Goal: Task Accomplishment & Management: Manage account settings

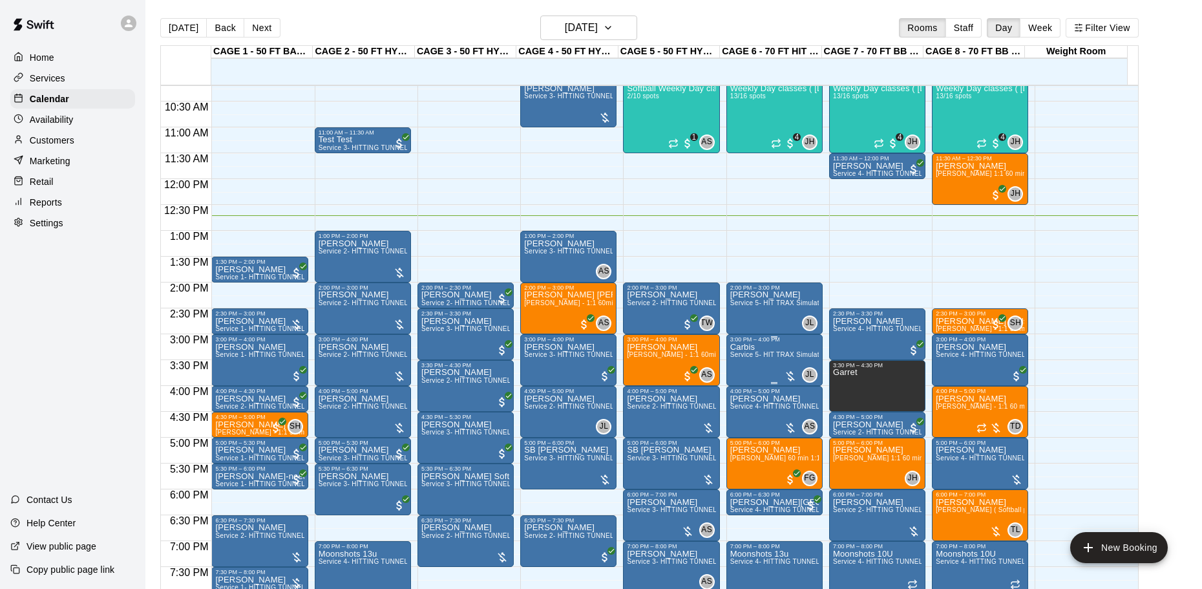
scroll to position [463, 0]
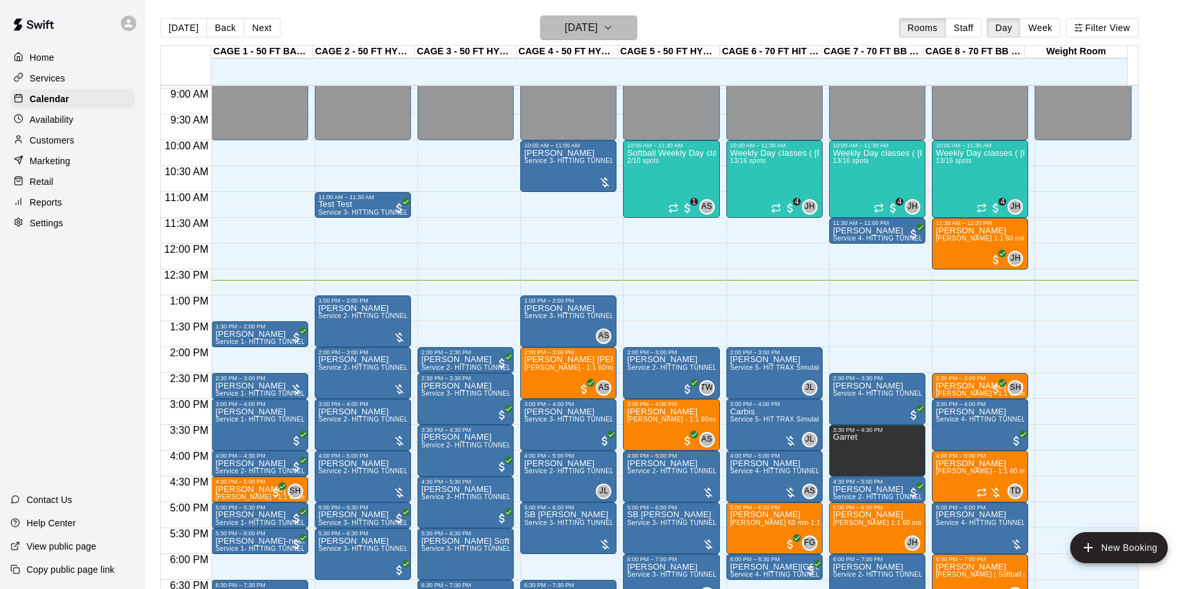
click at [621, 37] on button "[DATE]" at bounding box center [588, 28] width 97 height 25
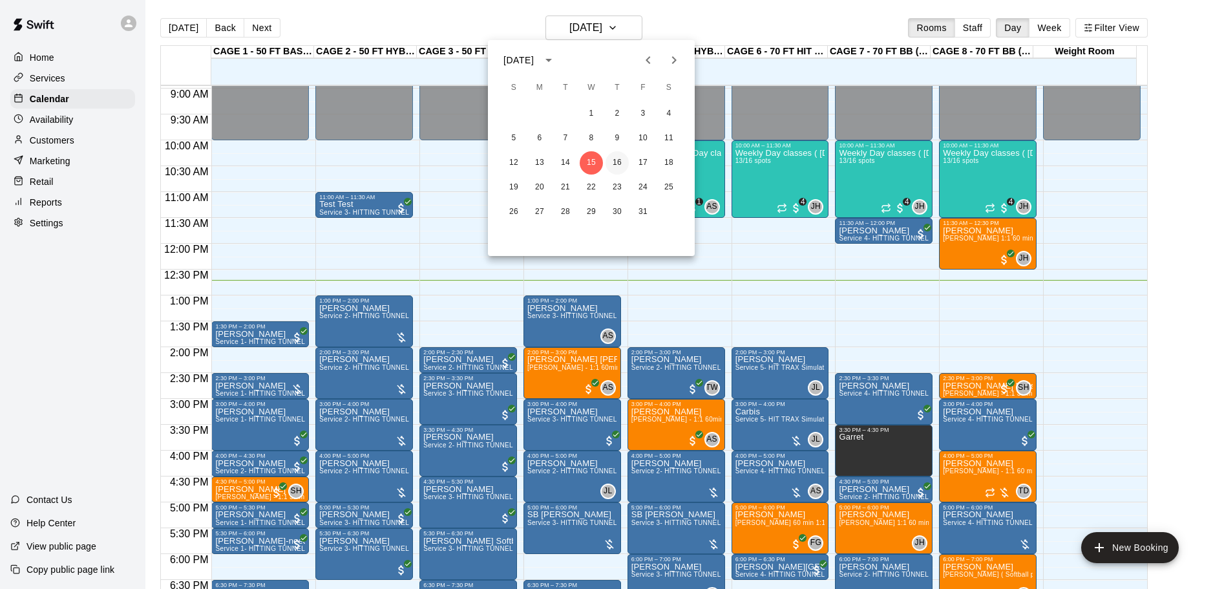
click at [613, 162] on button "16" at bounding box center [616, 162] width 23 height 23
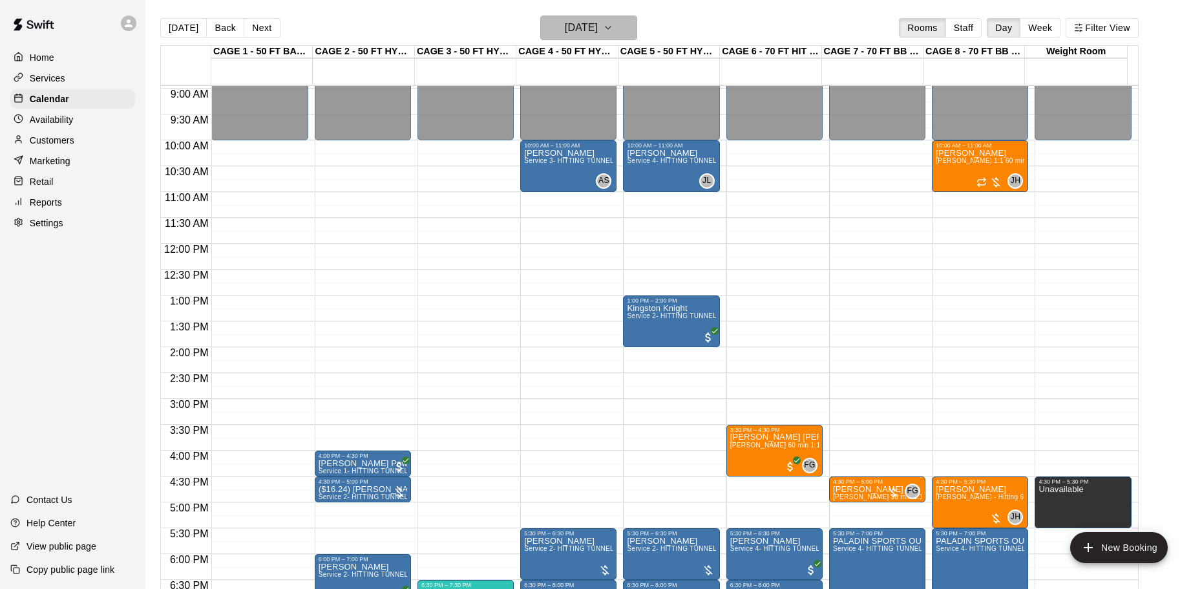
click at [598, 28] on h6 "Thursday Oct 16" at bounding box center [581, 28] width 33 height 18
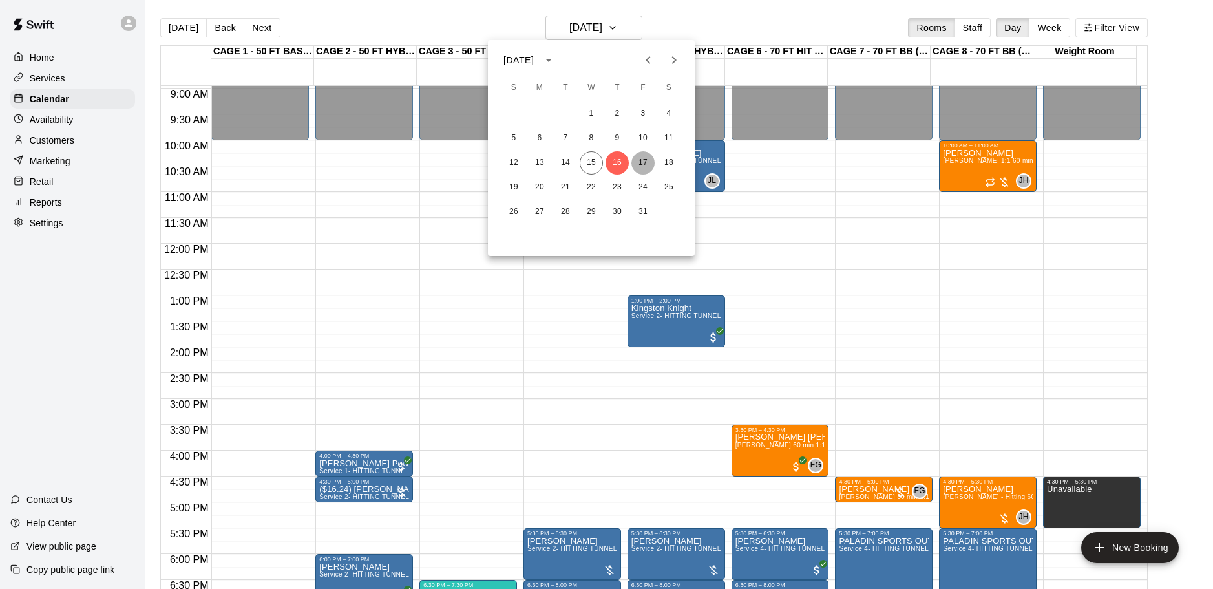
click at [640, 163] on button "17" at bounding box center [642, 162] width 23 height 23
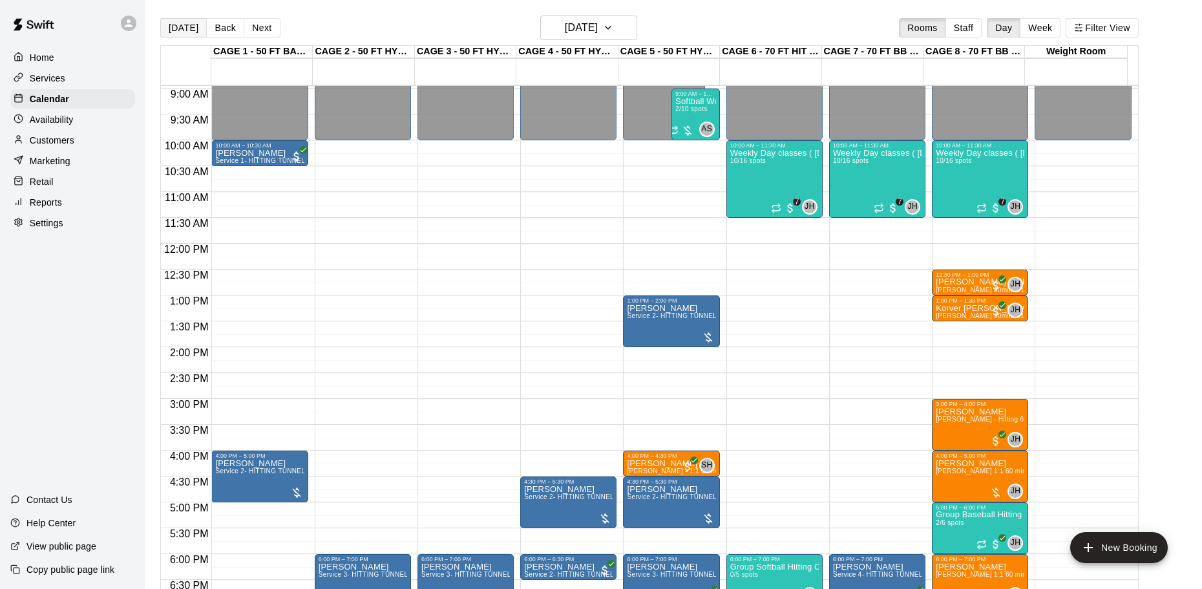
click at [185, 26] on button "[DATE]" at bounding box center [183, 27] width 47 height 19
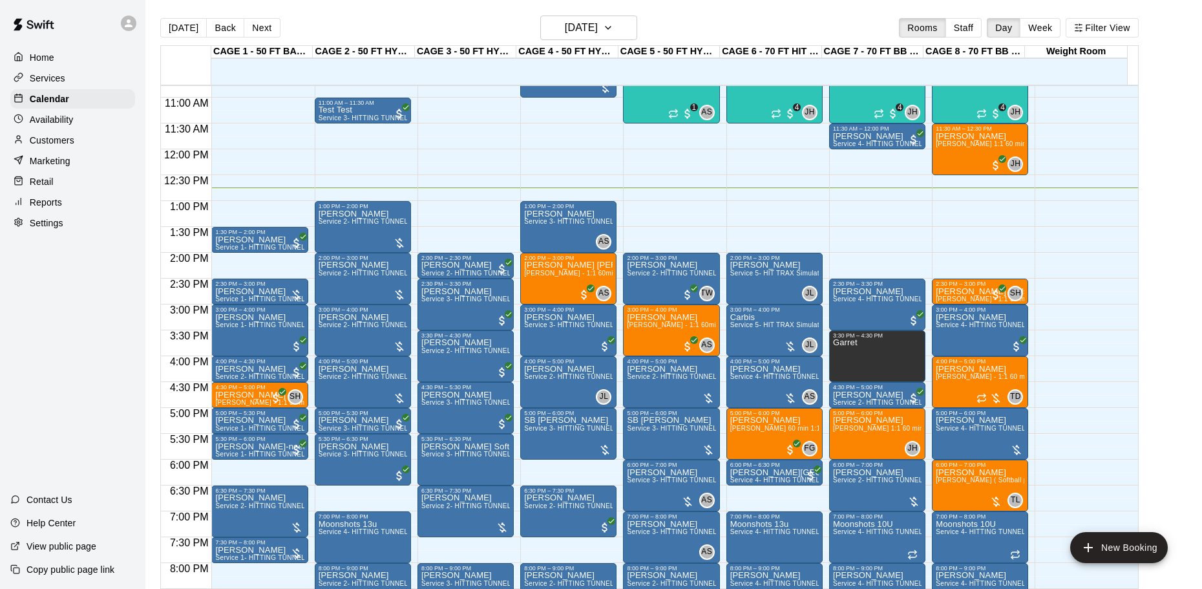
scroll to position [398, 0]
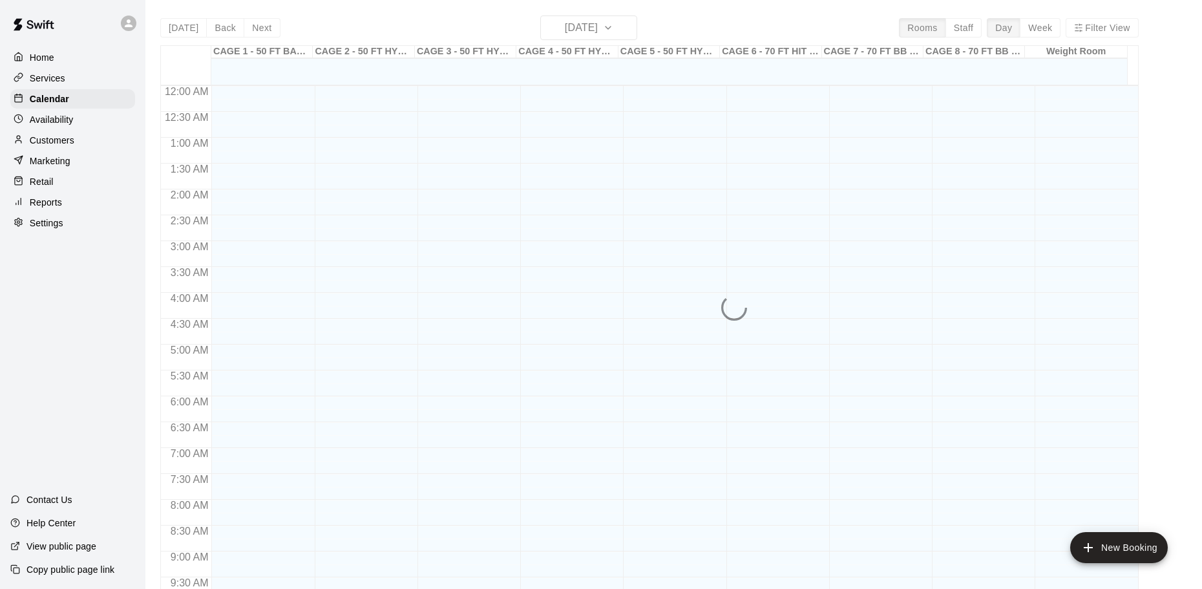
scroll to position [662, 0]
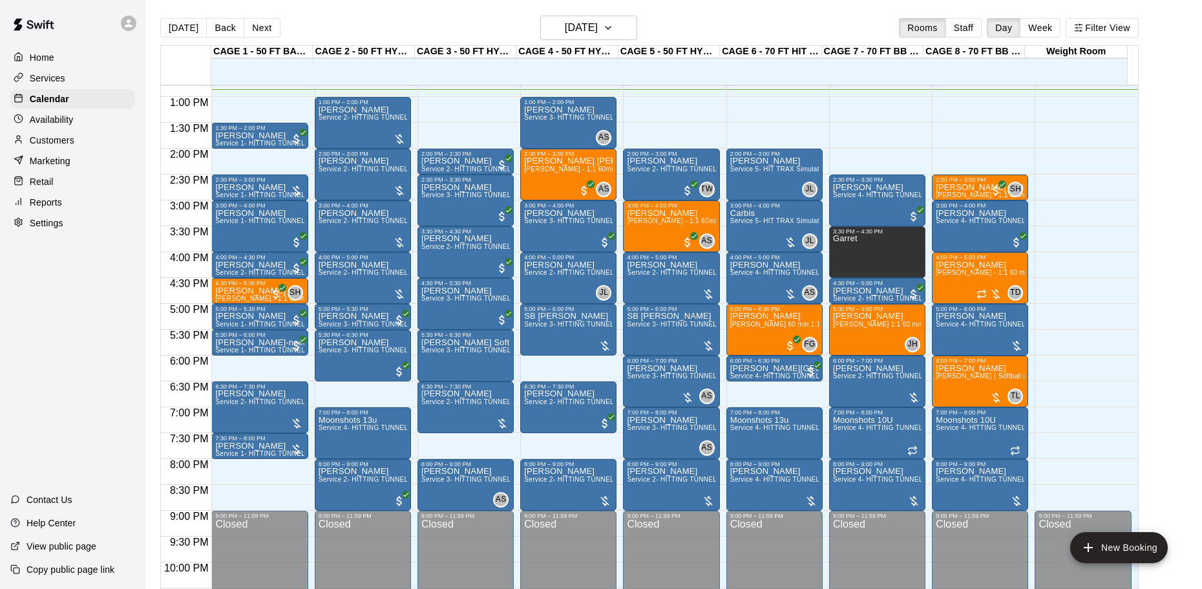
scroll to position [652, 0]
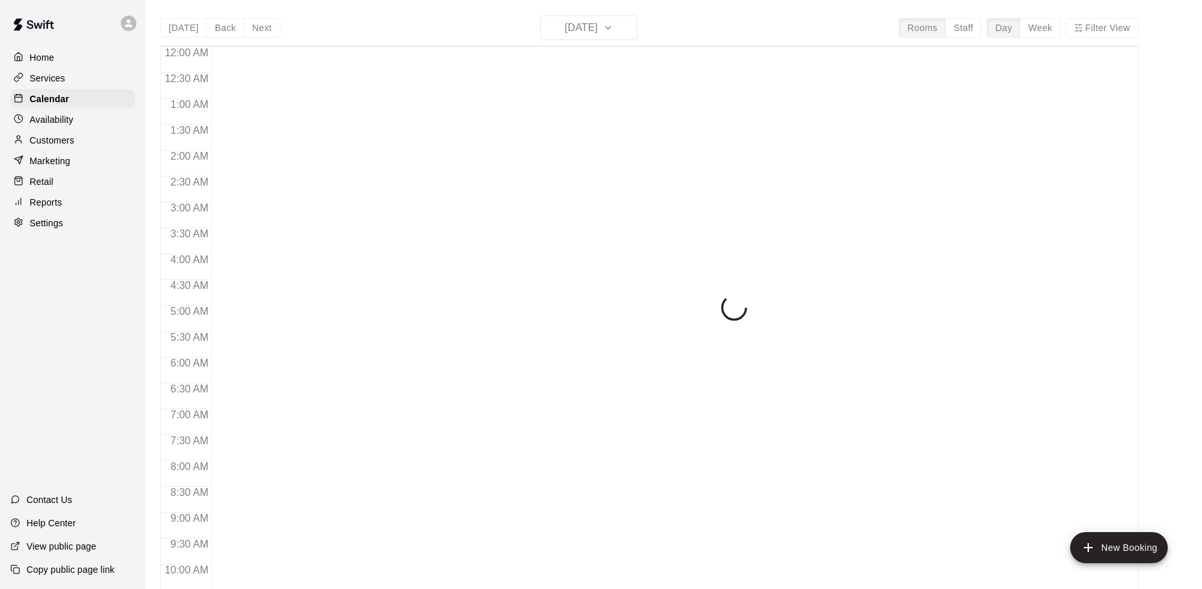
scroll to position [665, 0]
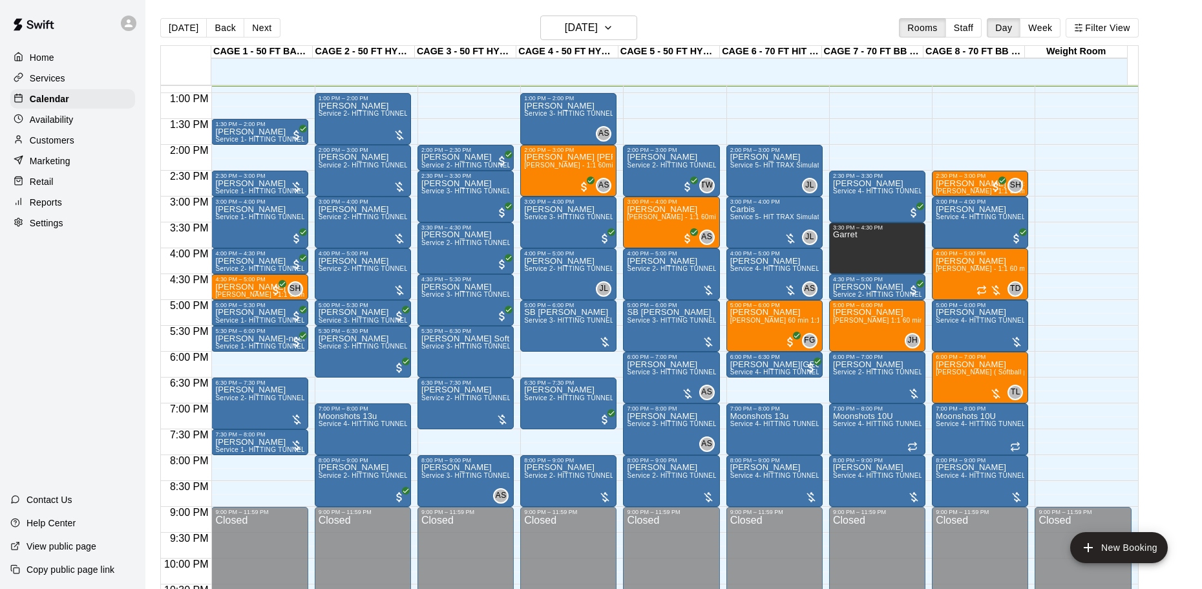
click at [170, 50] on div at bounding box center [186, 65] width 50 height 39
click at [180, 30] on button "[DATE]" at bounding box center [183, 27] width 47 height 19
click at [177, 26] on button "[DATE]" at bounding box center [183, 27] width 47 height 19
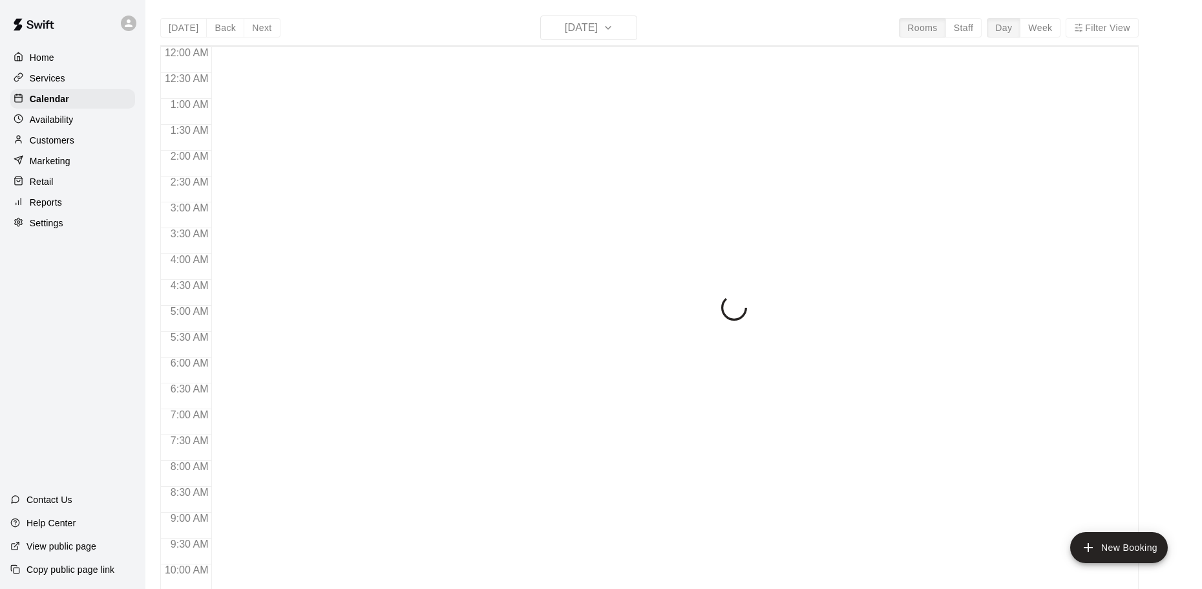
scroll to position [666, 0]
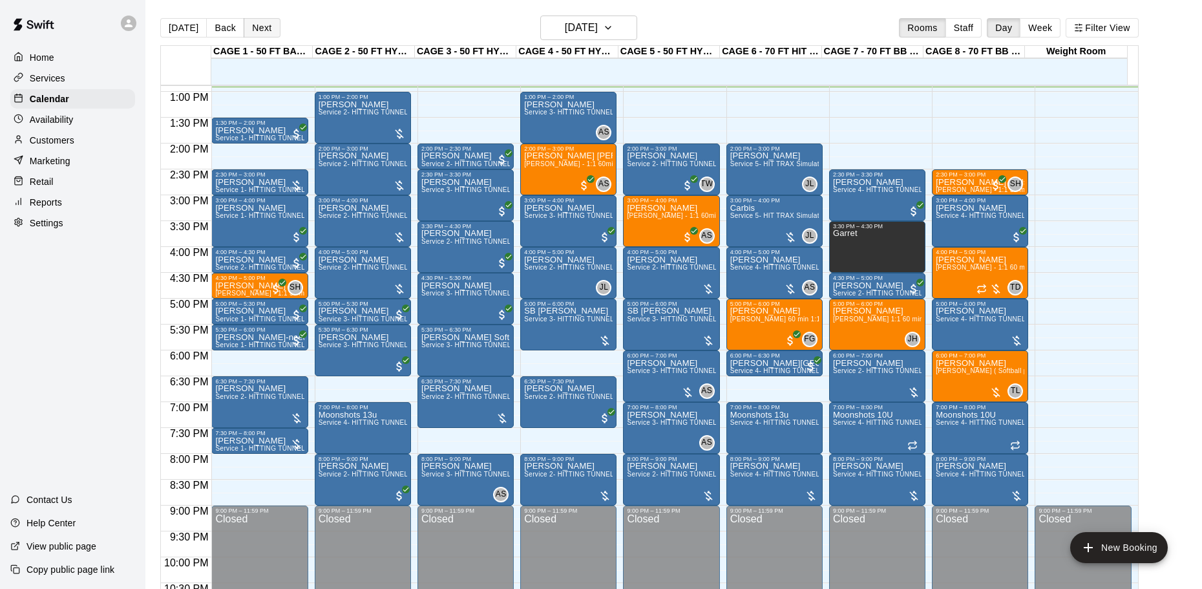
click at [258, 28] on button "Next" at bounding box center [262, 27] width 36 height 19
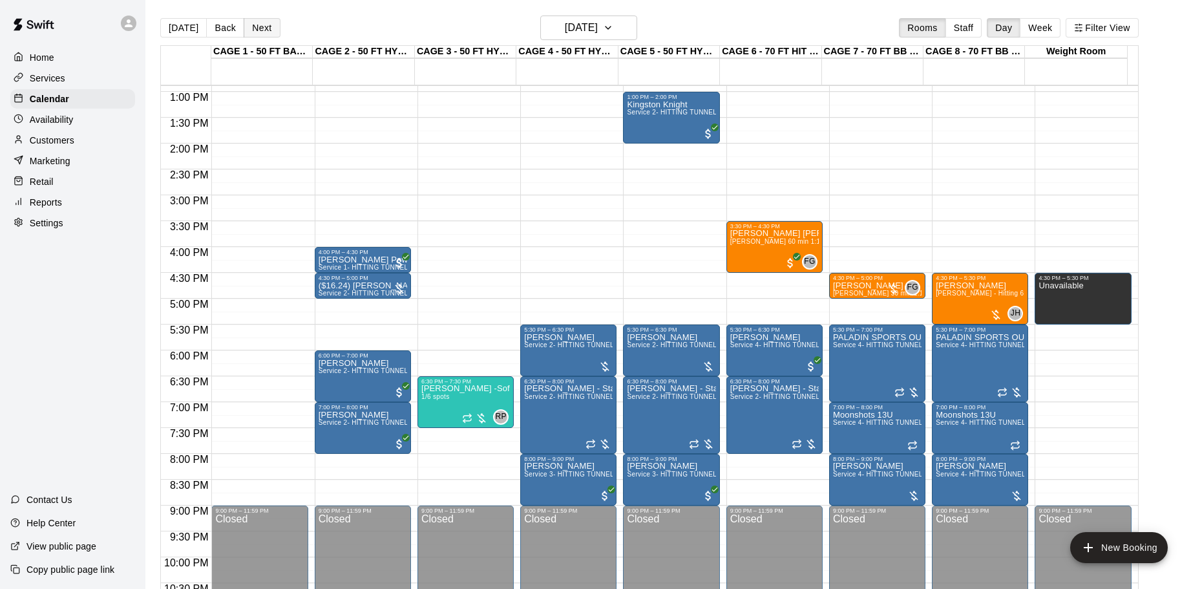
click at [258, 27] on button "Next" at bounding box center [262, 27] width 36 height 19
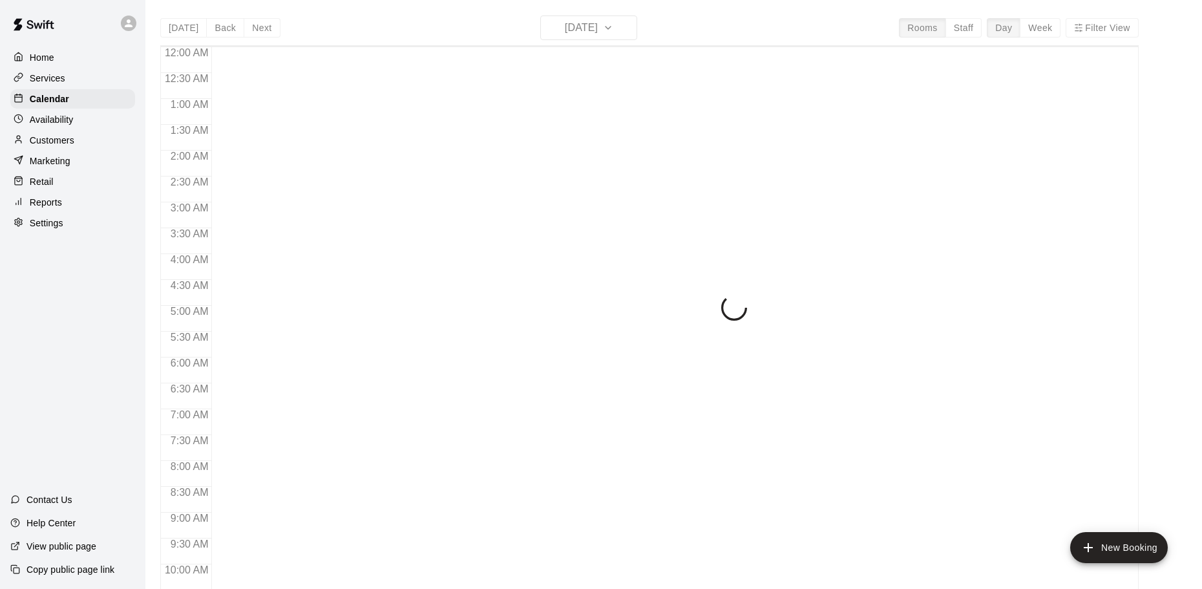
scroll to position [674, 0]
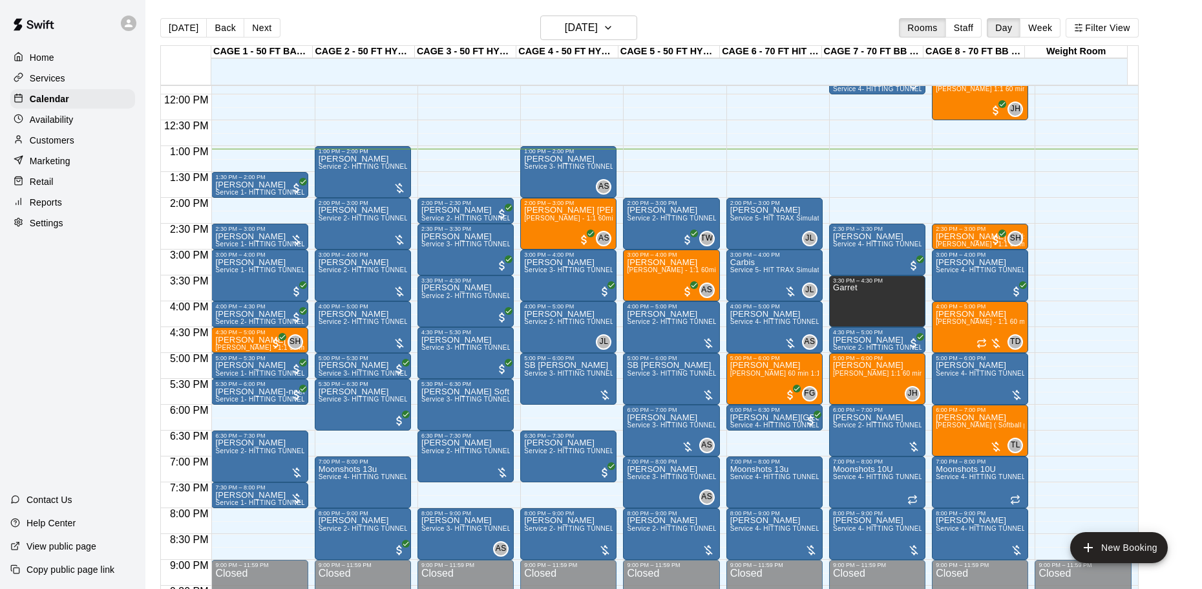
scroll to position [611, 0]
click at [41, 184] on p "Retail" at bounding box center [42, 181] width 24 height 13
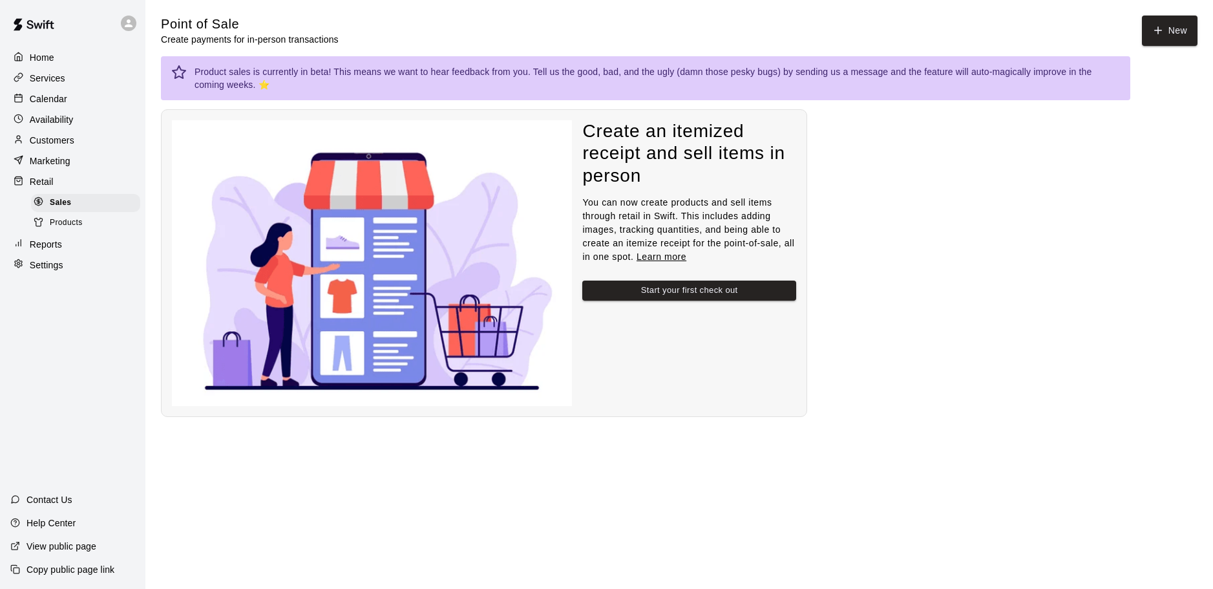
click at [53, 100] on p "Calendar" at bounding box center [48, 98] width 37 height 13
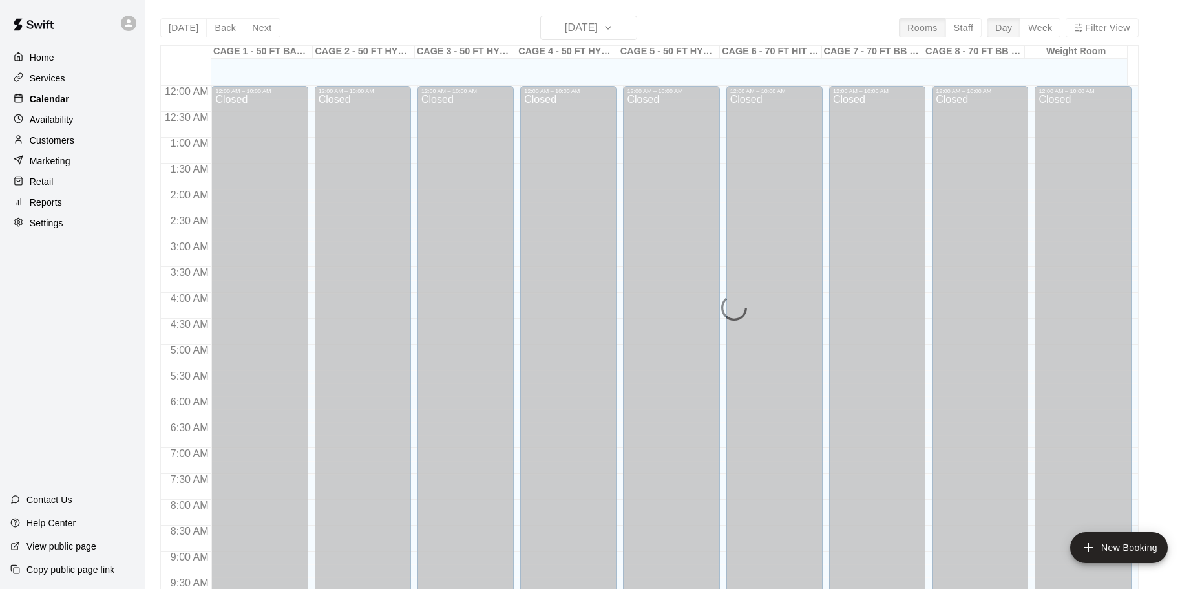
scroll to position [675, 0]
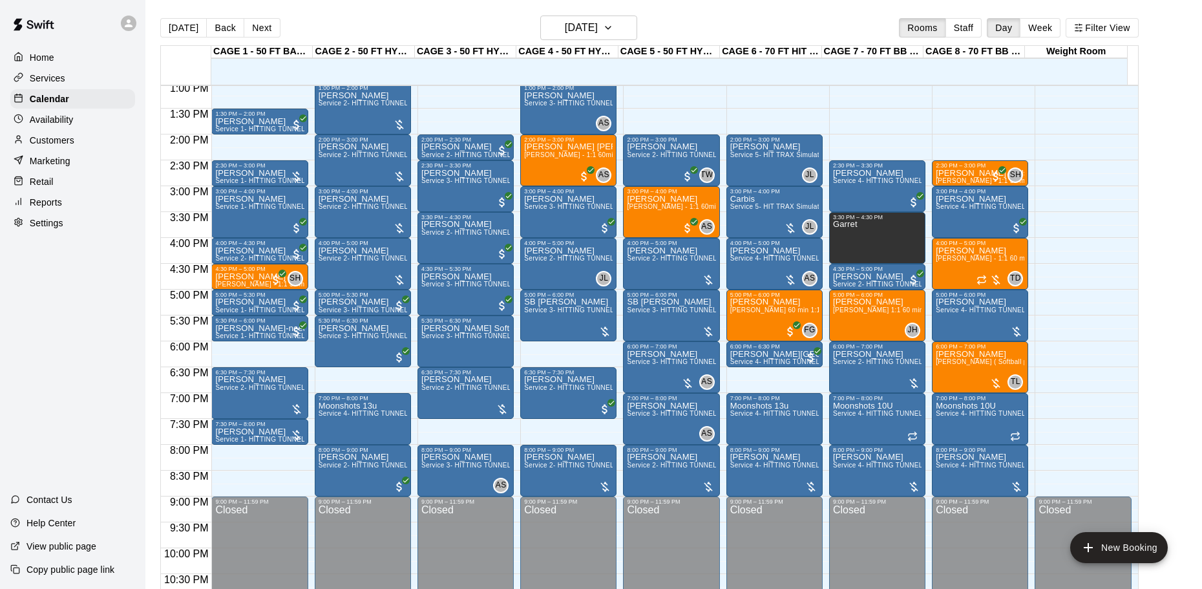
click at [48, 227] on p "Settings" at bounding box center [47, 222] width 34 height 13
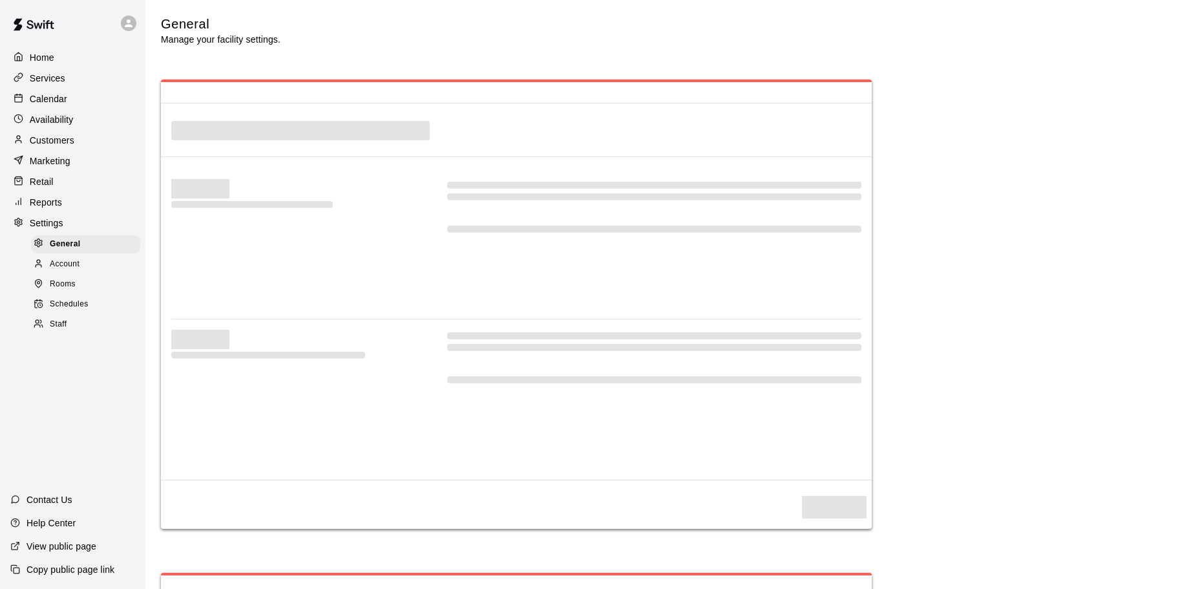
select select "**"
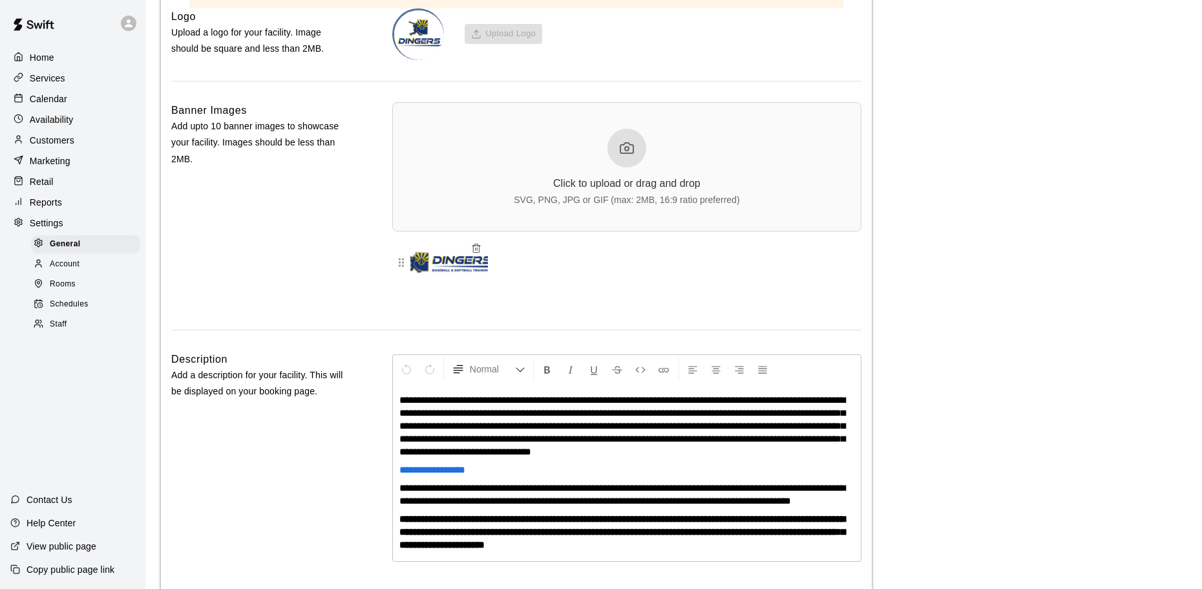
scroll to position [2926, 0]
click at [40, 206] on p "Reports" at bounding box center [46, 202] width 32 height 13
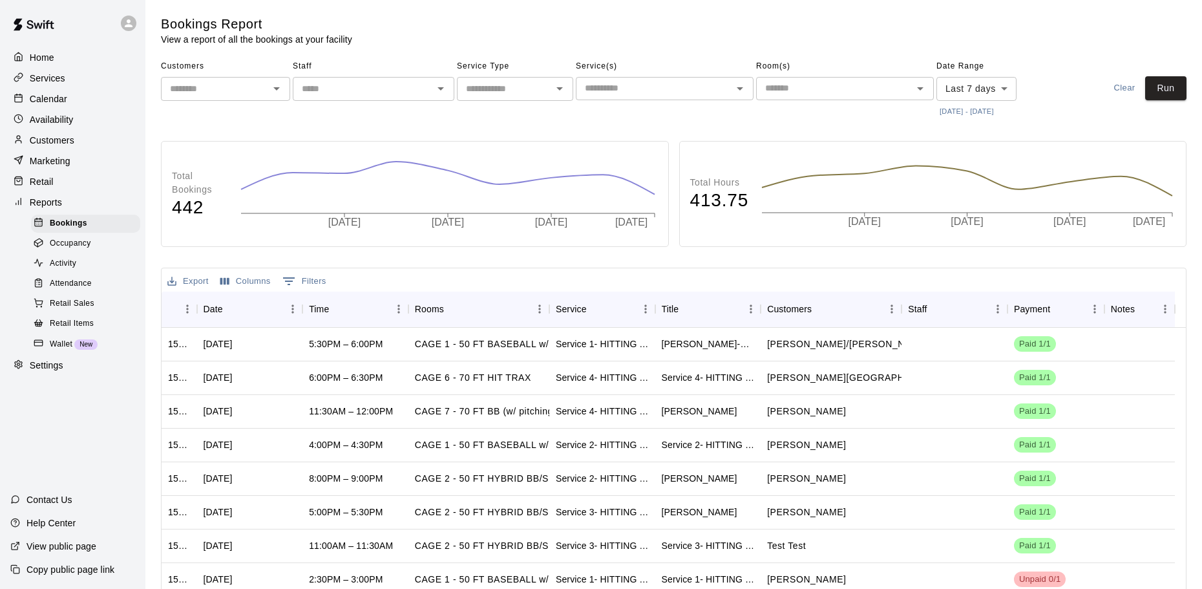
click at [68, 100] on div "Calendar" at bounding box center [72, 98] width 125 height 19
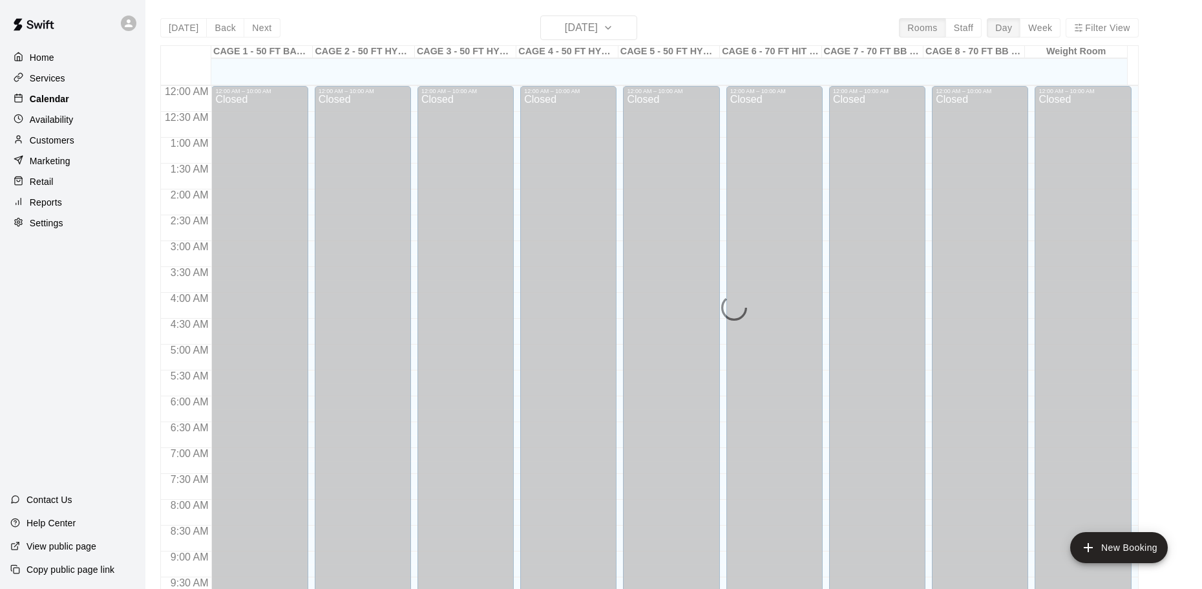
scroll to position [675, 0]
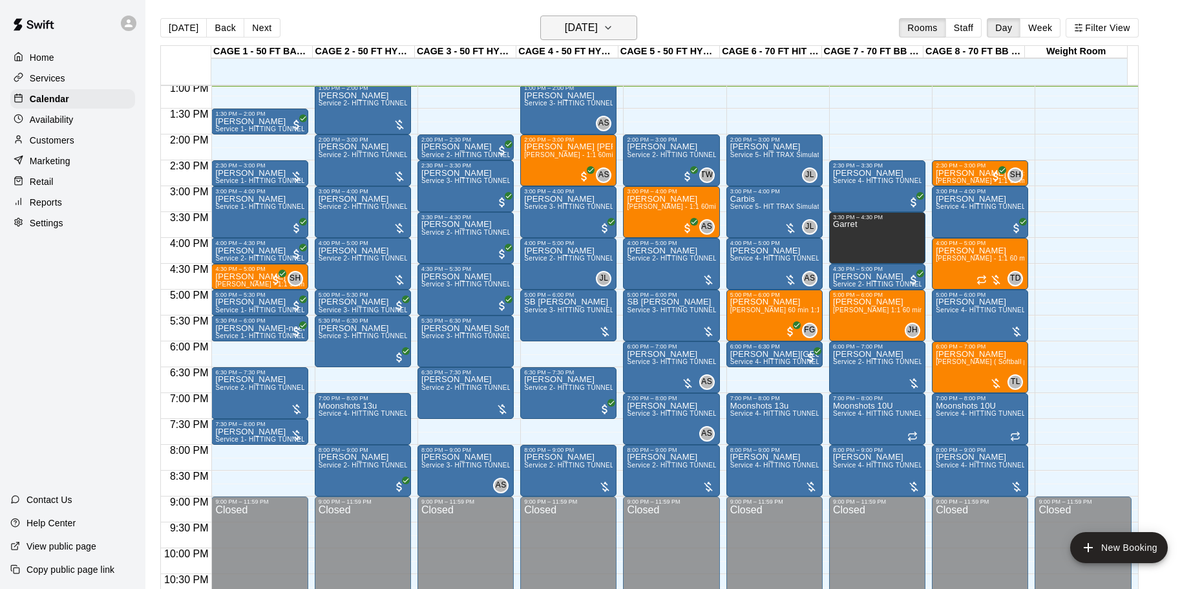
click at [569, 28] on h6 "Wednesday Oct 15" at bounding box center [581, 28] width 33 height 18
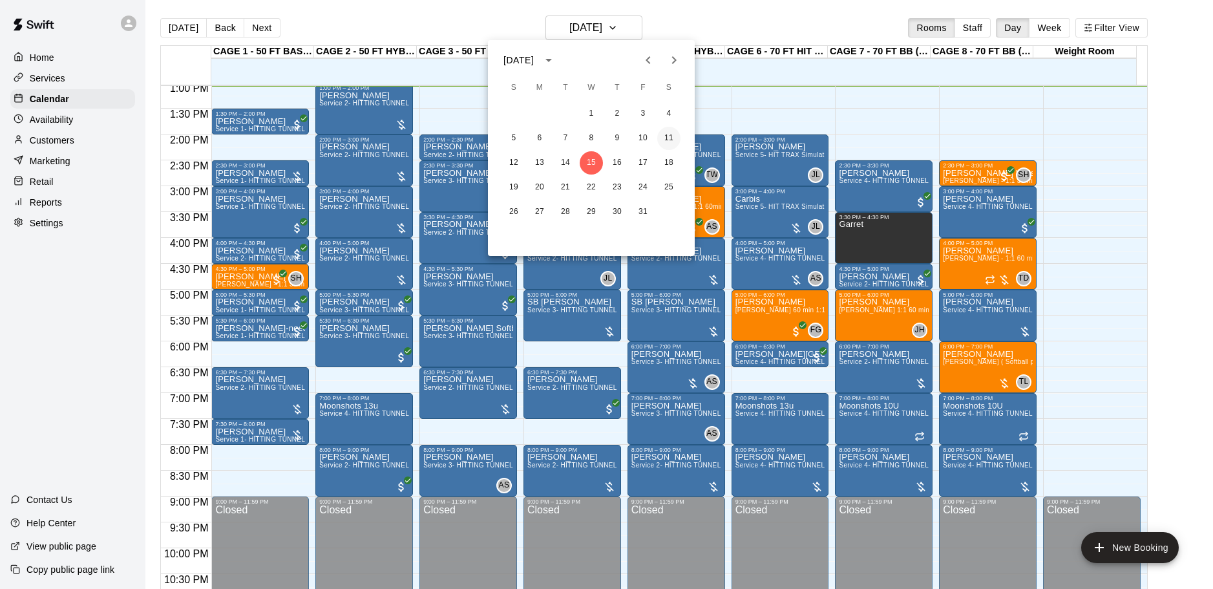
click at [669, 138] on button "11" at bounding box center [668, 138] width 23 height 23
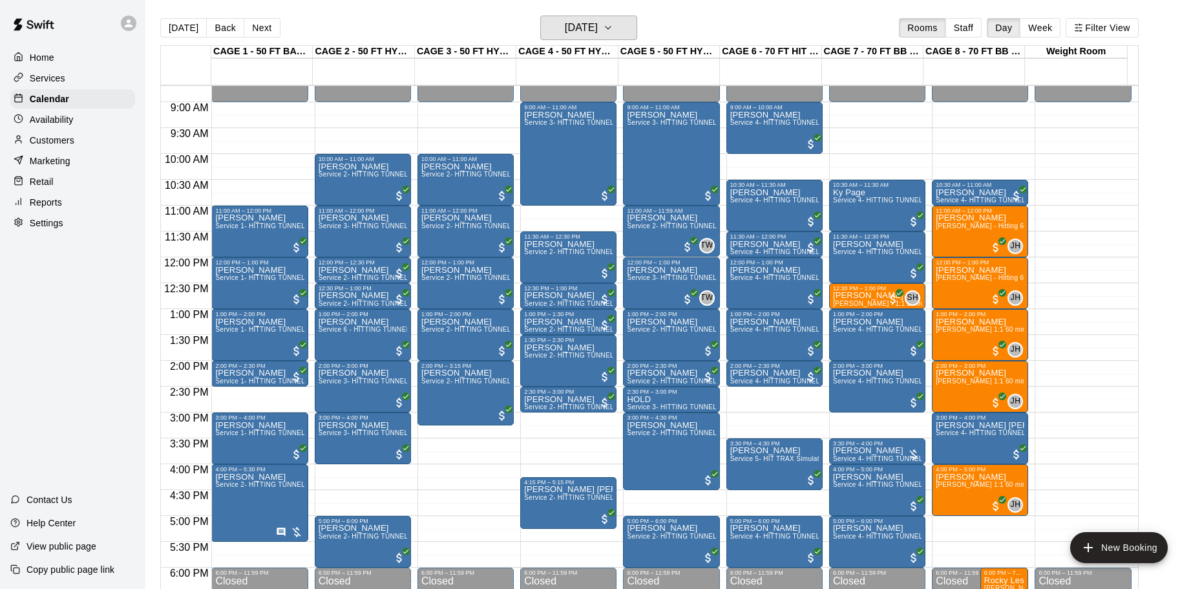
scroll to position [456, 0]
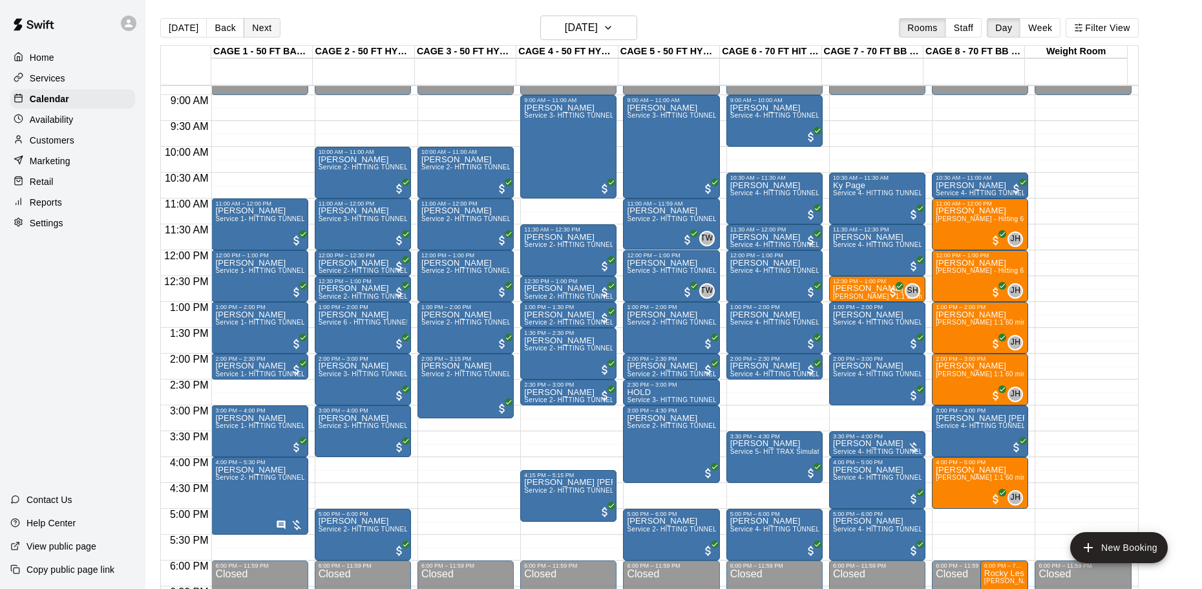
click at [262, 29] on button "Next" at bounding box center [262, 27] width 36 height 19
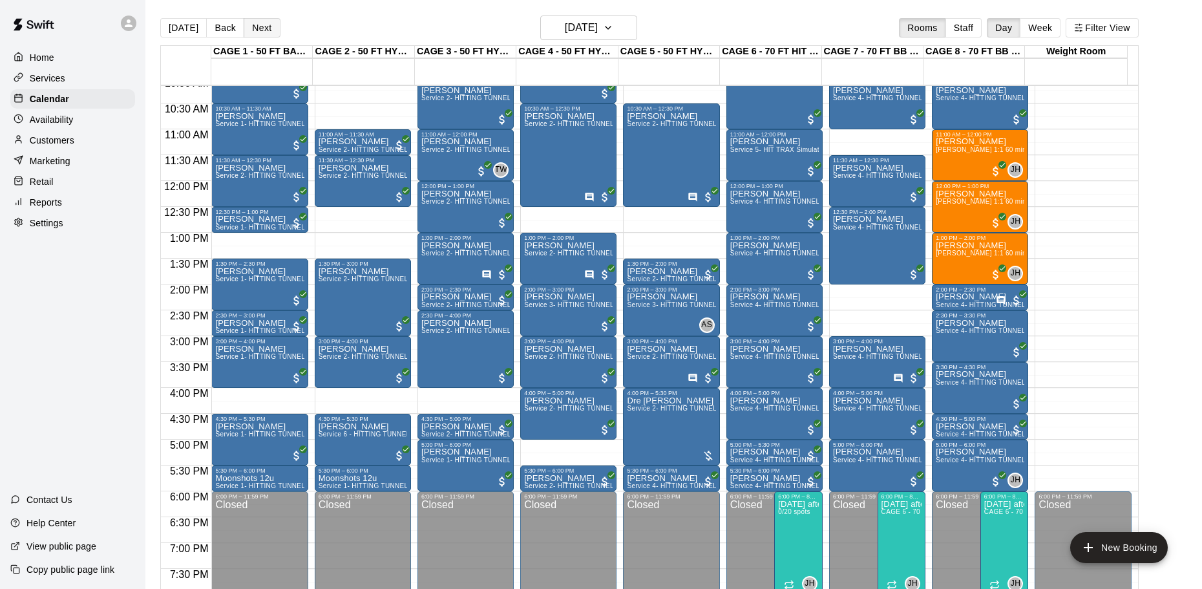
scroll to position [527, 0]
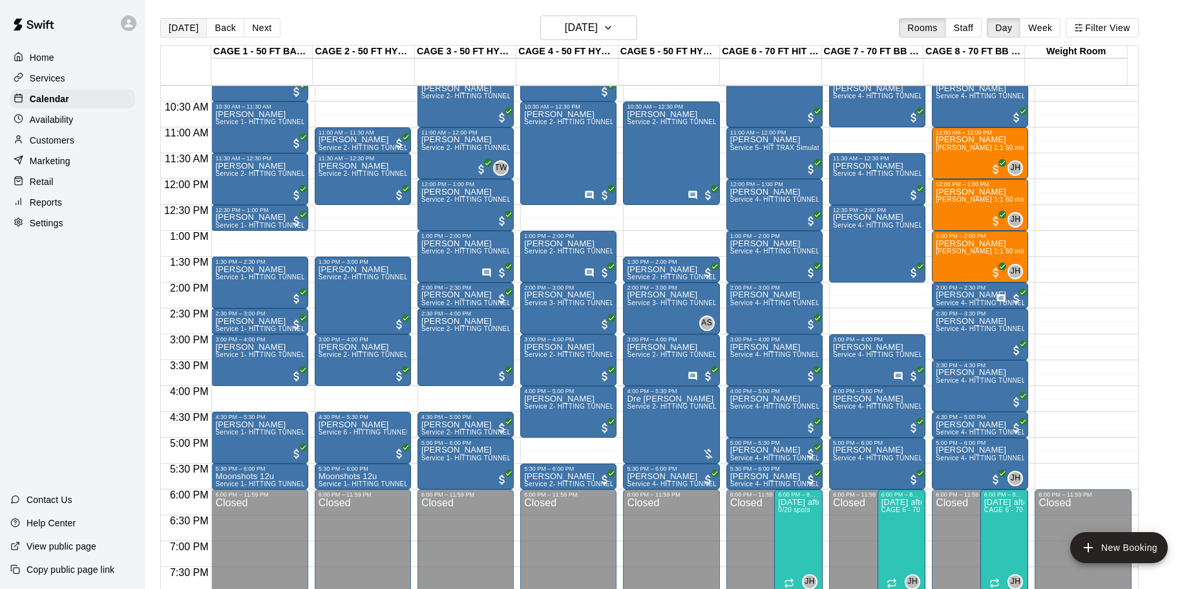
click at [187, 28] on button "[DATE]" at bounding box center [183, 27] width 47 height 19
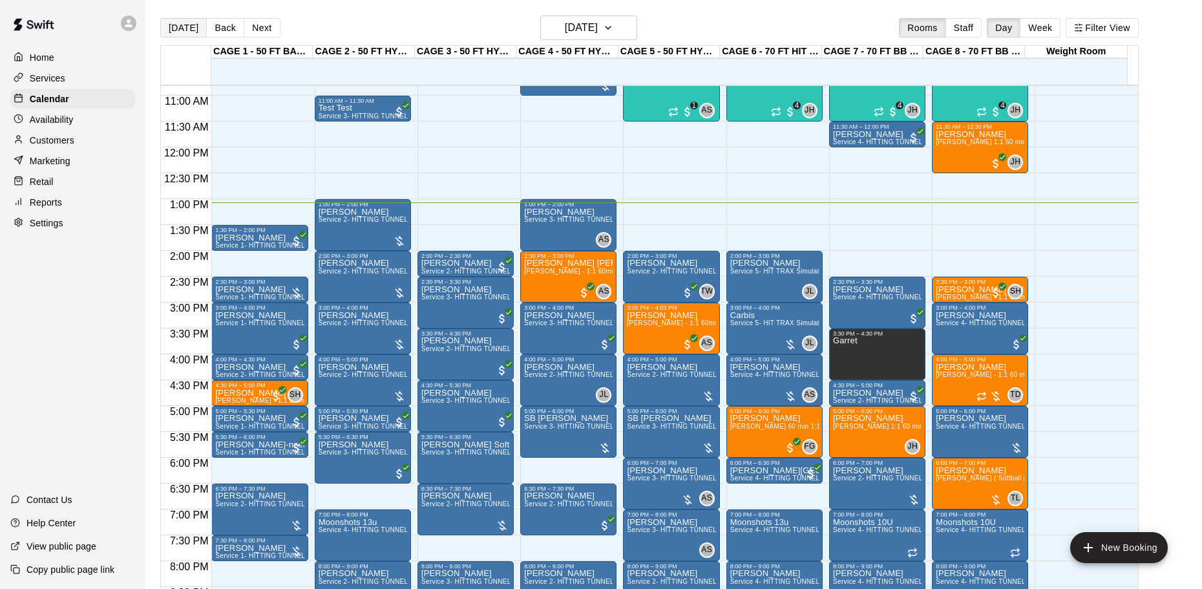
scroll to position [560, 0]
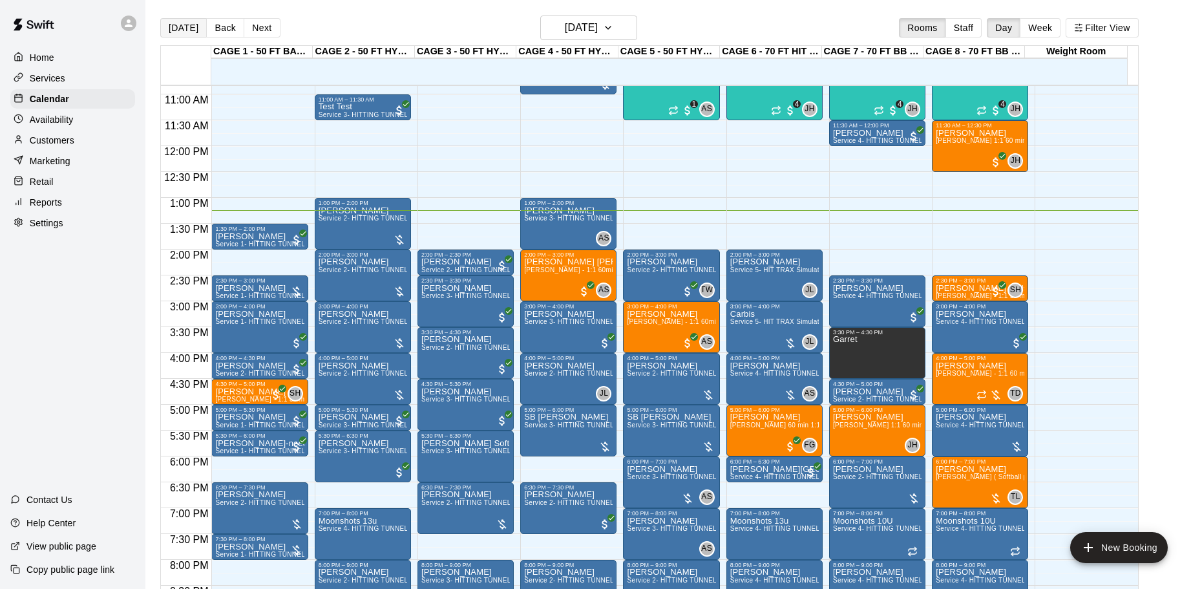
click at [160, 18] on button "[DATE]" at bounding box center [183, 27] width 47 height 19
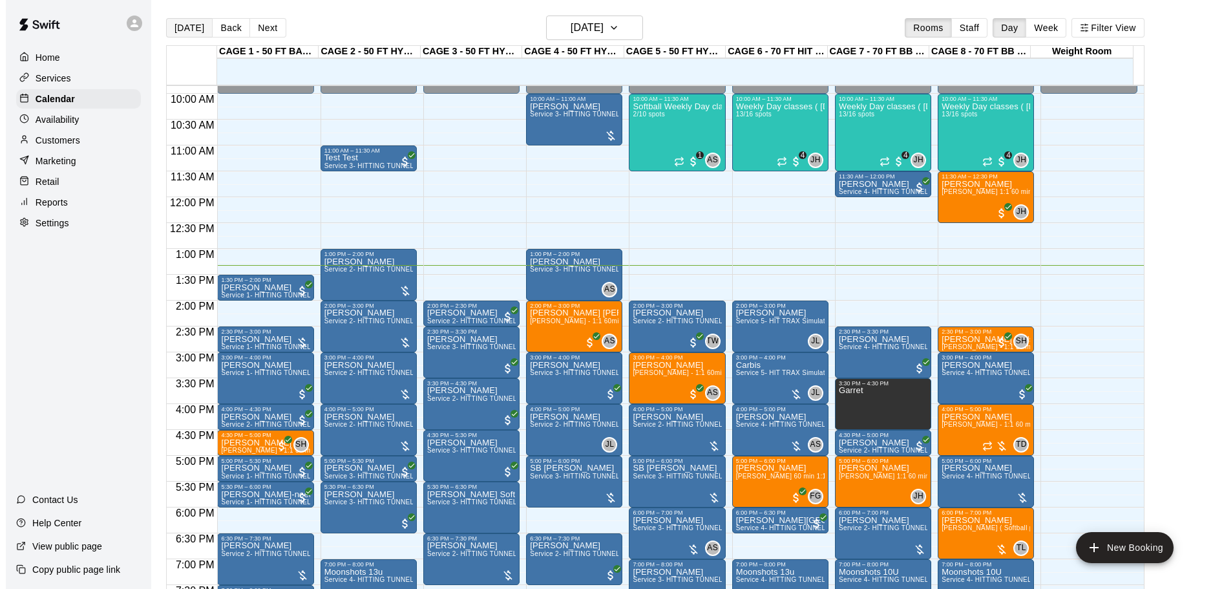
scroll to position [509, 0]
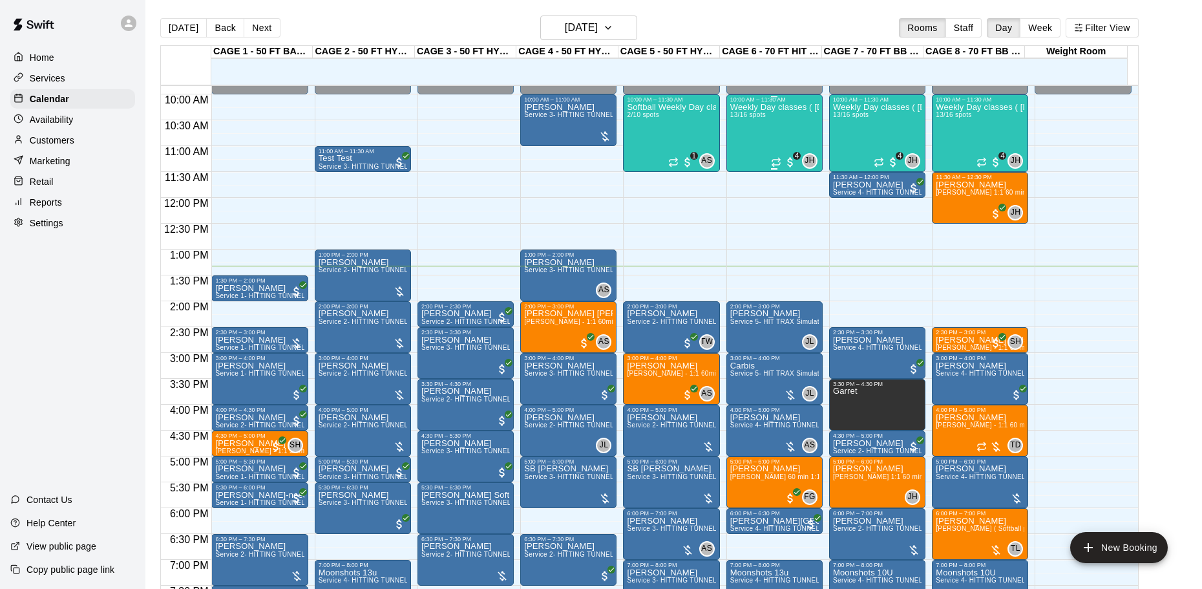
click at [779, 138] on div "Weekly Day classes ( Monday,Wednesday,Friday ) 10:00-11:30 ( monthly packages a…" at bounding box center [774, 397] width 89 height 589
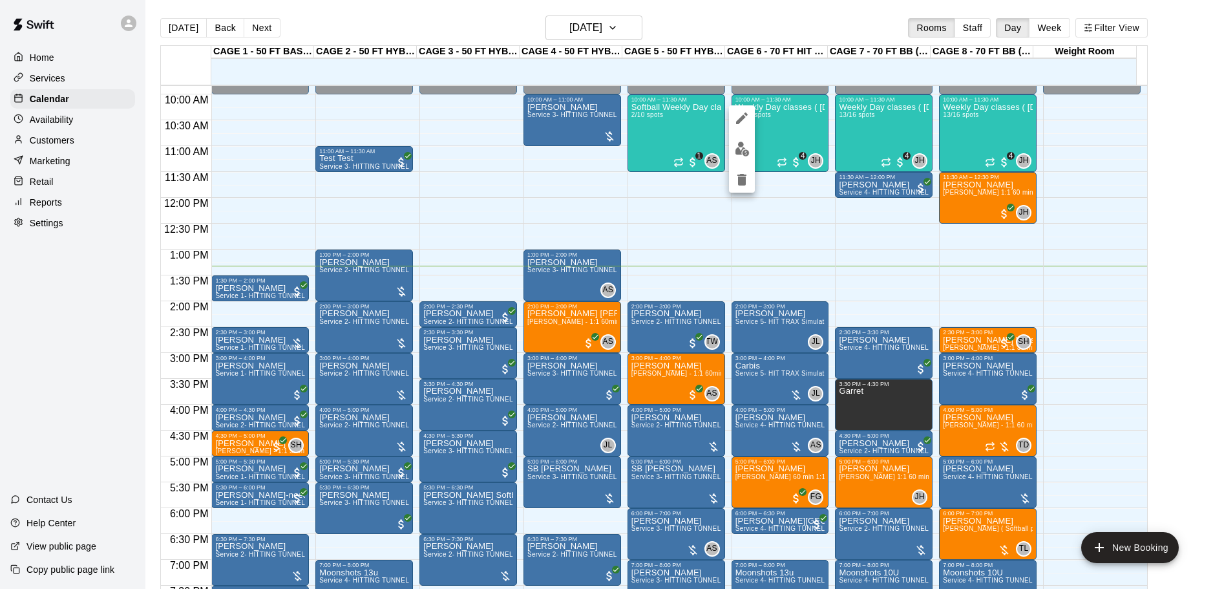
click at [744, 152] on img "edit" at bounding box center [742, 149] width 15 height 15
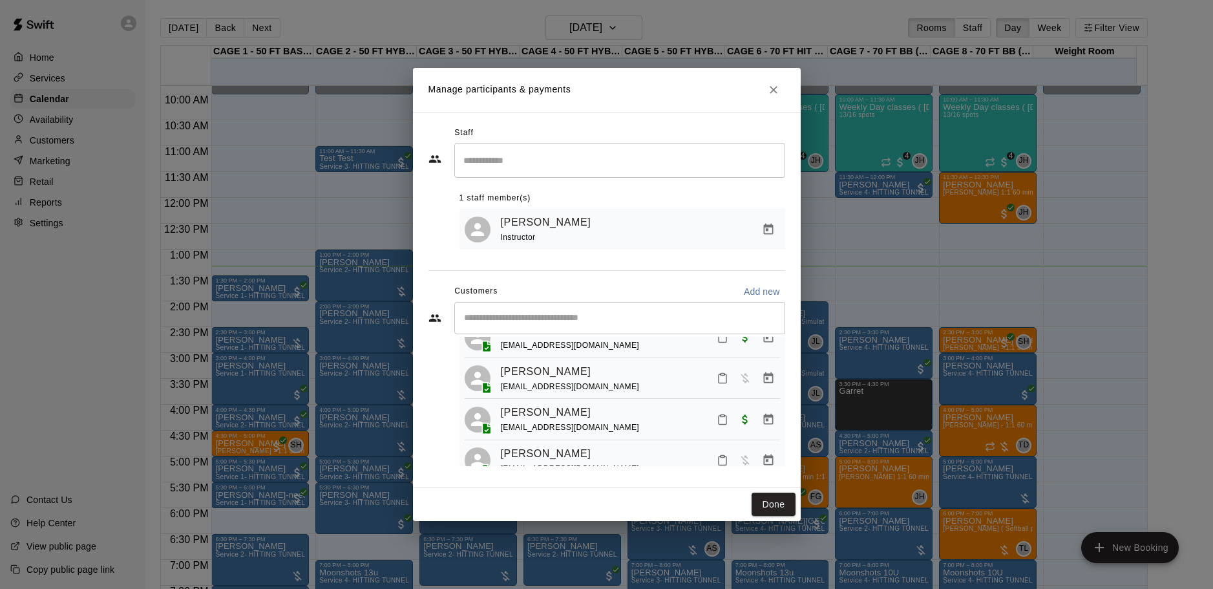
scroll to position [107, 0]
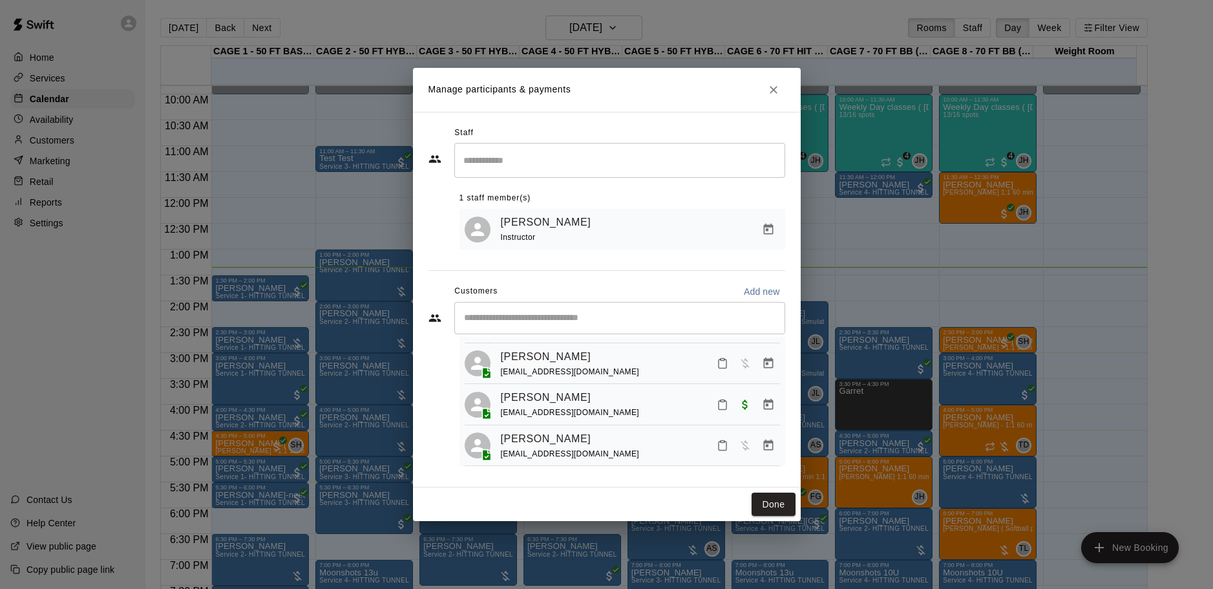
click at [773, 89] on icon "Close" at bounding box center [774, 90] width 8 height 8
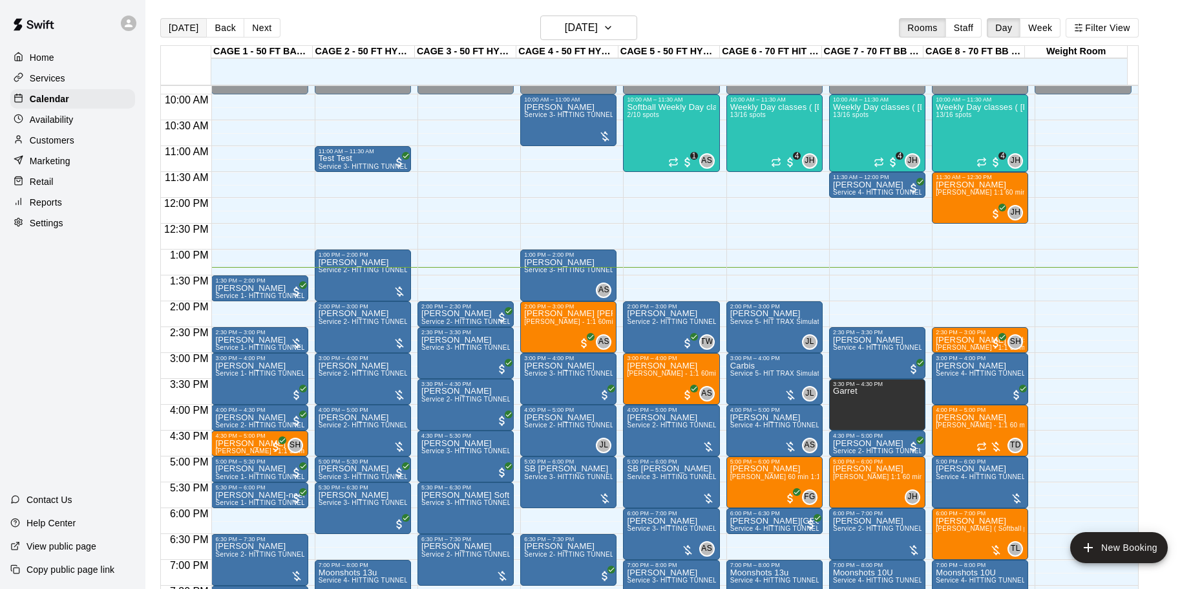
click at [174, 29] on button "[DATE]" at bounding box center [183, 27] width 47 height 19
click at [876, 134] on div "Weekly Day classes ( Monday,Wednesday,Friday ) 10:00-11:30 ( monthly packages a…" at bounding box center [877, 397] width 89 height 589
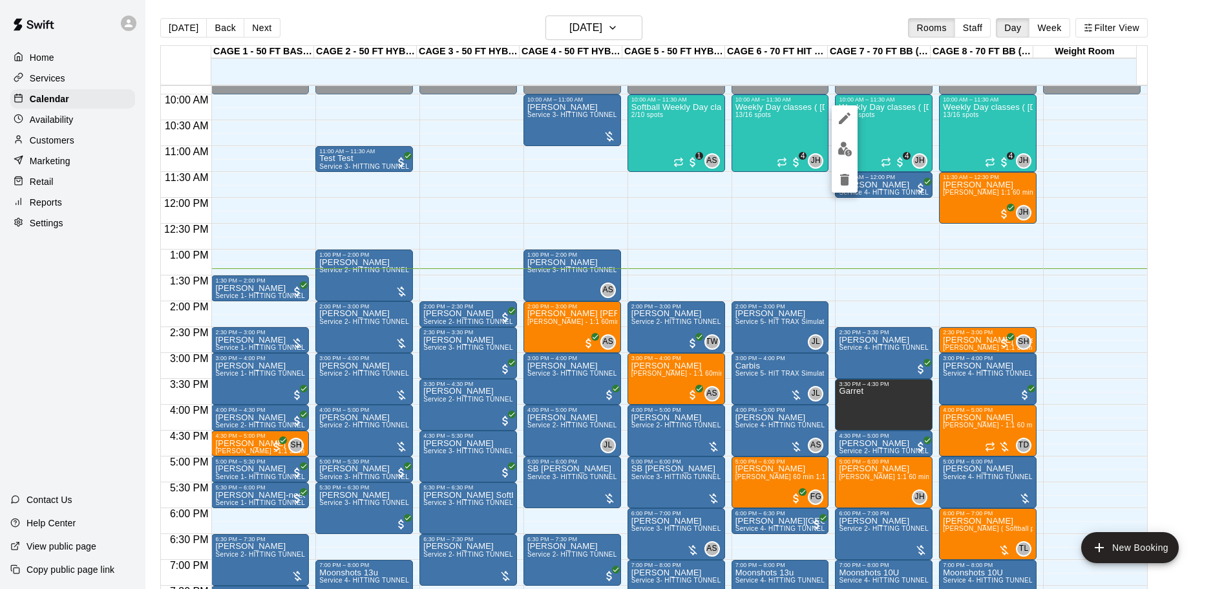
click at [847, 147] on img "edit" at bounding box center [844, 149] width 15 height 15
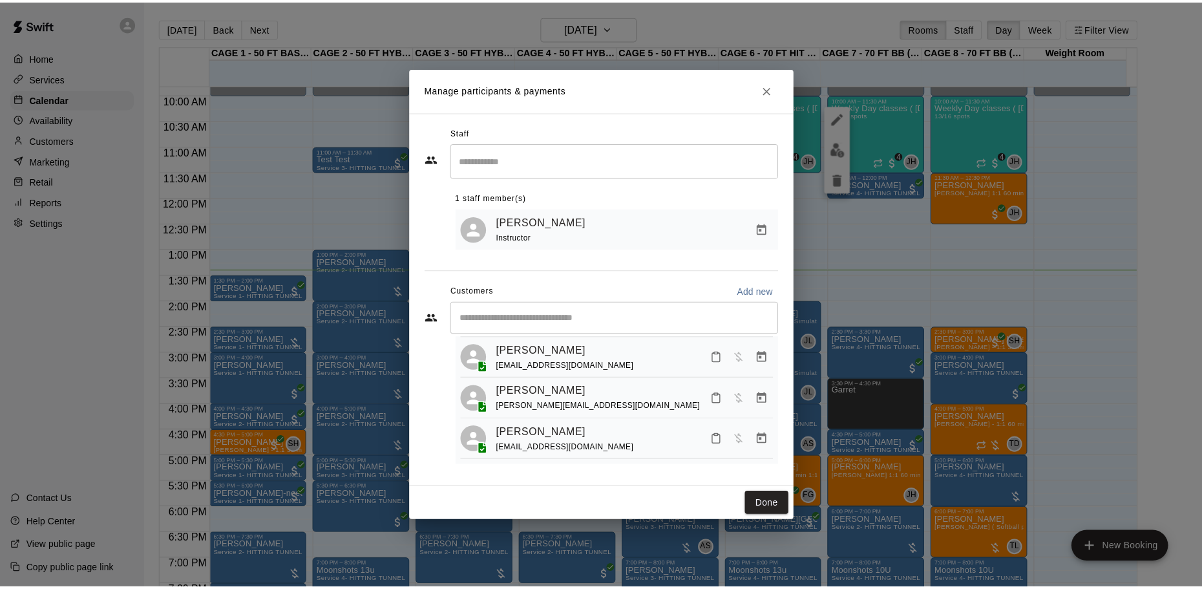
scroll to position [466, 0]
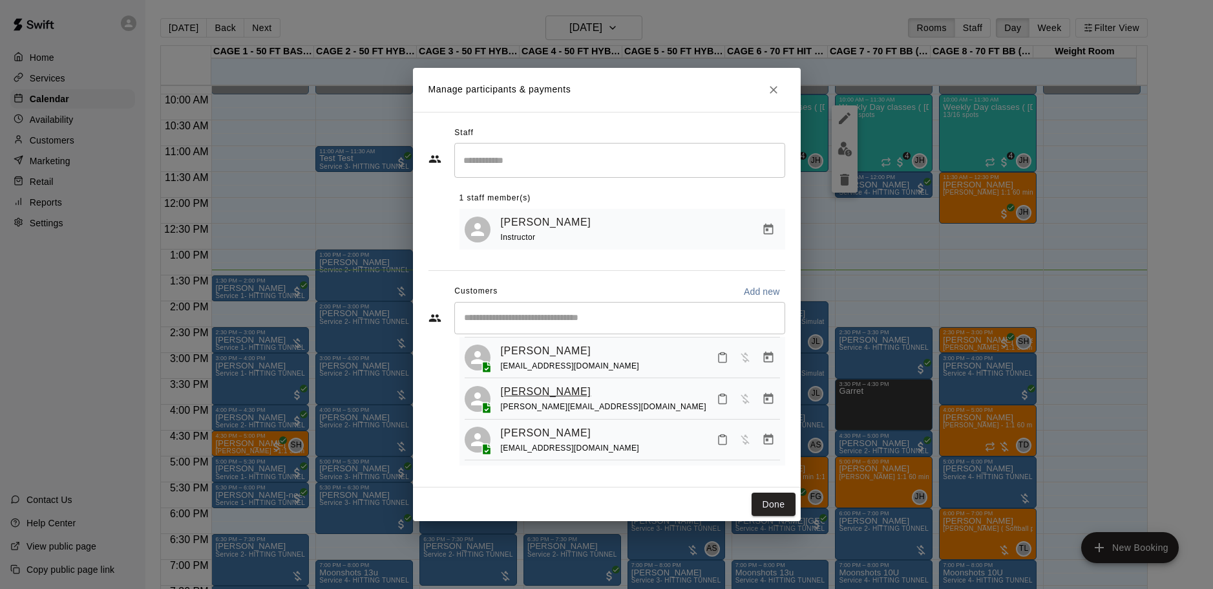
click at [581, 392] on link "Parker Schaunaman" at bounding box center [546, 391] width 90 height 17
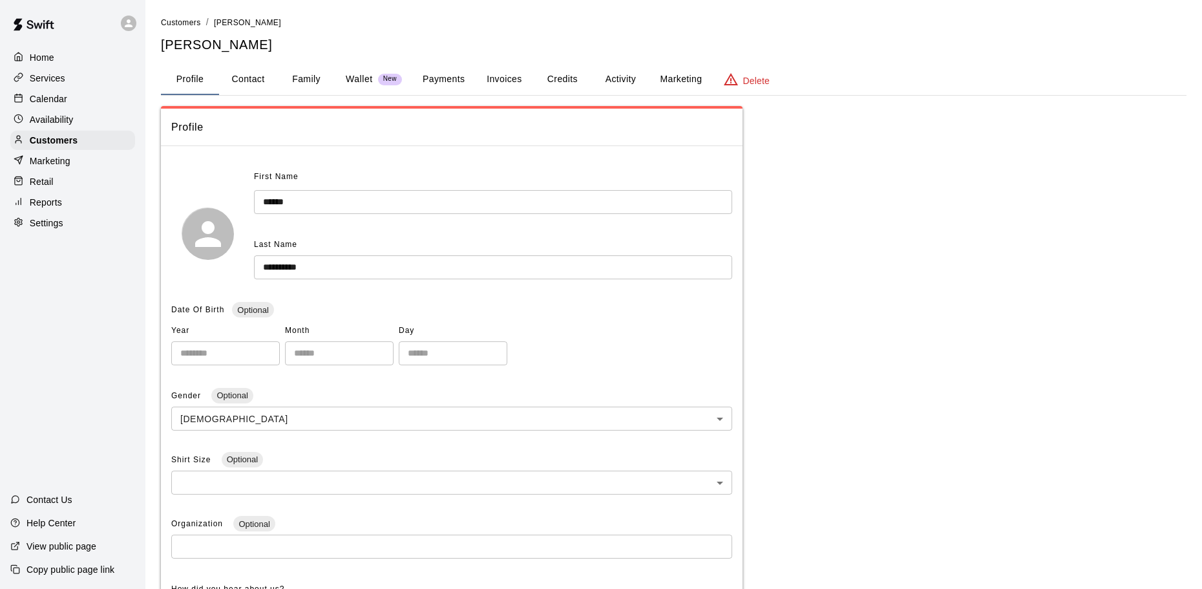
click at [497, 79] on button "Invoices" at bounding box center [504, 79] width 58 height 31
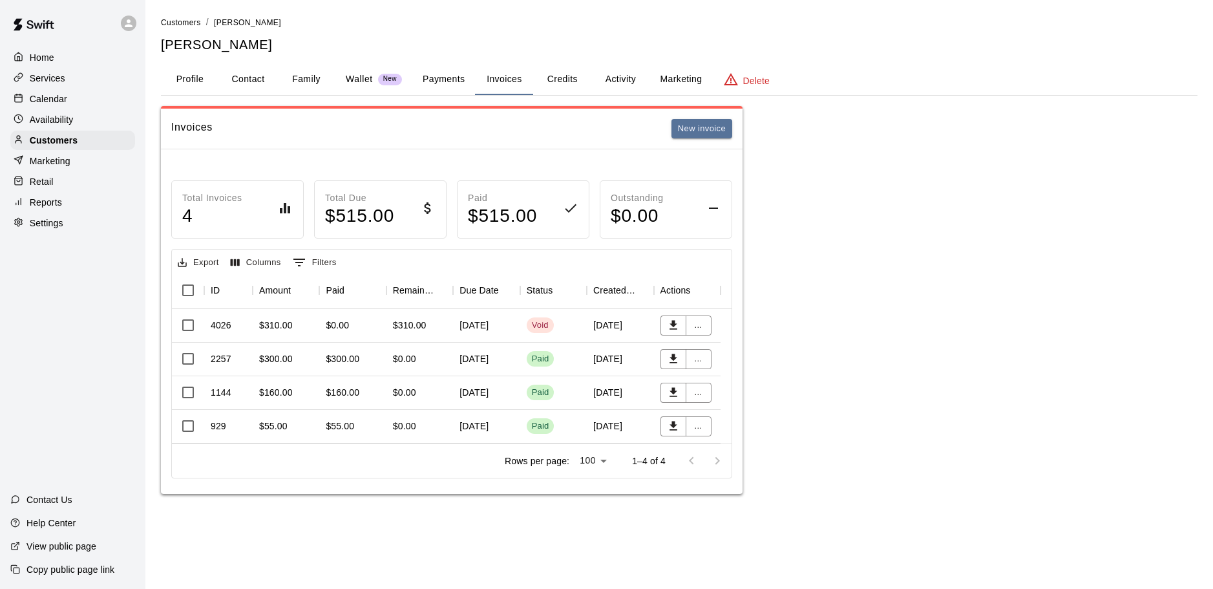
click at [441, 76] on button "Payments" at bounding box center [443, 79] width 63 height 31
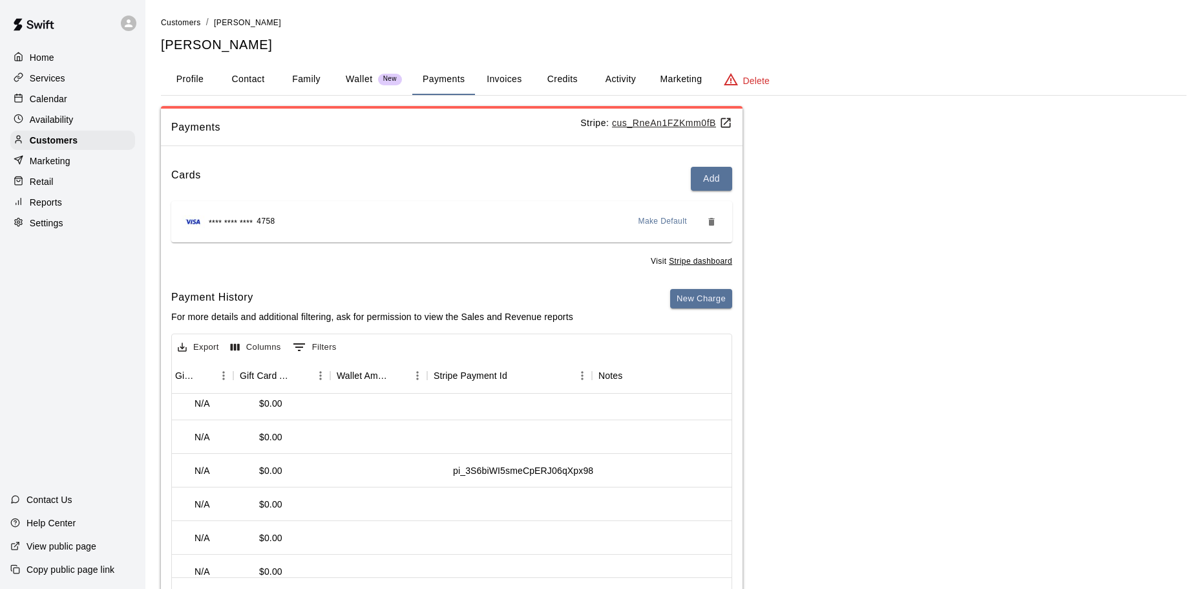
scroll to position [108, 1075]
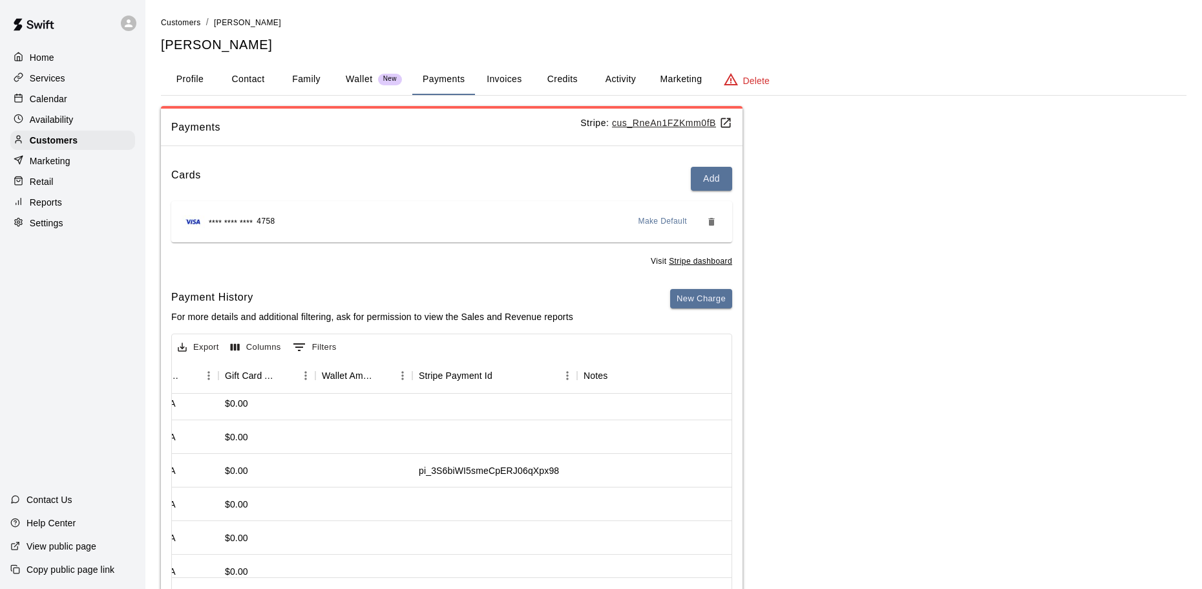
click at [81, 92] on div "Calendar" at bounding box center [72, 98] width 125 height 19
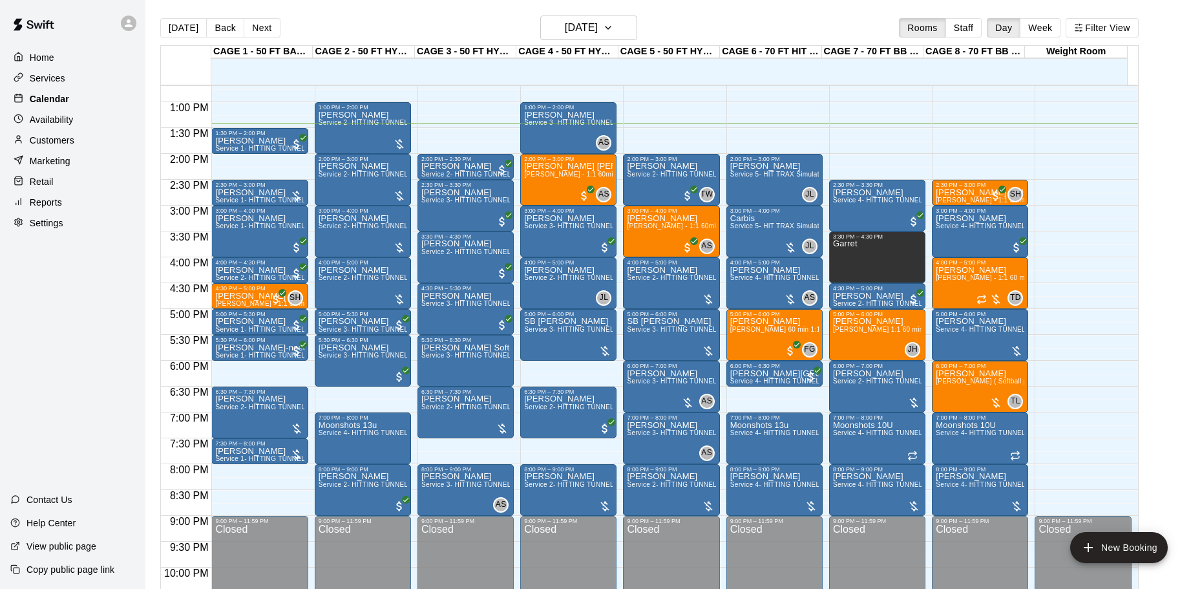
scroll to position [657, 0]
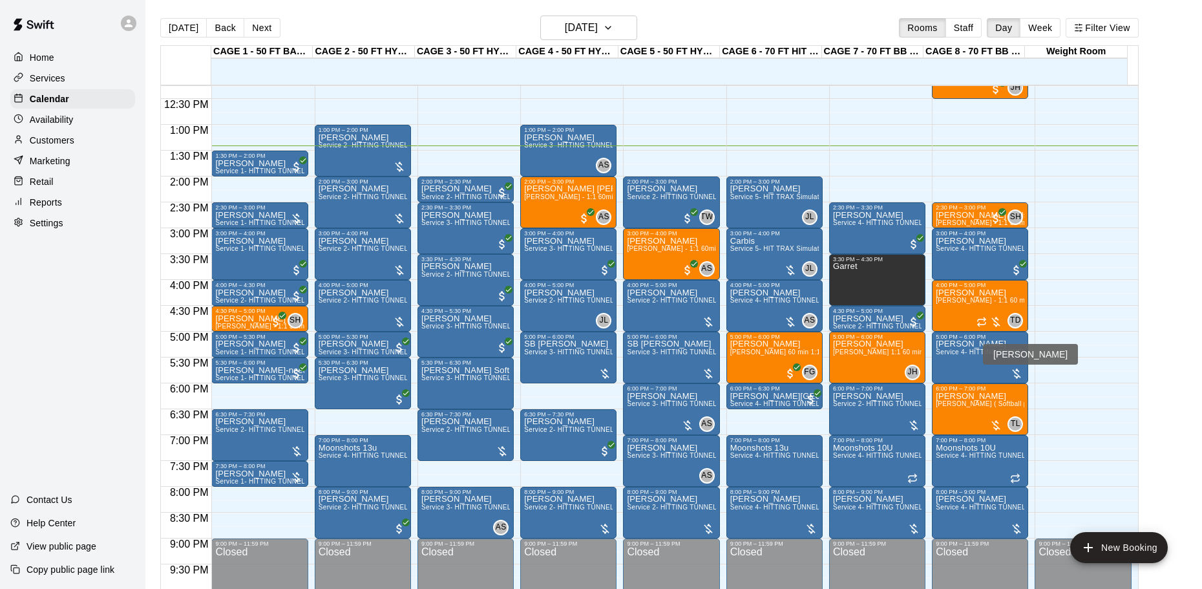
scroll to position [635, 0]
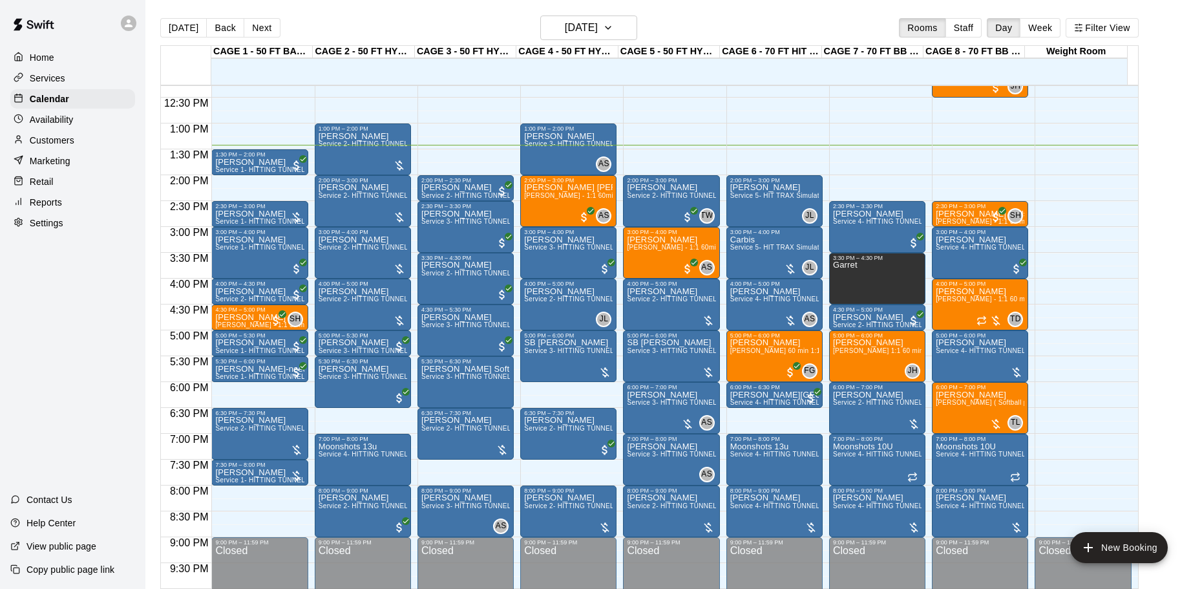
click at [89, 80] on div "Services" at bounding box center [72, 77] width 125 height 19
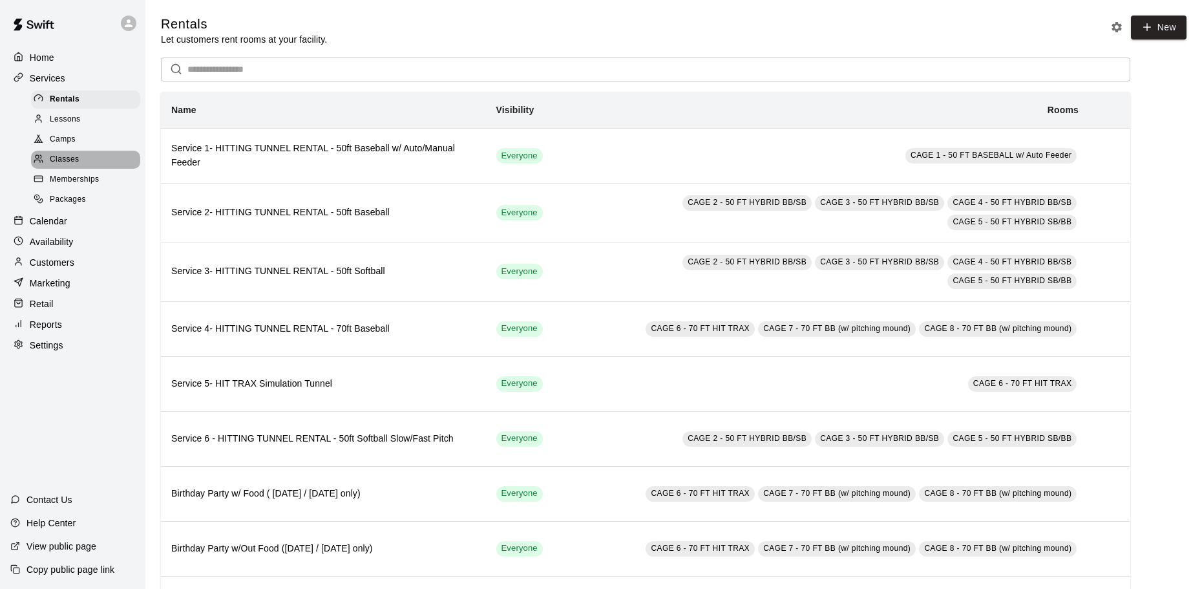
click at [76, 161] on span "Classes" at bounding box center [64, 159] width 29 height 13
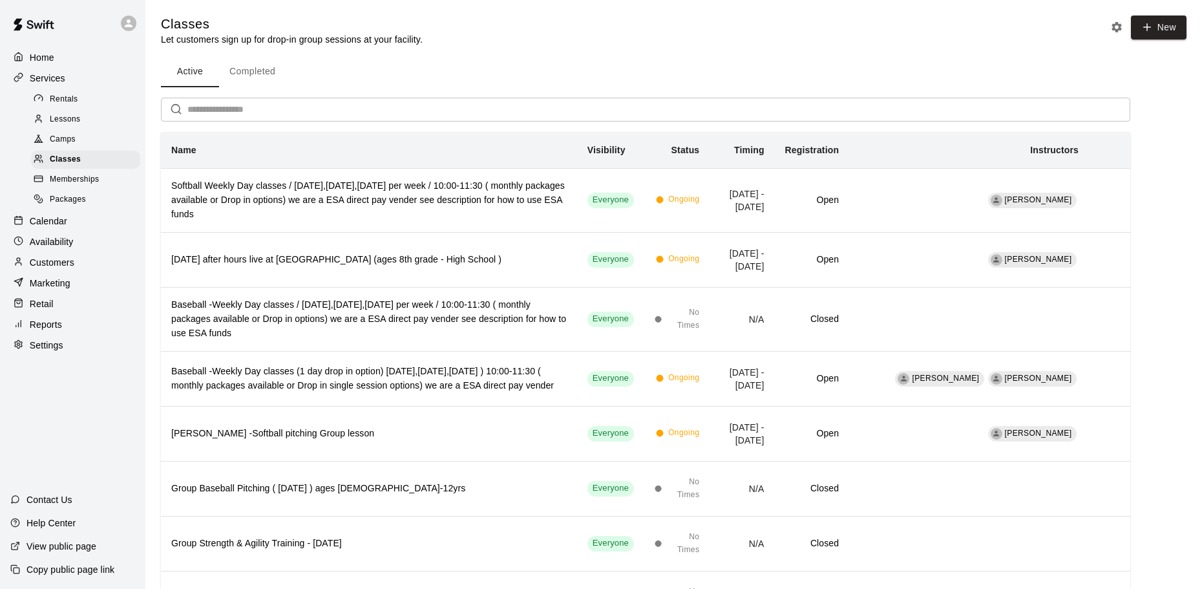
click at [72, 189] on div "Memberships" at bounding box center [85, 180] width 109 height 18
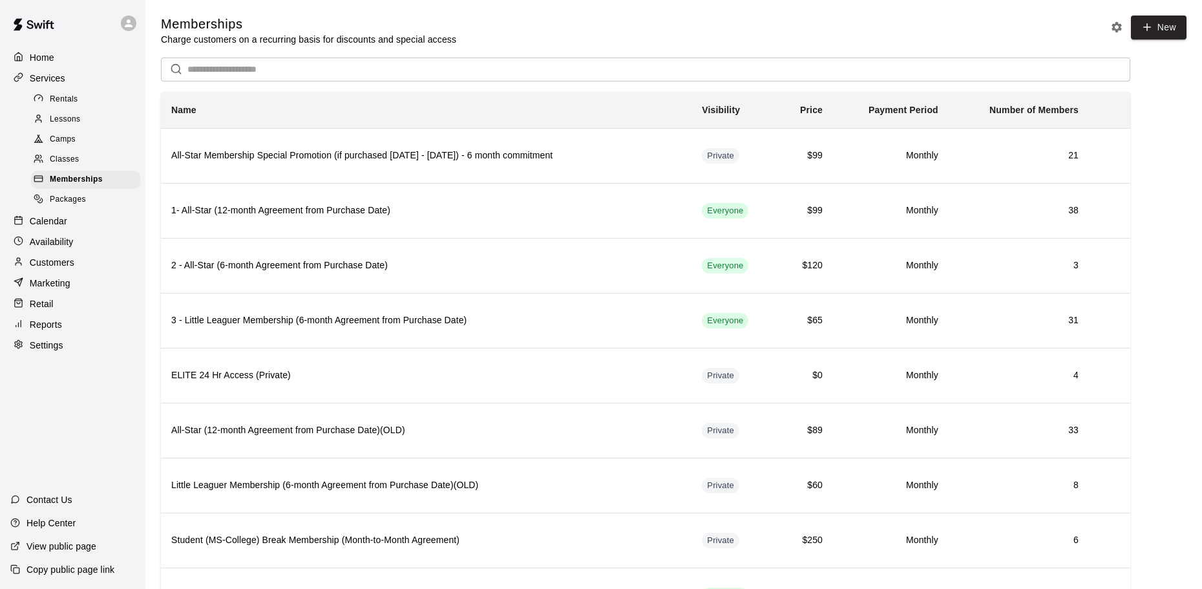
click at [69, 202] on span "Packages" at bounding box center [68, 199] width 36 height 13
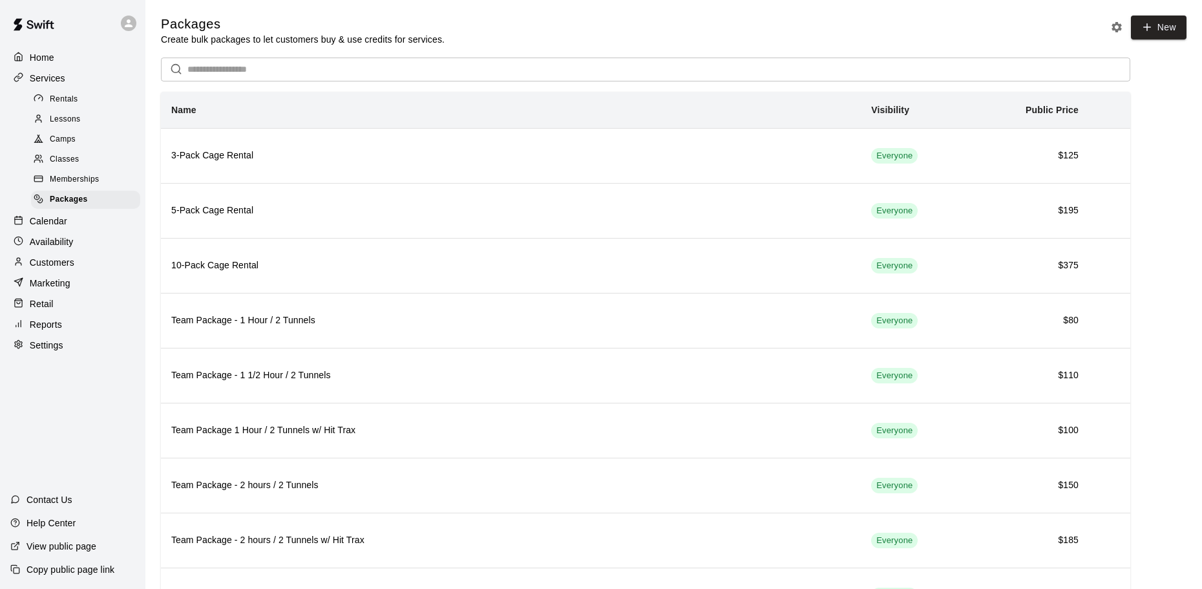
click at [238, 62] on input "text" at bounding box center [658, 70] width 943 height 24
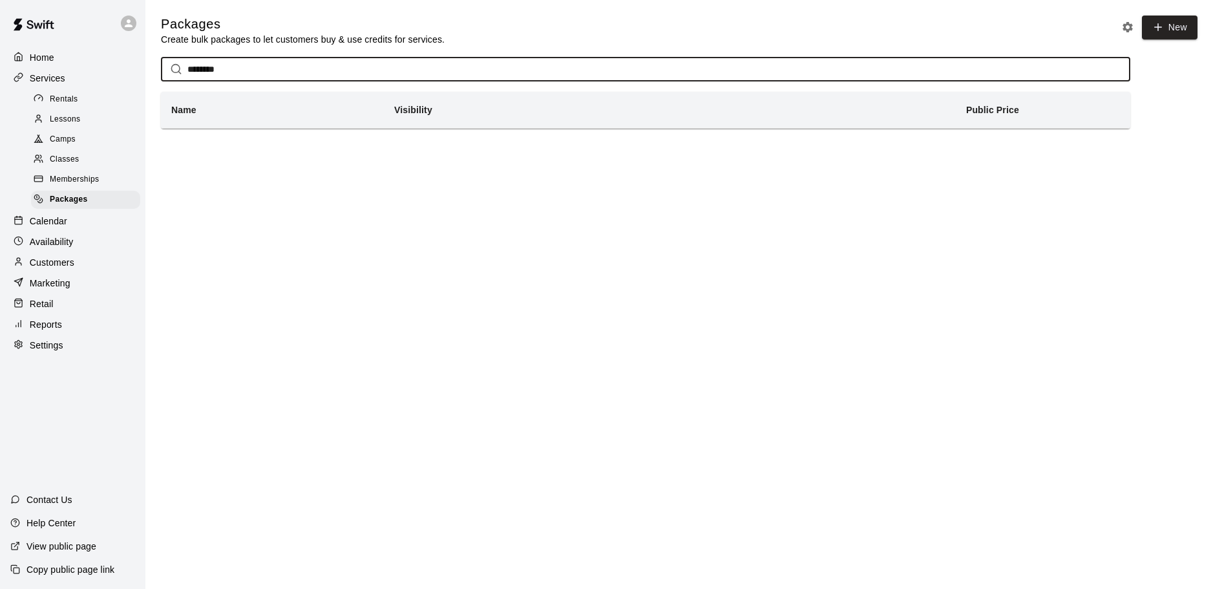
type input "********"
click at [76, 139] on div "Camps" at bounding box center [85, 140] width 109 height 18
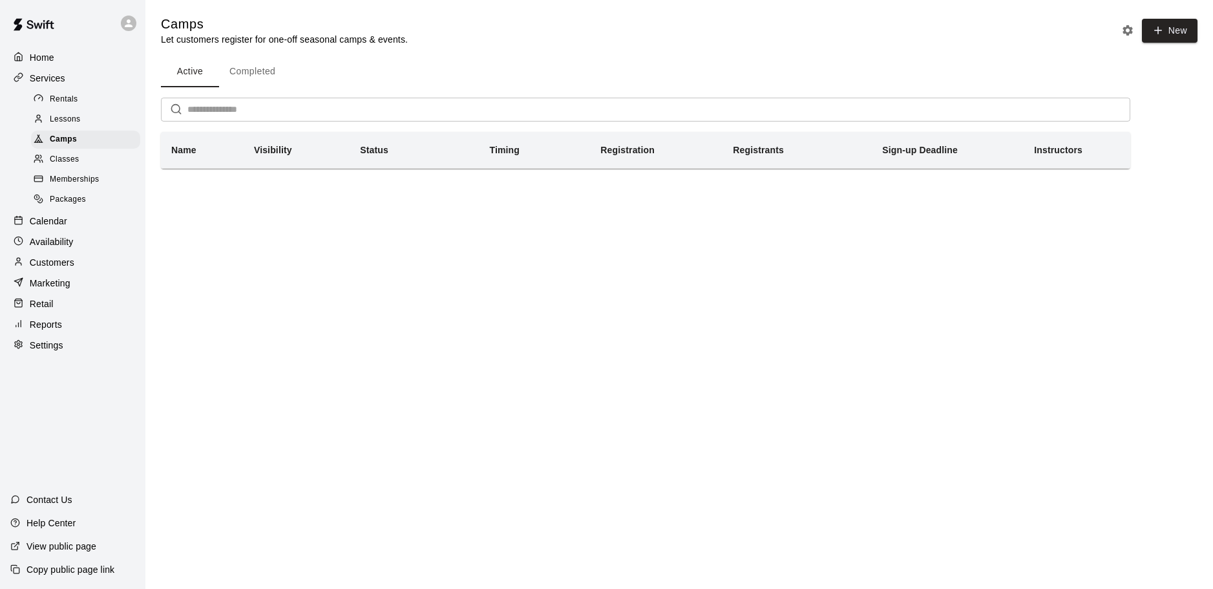
click at [87, 156] on div "Classes" at bounding box center [85, 160] width 109 height 18
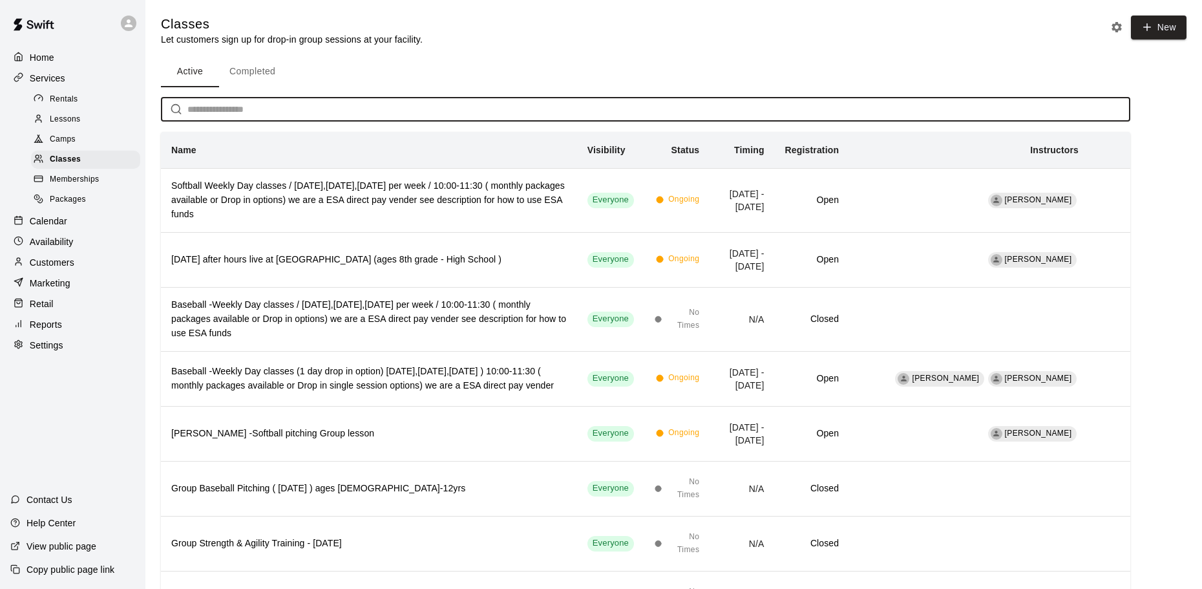
click at [268, 103] on input "text" at bounding box center [658, 110] width 943 height 24
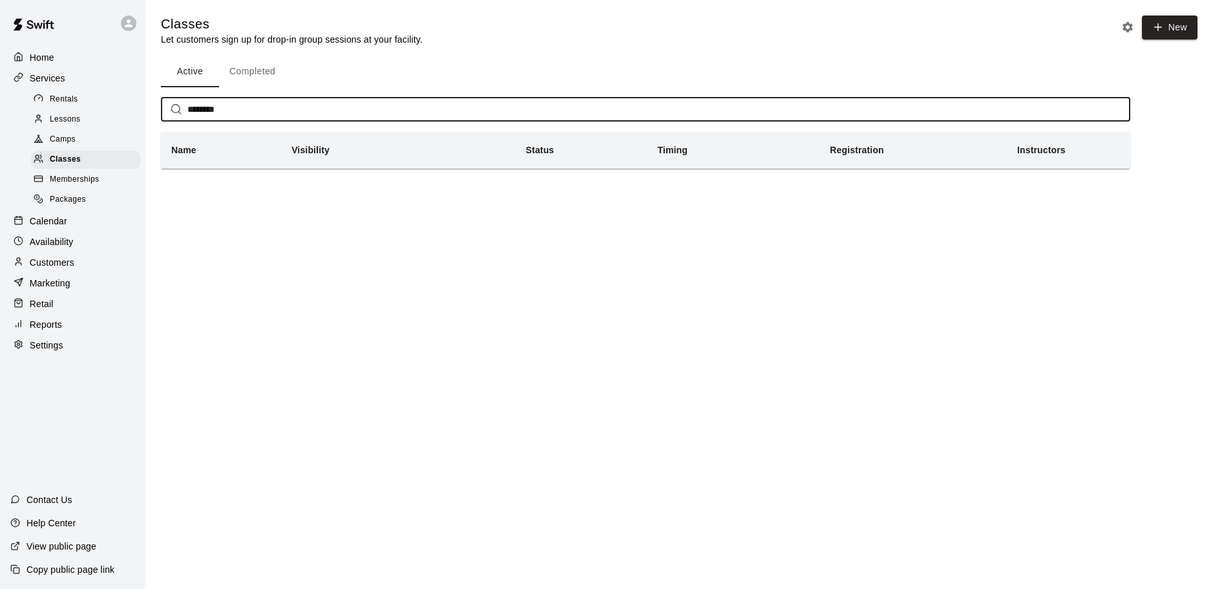
type input "********"
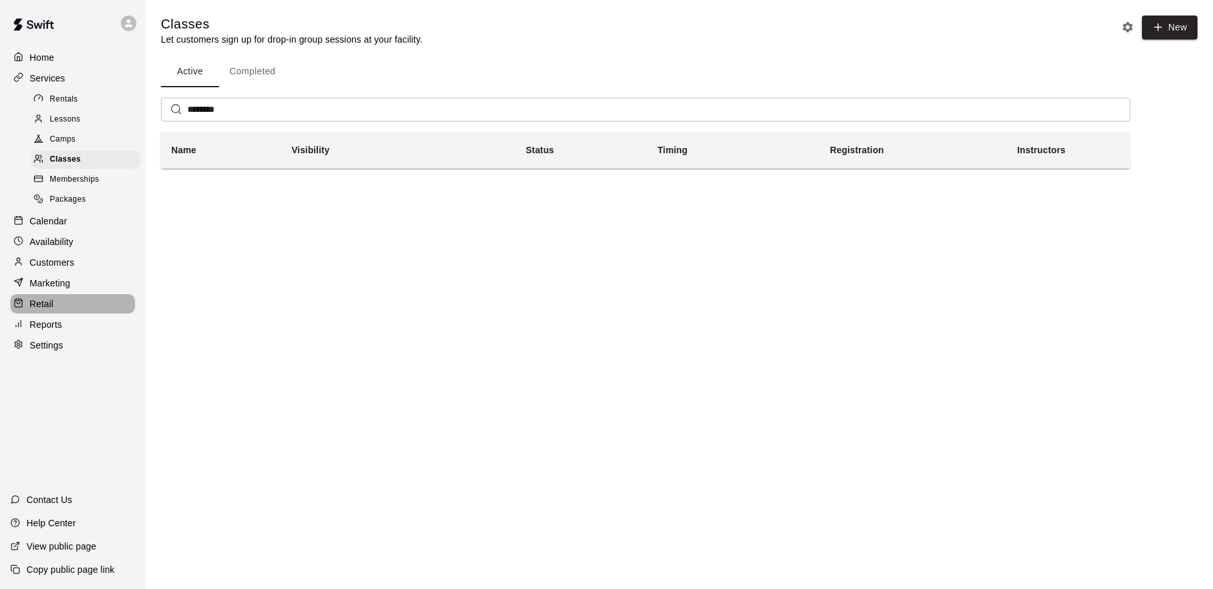
click at [51, 304] on div "Retail" at bounding box center [72, 303] width 125 height 19
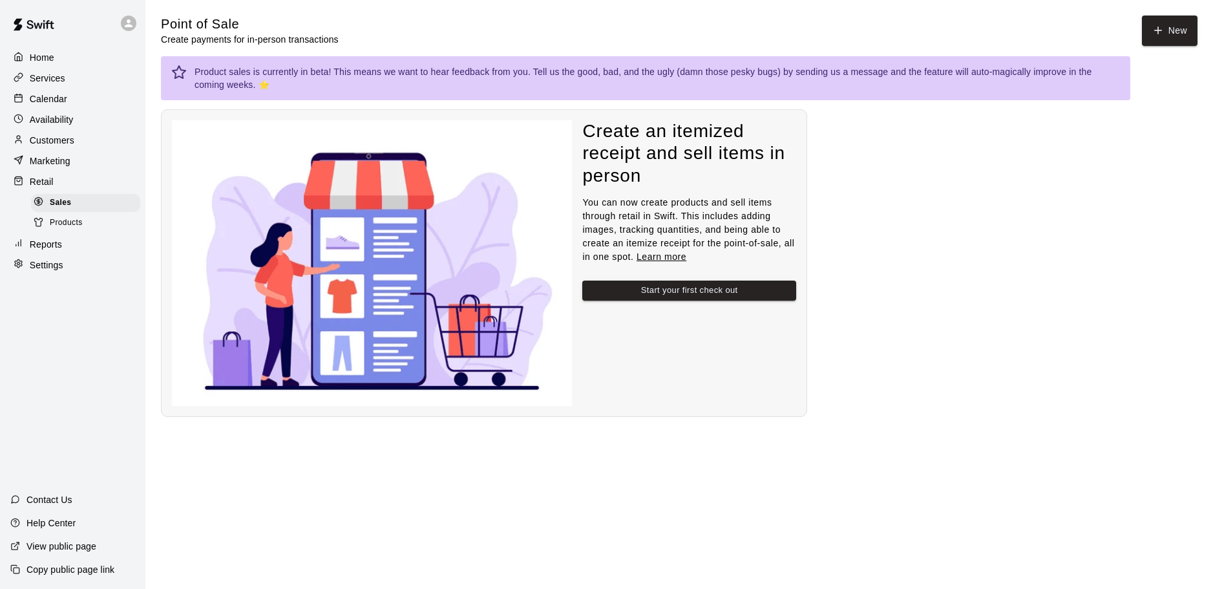
click at [81, 167] on div "Marketing" at bounding box center [72, 160] width 125 height 19
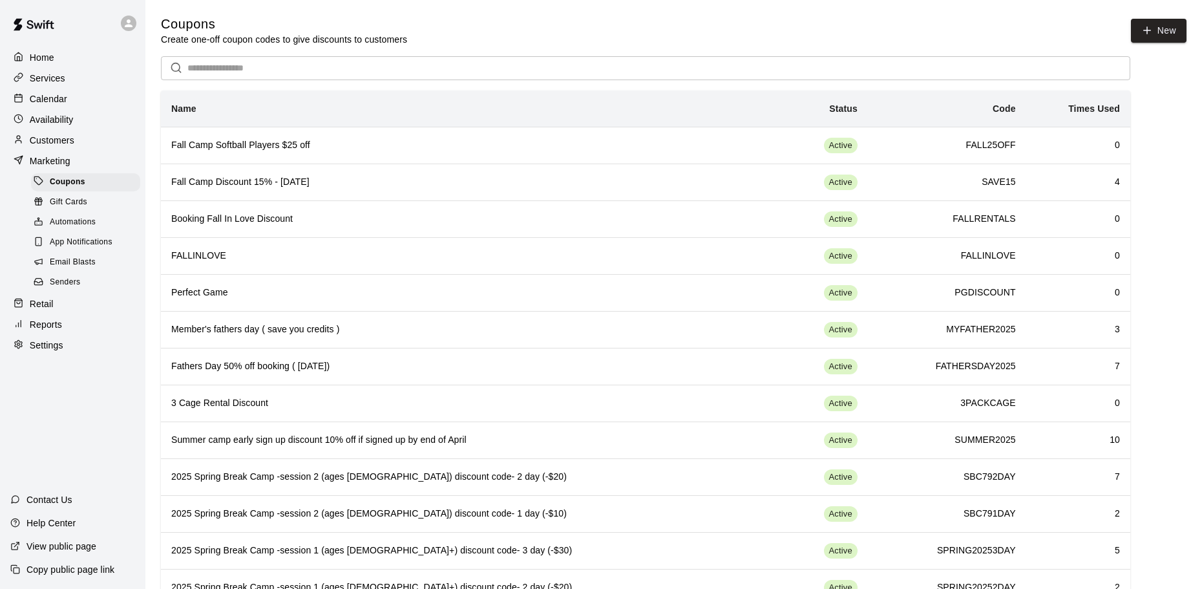
click at [79, 85] on div "Services" at bounding box center [72, 77] width 125 height 19
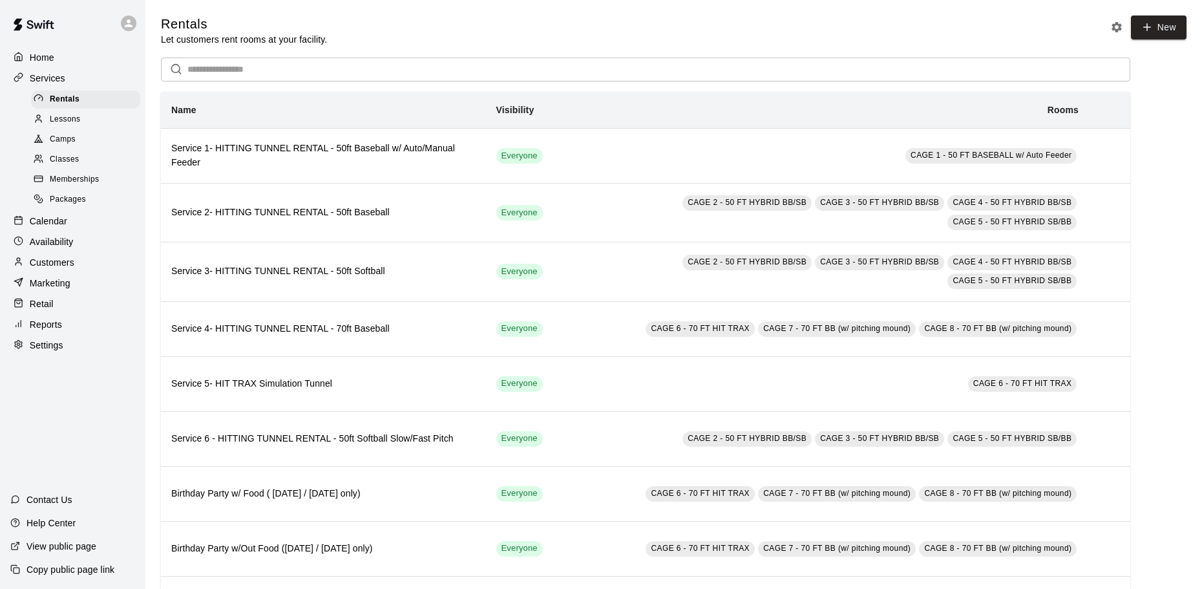
click at [253, 75] on input "text" at bounding box center [658, 70] width 943 height 24
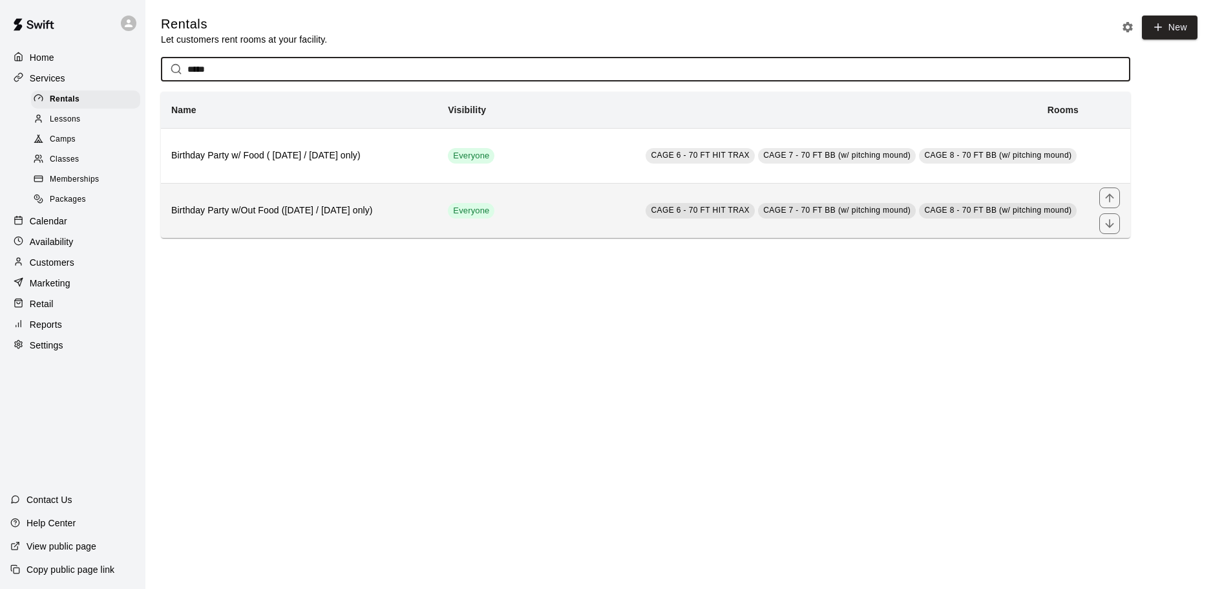
type input "*****"
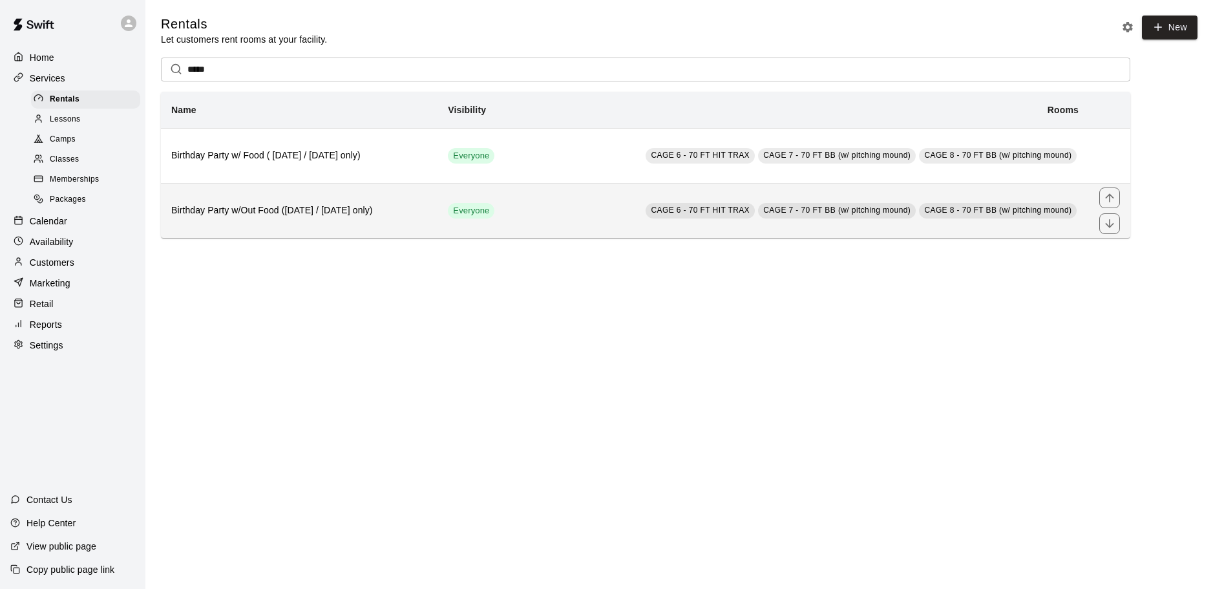
click at [382, 213] on h6 "Birthday Party w/Out Food ([DATE] / [DATE] only)" at bounding box center [299, 211] width 256 height 14
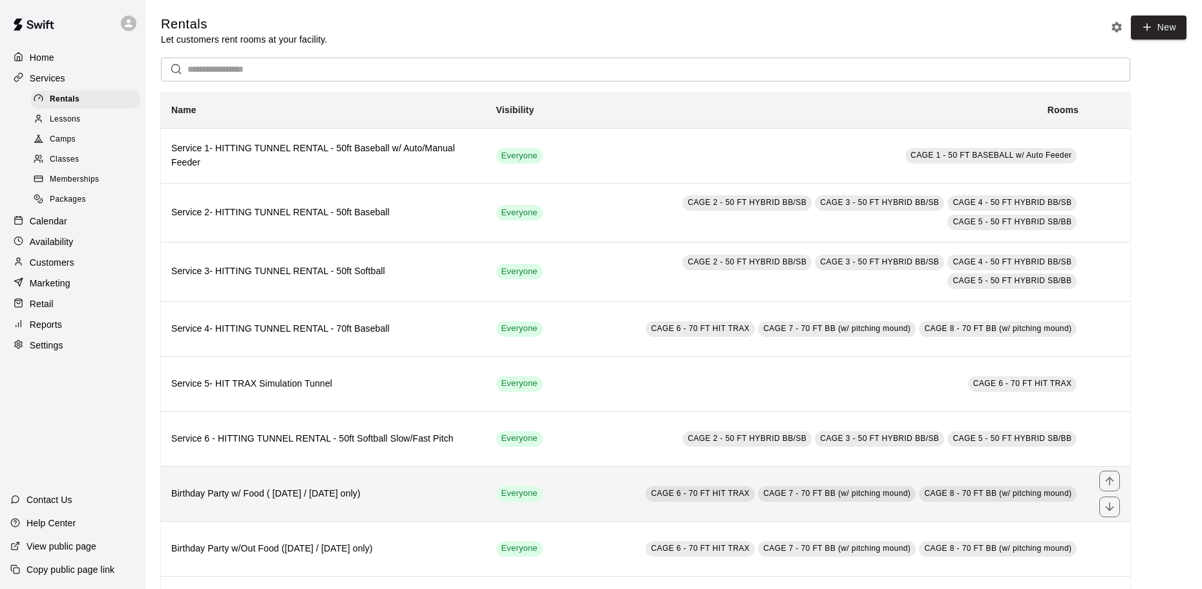
click at [406, 487] on th "Birthday Party w/ Food ( [DATE] / [DATE] only)" at bounding box center [323, 493] width 325 height 55
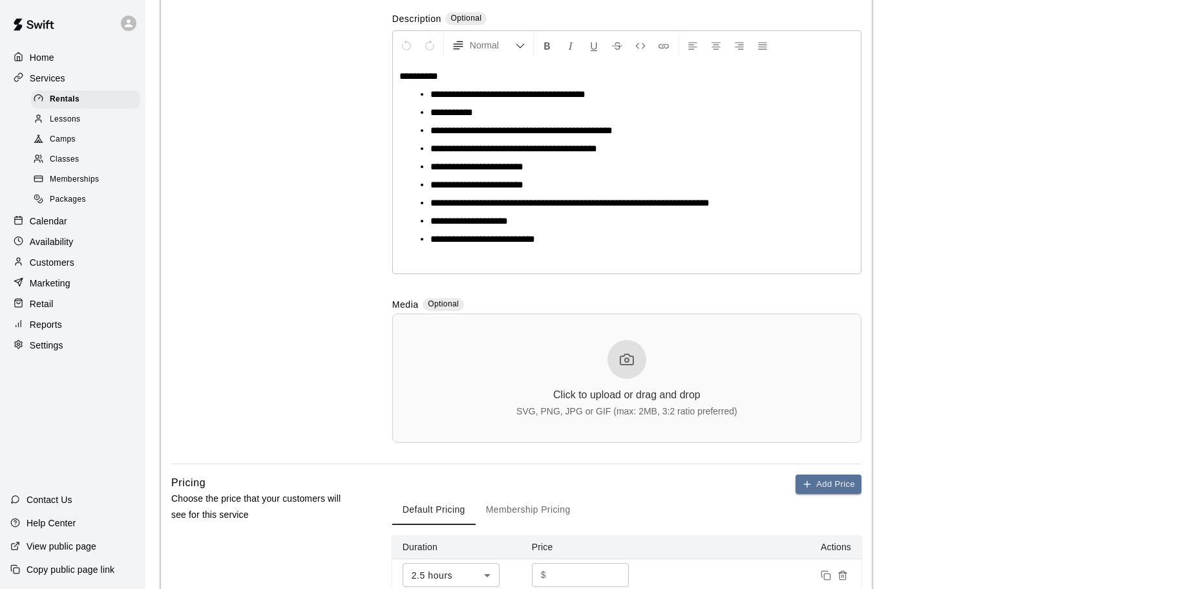
scroll to position [388, 0]
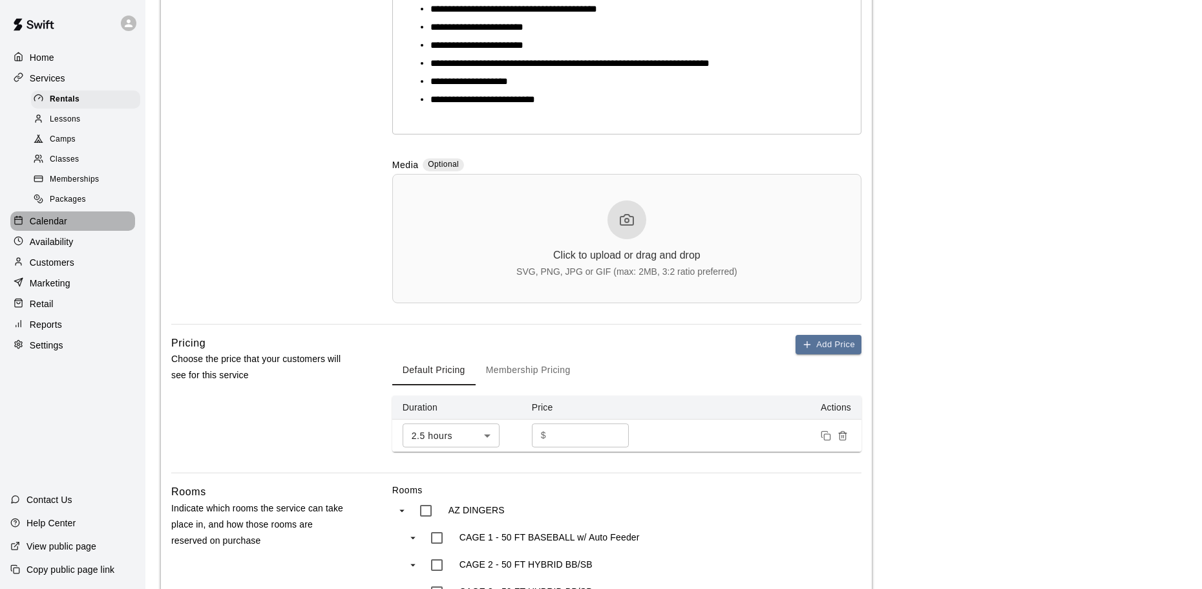
click at [50, 226] on p "Calendar" at bounding box center [48, 221] width 37 height 13
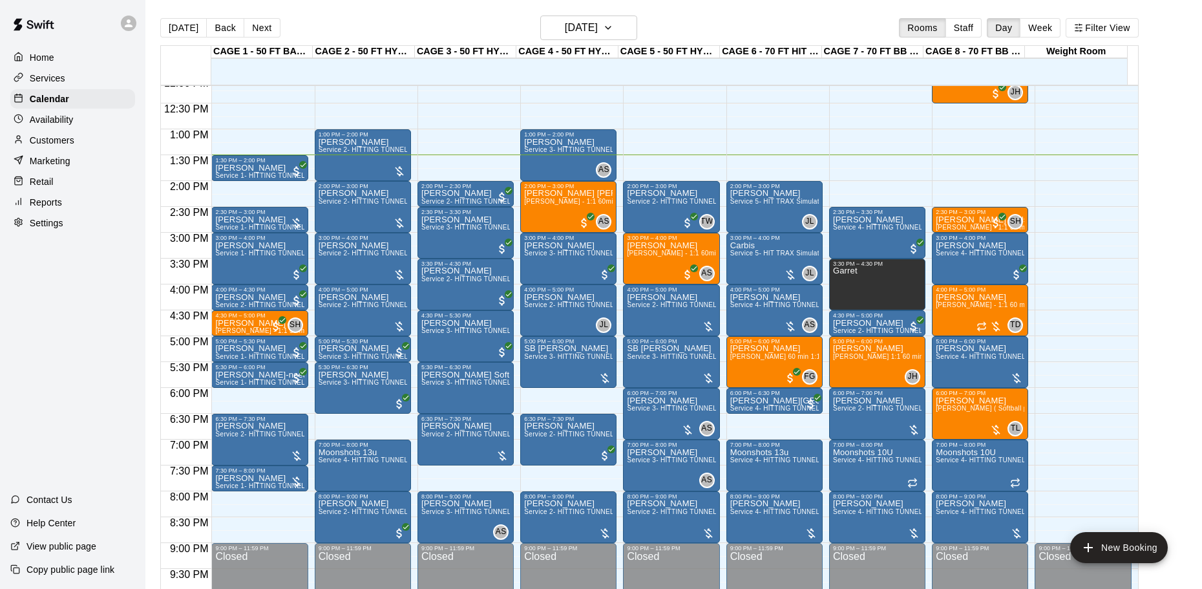
scroll to position [555, 0]
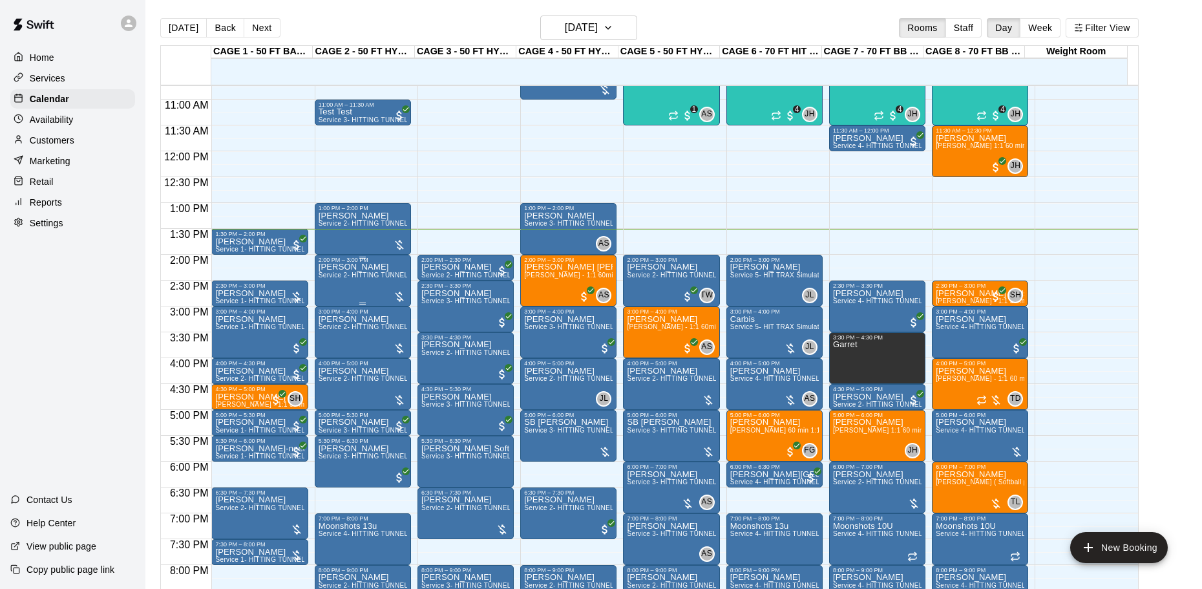
click at [366, 279] on span "Service 2- HITTING TUNNEL RENTAL - 50ft Baseball" at bounding box center [401, 274] width 164 height 7
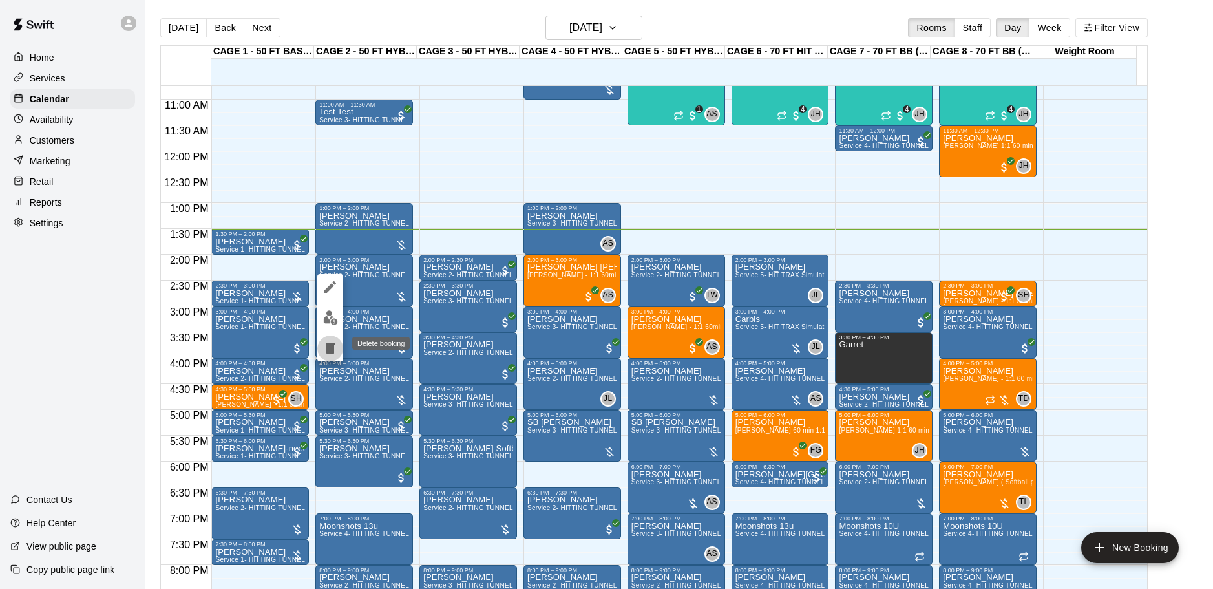
click at [337, 340] on button "delete" at bounding box center [330, 348] width 26 height 26
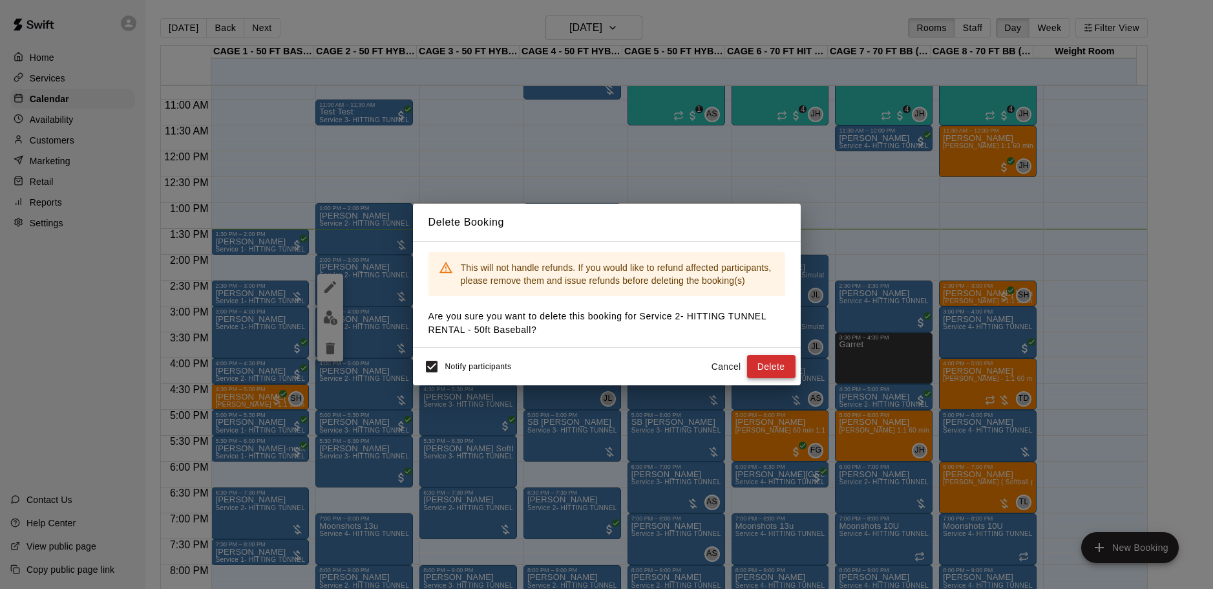
click at [755, 361] on button "Delete" at bounding box center [771, 367] width 48 height 24
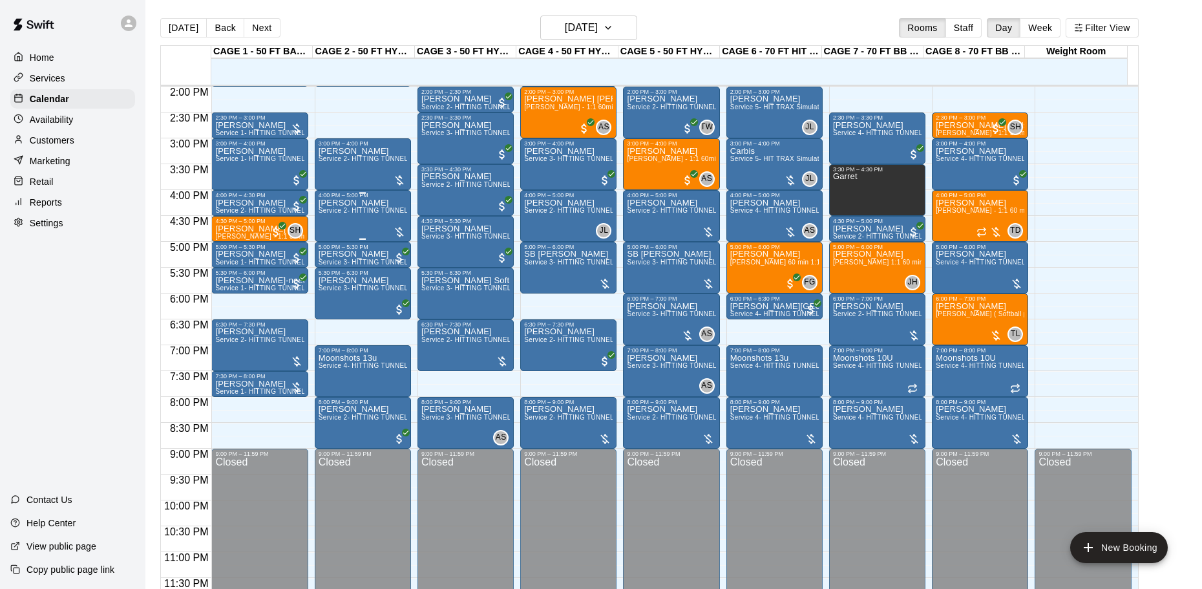
scroll to position [595, 0]
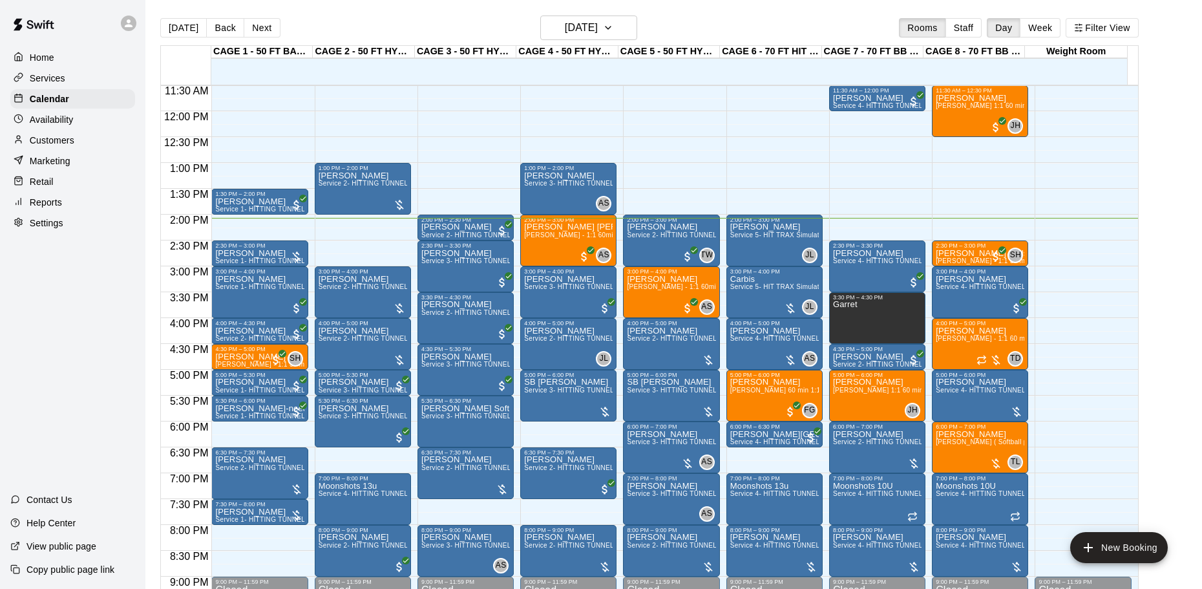
click at [76, 176] on div "Retail" at bounding box center [72, 181] width 125 height 19
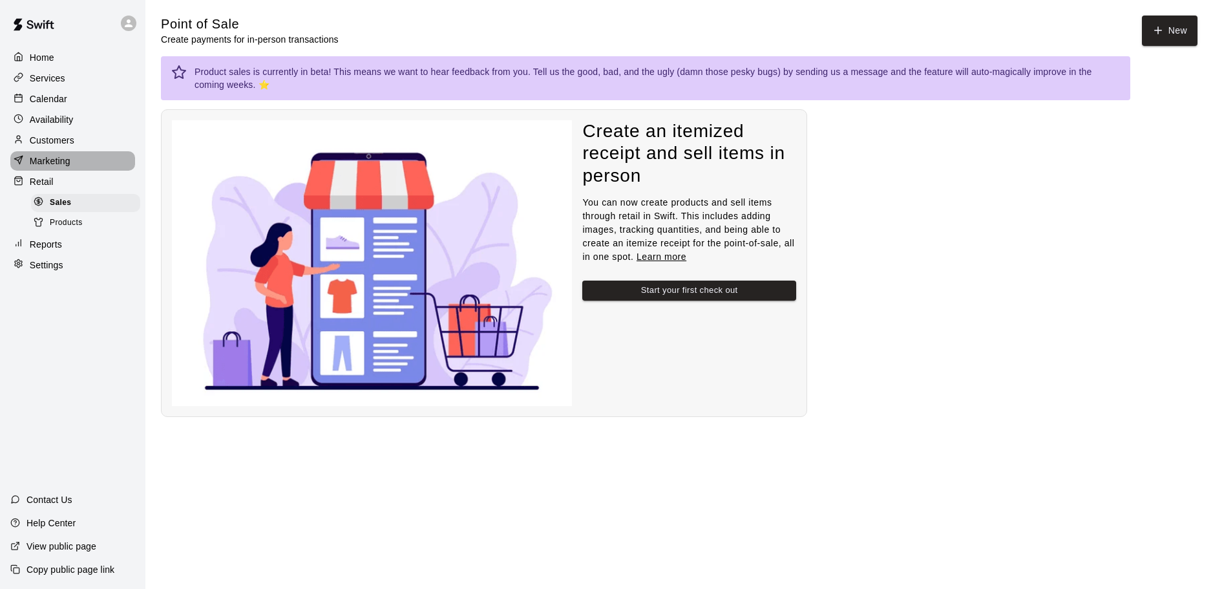
click at [84, 162] on div "Marketing" at bounding box center [72, 160] width 125 height 19
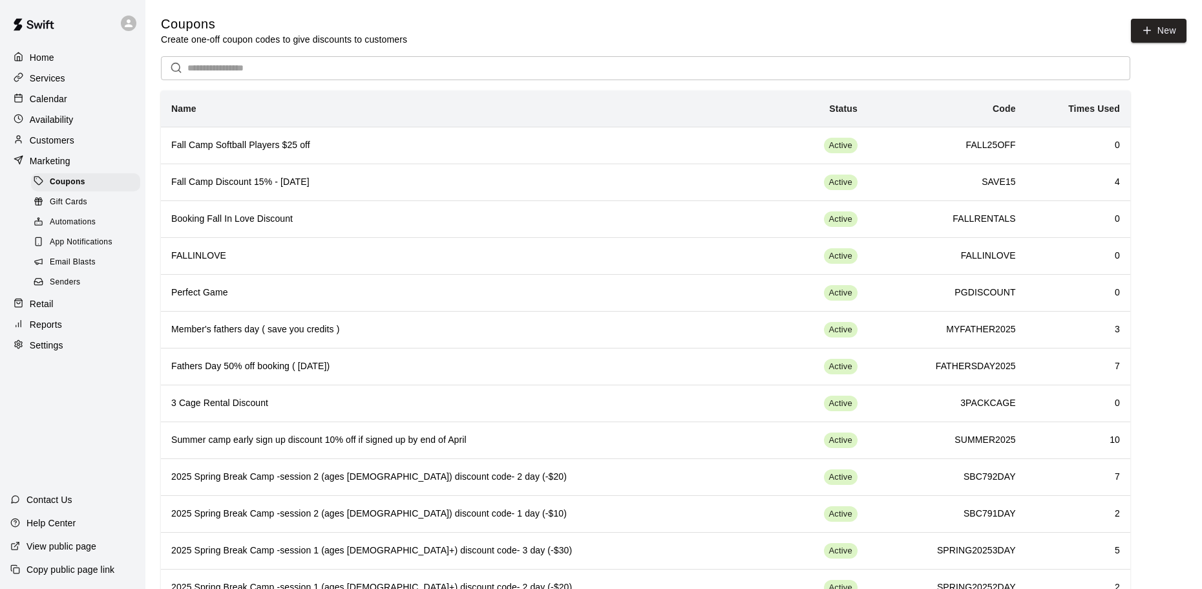
click at [81, 78] on div "Services" at bounding box center [72, 77] width 125 height 19
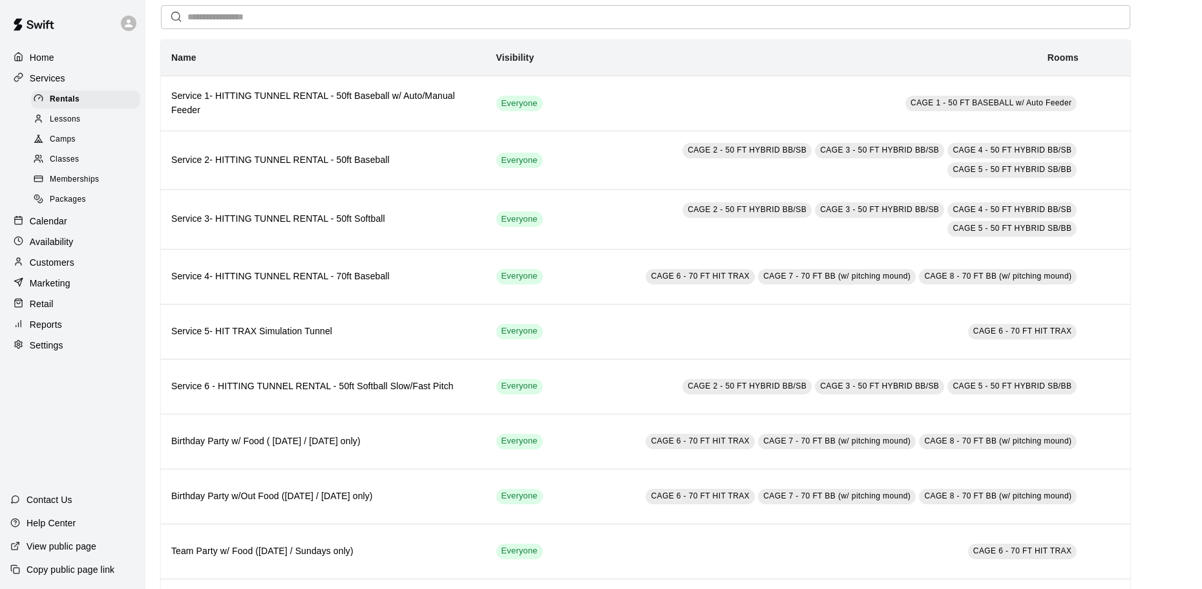
scroll to position [50, 0]
click at [65, 123] on span "Lessons" at bounding box center [65, 119] width 31 height 13
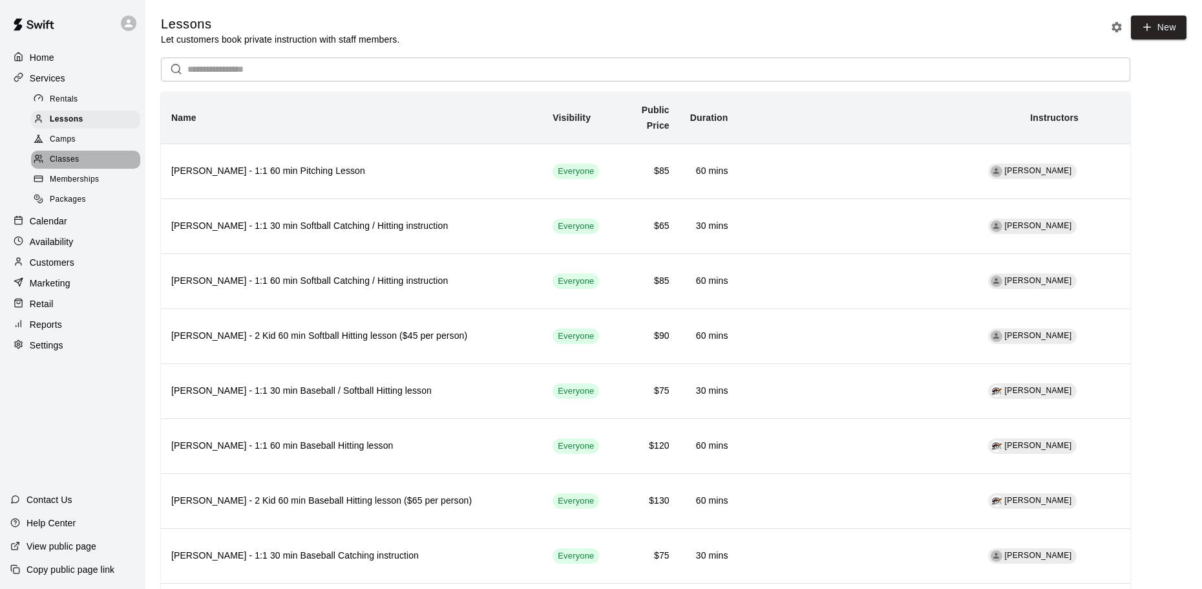
click at [98, 159] on div "Classes" at bounding box center [85, 160] width 109 height 18
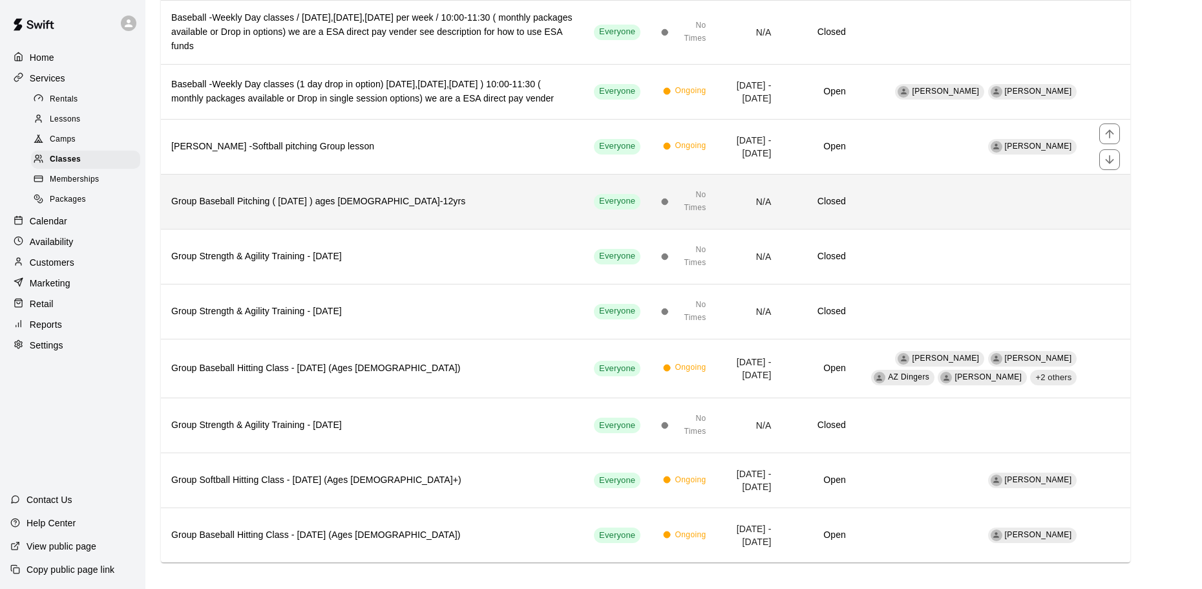
scroll to position [315, 0]
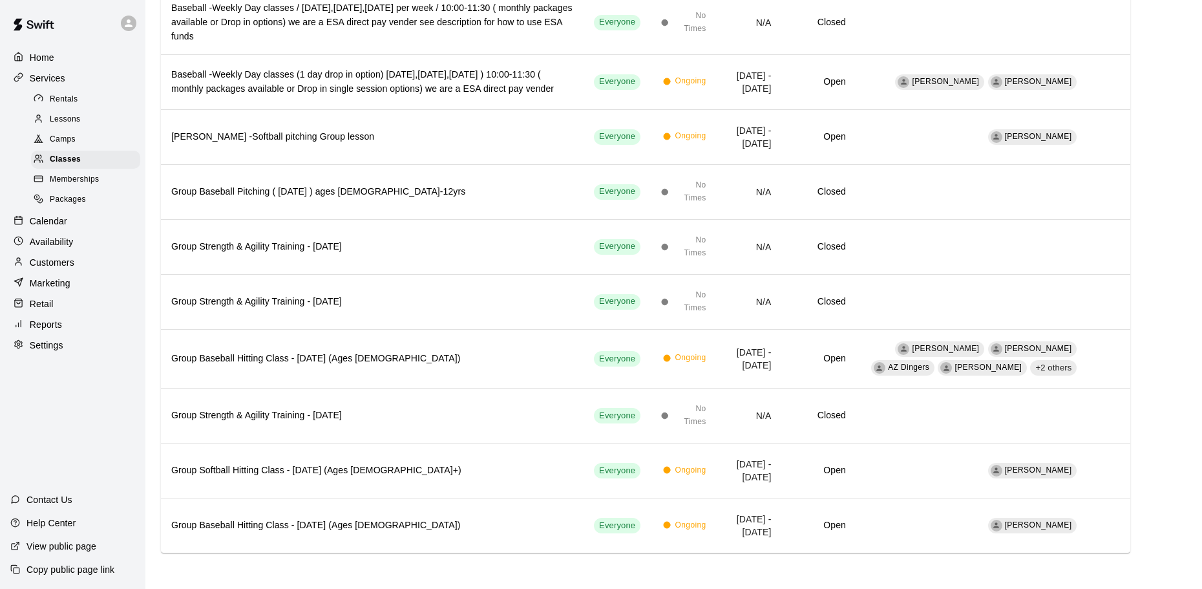
click at [76, 197] on div "Packages" at bounding box center [85, 200] width 109 height 18
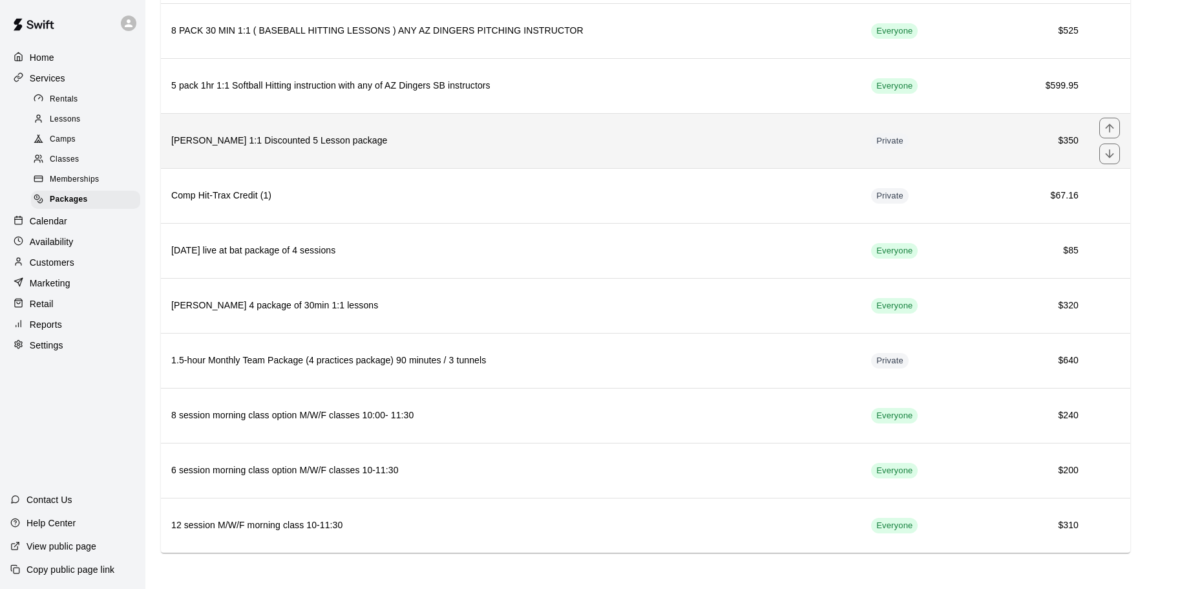
scroll to position [1939, 0]
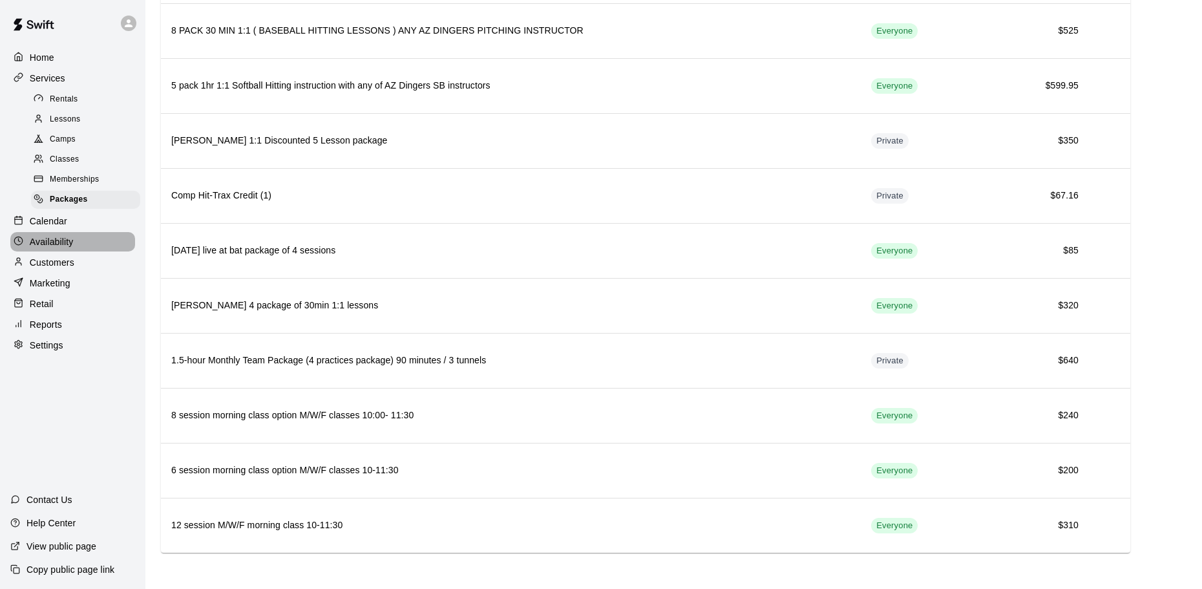
click at [48, 242] on p "Availability" at bounding box center [52, 241] width 44 height 13
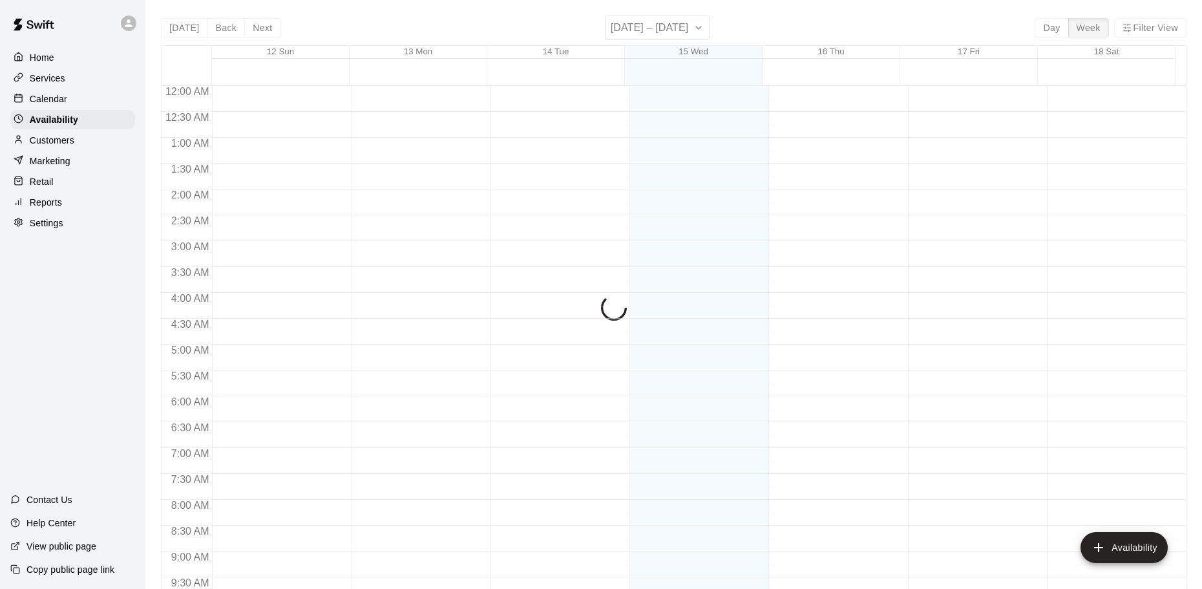
scroll to position [724, 0]
click at [79, 81] on div "Services" at bounding box center [72, 77] width 125 height 19
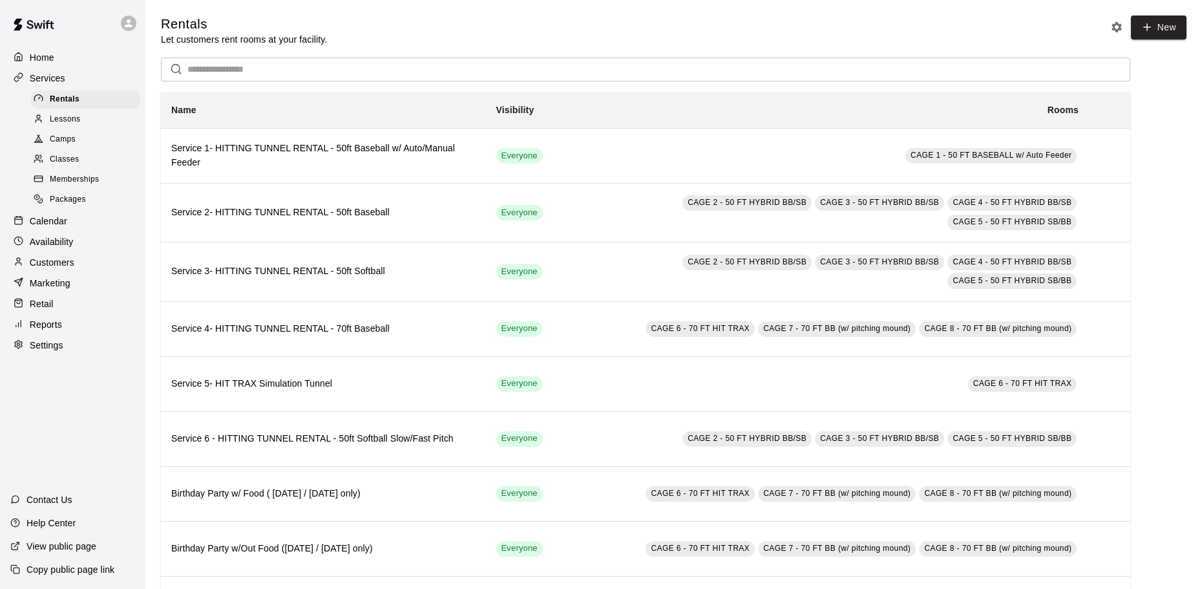
click at [65, 227] on p "Calendar" at bounding box center [48, 221] width 37 height 13
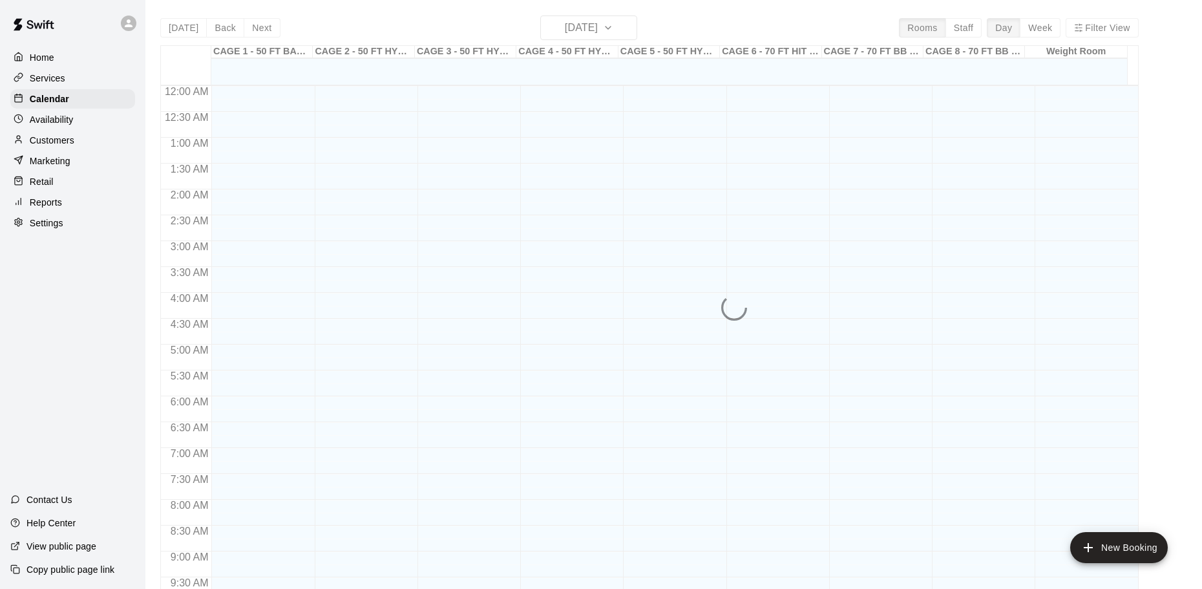
scroll to position [684, 0]
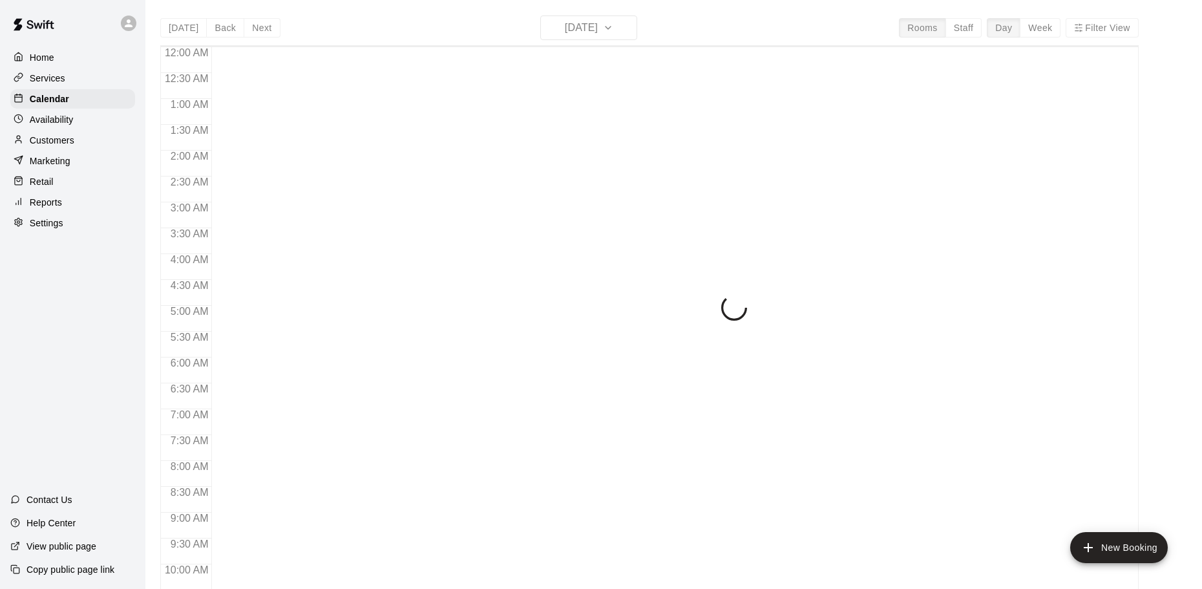
scroll to position [684, 0]
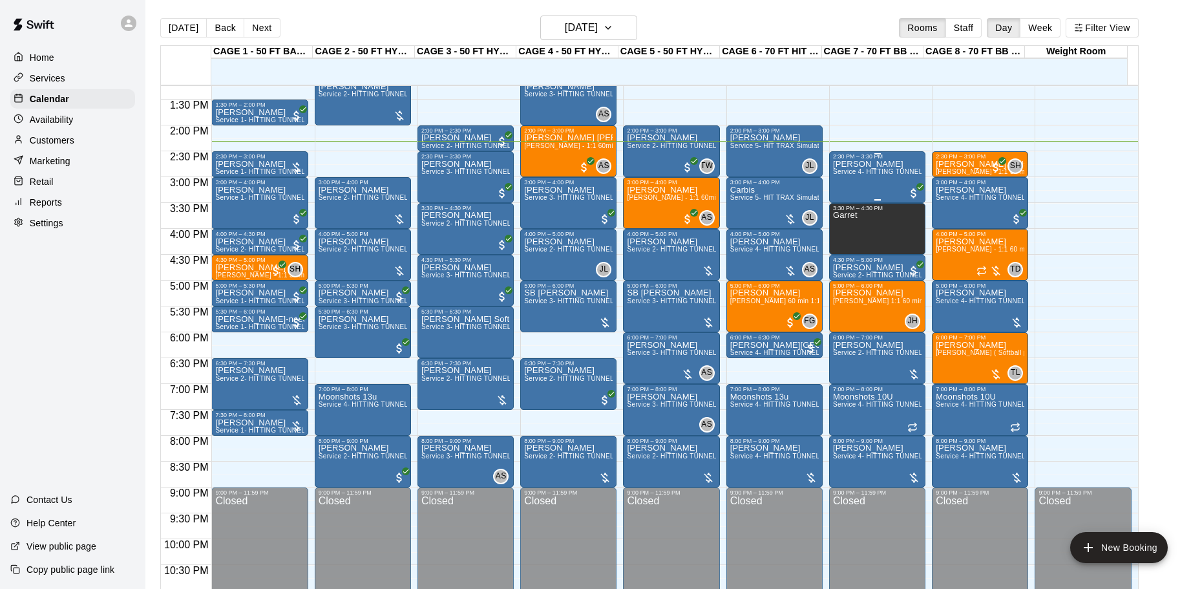
click at [867, 164] on p "[PERSON_NAME]" at bounding box center [877, 164] width 89 height 0
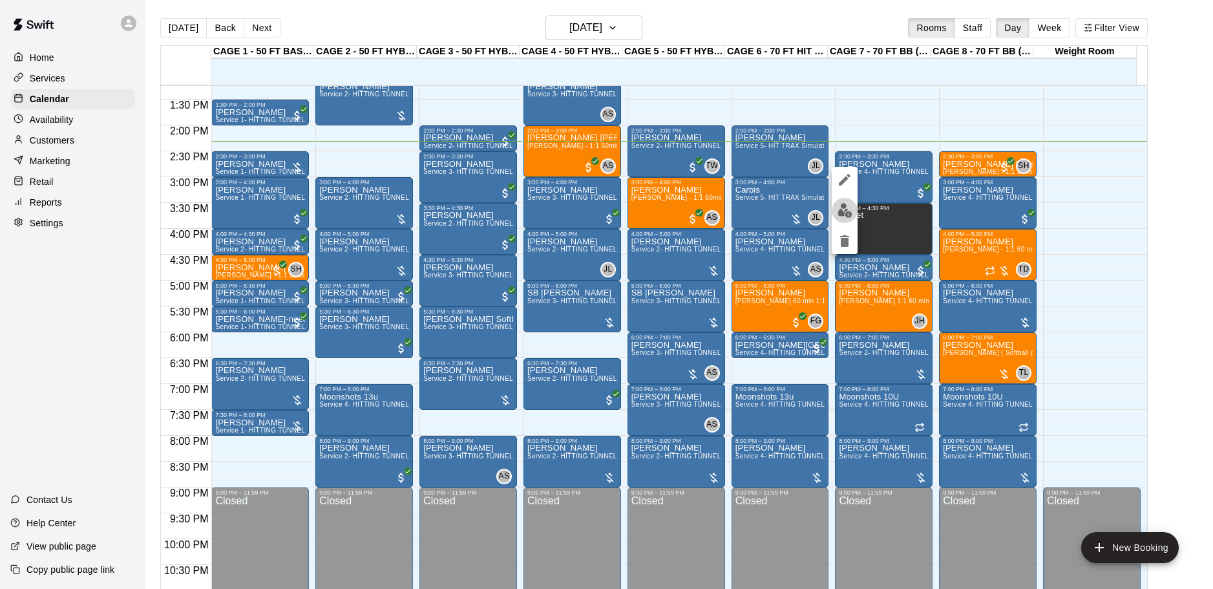
click at [837, 209] on img "edit" at bounding box center [844, 210] width 15 height 15
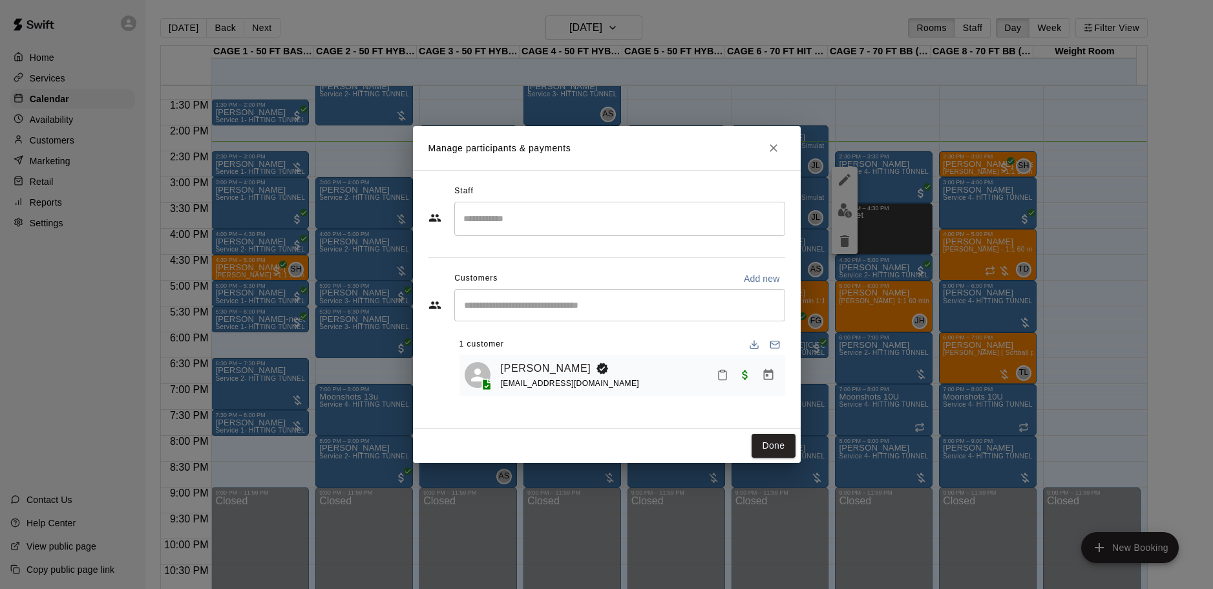
click at [726, 383] on button "Mark attendance" at bounding box center [722, 375] width 22 height 22
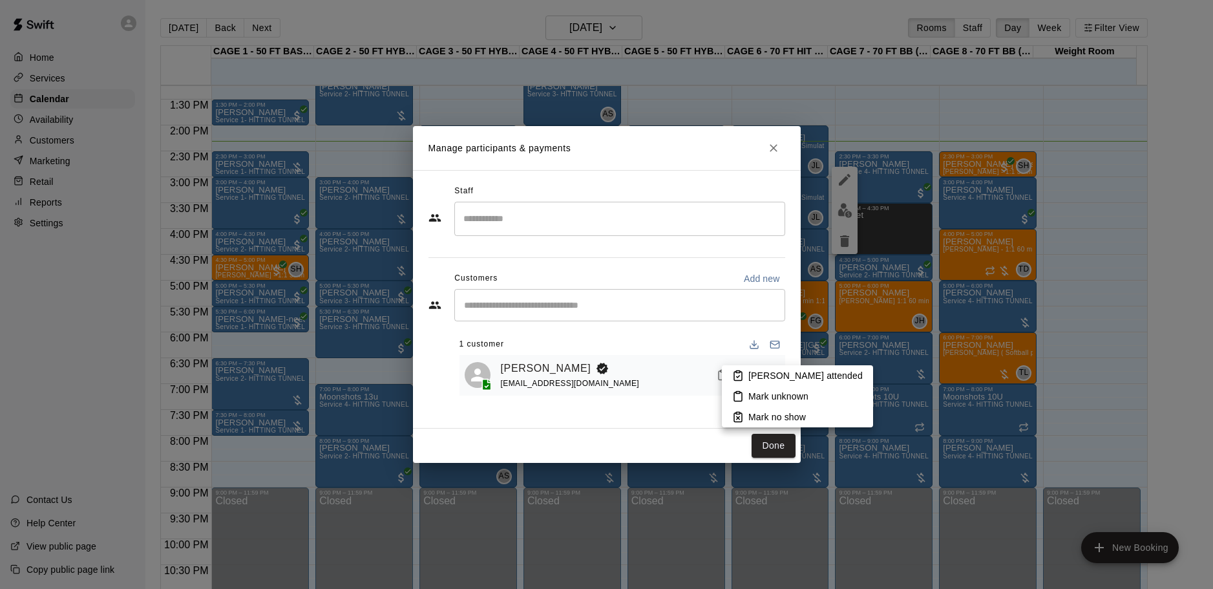
click at [738, 381] on icon at bounding box center [738, 376] width 8 height 9
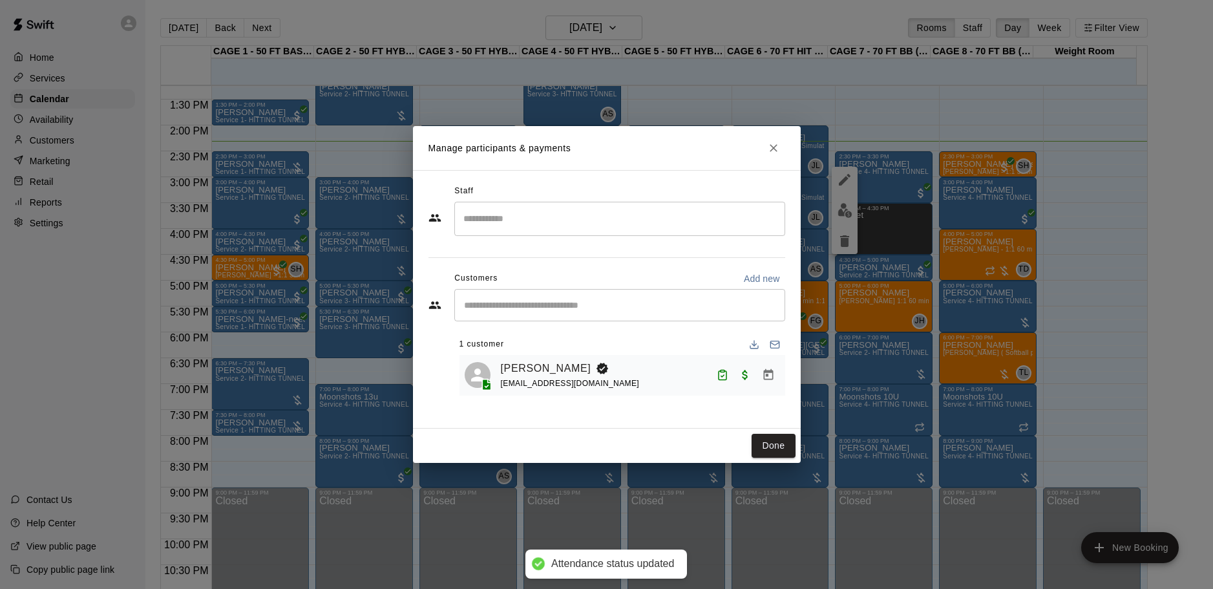
click at [768, 439] on button "Done" at bounding box center [773, 446] width 43 height 24
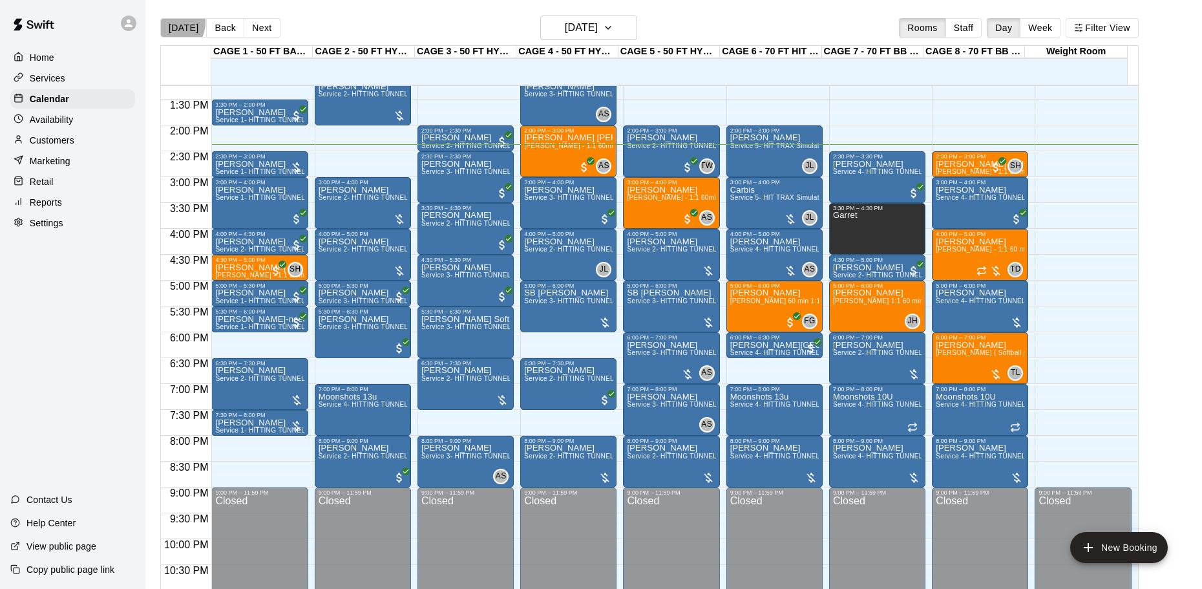
drag, startPoint x: 167, startPoint y: 22, endPoint x: 162, endPoint y: 11, distance: 11.9
click at [169, 19] on button "[DATE]" at bounding box center [183, 27] width 47 height 19
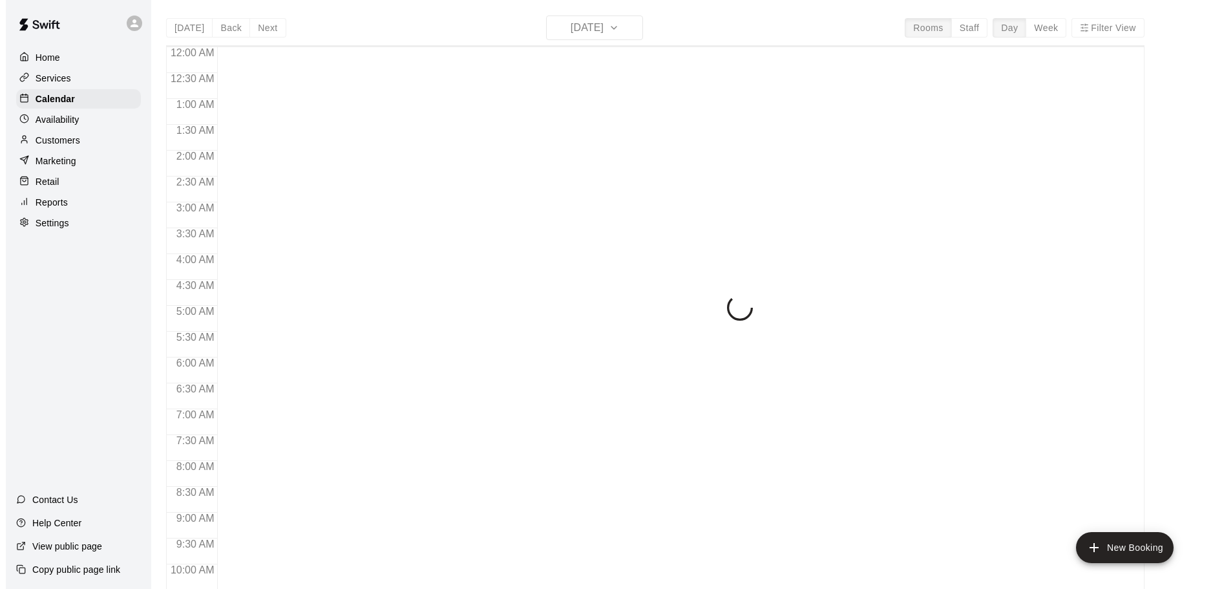
scroll to position [684, 0]
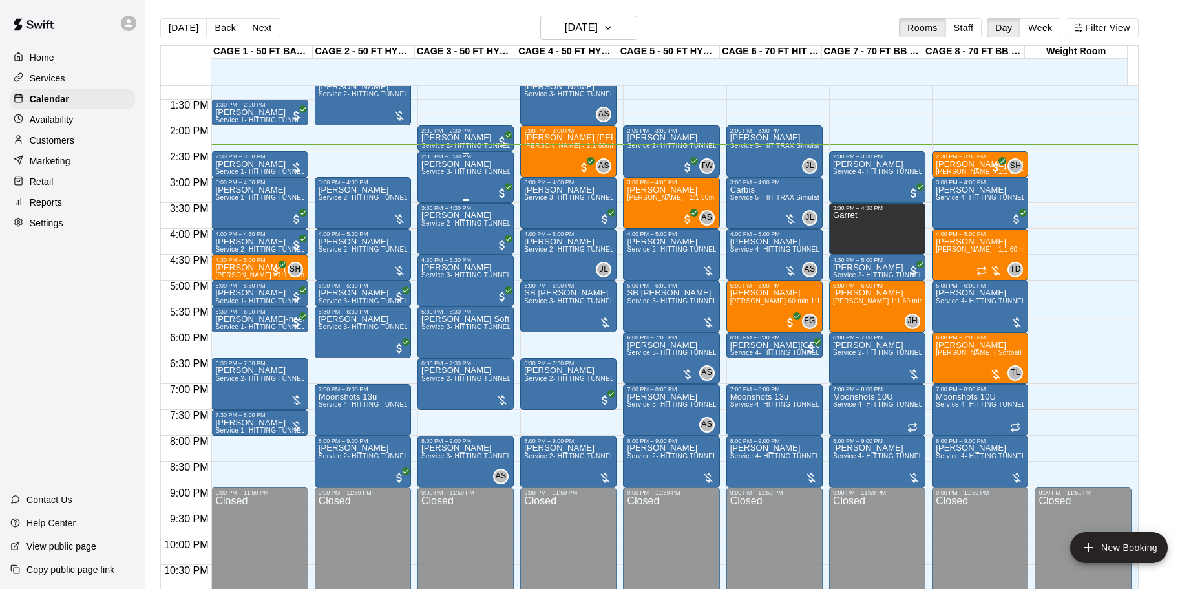
click at [447, 171] on span "Service 3- HITTING TUNNEL RENTAL - 50ft Softball" at bounding box center [501, 171] width 161 height 7
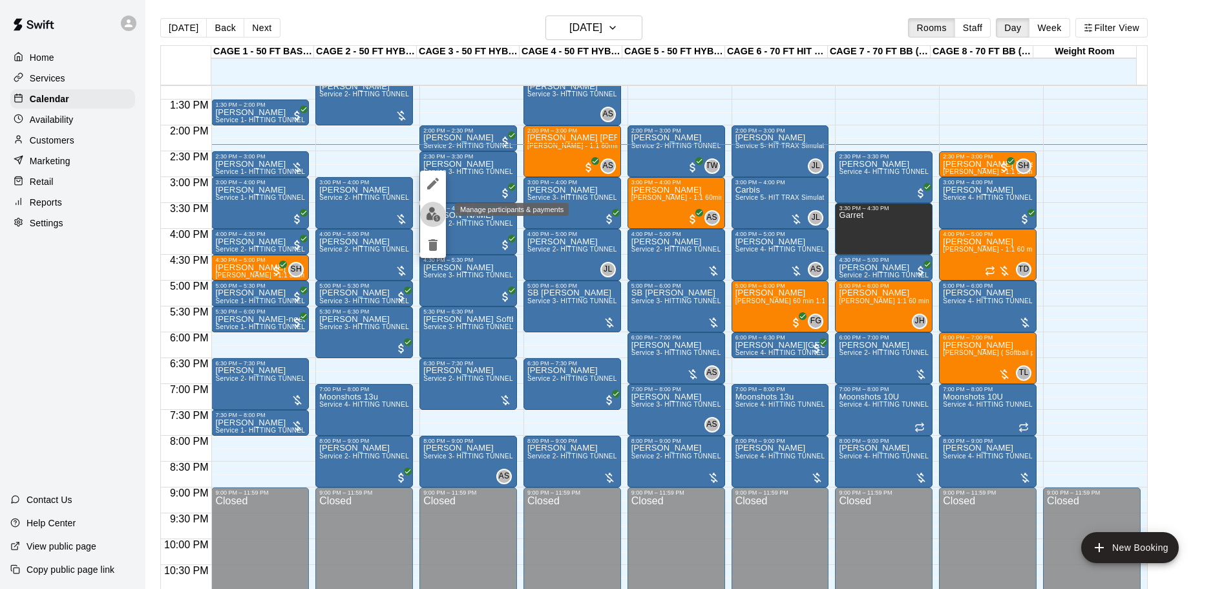
click at [437, 213] on img "edit" at bounding box center [433, 214] width 15 height 15
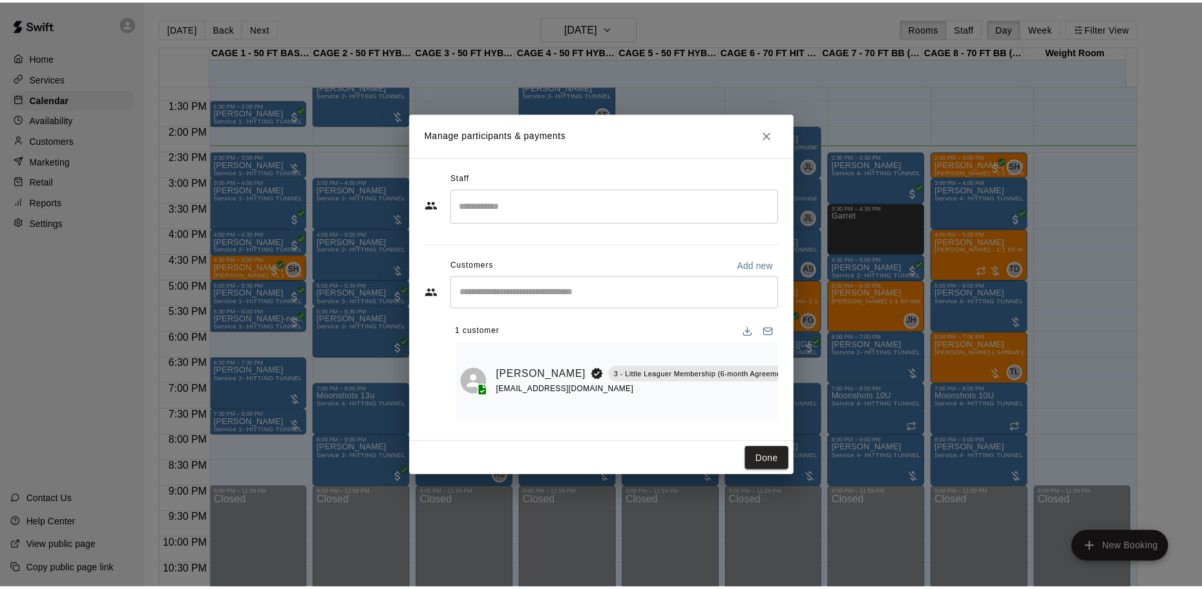
scroll to position [0, 56]
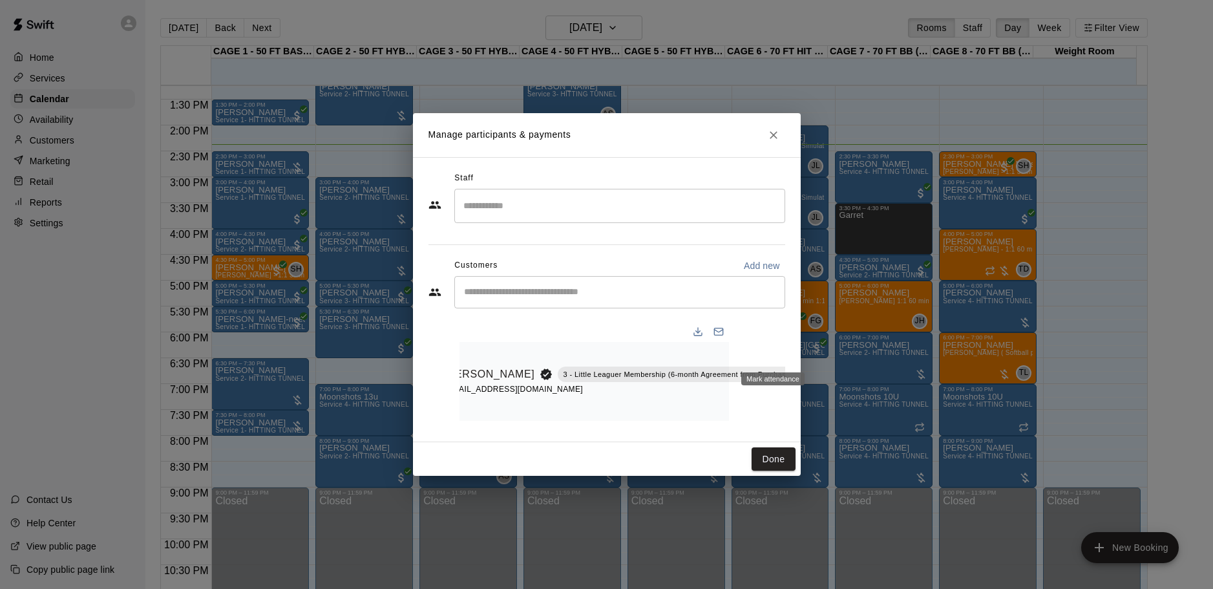
click at [823, 357] on icon "Mark attendance" at bounding box center [827, 358] width 8 height 9
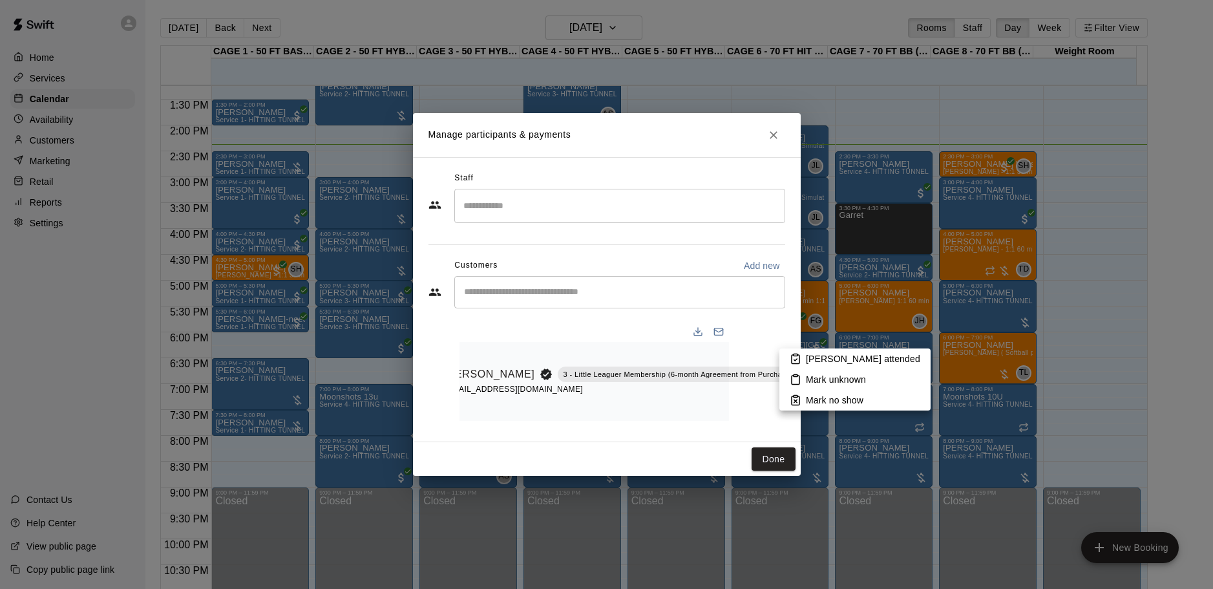
click at [804, 356] on li "Mark attended" at bounding box center [854, 358] width 151 height 21
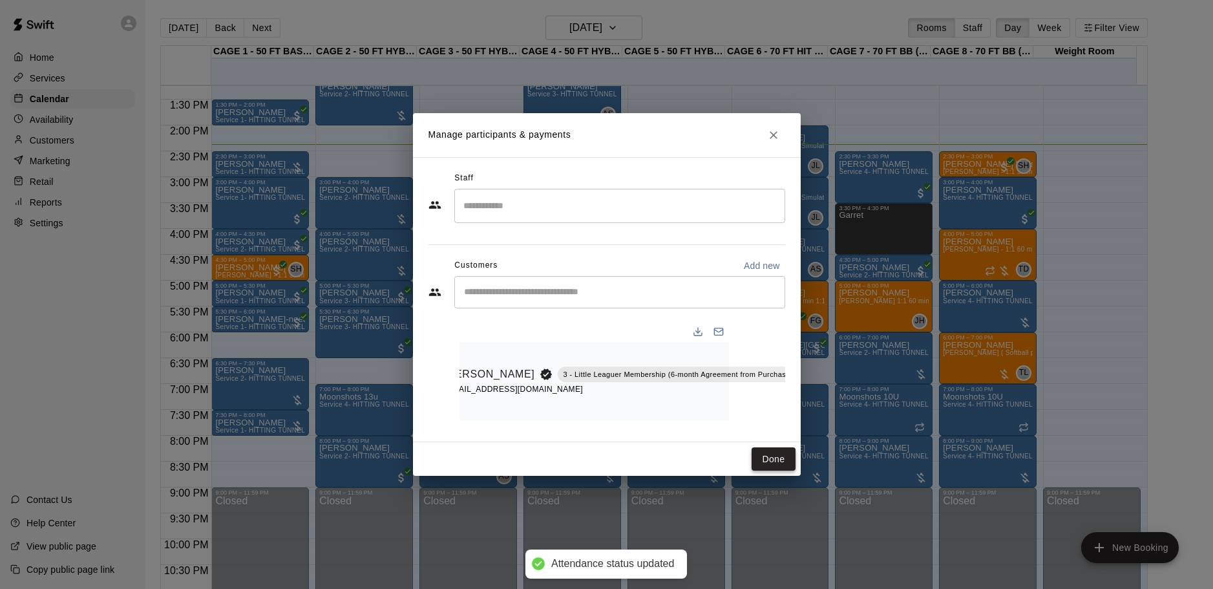
click at [766, 465] on button "Done" at bounding box center [773, 459] width 43 height 24
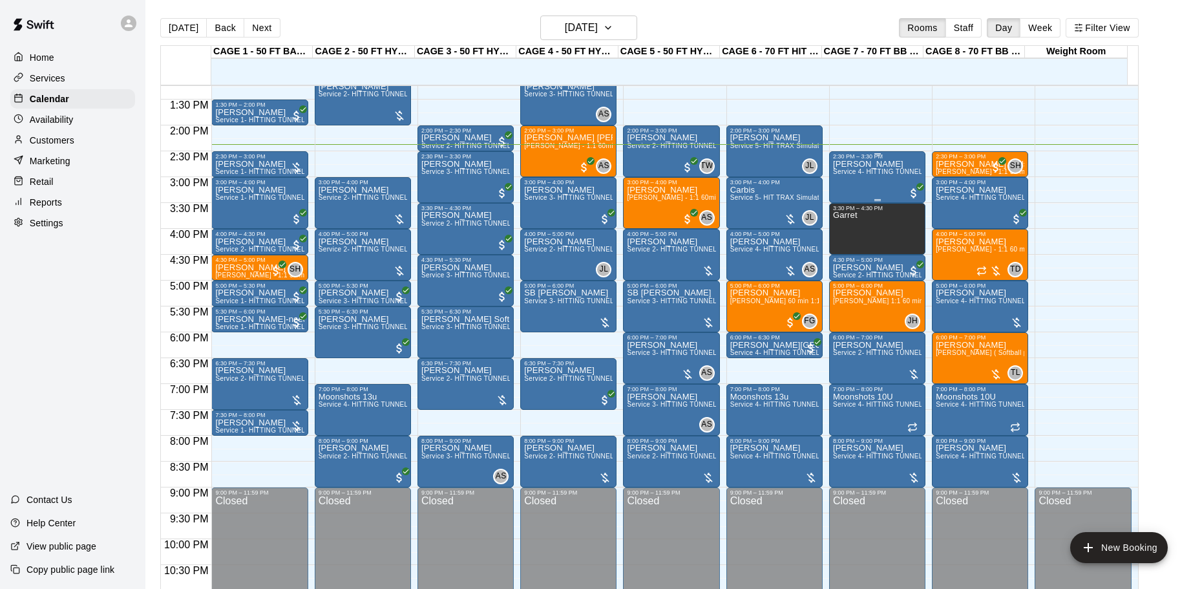
click at [892, 175] on span "Service 4- HITTING TUNNEL RENTAL - 70ft Baseball" at bounding box center [915, 171] width 164 height 7
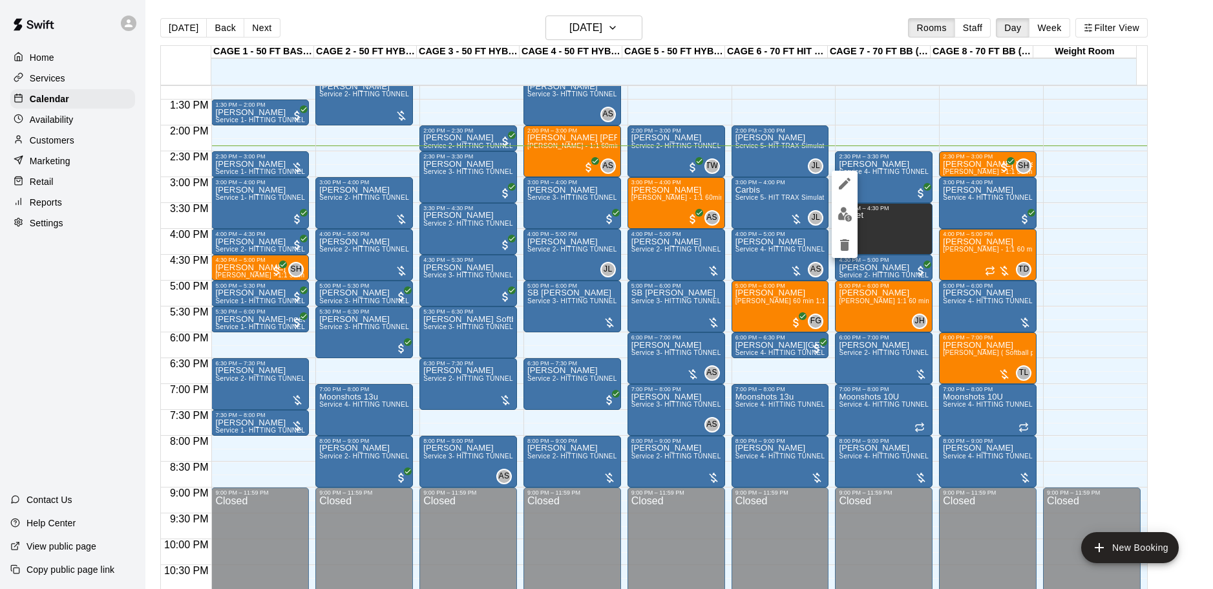
click at [191, 32] on div at bounding box center [606, 294] width 1213 height 589
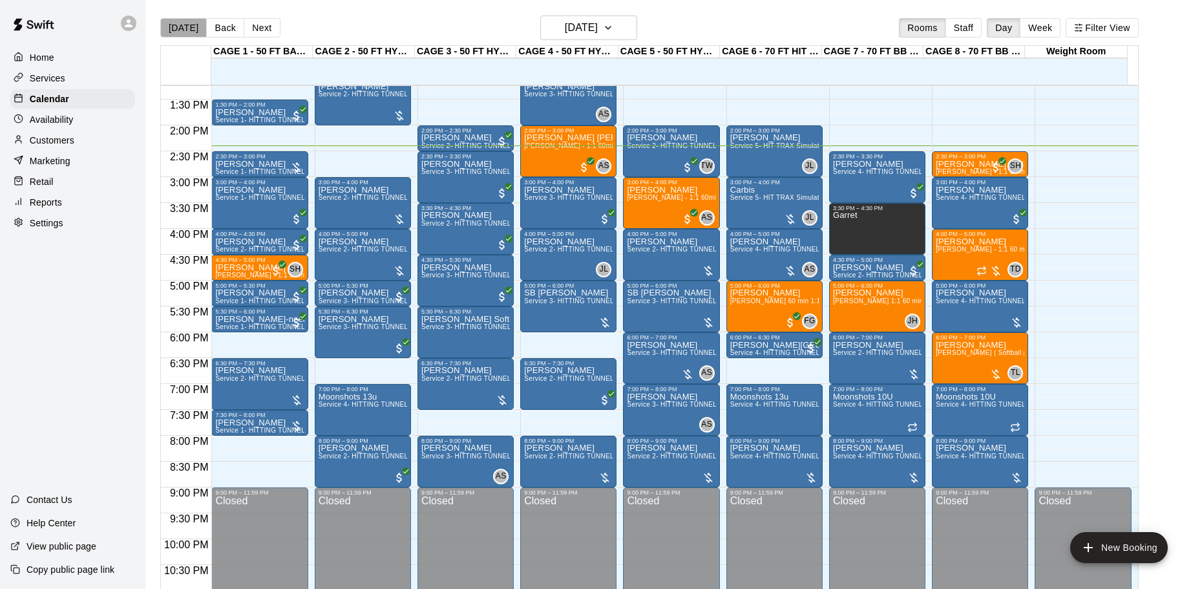
click at [190, 21] on button "[DATE]" at bounding box center [183, 27] width 47 height 19
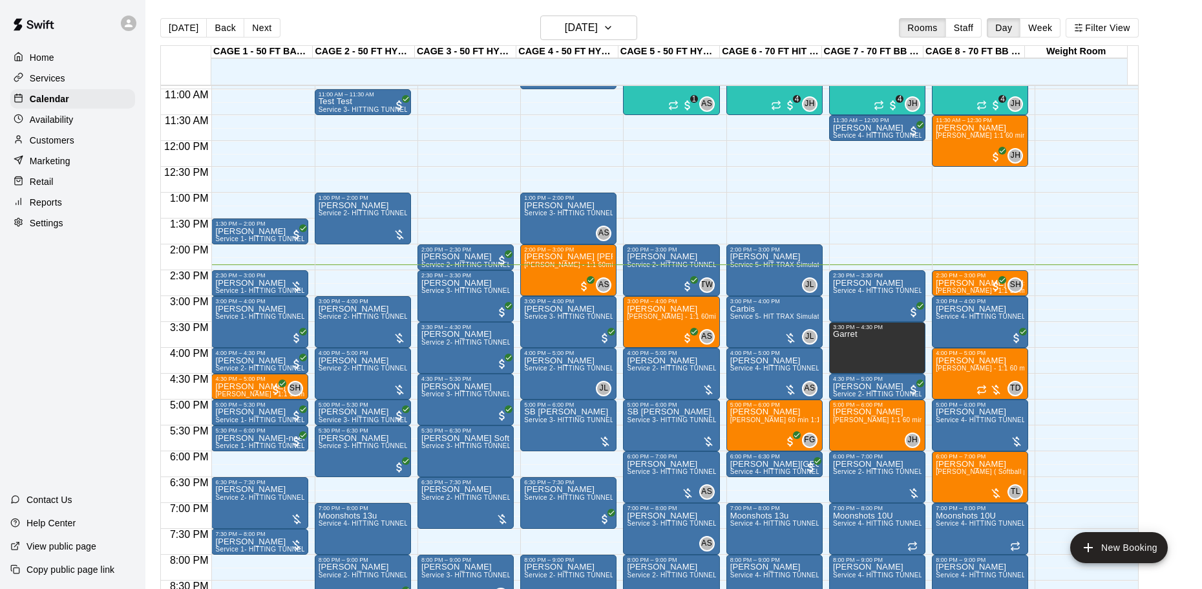
scroll to position [490, 0]
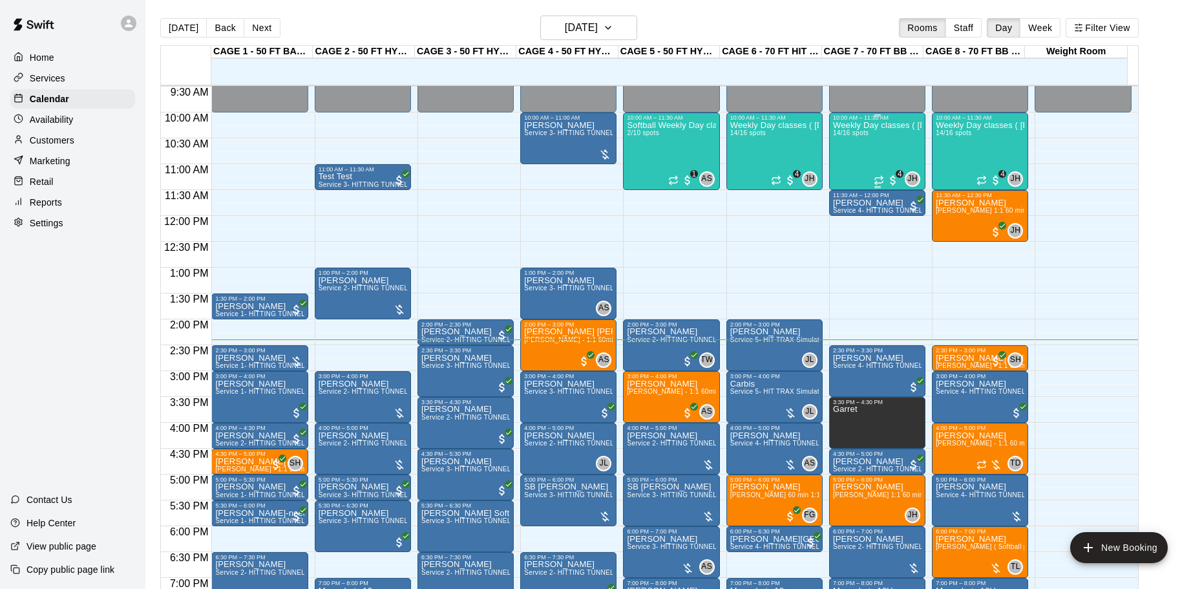
click at [859, 152] on div "Weekly Day classes ( Monday,Wednesday,Friday ) 10:00-11:30 ( monthly packages a…" at bounding box center [877, 415] width 89 height 589
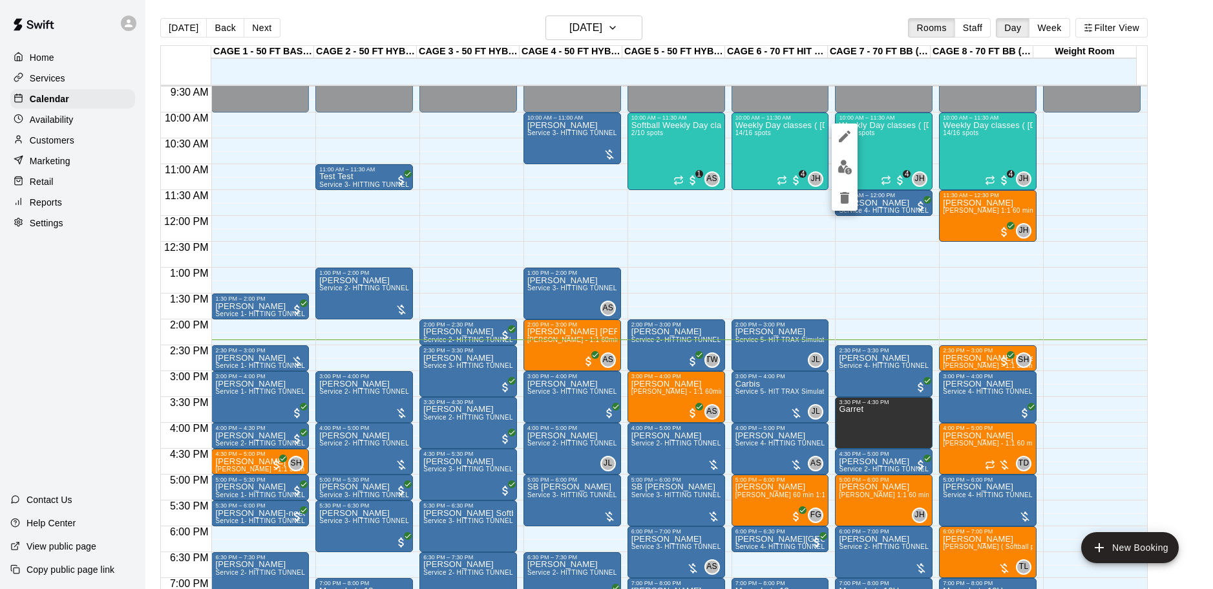
click at [861, 224] on div at bounding box center [606, 294] width 1213 height 589
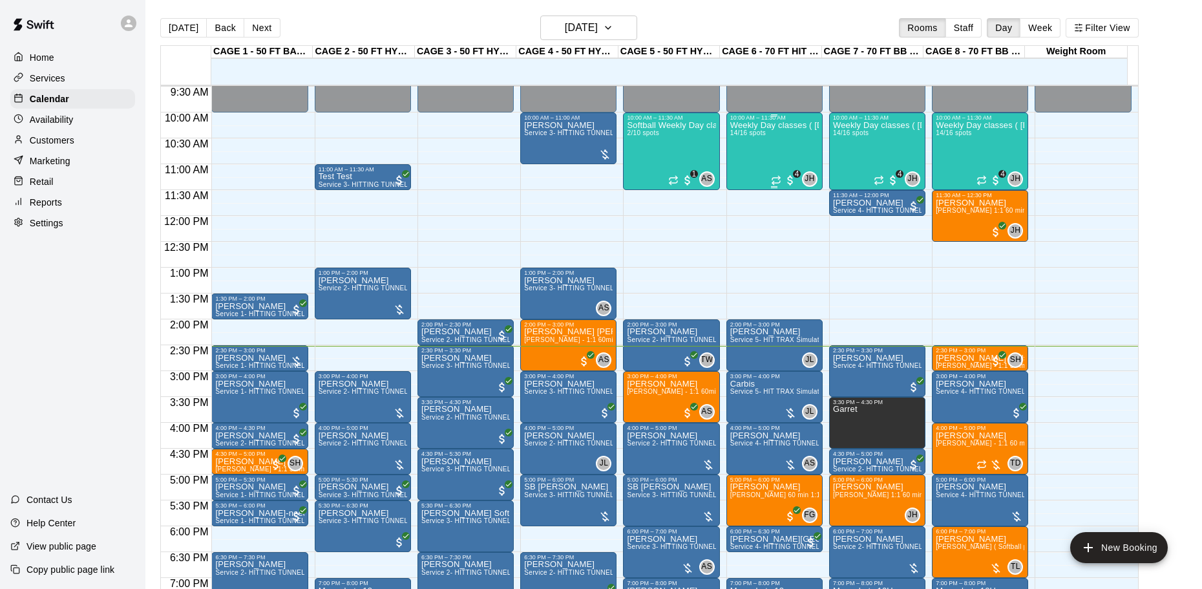
click at [764, 158] on div "Weekly Day classes ( Monday,Wednesday,Friday ) 10:00-11:30 ( monthly packages a…" at bounding box center [774, 415] width 89 height 589
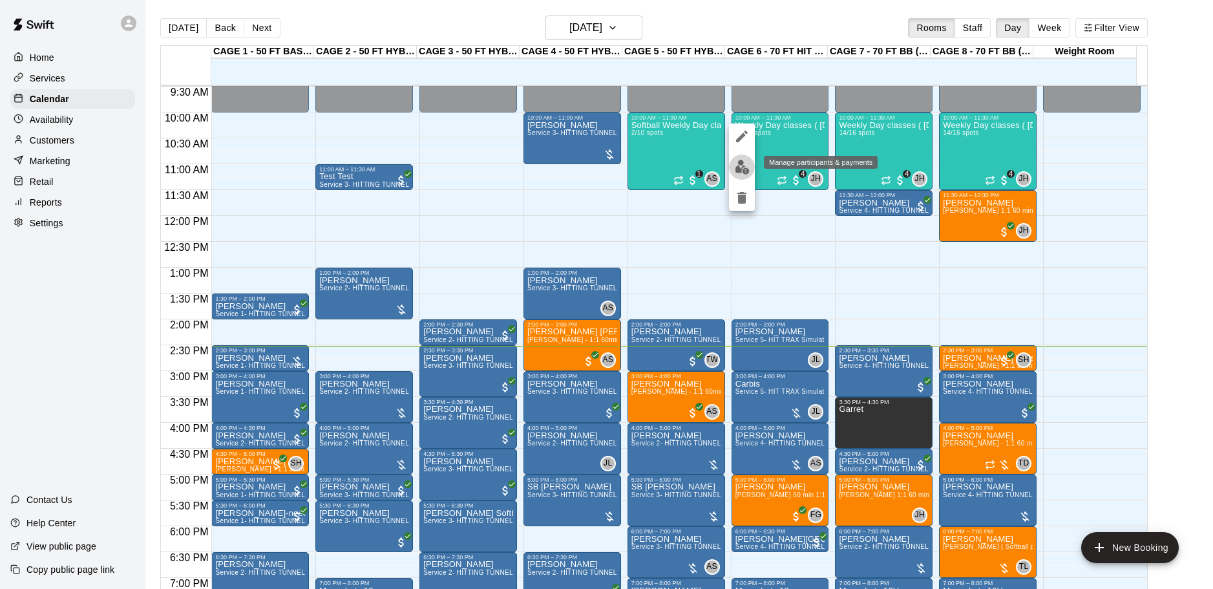
click at [747, 169] on img "edit" at bounding box center [742, 167] width 15 height 15
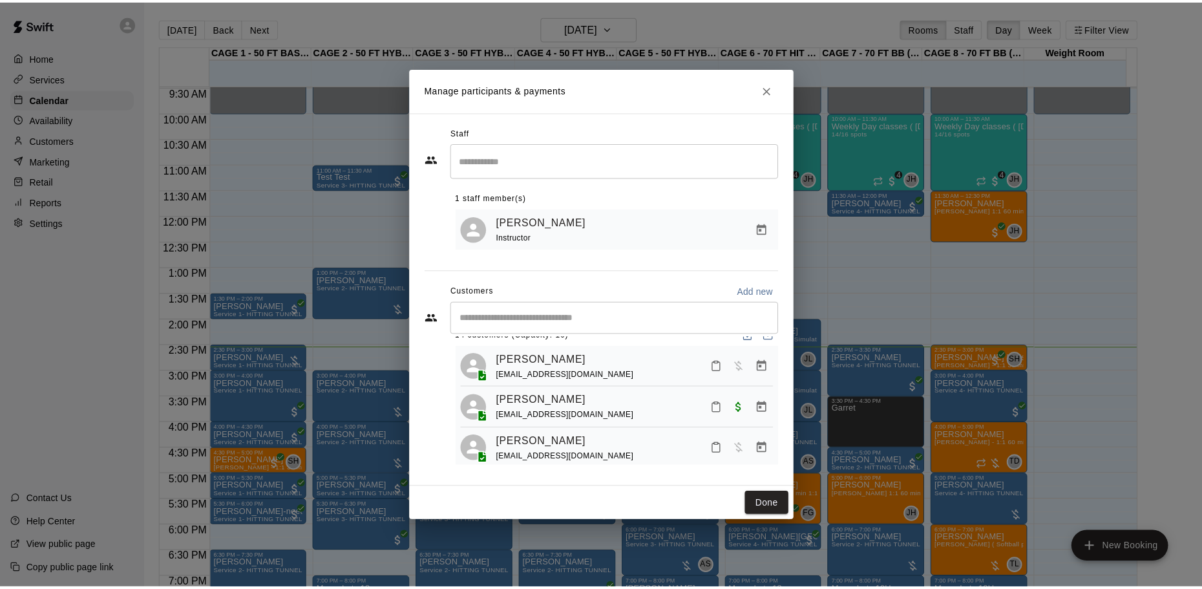
scroll to position [0, 0]
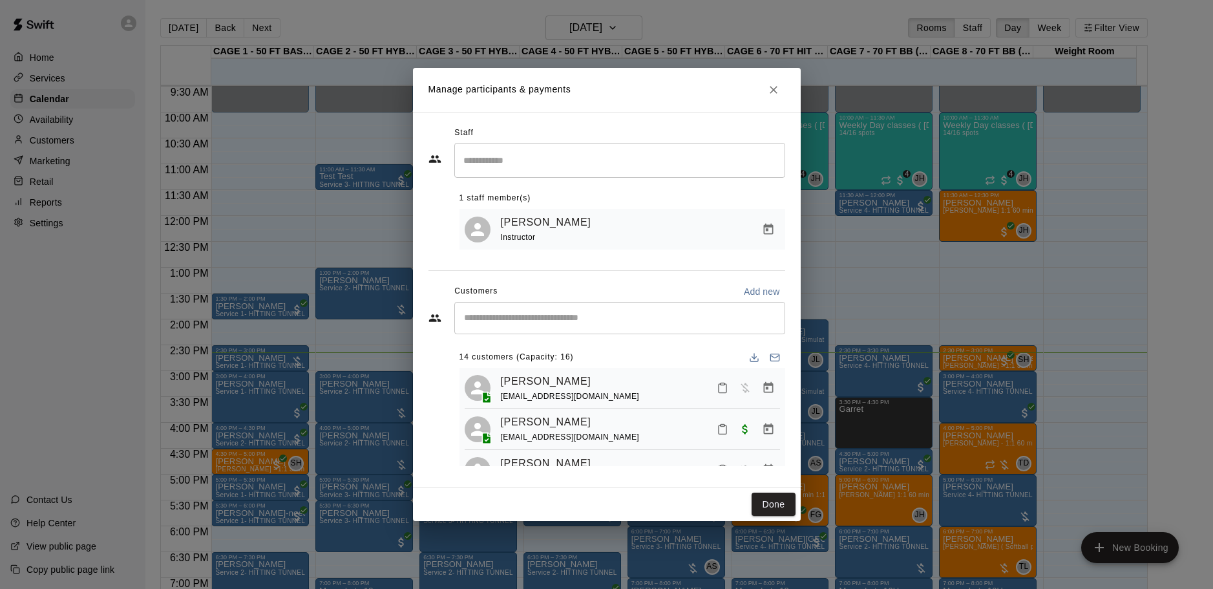
click at [774, 90] on icon "Close" at bounding box center [773, 89] width 13 height 13
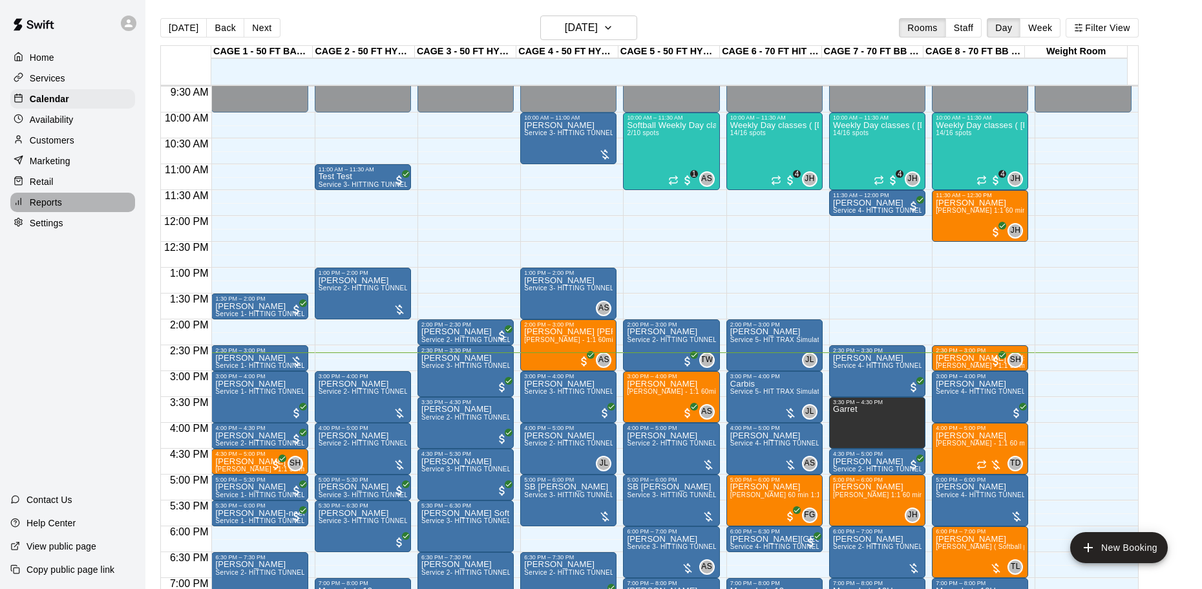
click at [63, 199] on div "Reports" at bounding box center [72, 202] width 125 height 19
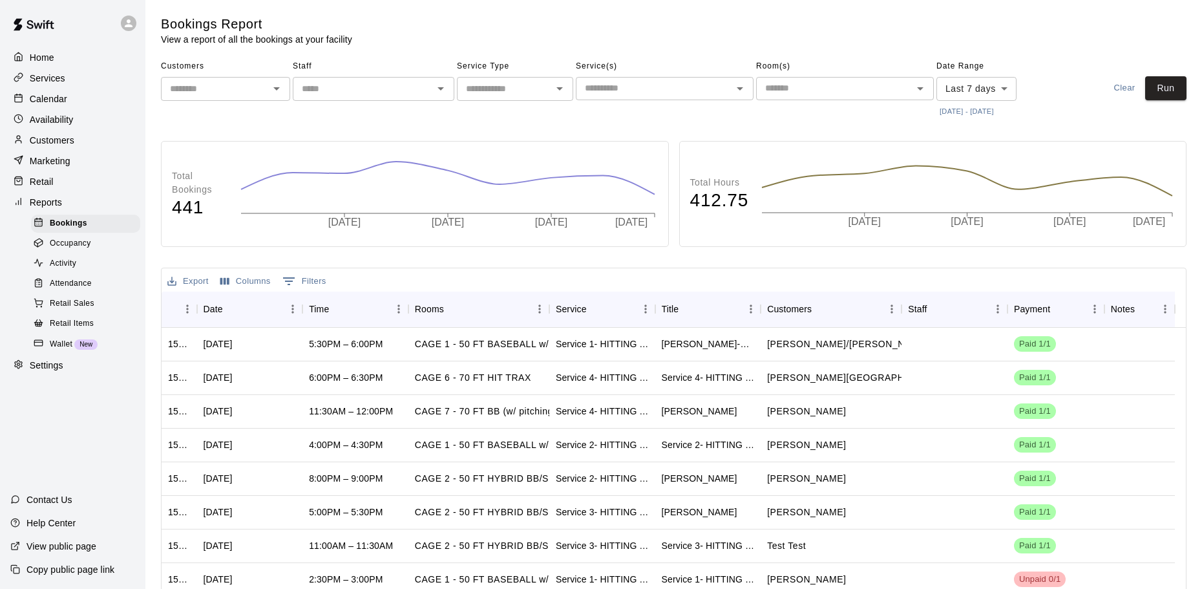
click at [38, 184] on p "Retail" at bounding box center [42, 181] width 24 height 13
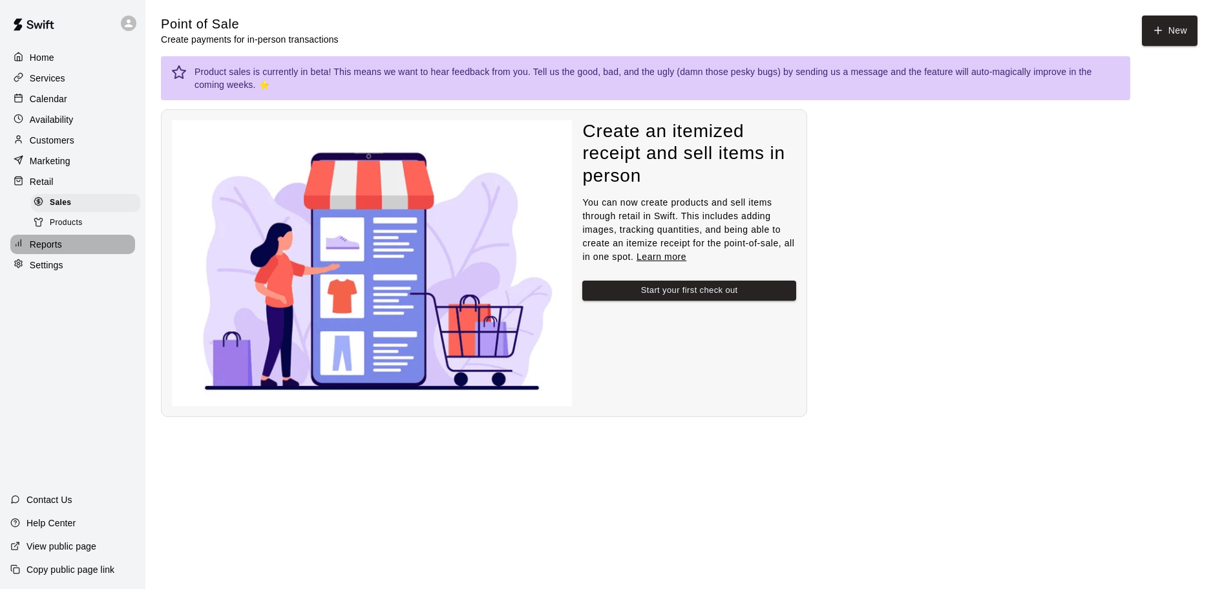
click at [55, 251] on p "Reports" at bounding box center [46, 244] width 32 height 13
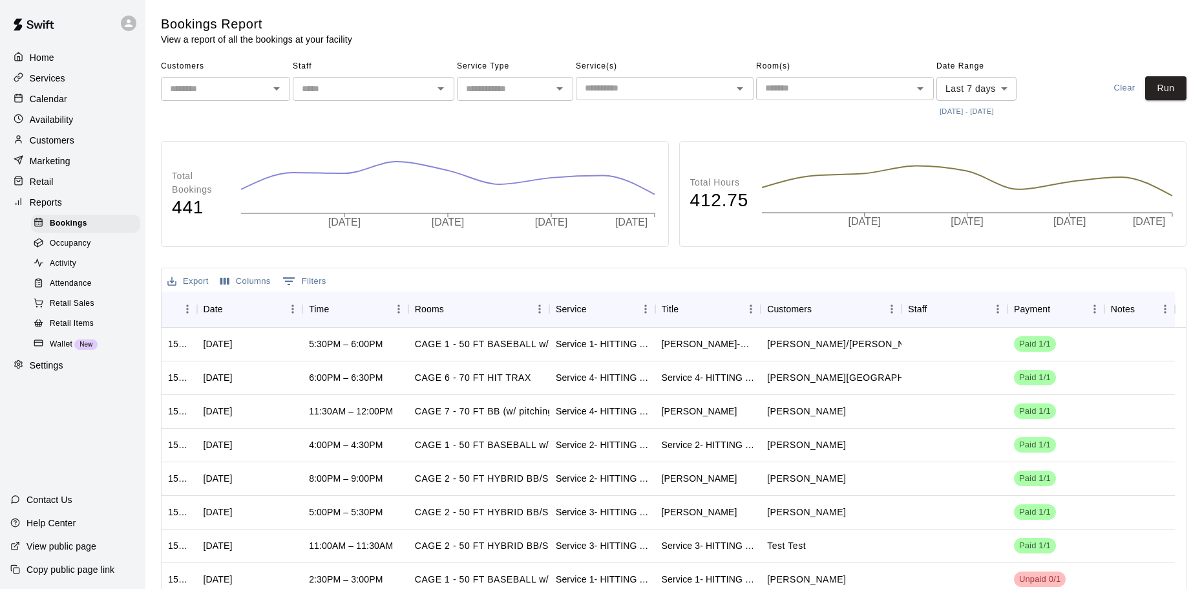
click at [76, 96] on div "Calendar" at bounding box center [72, 98] width 125 height 19
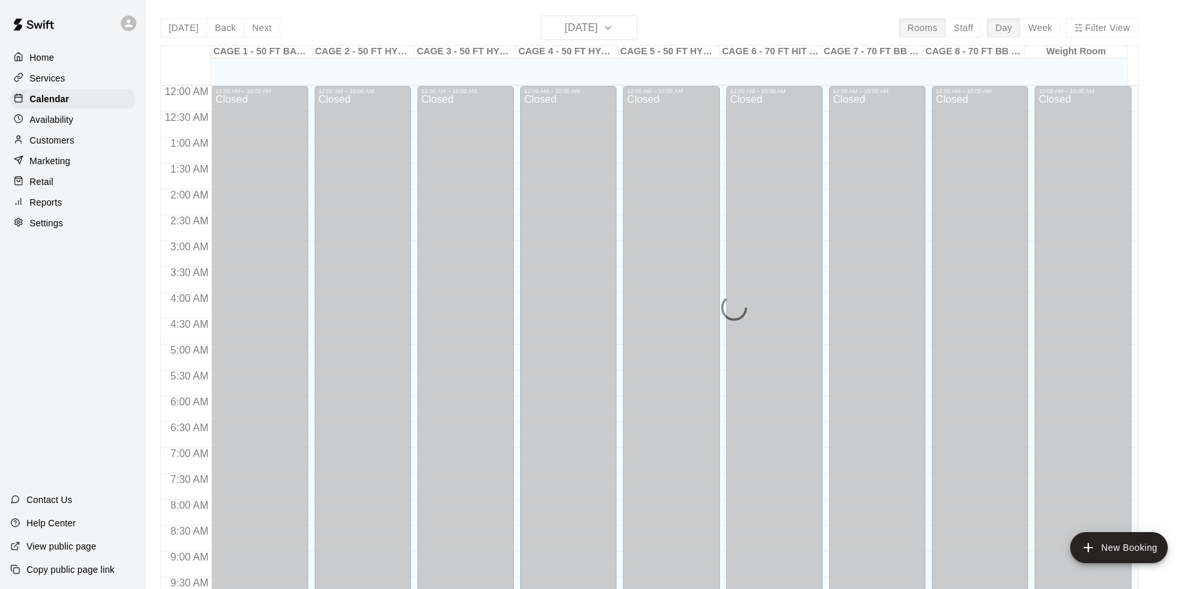
scroll to position [684, 0]
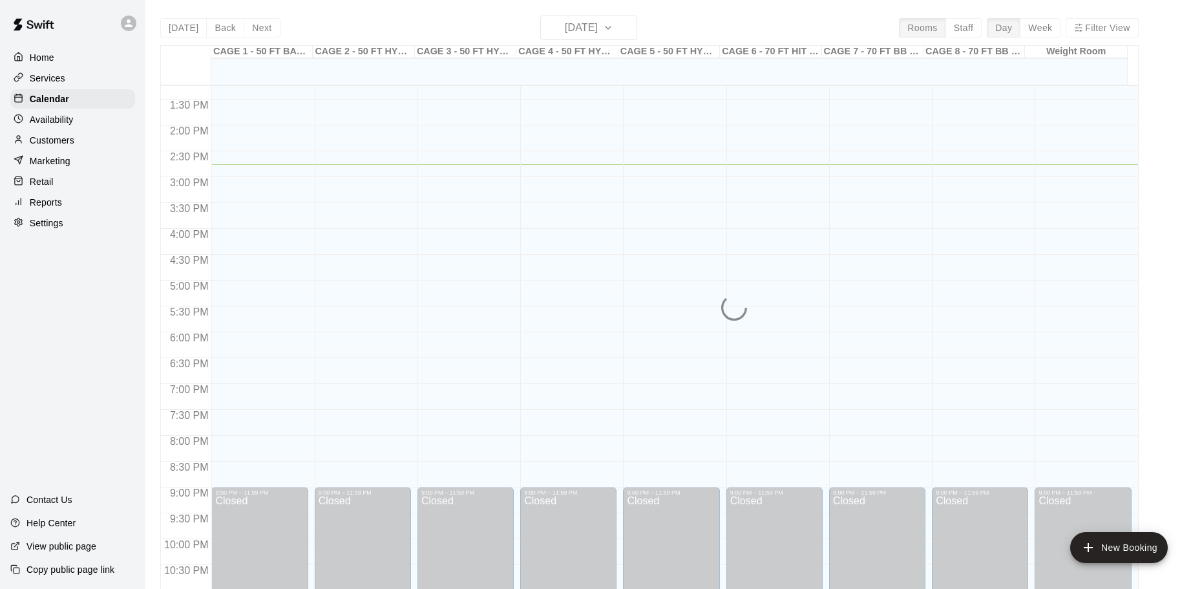
click at [96, 125] on div "Availability" at bounding box center [72, 119] width 125 height 19
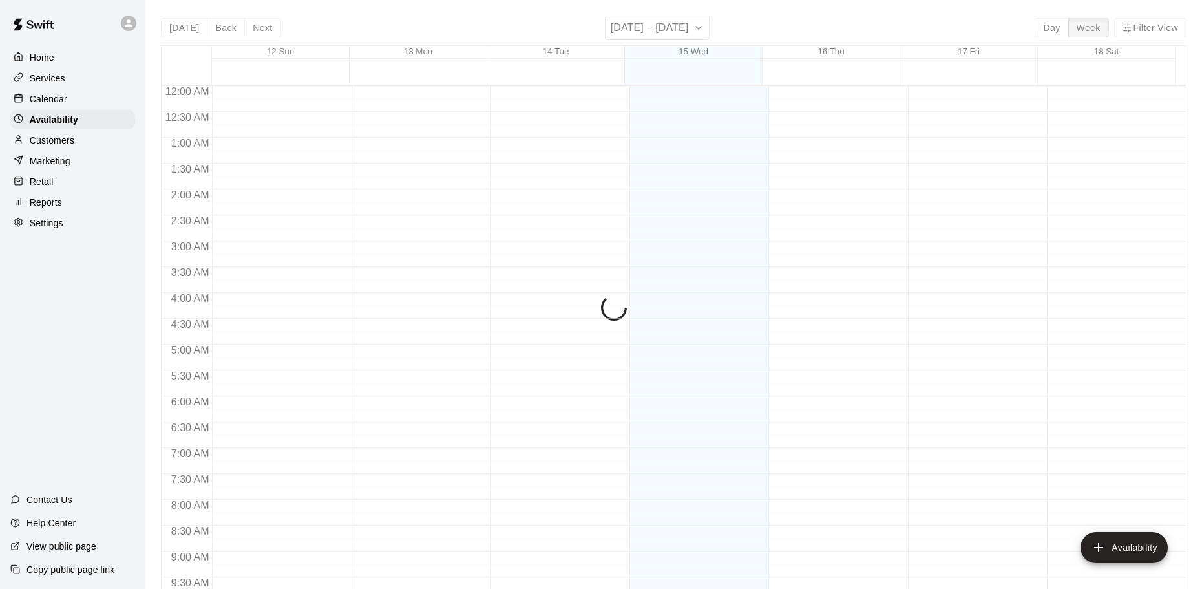
scroll to position [724, 0]
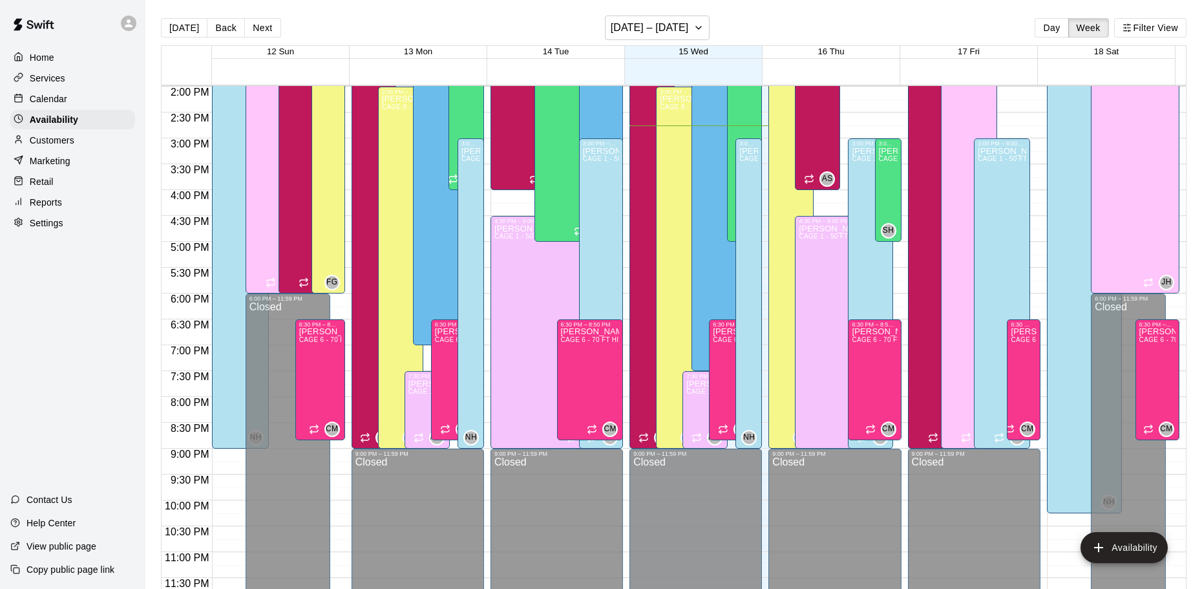
click at [87, 163] on div "Marketing" at bounding box center [72, 160] width 125 height 19
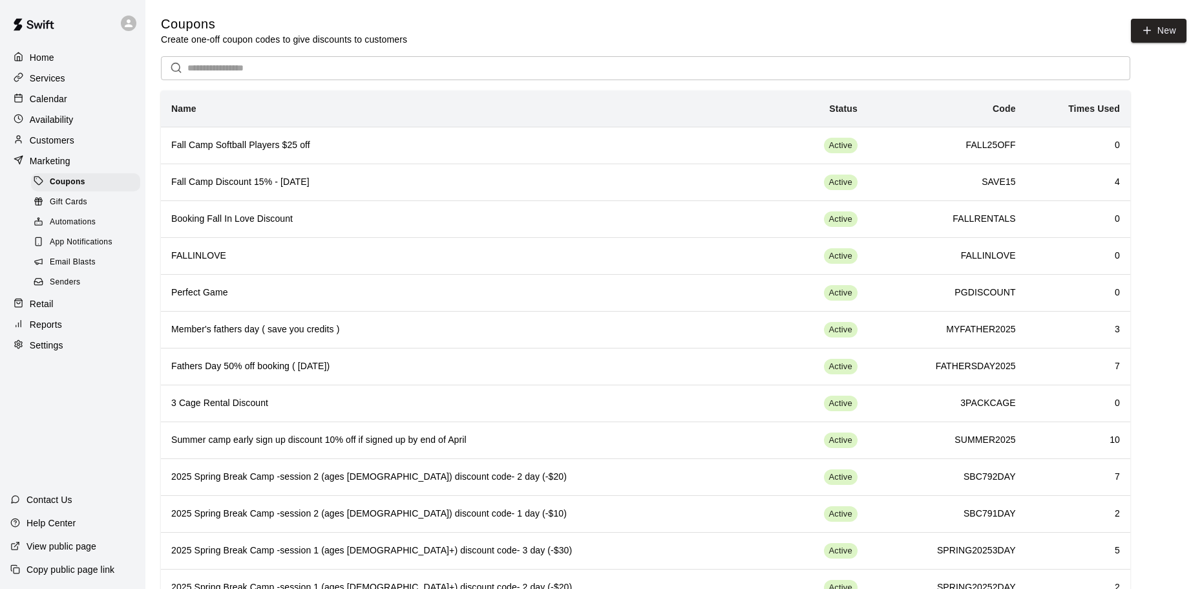
click at [94, 80] on div "Services" at bounding box center [72, 77] width 125 height 19
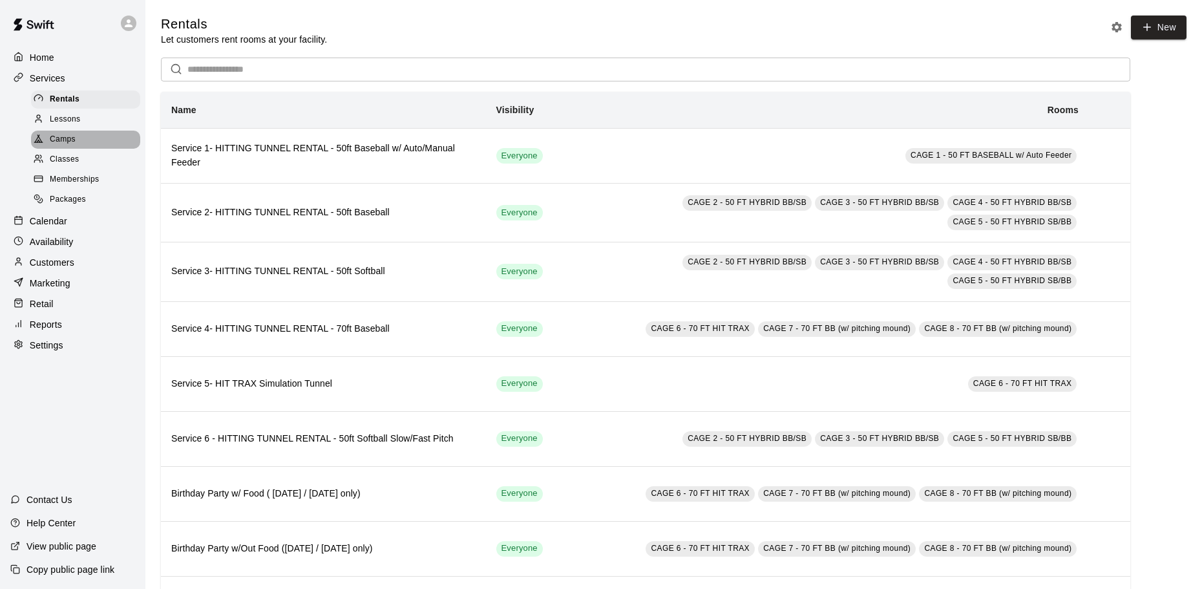
click at [90, 147] on div "Camps" at bounding box center [85, 140] width 109 height 18
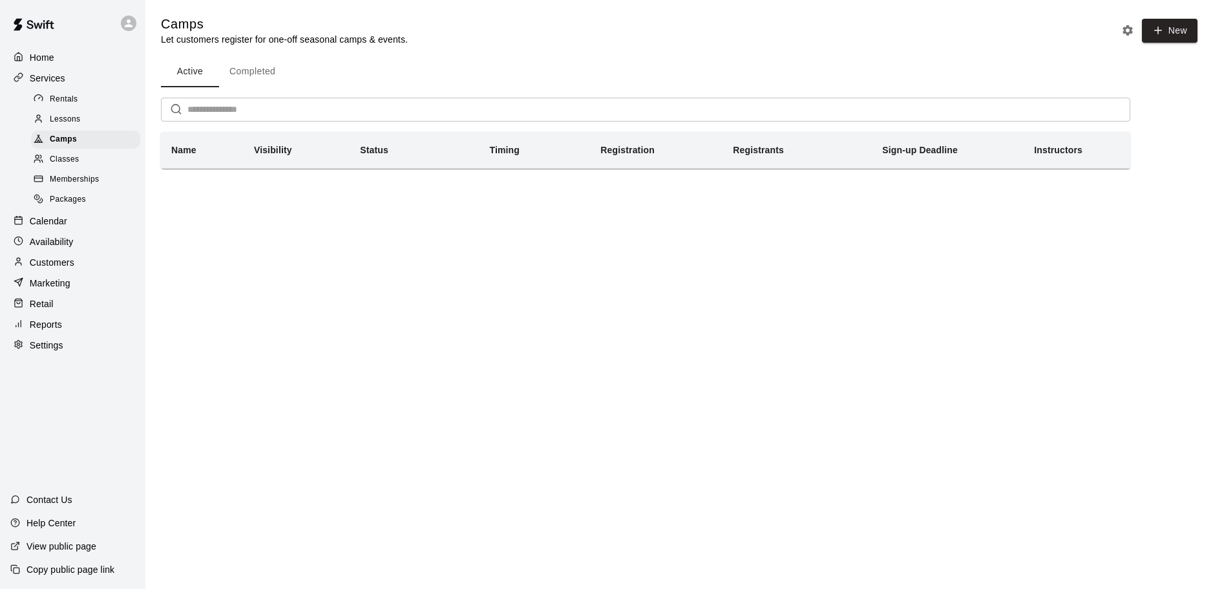
click at [269, 96] on div "Active Completed ​ Name Visibility Status Timing Registration Registrants Sign-…" at bounding box center [645, 112] width 969 height 112
click at [267, 87] on button "Completed" at bounding box center [252, 71] width 67 height 31
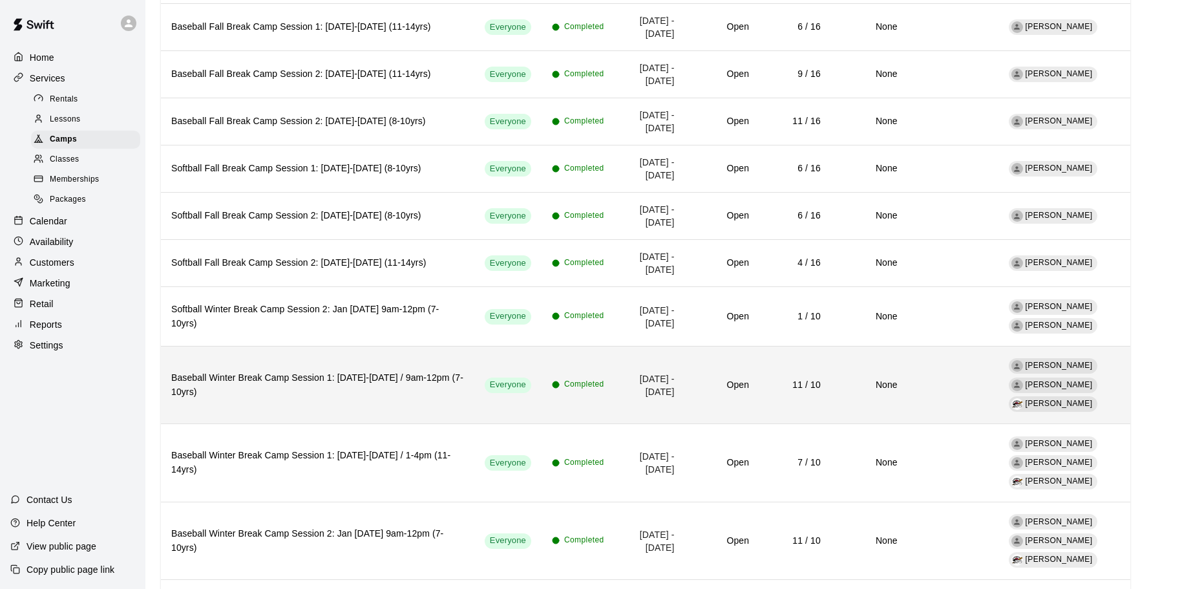
scroll to position [1823, 0]
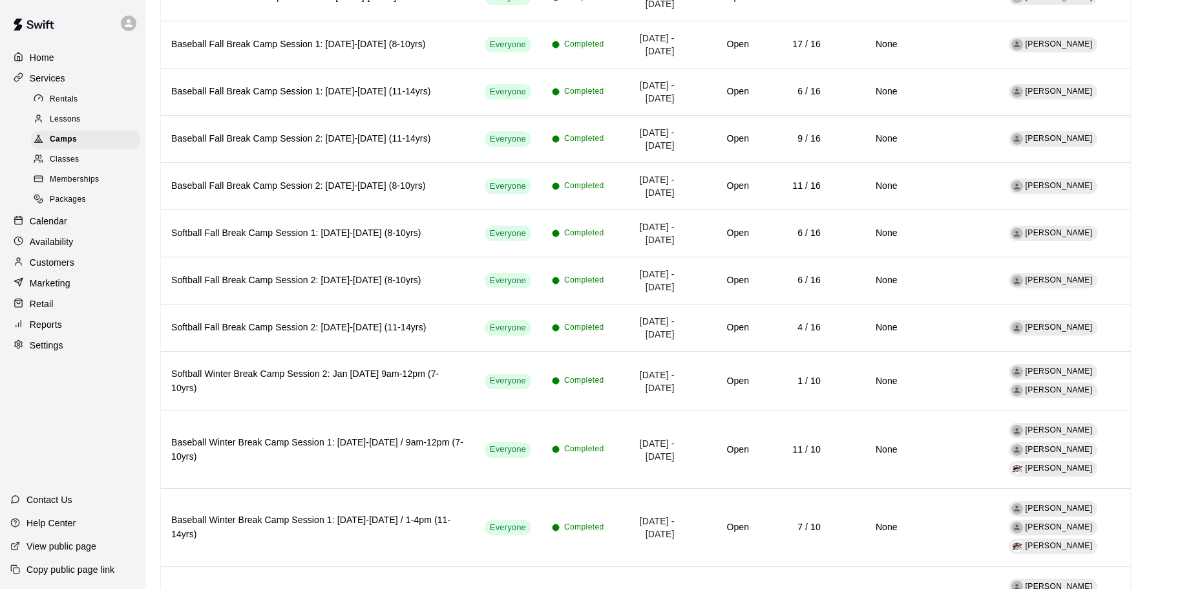
click at [67, 153] on link "Classes" at bounding box center [88, 160] width 114 height 20
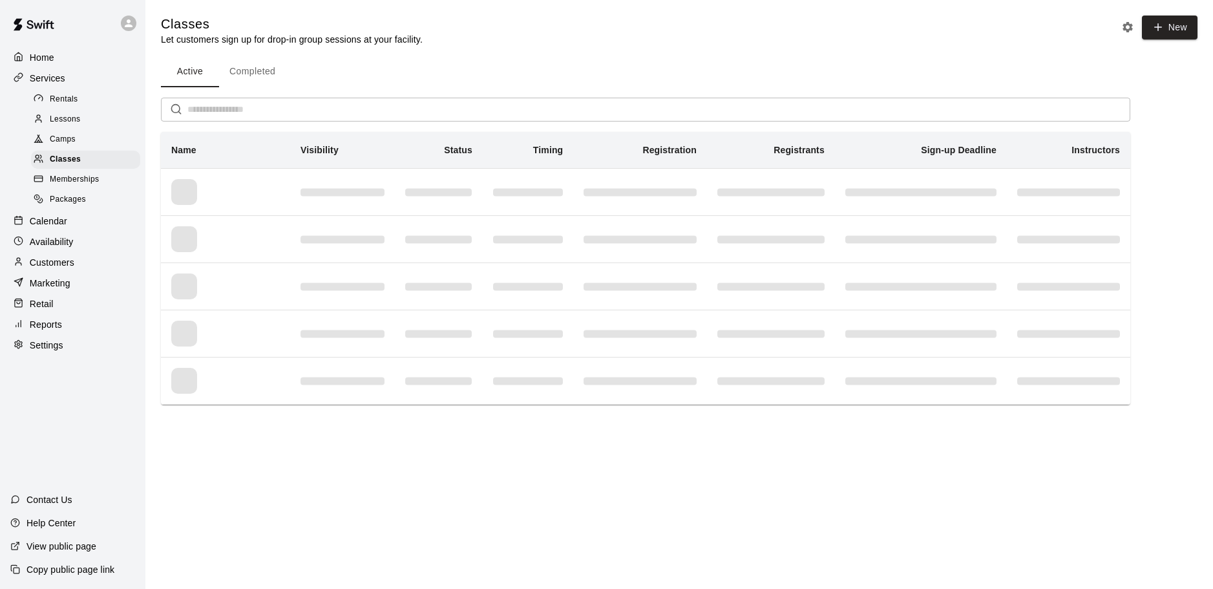
click at [270, 74] on button "Completed" at bounding box center [252, 71] width 67 height 31
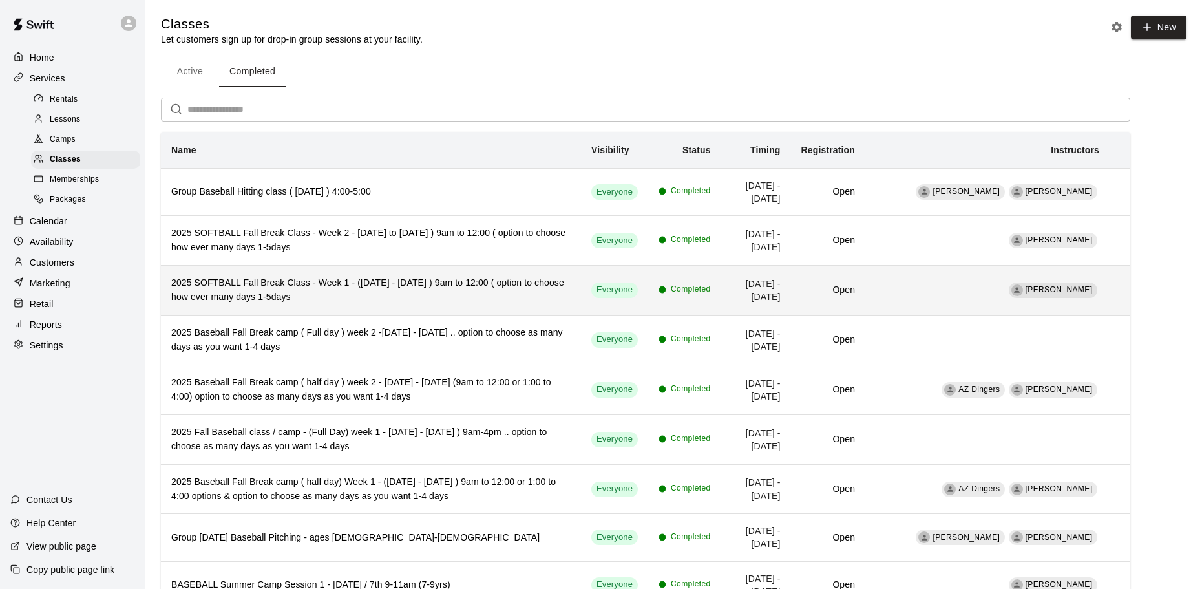
click at [476, 293] on h6 "2025 SOFTBALL Fall Break Class - Week 1 - (Sept 29th - Oct. 3rd ) 9am to 12:00 …" at bounding box center [370, 290] width 399 height 28
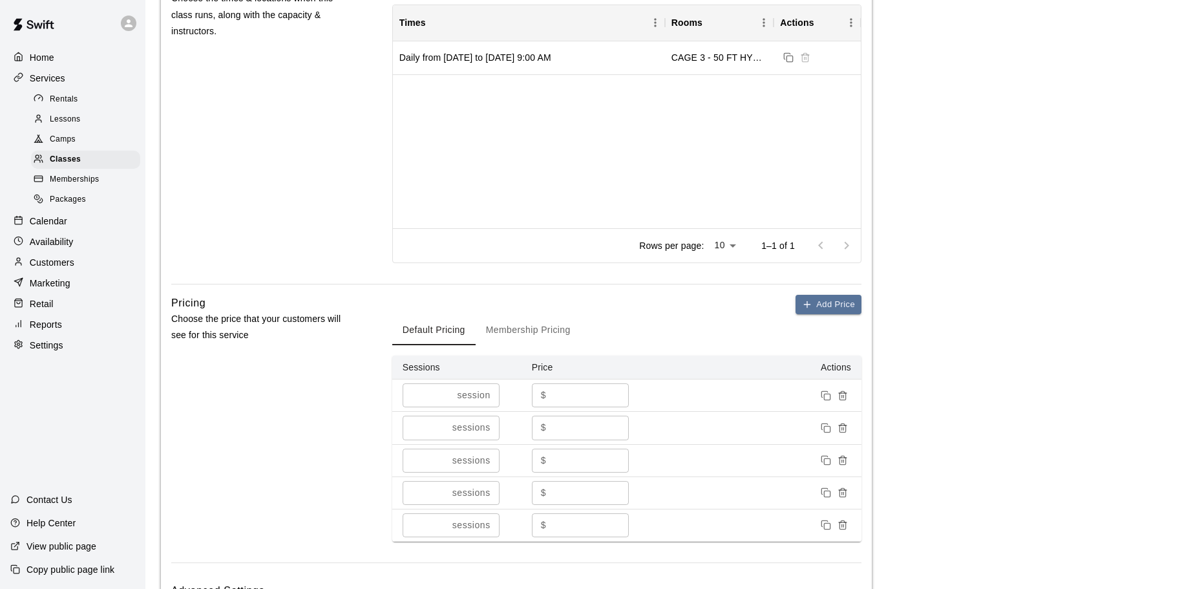
scroll to position [704, 0]
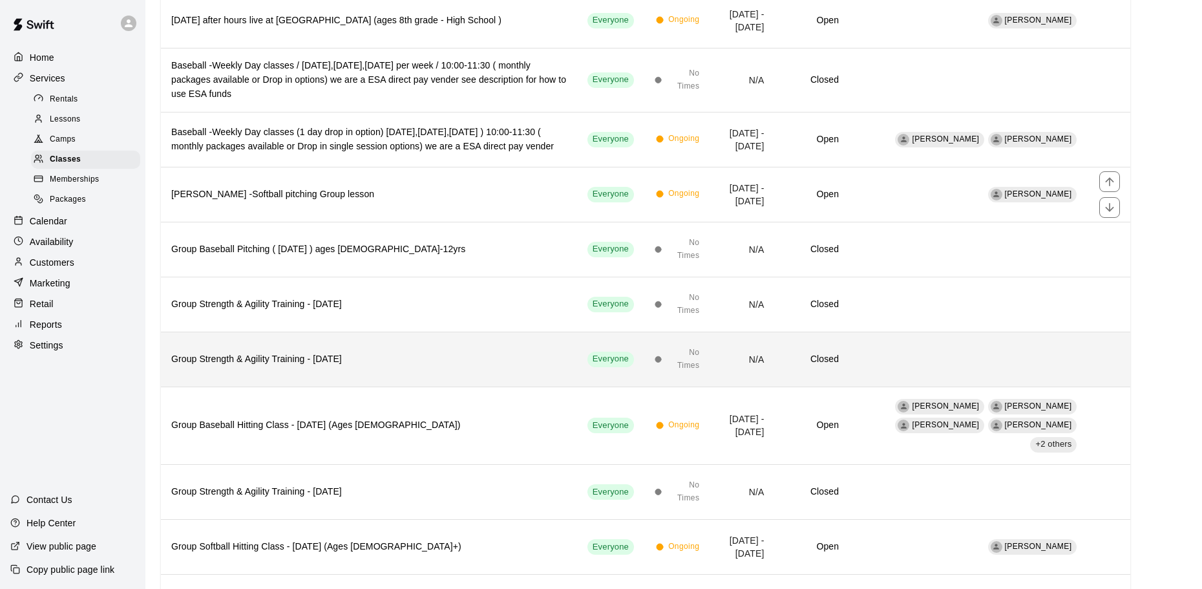
scroll to position [57, 0]
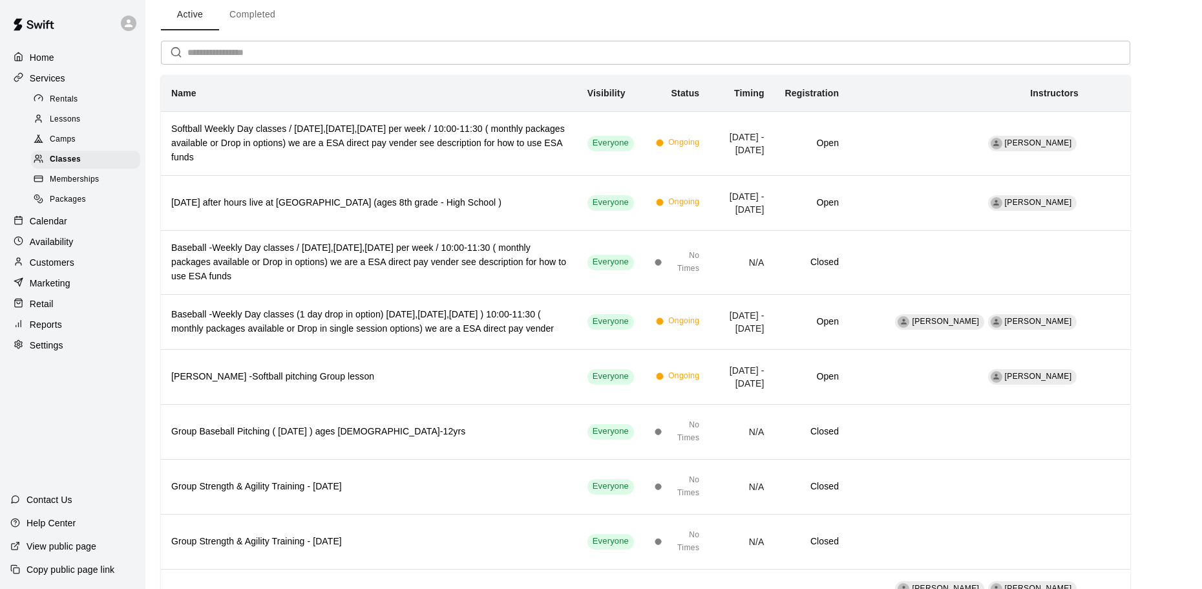
click at [261, 21] on button "Completed" at bounding box center [252, 14] width 67 height 31
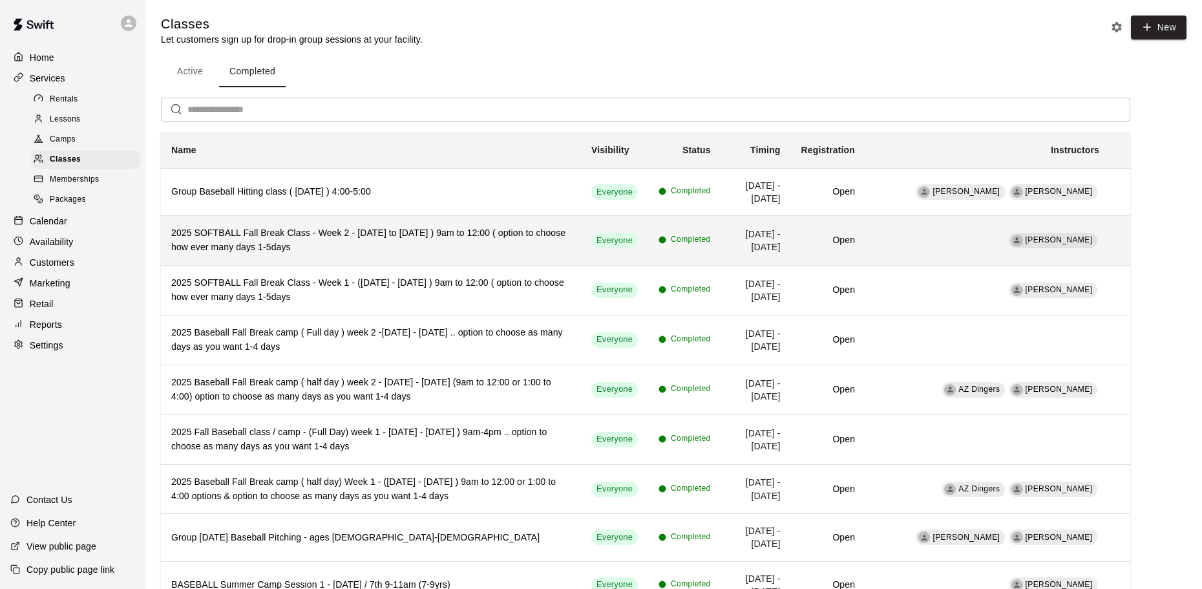
scroll to position [65, 0]
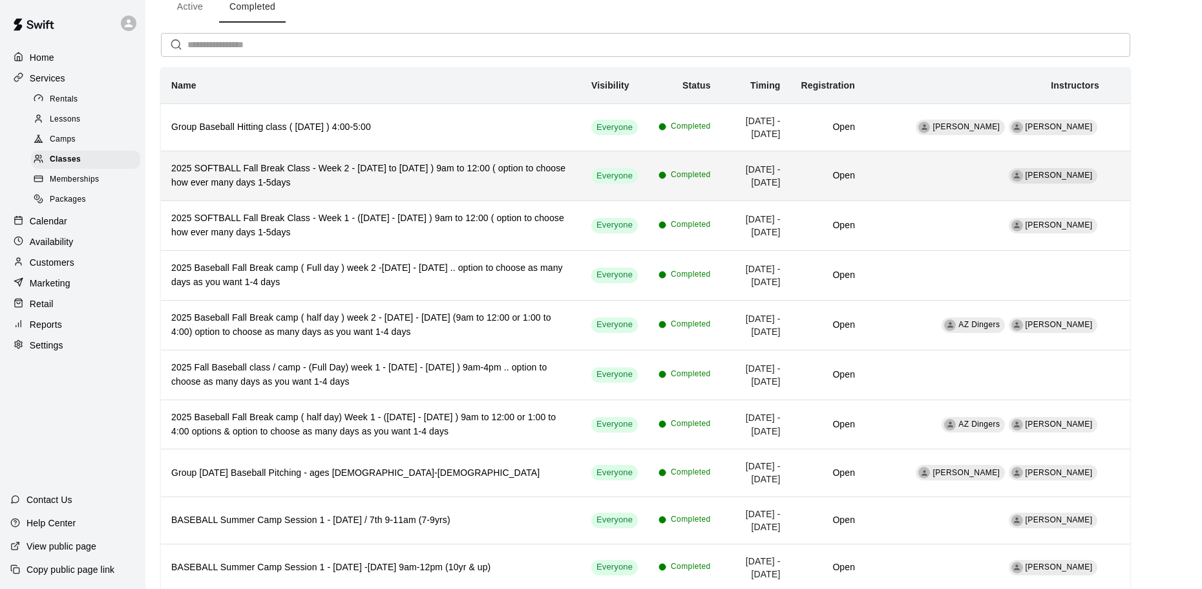
click at [445, 191] on th "2025 SOFTBALL Fall Break Class - Week 2 - October 6th to October 10th ) 9am to …" at bounding box center [371, 176] width 420 height 50
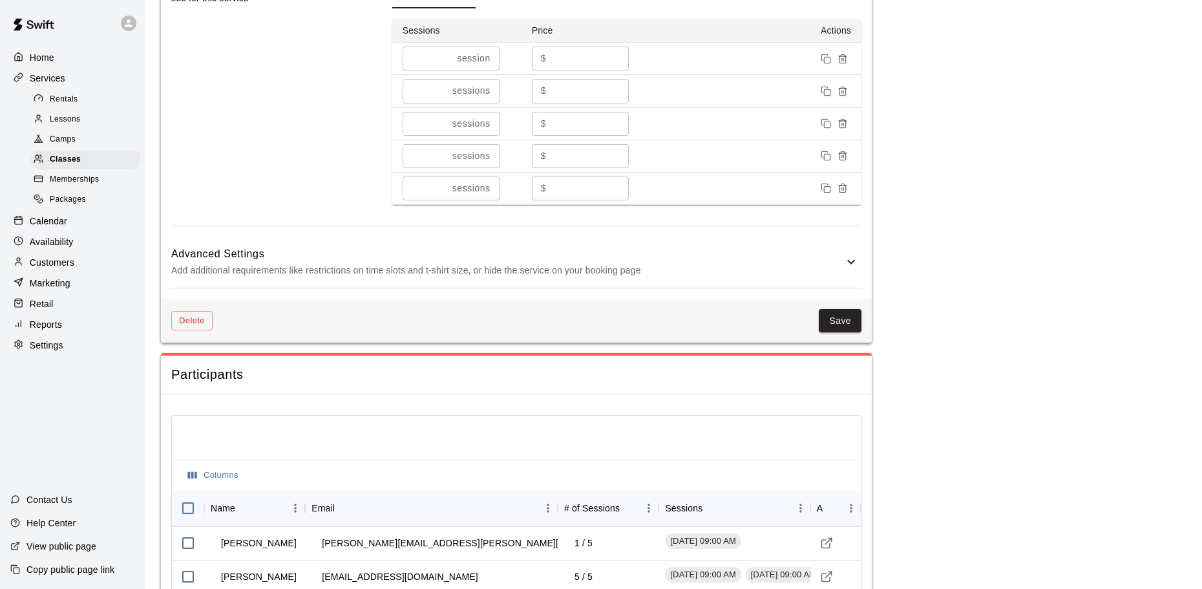
scroll to position [1249, 0]
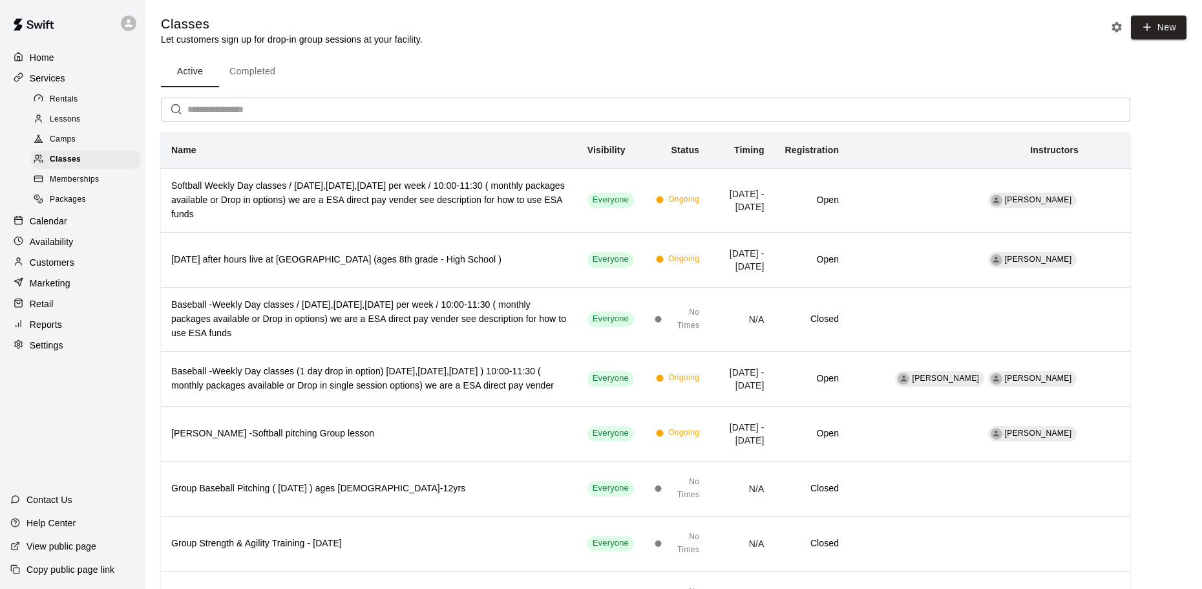
click at [258, 65] on button "Completed" at bounding box center [252, 71] width 67 height 31
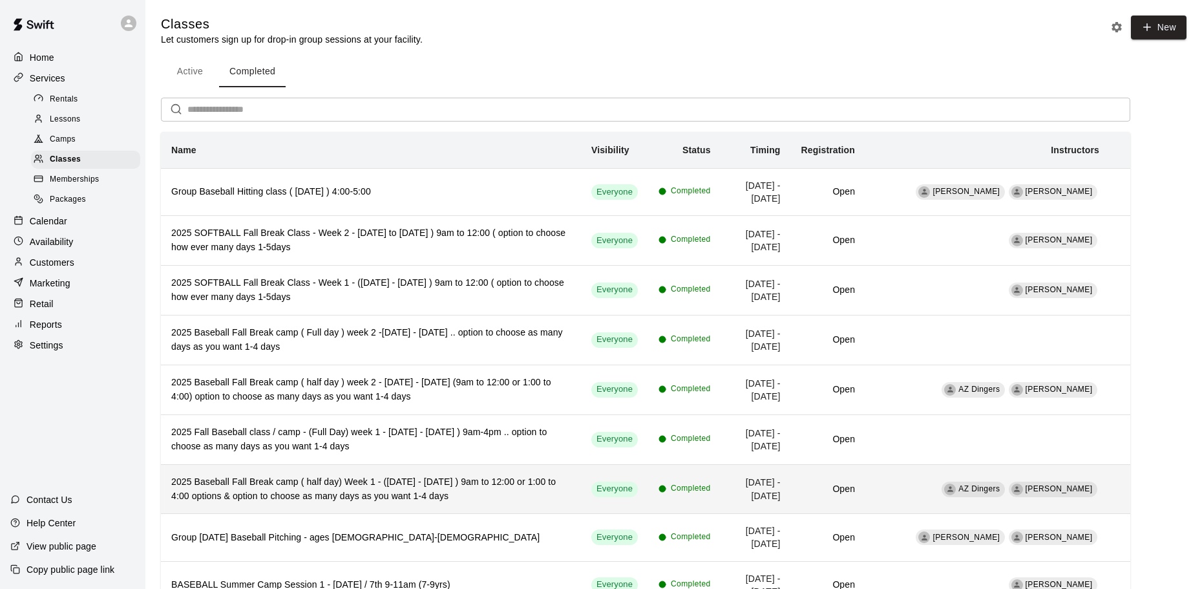
click at [405, 479] on h6 "2025 Baseball Fall Break camp ( half day) Week 1 - (Sept 29th - Oct. 2nd ) 9am …" at bounding box center [370, 489] width 399 height 28
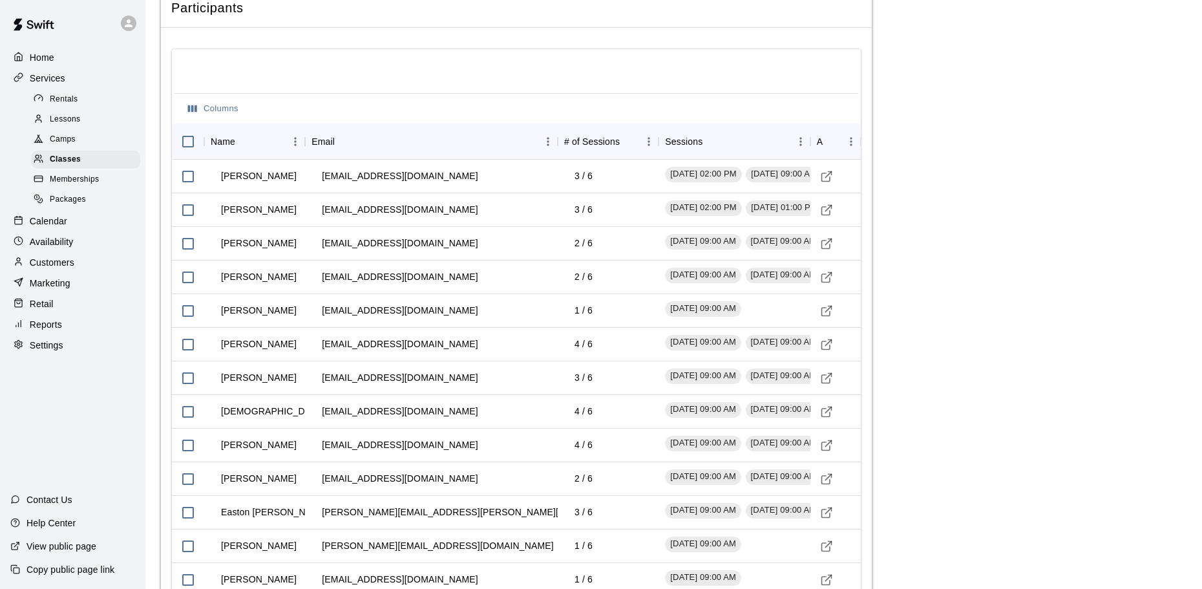
scroll to position [1615, 0]
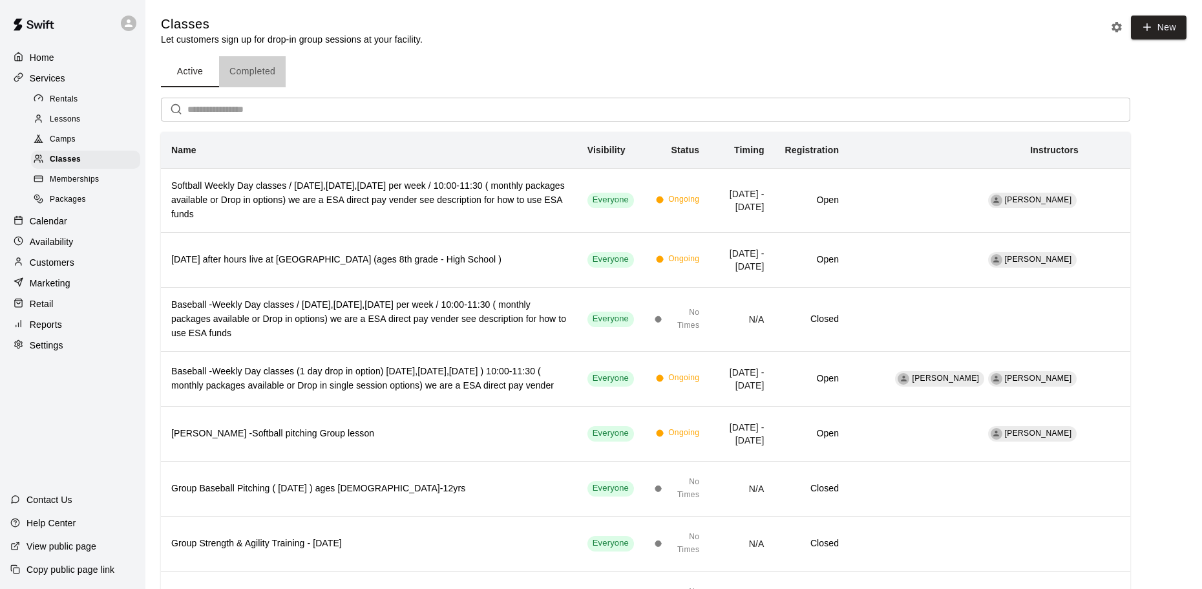
click at [283, 83] on button "Completed" at bounding box center [252, 71] width 67 height 31
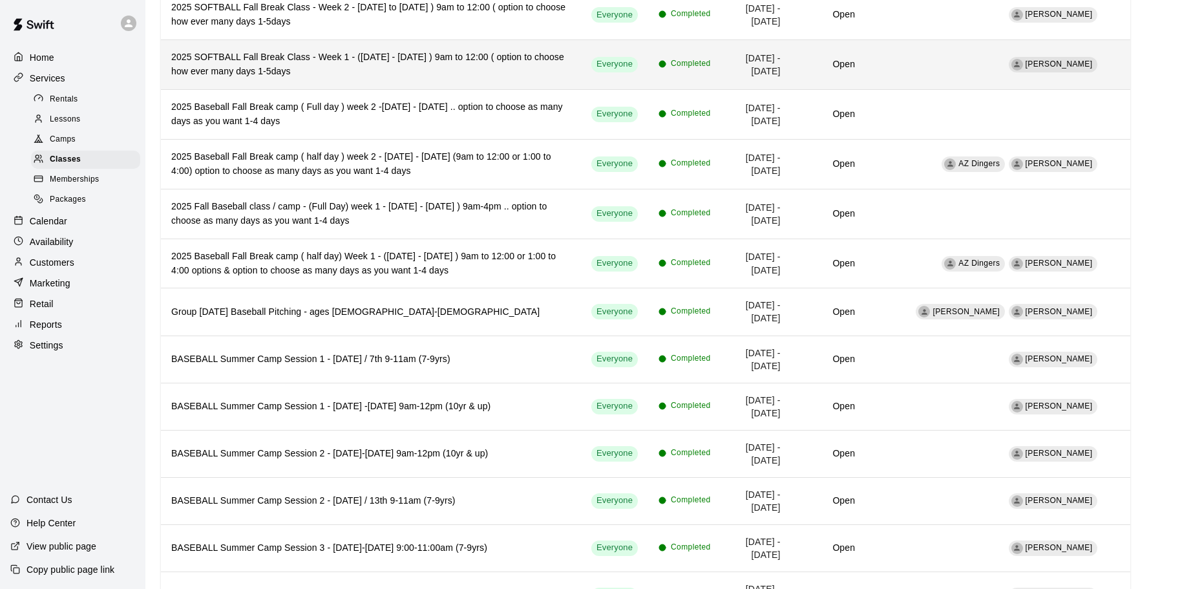
scroll to position [129, 0]
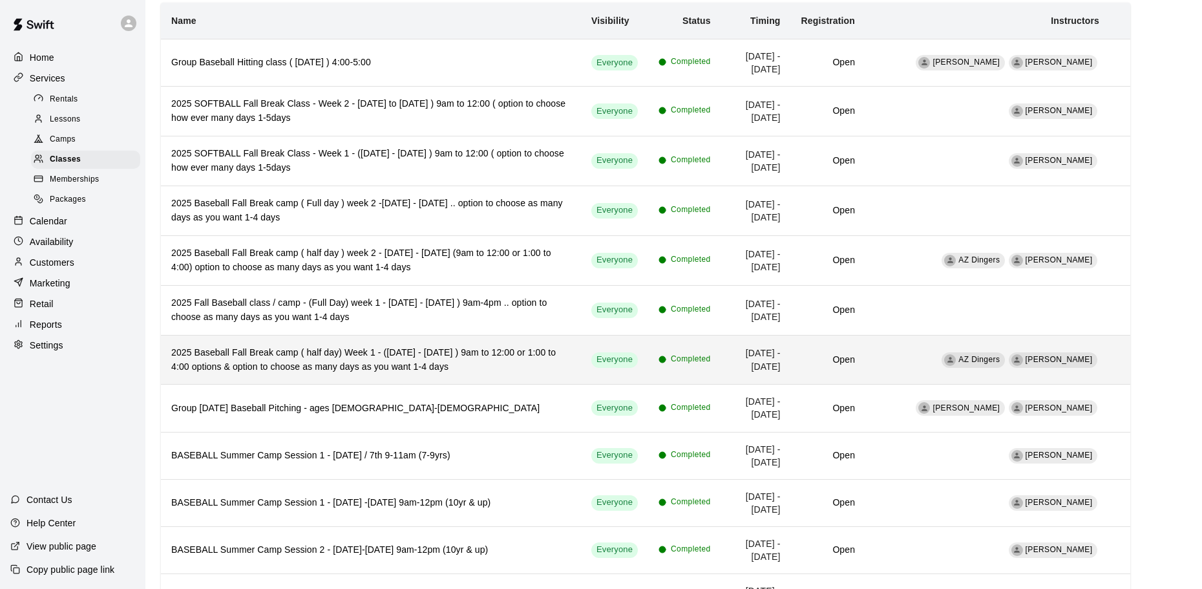
click at [479, 353] on h6 "2025 Baseball Fall Break camp ( half day) Week 1 - (Sept 29th - Oct. 2nd ) 9am …" at bounding box center [370, 360] width 399 height 28
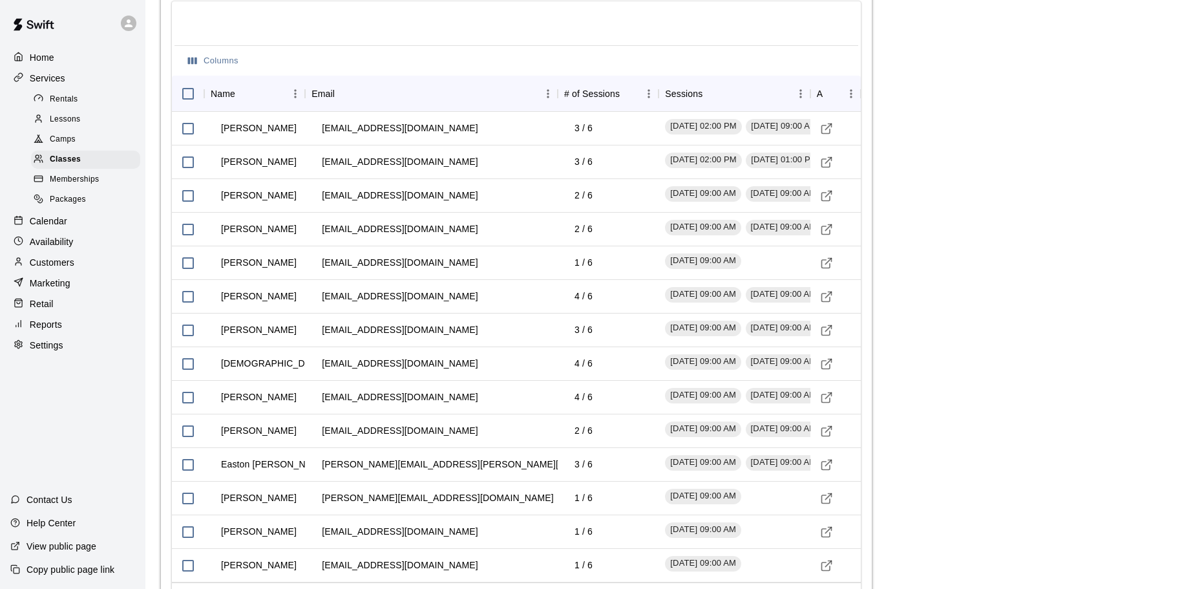
scroll to position [1622, 0]
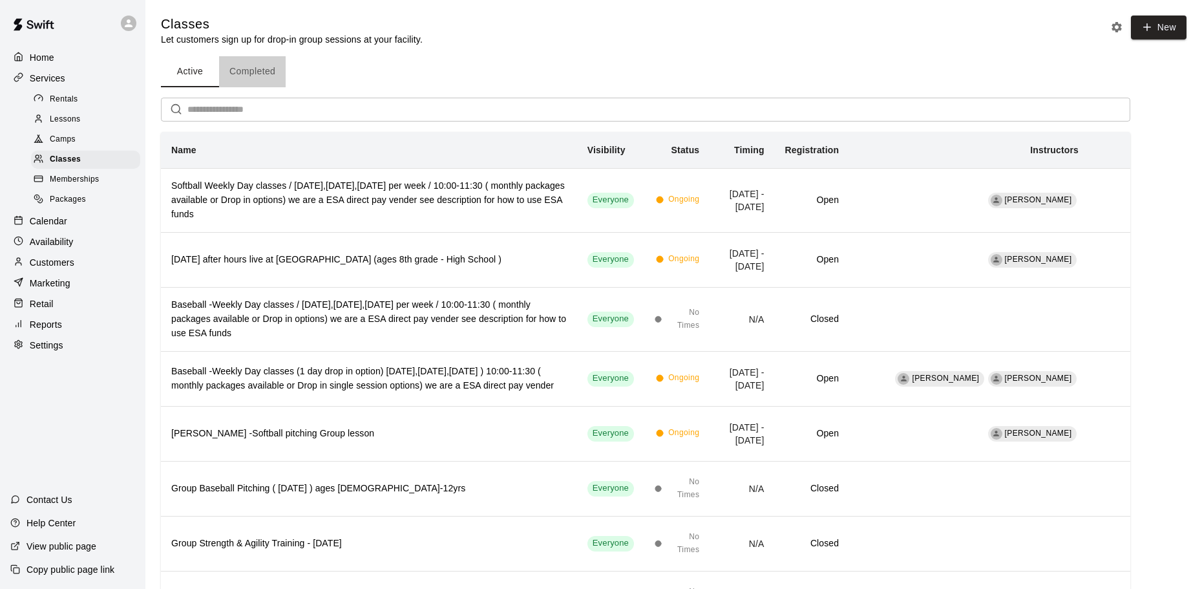
click at [255, 72] on button "Completed" at bounding box center [252, 71] width 67 height 31
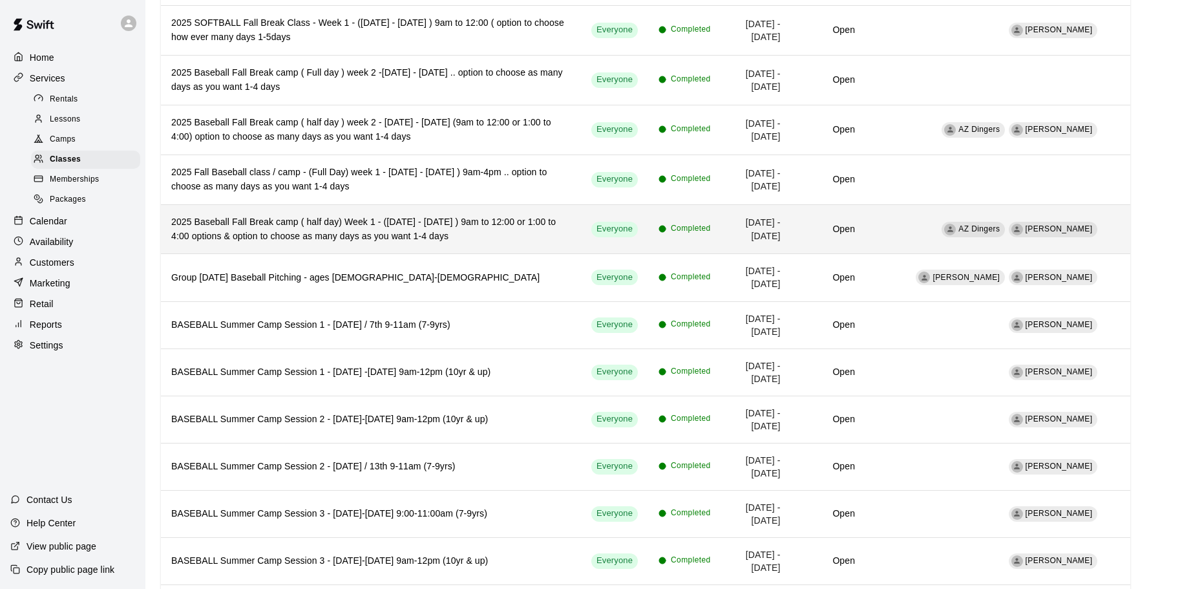
scroll to position [194, 0]
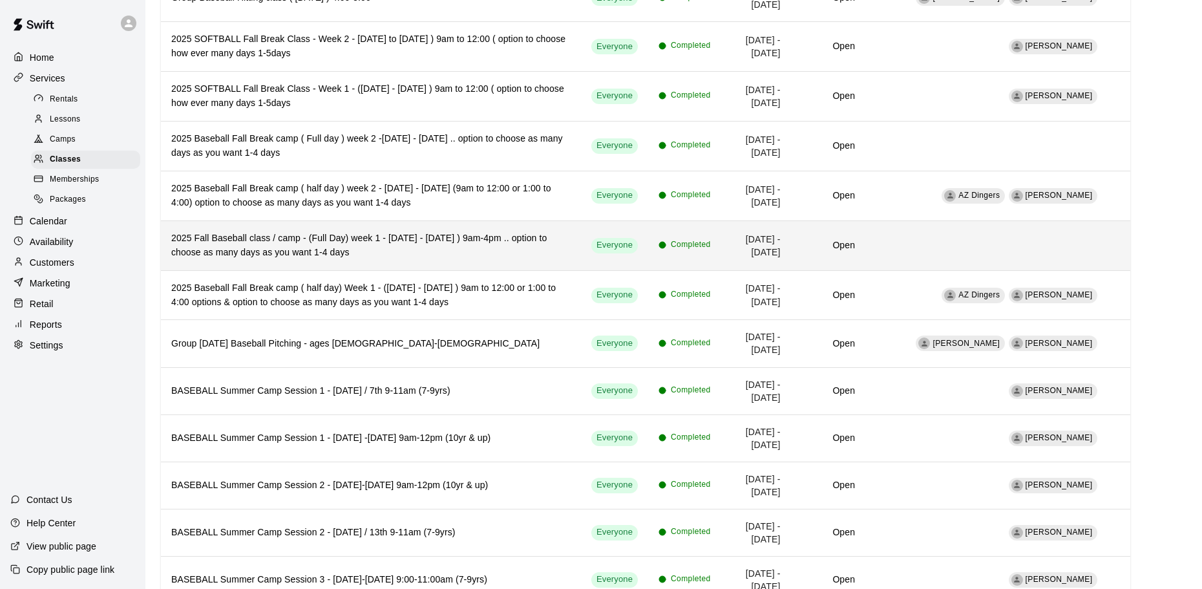
click at [452, 239] on h6 "2025 Fall Baseball class / camp - (Full Day) week 1 - Sept 29th - Oct. 2nd ) 9a…" at bounding box center [370, 245] width 399 height 28
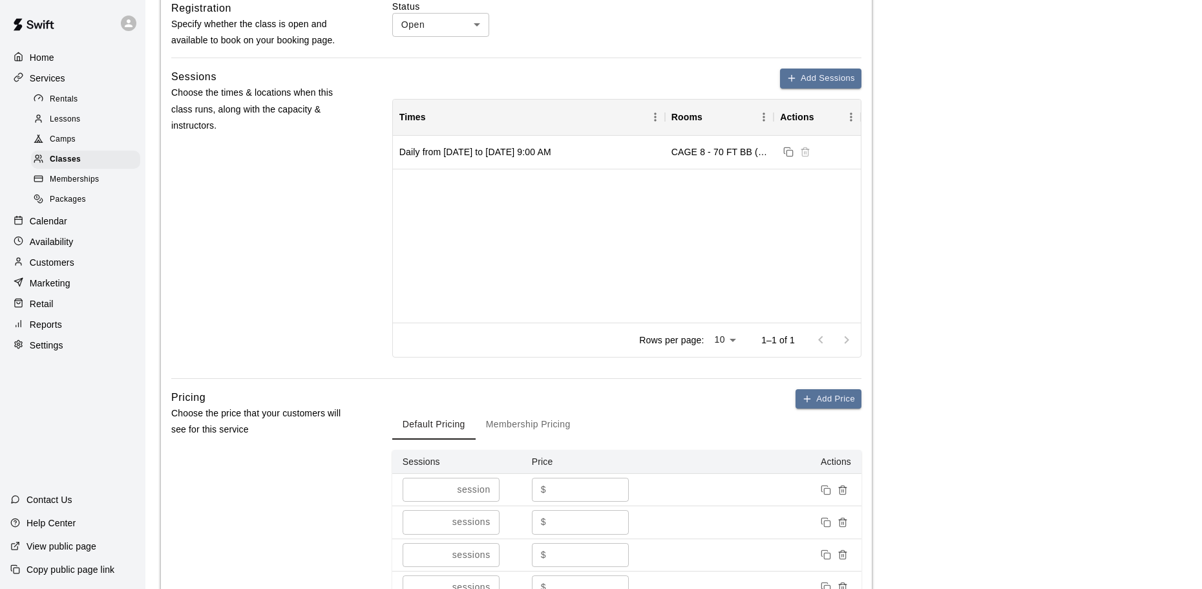
scroll to position [544, 0]
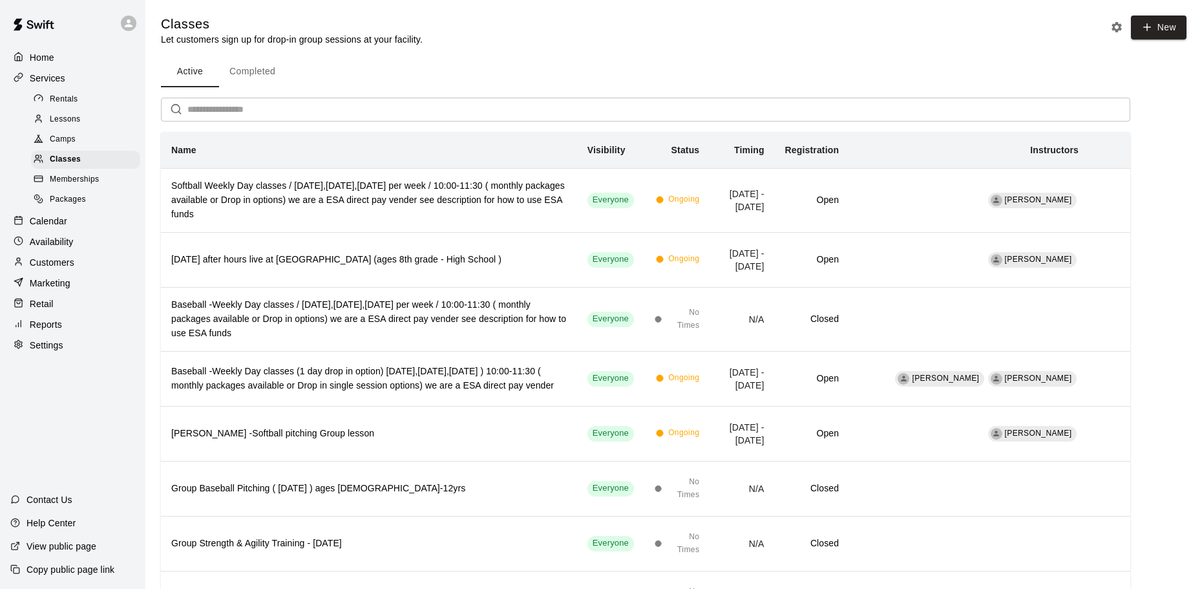
click at [279, 69] on button "Completed" at bounding box center [252, 71] width 67 height 31
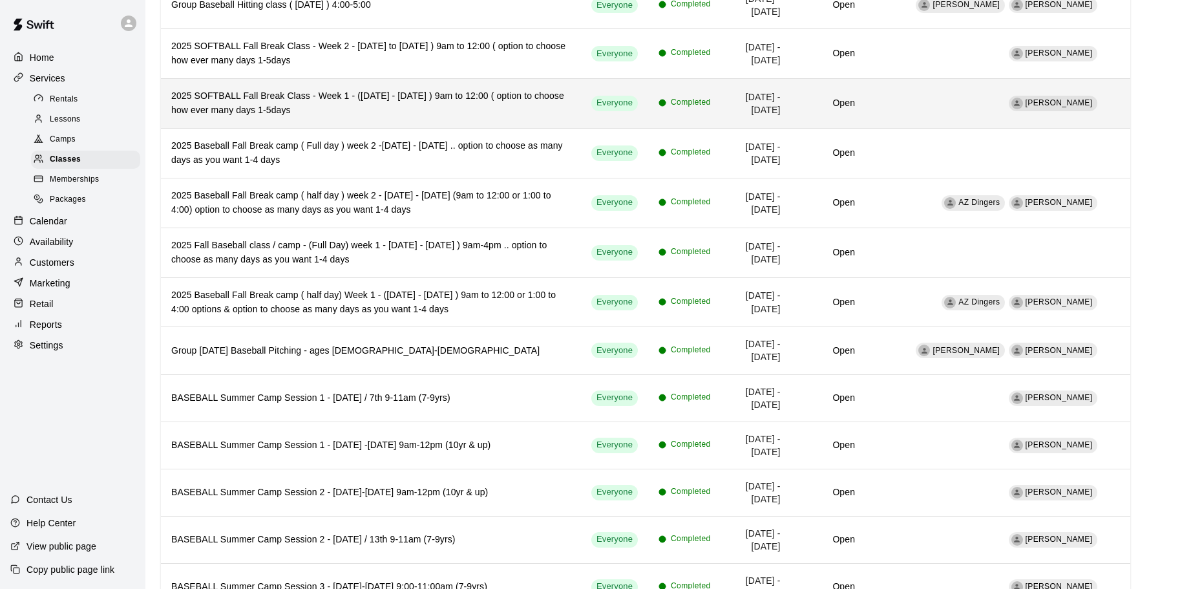
scroll to position [194, 0]
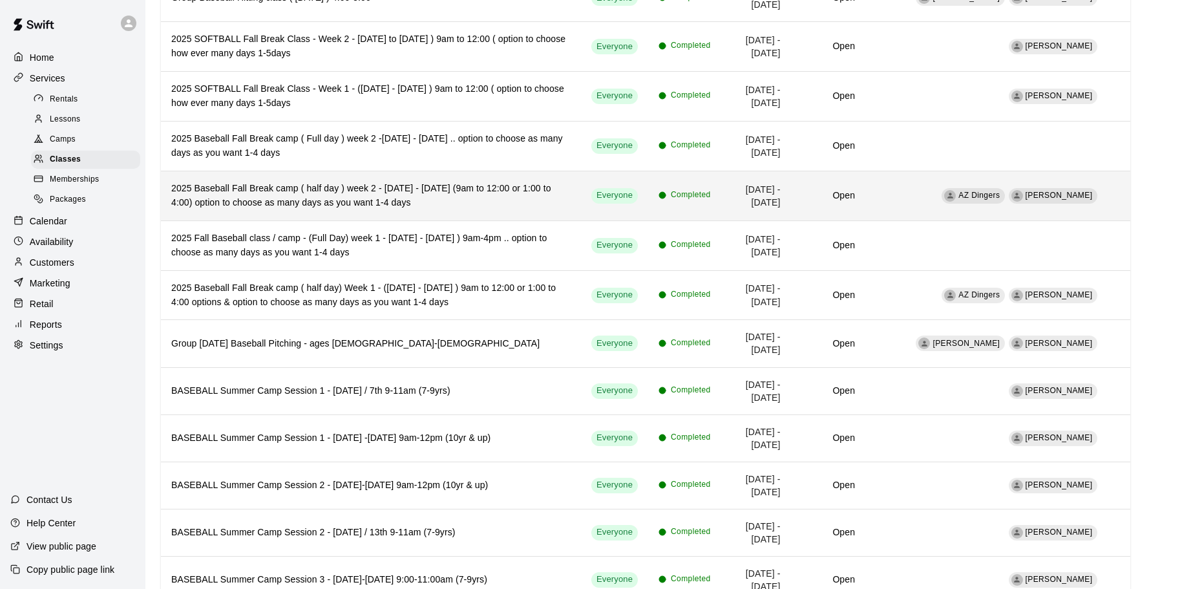
click at [426, 196] on h6 "2025 Baseball Fall Break camp ( half day ) week 2 - October 6th - Oct. 9th (9am…" at bounding box center [370, 196] width 399 height 28
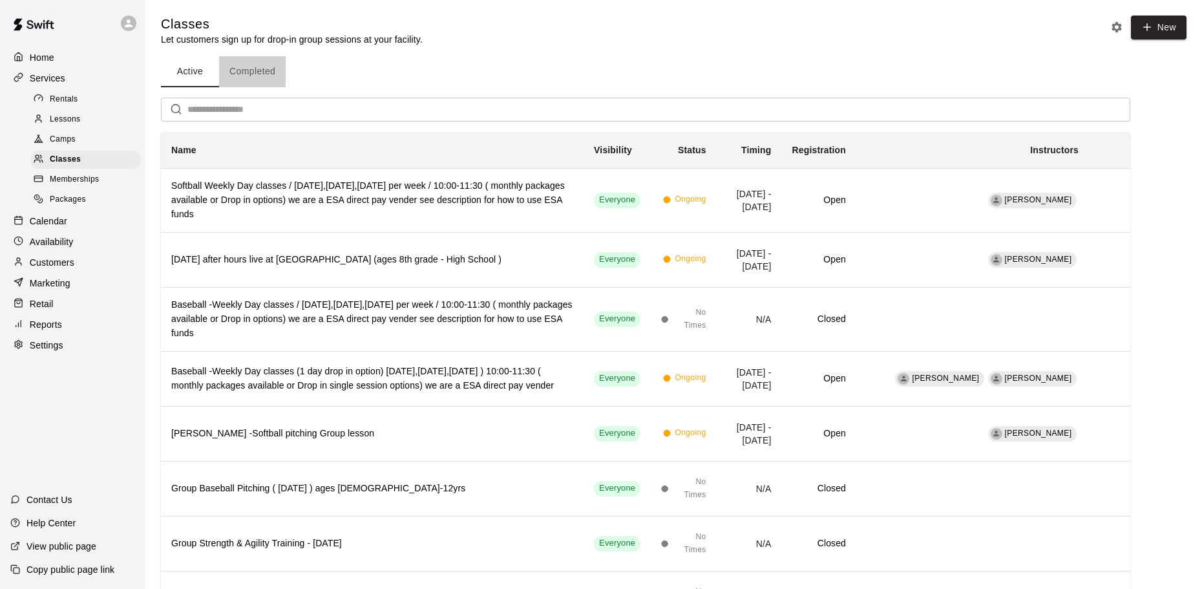
click at [250, 64] on button "Completed" at bounding box center [252, 71] width 67 height 31
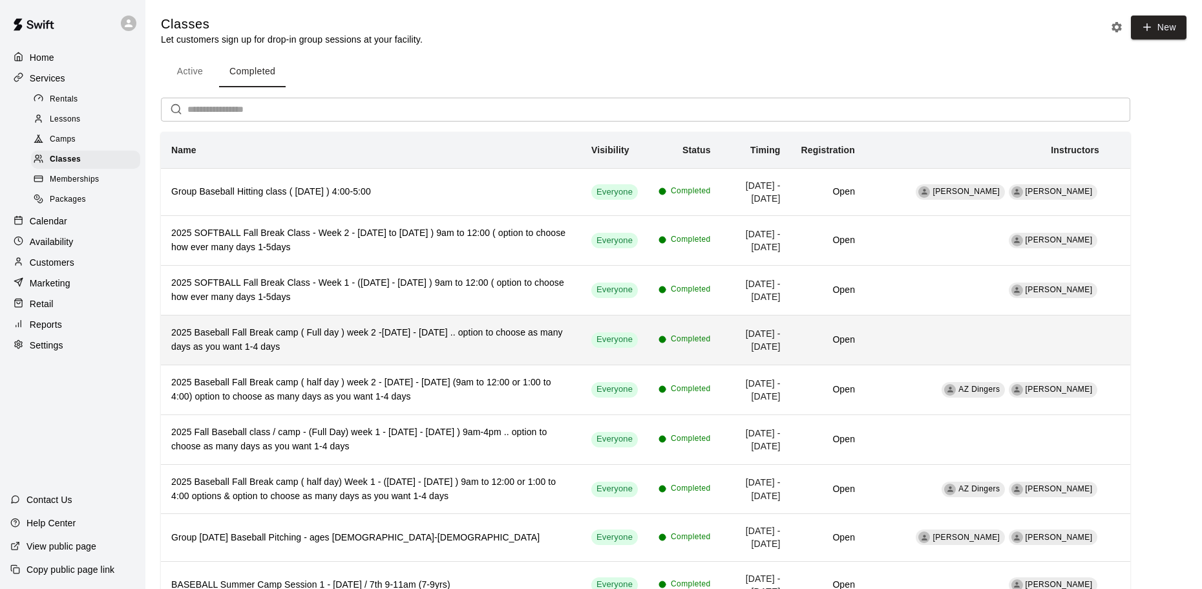
click at [373, 328] on h6 "2025 Baseball Fall Break camp ( Full day ) week 2 -October 6th - Oct. 9th .. op…" at bounding box center [370, 340] width 399 height 28
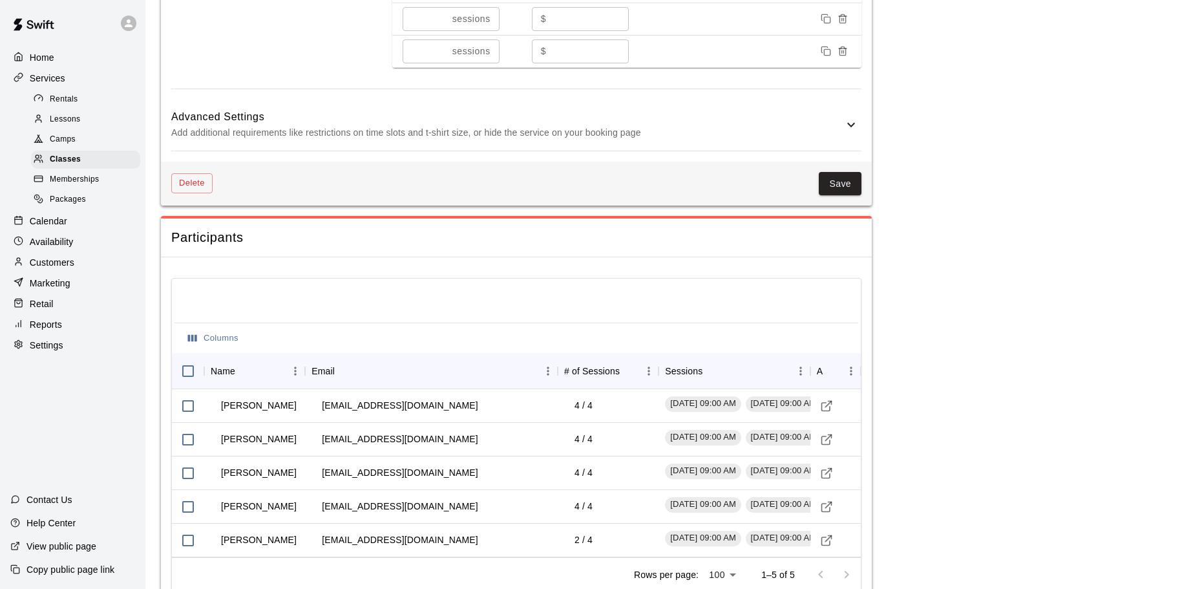
scroll to position [1320, 0]
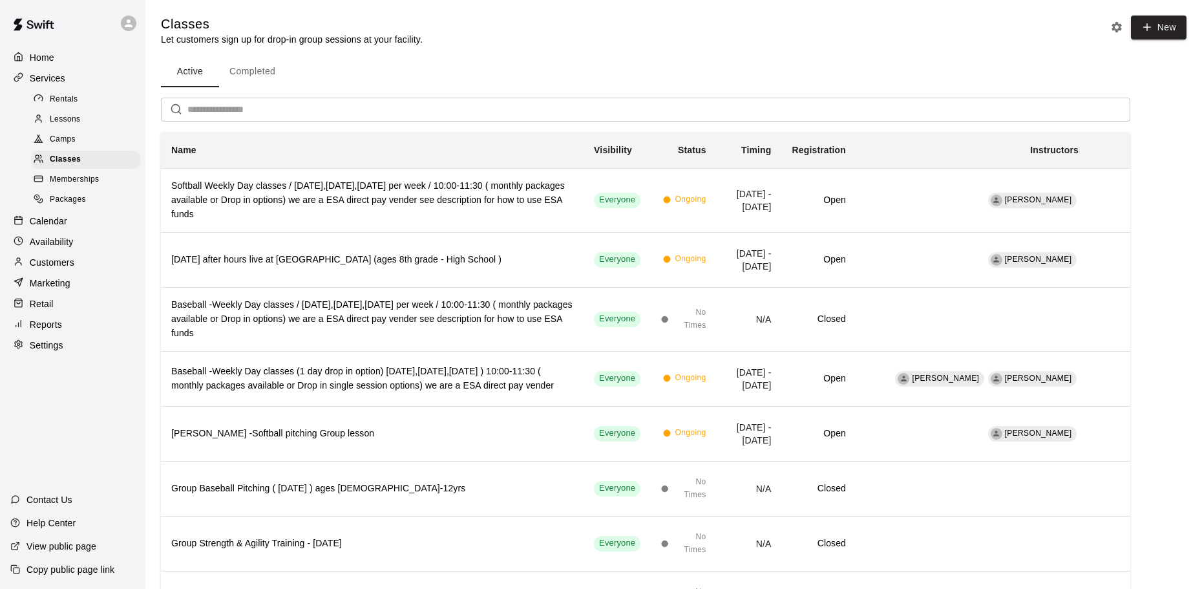
click at [268, 74] on button "Completed" at bounding box center [252, 71] width 67 height 31
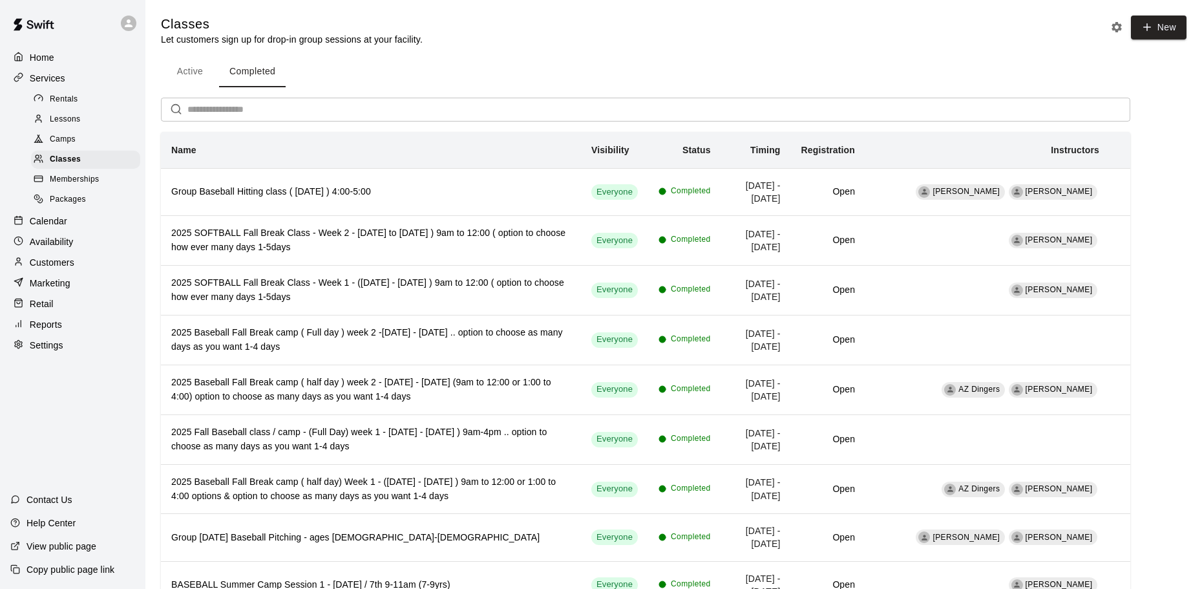
click at [192, 77] on button "Active" at bounding box center [190, 71] width 58 height 31
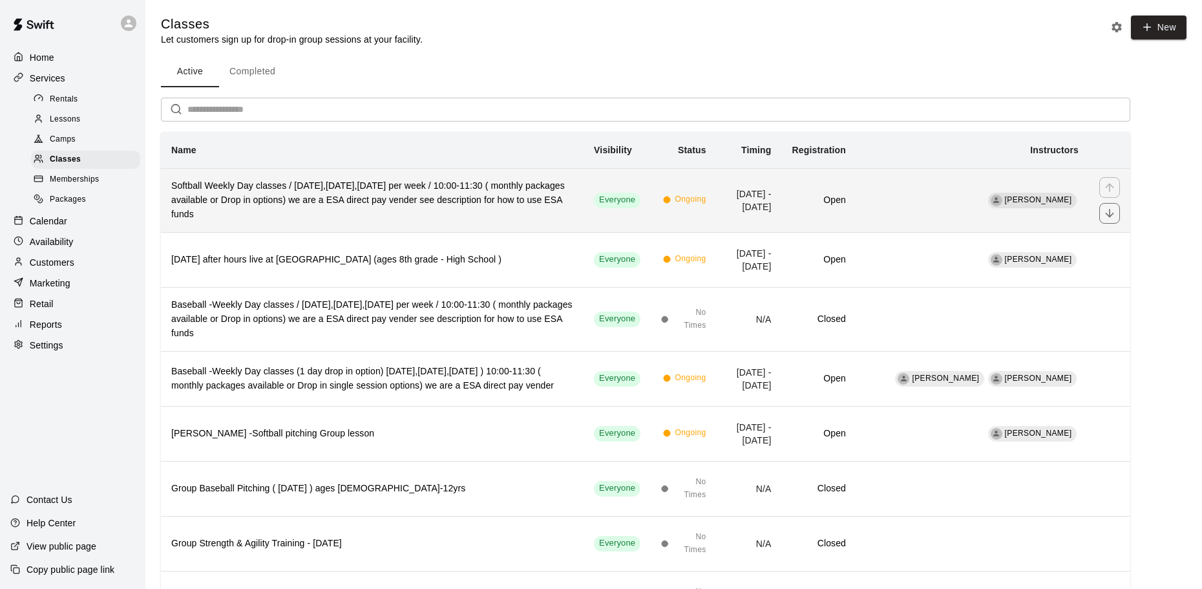
click at [351, 201] on h6 "Softball Weekly Day classes / [DATE],[DATE],[DATE] per week / 10:00-11:30 ( mon…" at bounding box center [372, 200] width 402 height 43
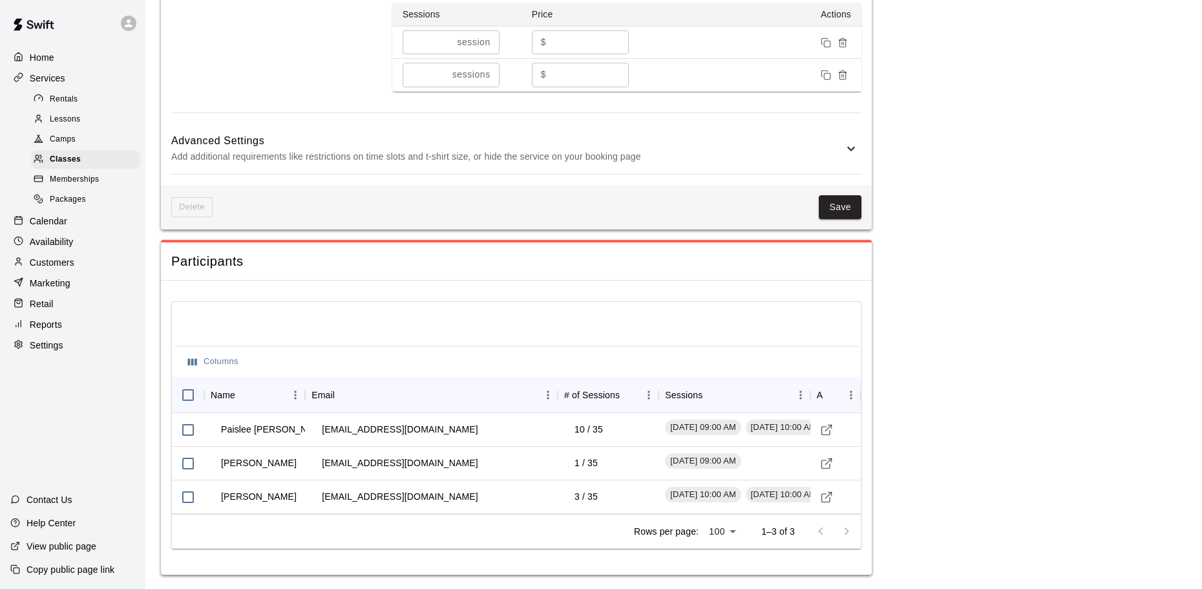
scroll to position [1219, 0]
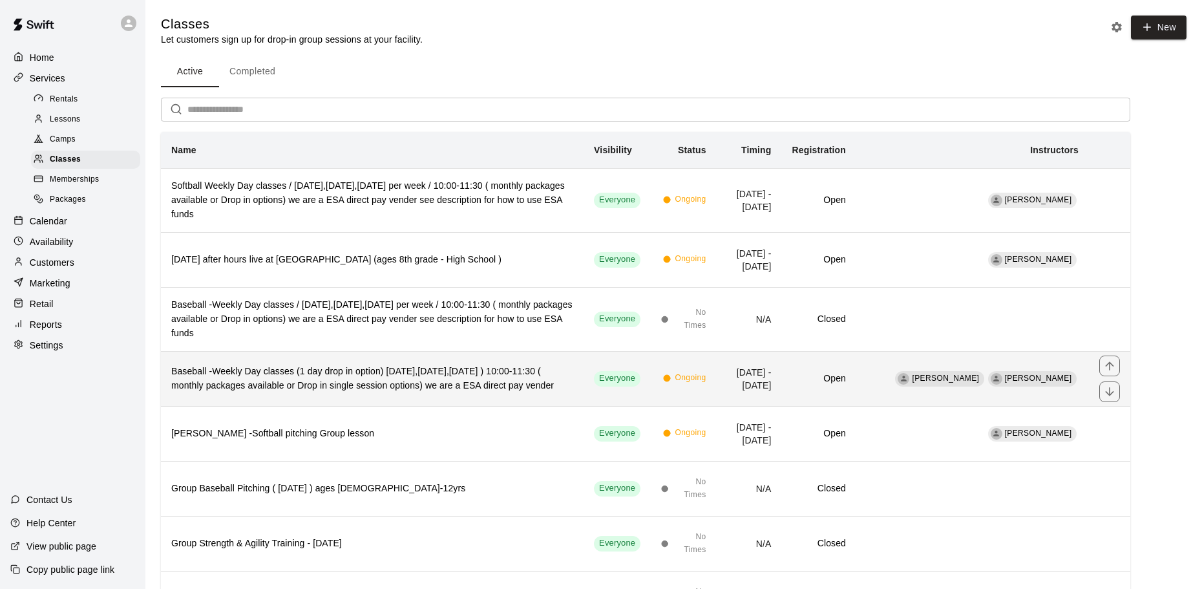
click at [419, 400] on th "Baseball -Weekly Day classes (1 day drop in option) Monday,Wednesday,Friday ) 1…" at bounding box center [372, 378] width 423 height 55
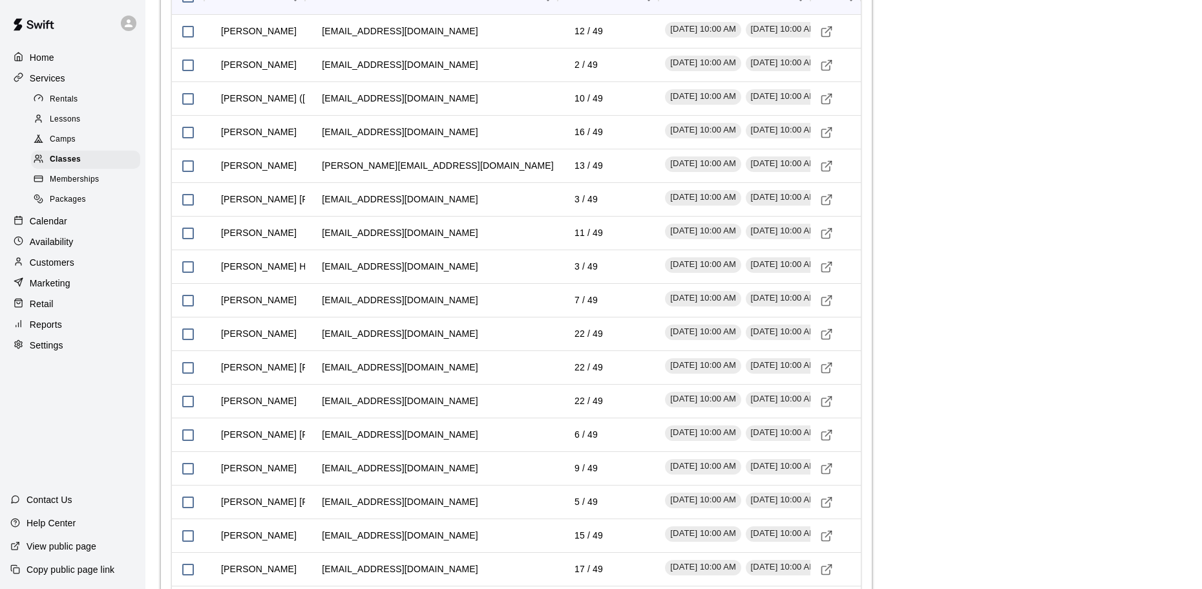
scroll to position [1560, 0]
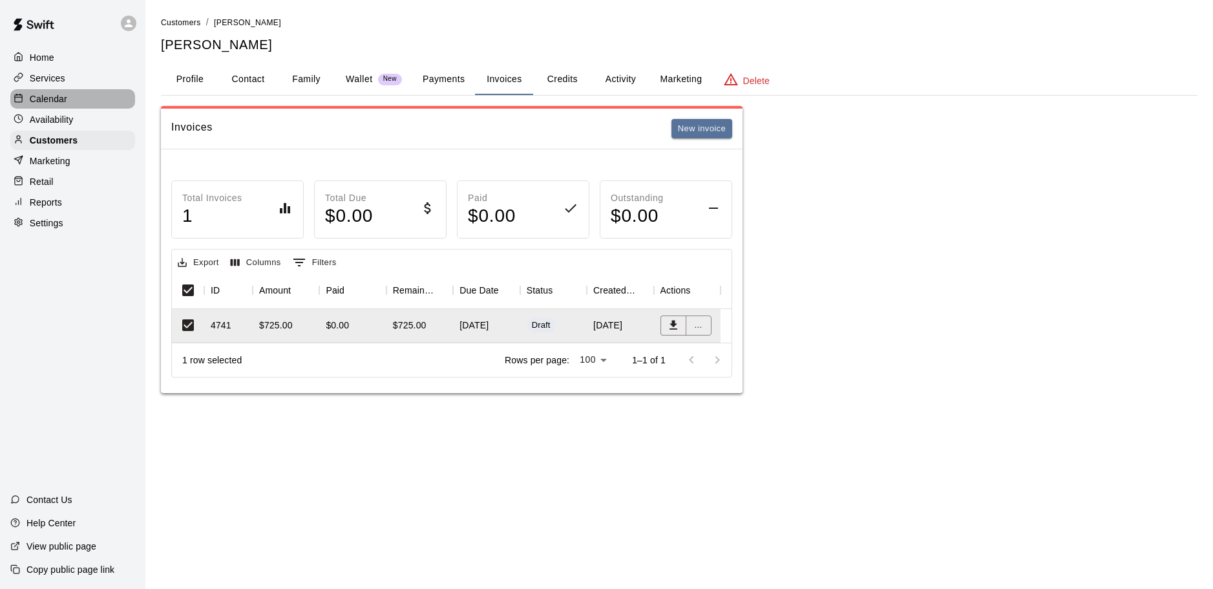
click at [76, 103] on div "Calendar" at bounding box center [72, 98] width 125 height 19
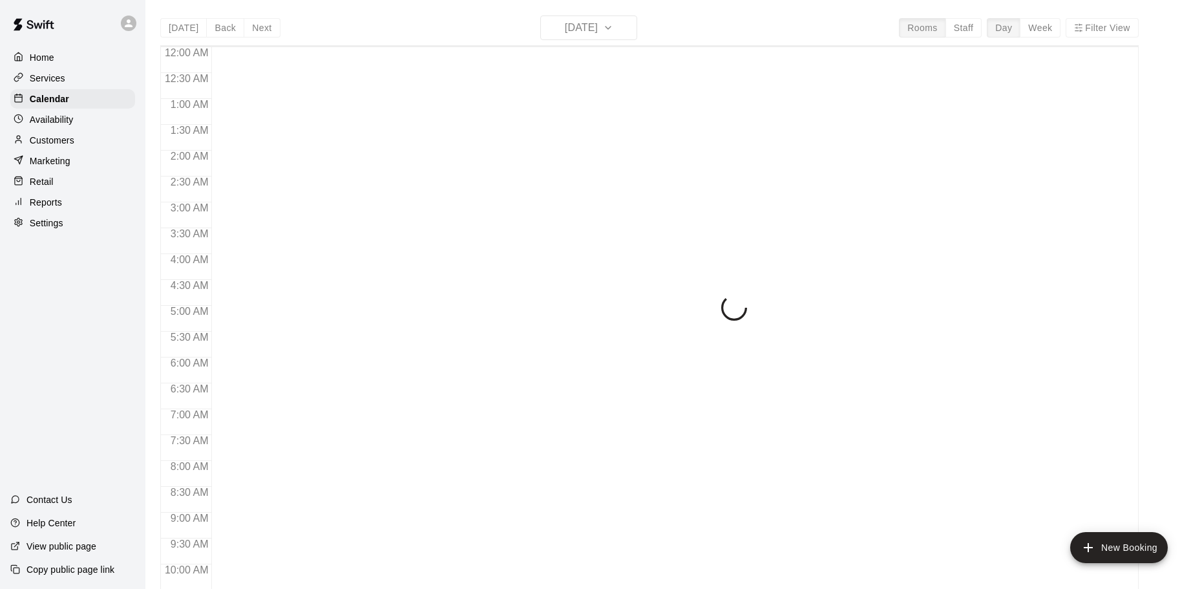
scroll to position [684, 0]
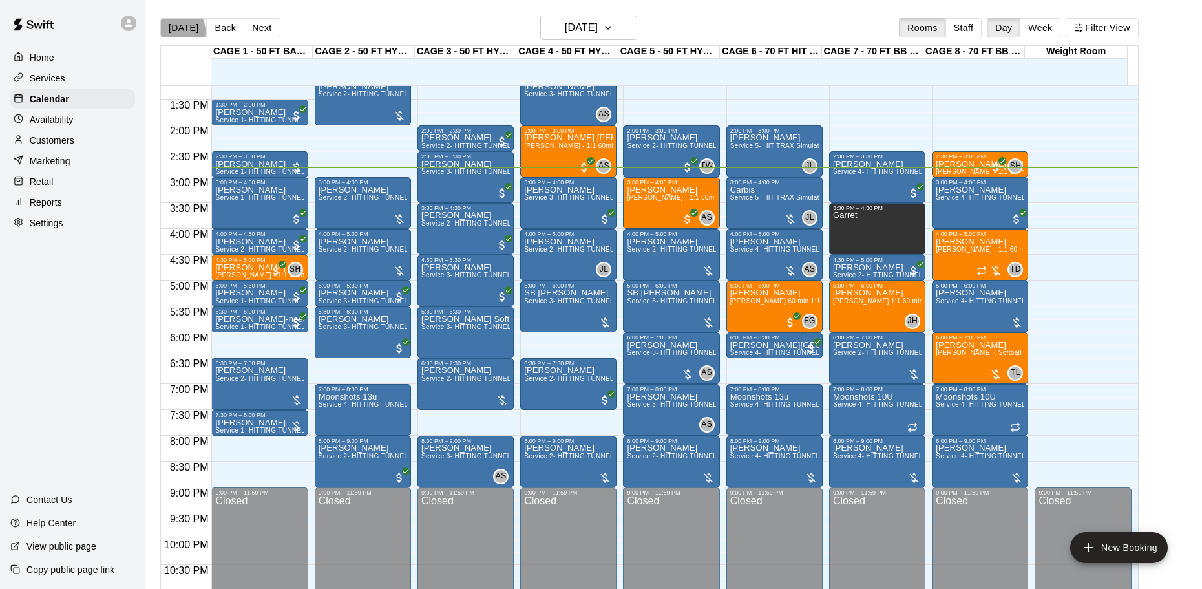
click at [174, 32] on button "[DATE]" at bounding box center [183, 27] width 47 height 19
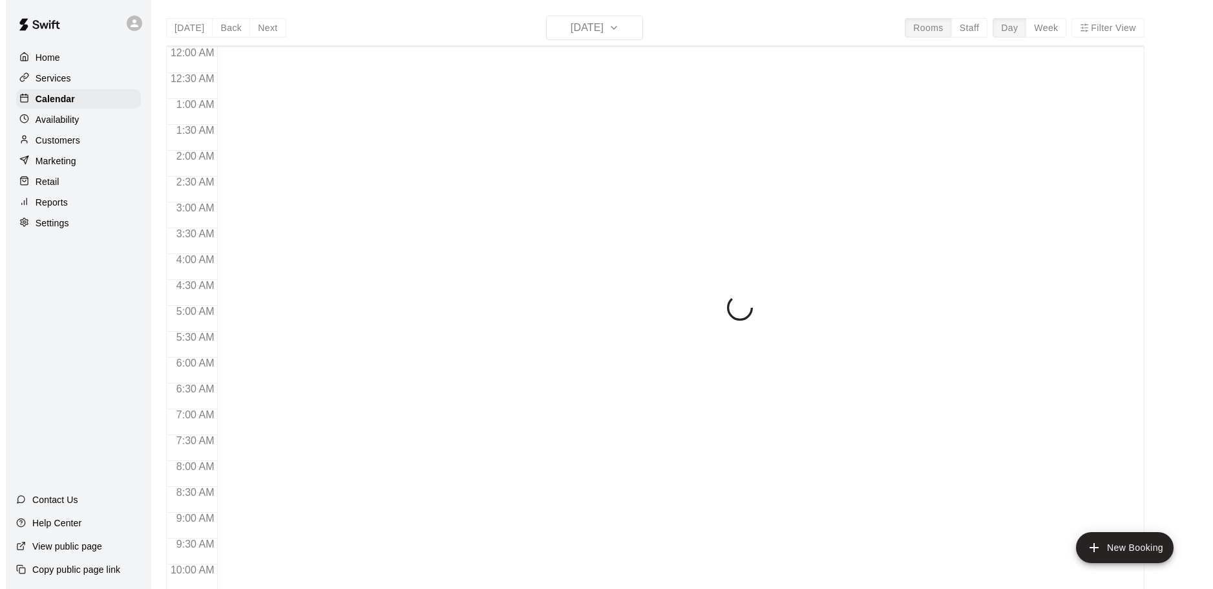
scroll to position [684, 0]
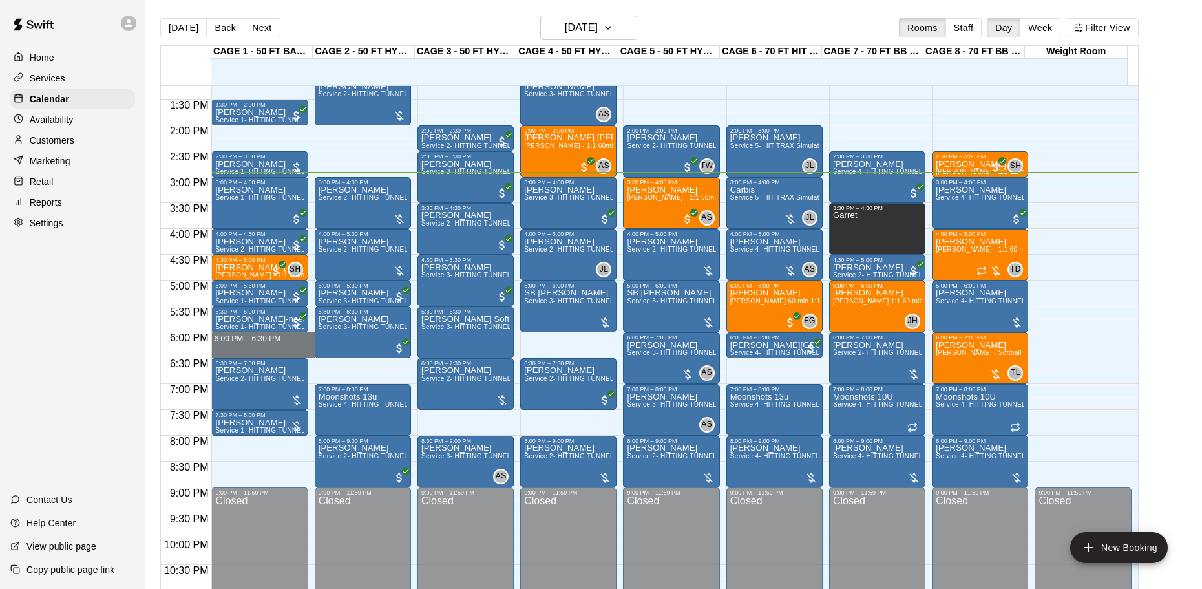
drag, startPoint x: 287, startPoint y: 337, endPoint x: 291, endPoint y: 350, distance: 14.3
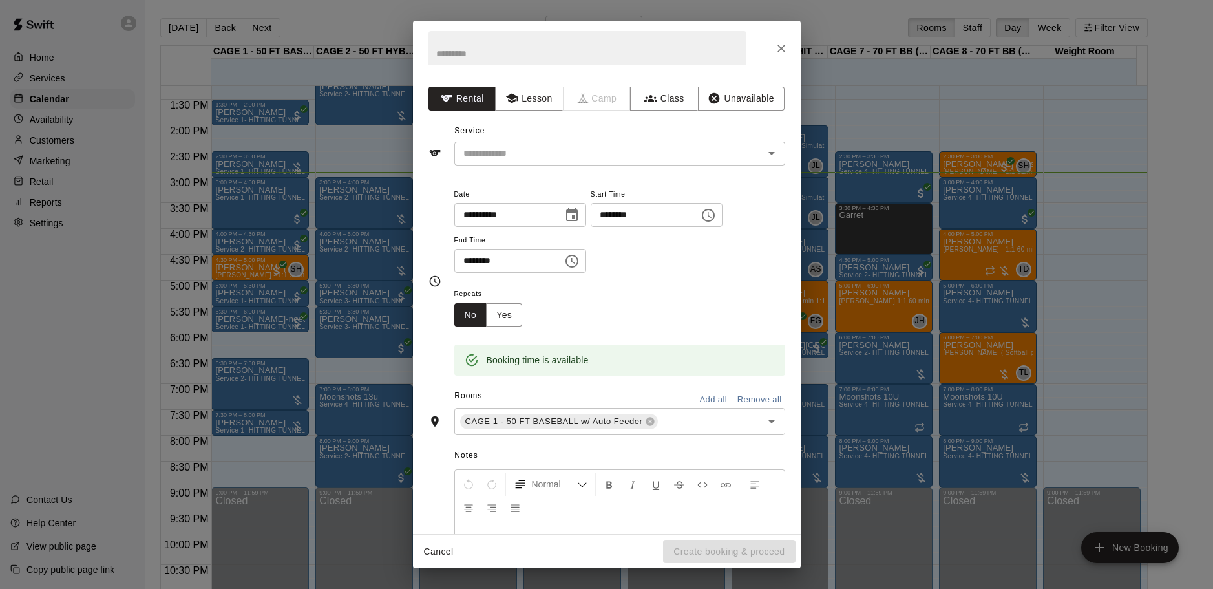
click at [575, 170] on div "**********" at bounding box center [607, 305] width 388 height 458
click at [578, 156] on input "text" at bounding box center [600, 153] width 285 height 16
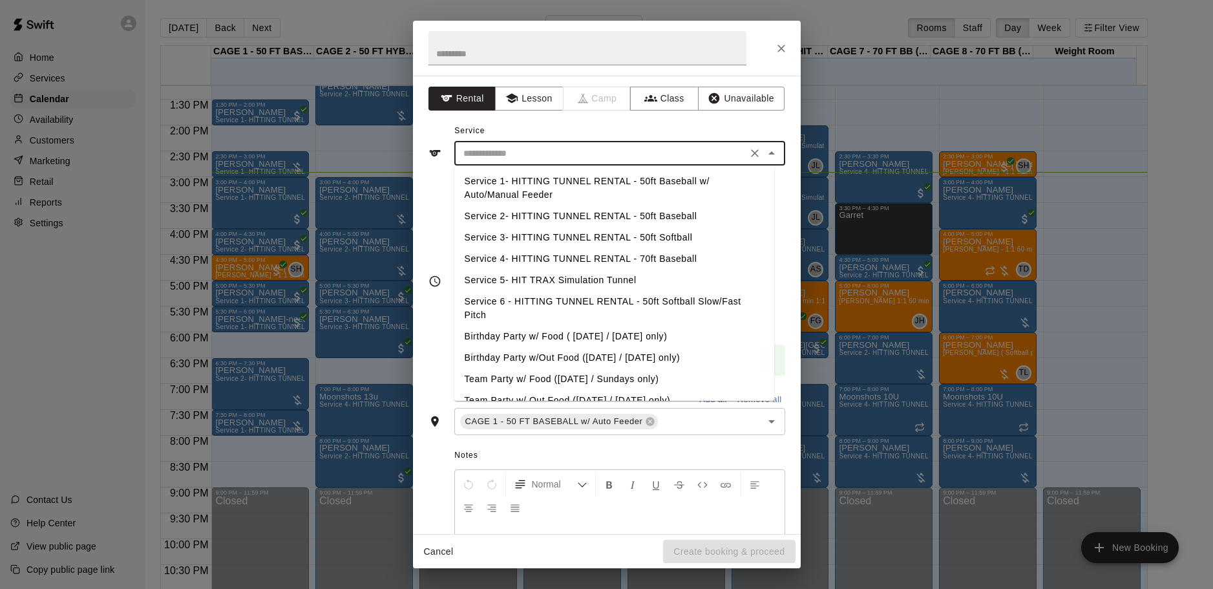
click at [591, 193] on li "Service 1- HITTING TUNNEL RENTAL - 50ft Baseball w/ Auto/Manual Feeder" at bounding box center [614, 188] width 320 height 35
type input "**********"
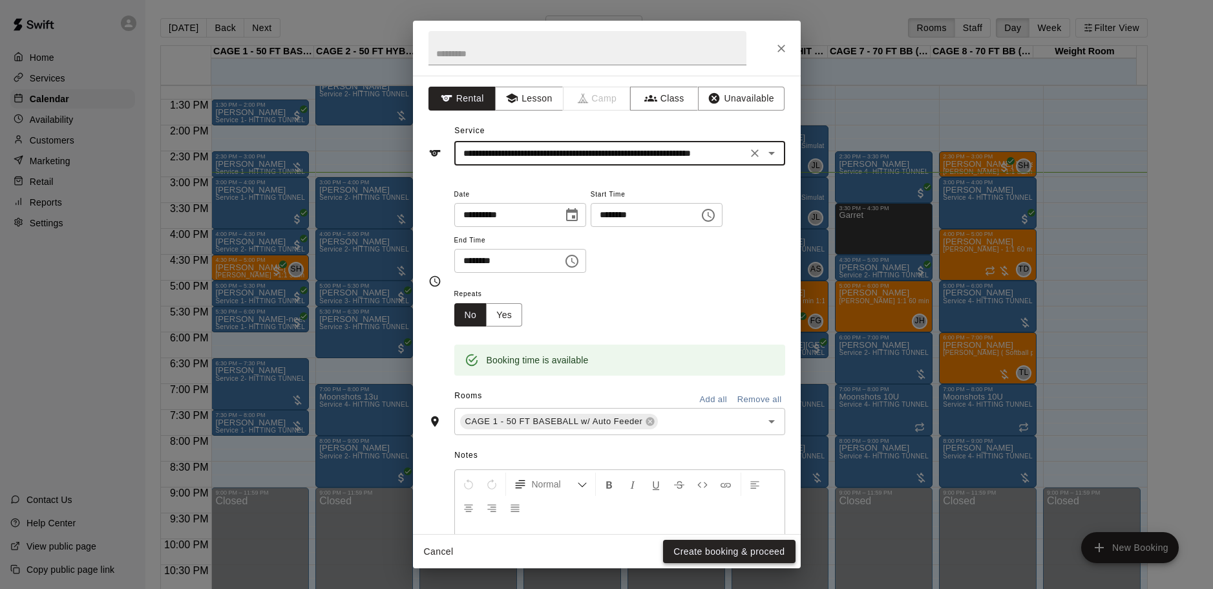
click at [721, 542] on button "Create booking & proceed" at bounding box center [729, 552] width 132 height 24
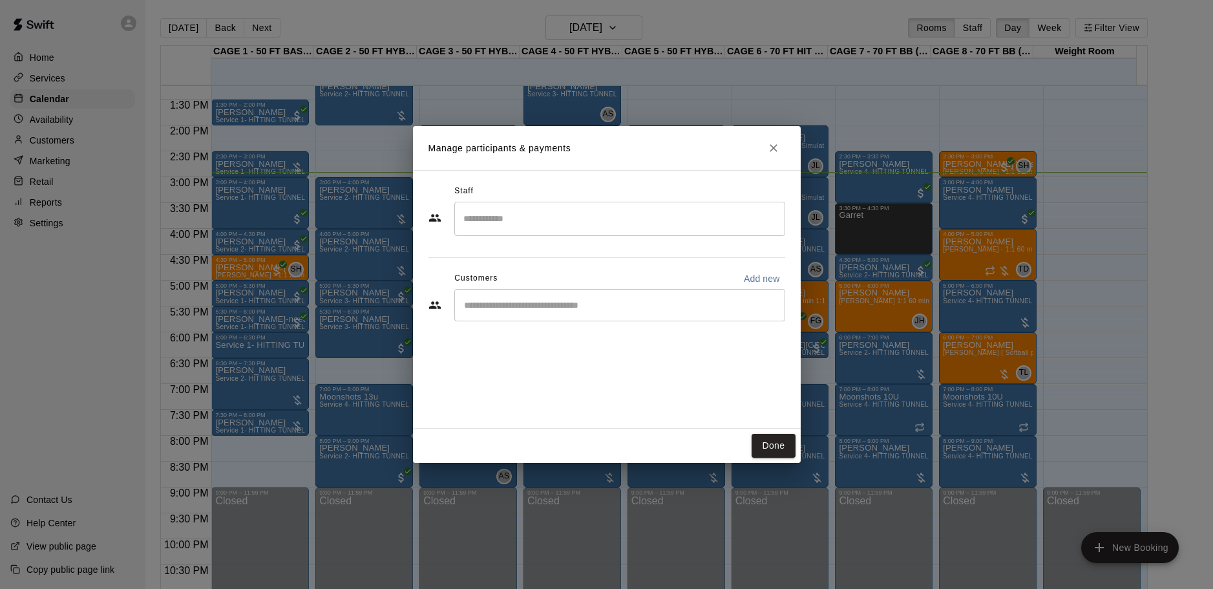
click at [543, 314] on div "​" at bounding box center [619, 305] width 331 height 32
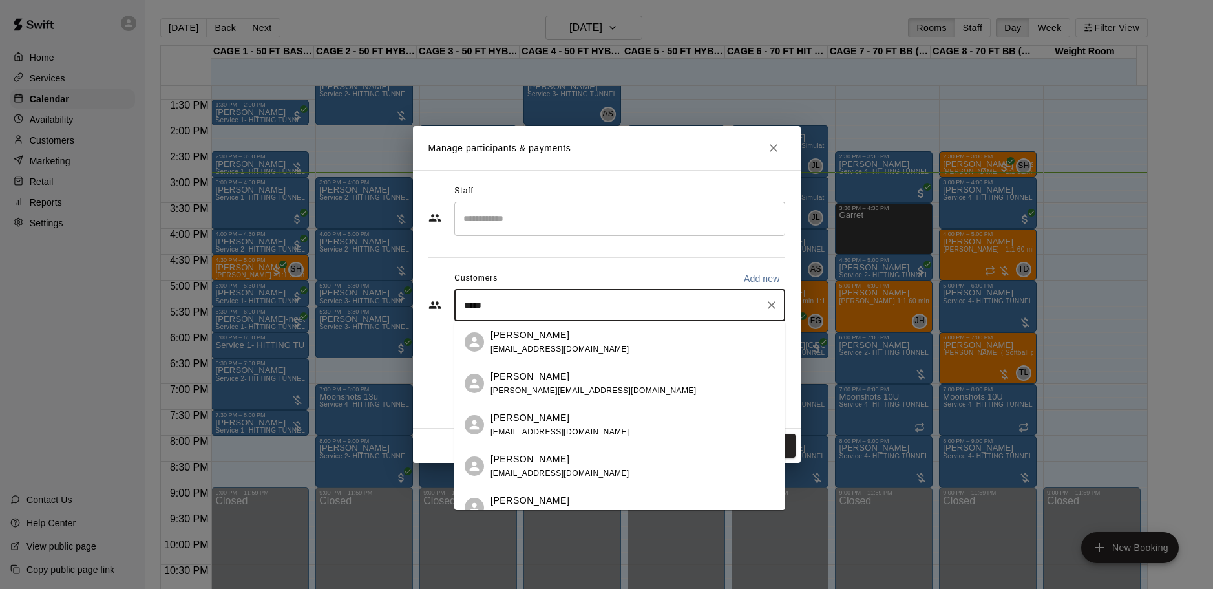
type input "****"
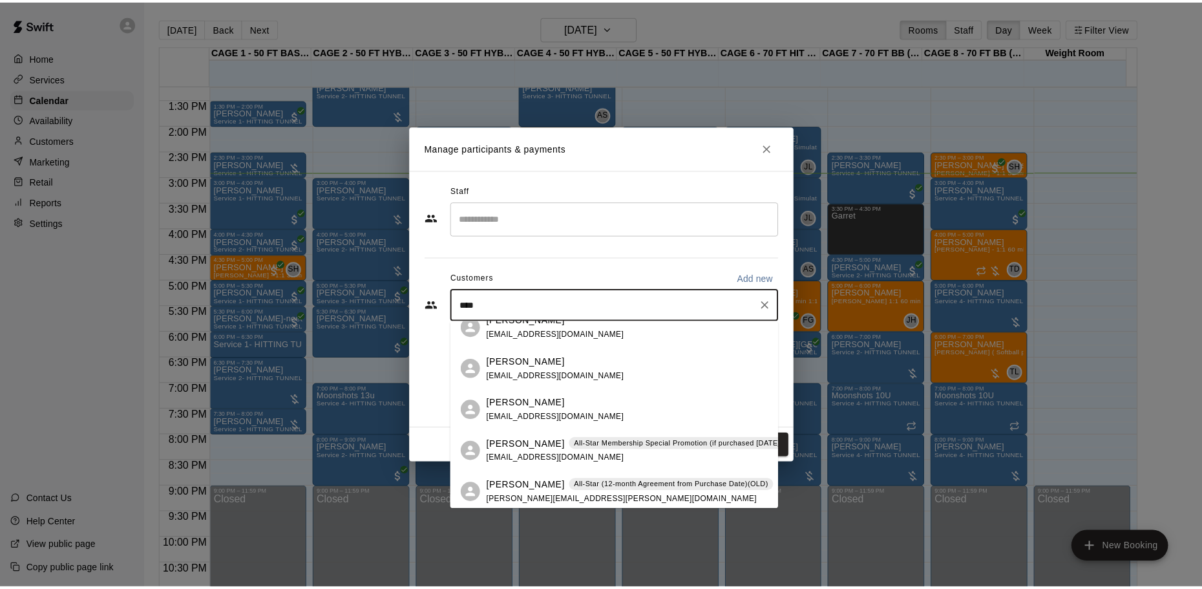
scroll to position [473, 0]
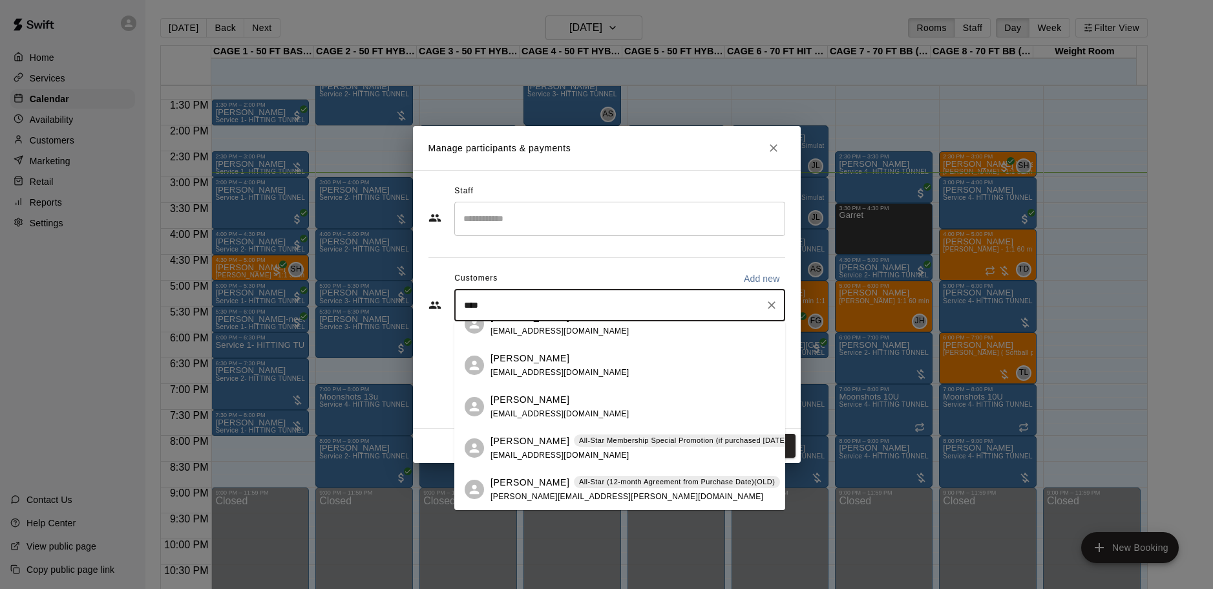
click at [537, 483] on div "[PERSON_NAME] All-Star (12-month Agreement from Purchase Date)(OLD)" at bounding box center [634, 483] width 289 height 14
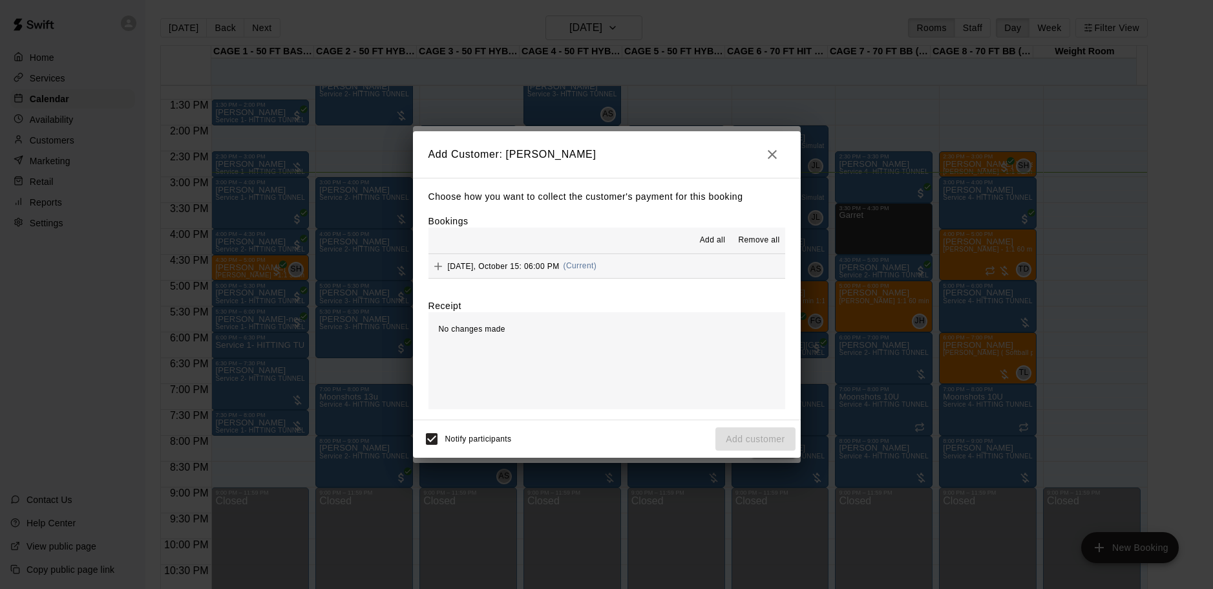
click at [596, 278] on button "[DATE], October 15: 06:00 PM (Current)" at bounding box center [606, 266] width 357 height 24
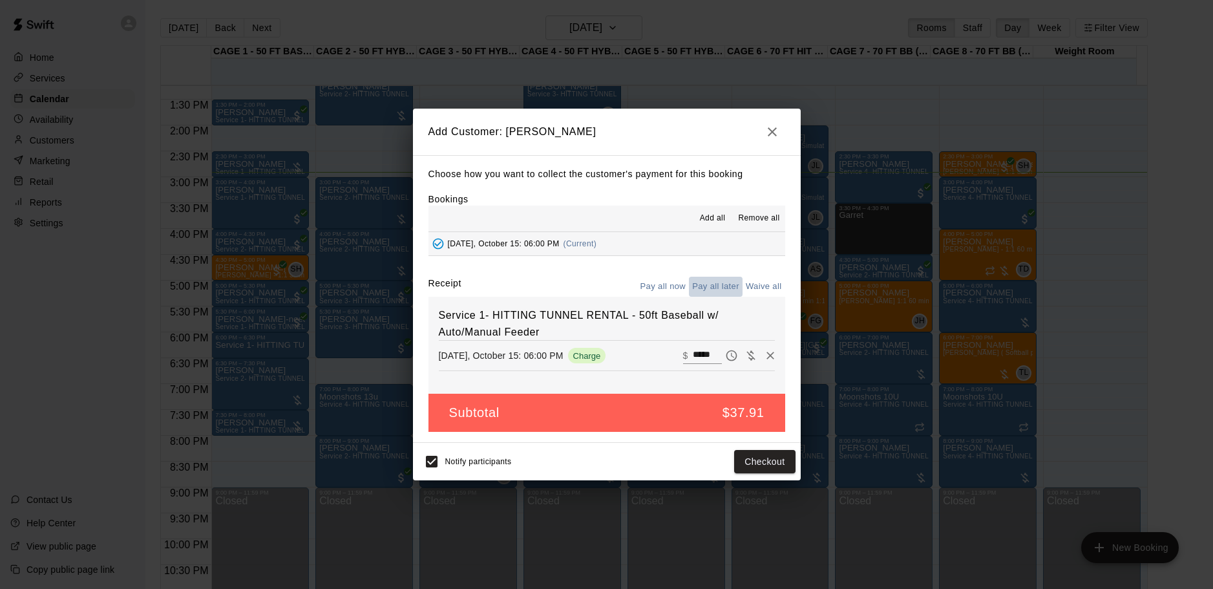
click at [702, 286] on button "Pay all later" at bounding box center [716, 287] width 54 height 20
click at [754, 452] on button "Add customer" at bounding box center [754, 462] width 79 height 24
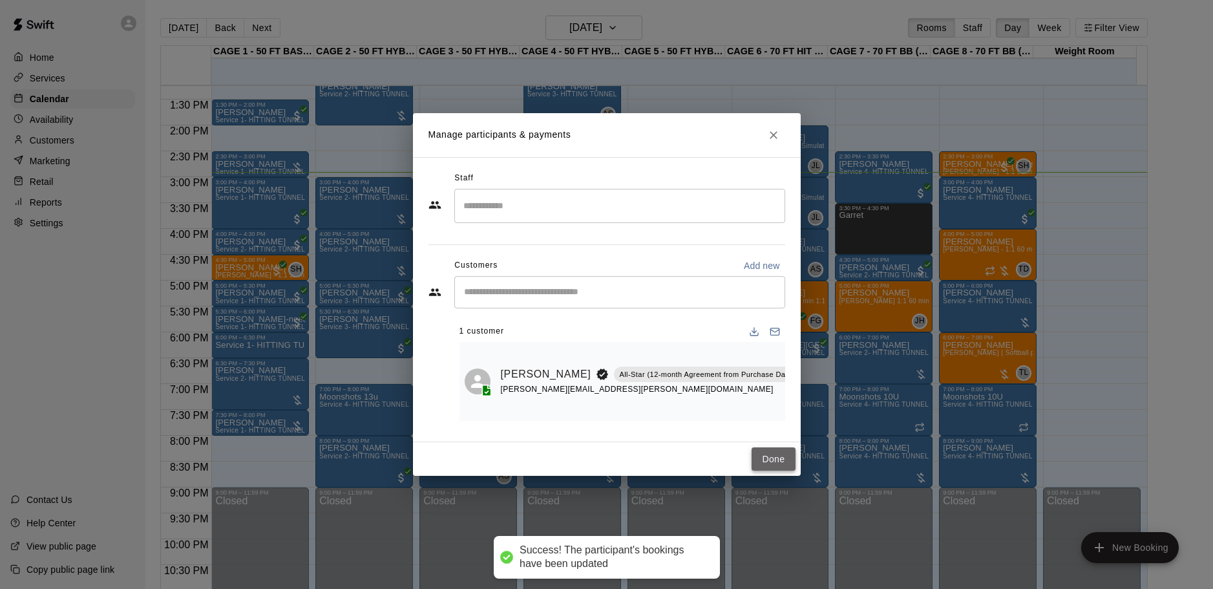
click at [755, 457] on button "Done" at bounding box center [773, 459] width 43 height 24
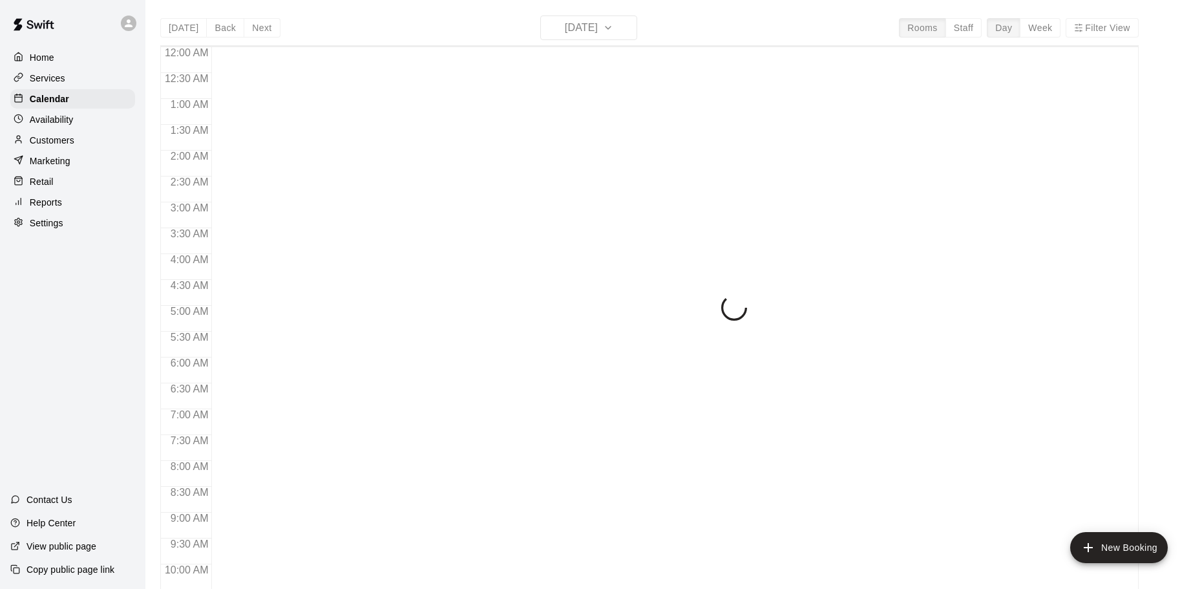
scroll to position [684, 0]
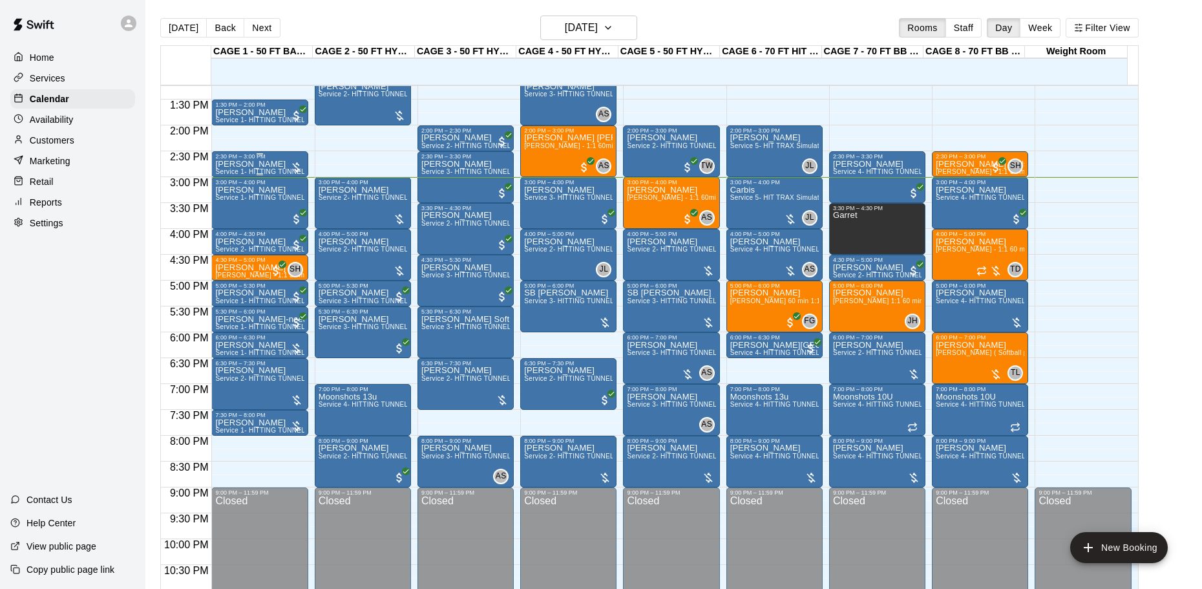
click at [275, 160] on div "2:30 PM – 3:00 PM" at bounding box center [259, 156] width 89 height 6
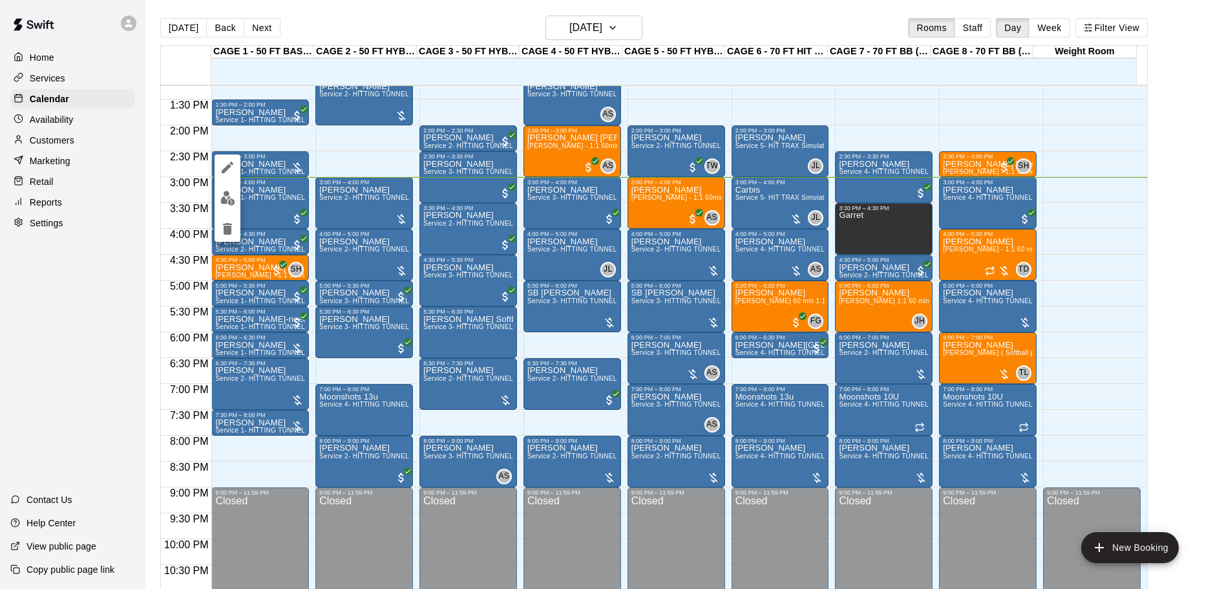
click at [237, 202] on button "edit" at bounding box center [228, 197] width 26 height 25
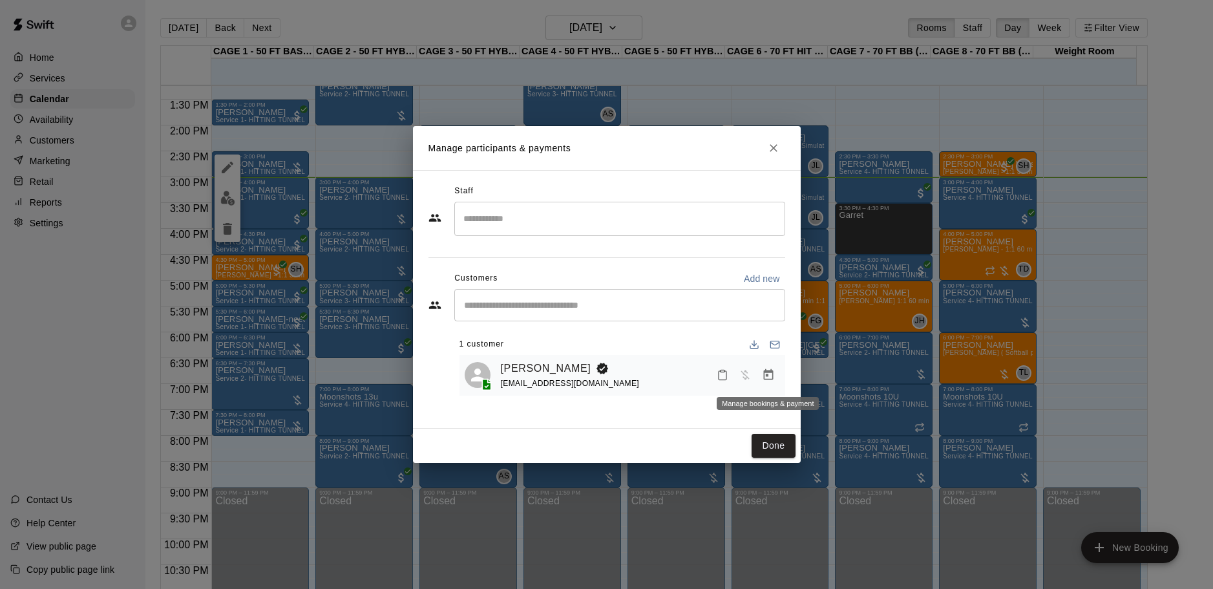
click at [767, 379] on icon "Manage bookings & payment" at bounding box center [768, 374] width 13 height 13
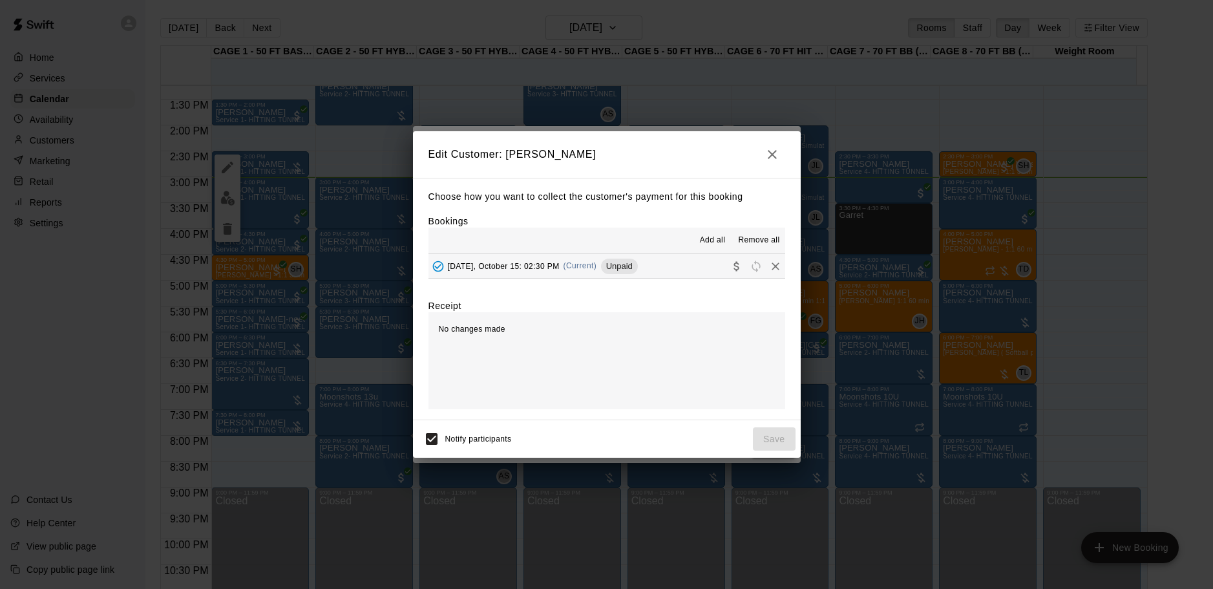
click at [631, 271] on span "Unpaid" at bounding box center [619, 266] width 37 height 10
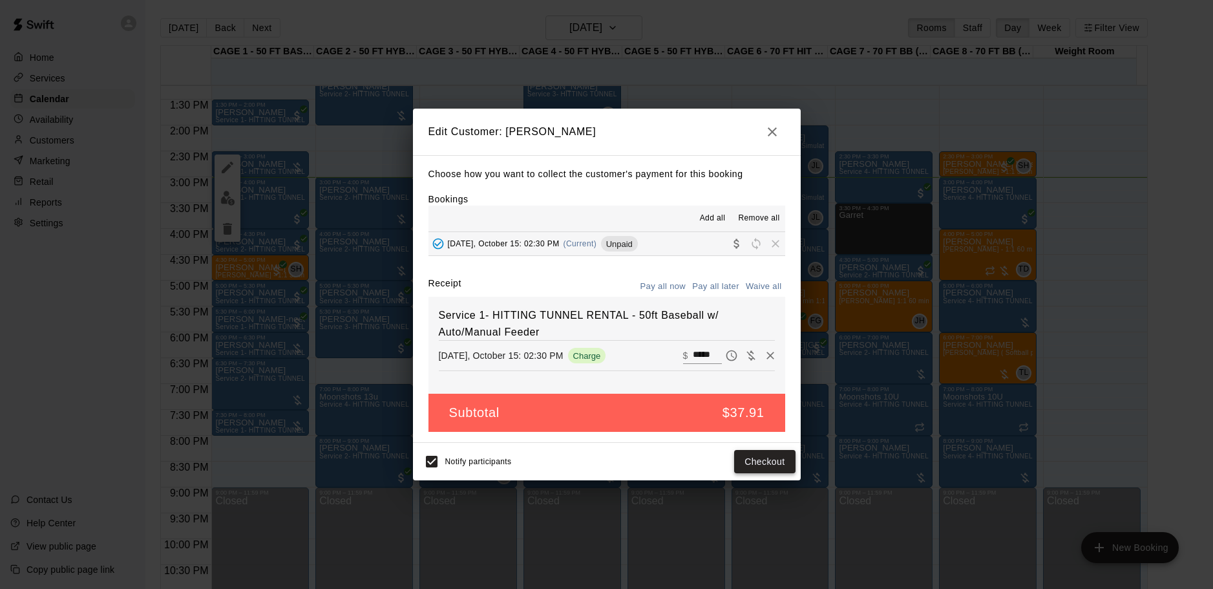
click at [765, 455] on button "Checkout" at bounding box center [764, 462] width 61 height 24
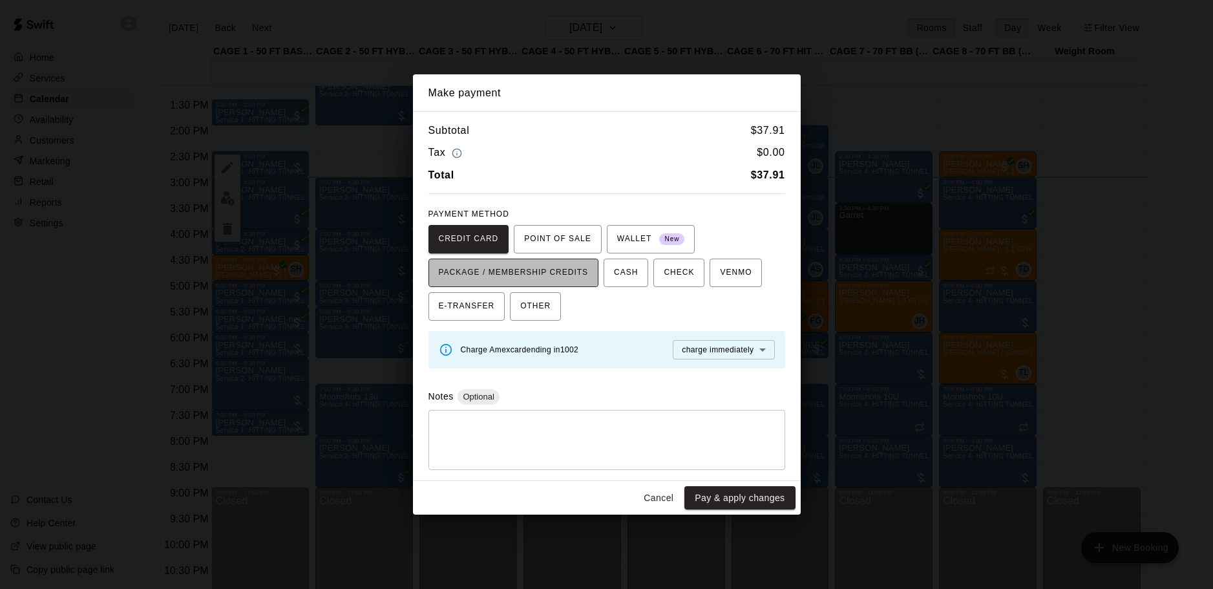
click at [573, 272] on span "PACKAGE / MEMBERSHIP CREDITS" at bounding box center [514, 272] width 150 height 21
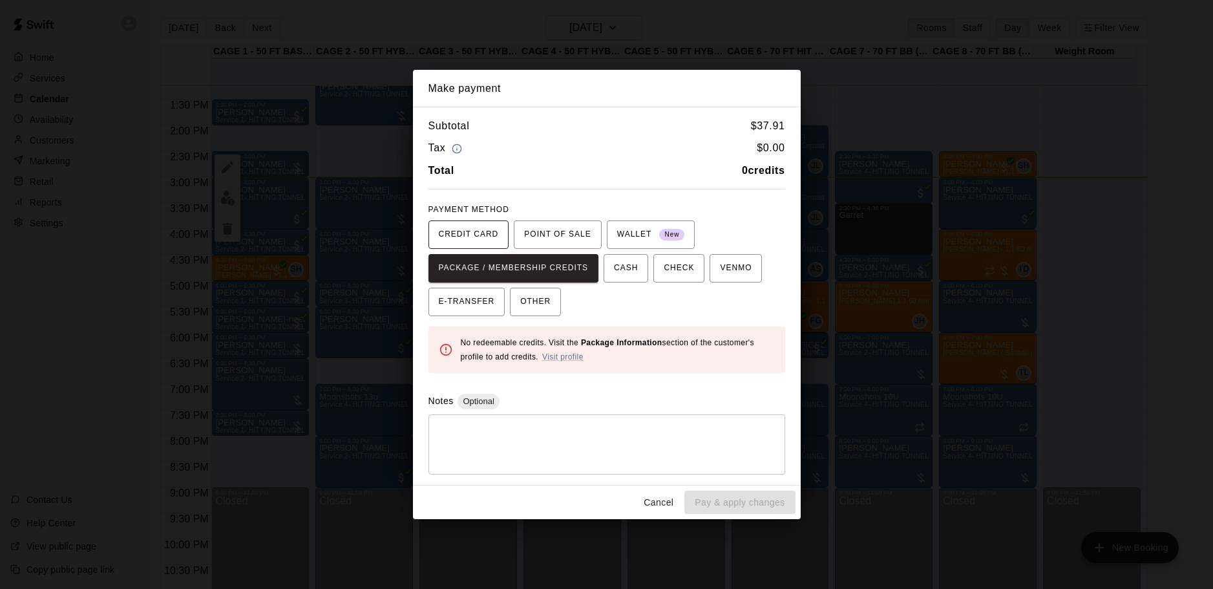
click at [485, 234] on span "CREDIT CARD" at bounding box center [469, 234] width 60 height 21
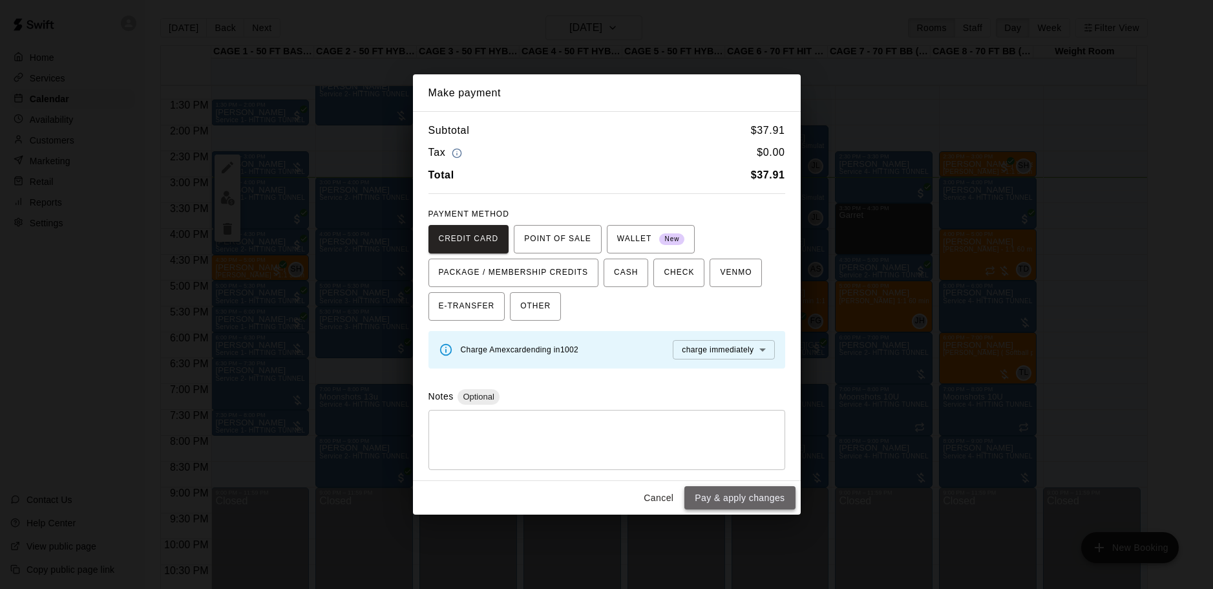
click at [691, 490] on button "Pay & apply changes" at bounding box center [739, 498] width 110 height 24
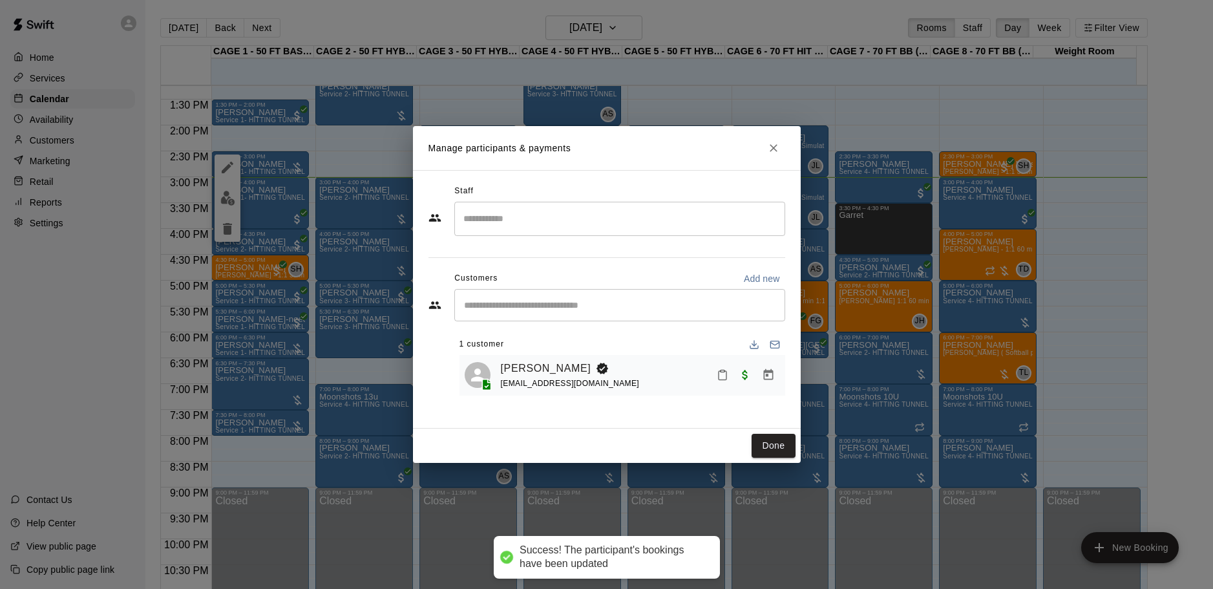
click at [780, 457] on div "Done" at bounding box center [607, 445] width 388 height 34
click at [772, 435] on button "Done" at bounding box center [773, 446] width 43 height 24
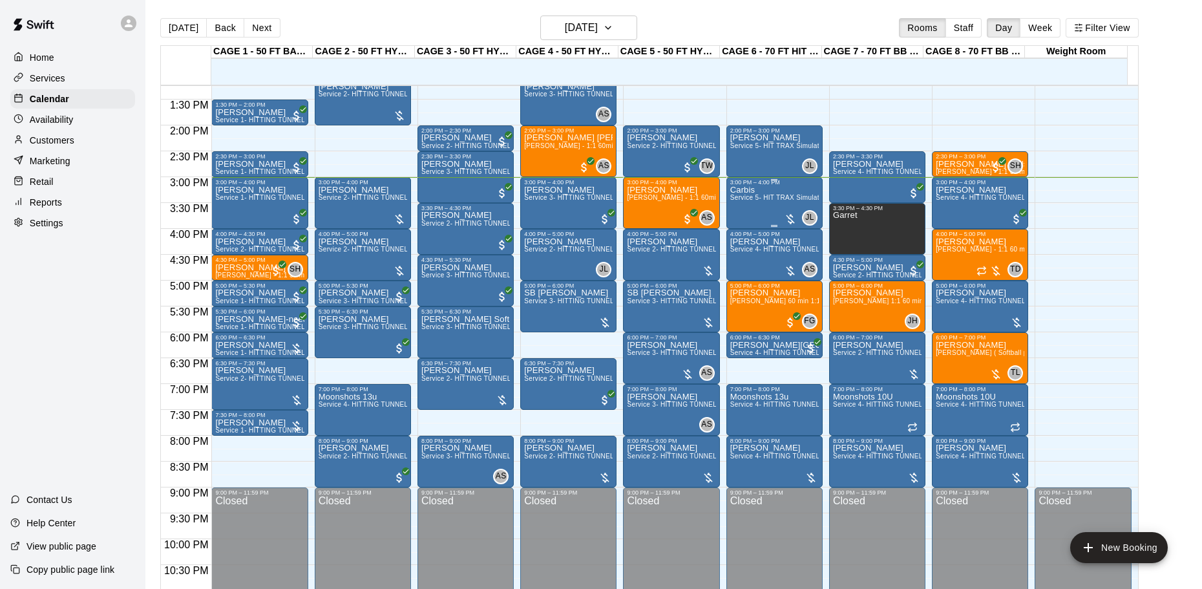
click at [757, 204] on div "Carbis Service 5- HIT TRAX Simulation Tunnel" at bounding box center [774, 479] width 89 height 589
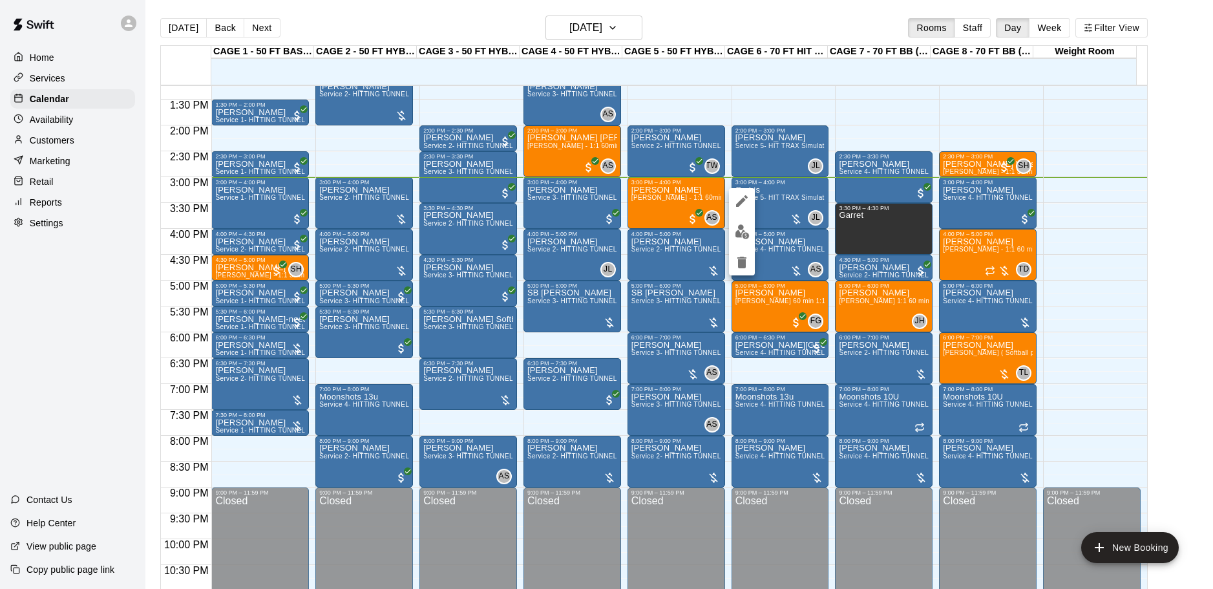
click at [748, 224] on img "edit" at bounding box center [742, 231] width 15 height 15
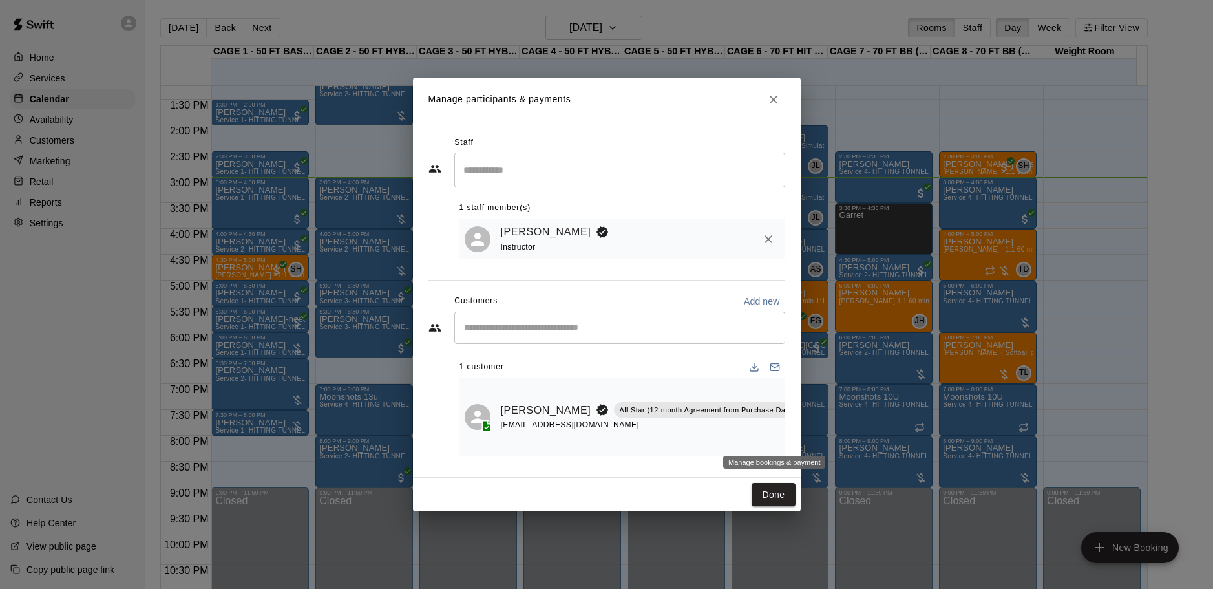
click at [821, 439] on button "Manage bookings & payment" at bounding box center [832, 439] width 23 height 23
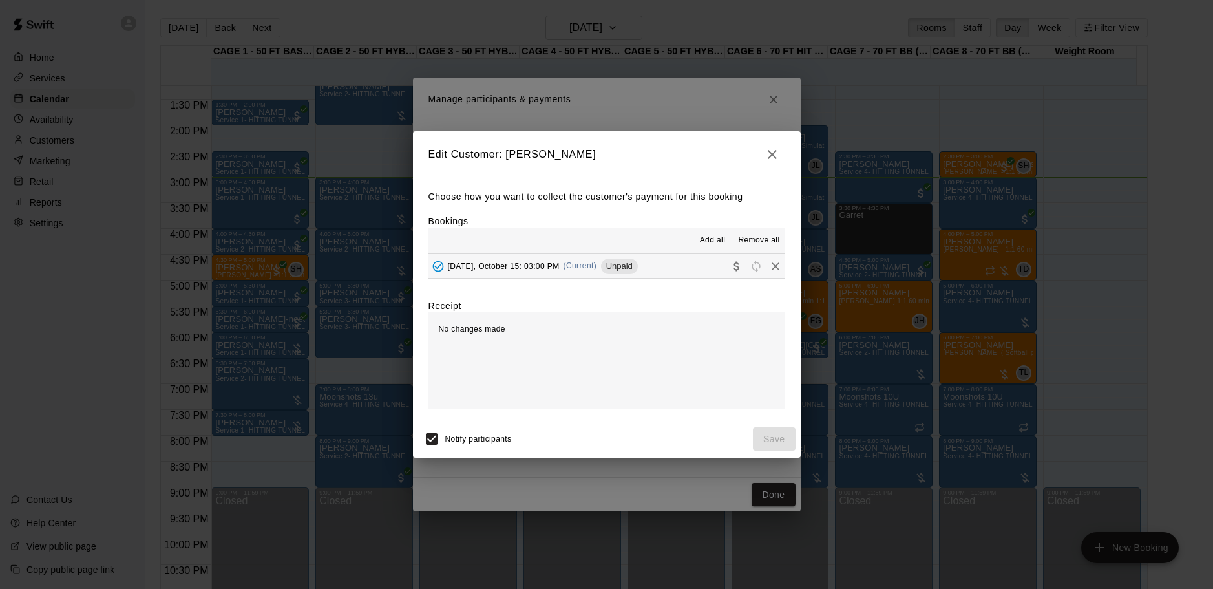
click at [644, 278] on button "Wednesday, October 15: 03:00 PM (Current) Unpaid" at bounding box center [606, 266] width 357 height 24
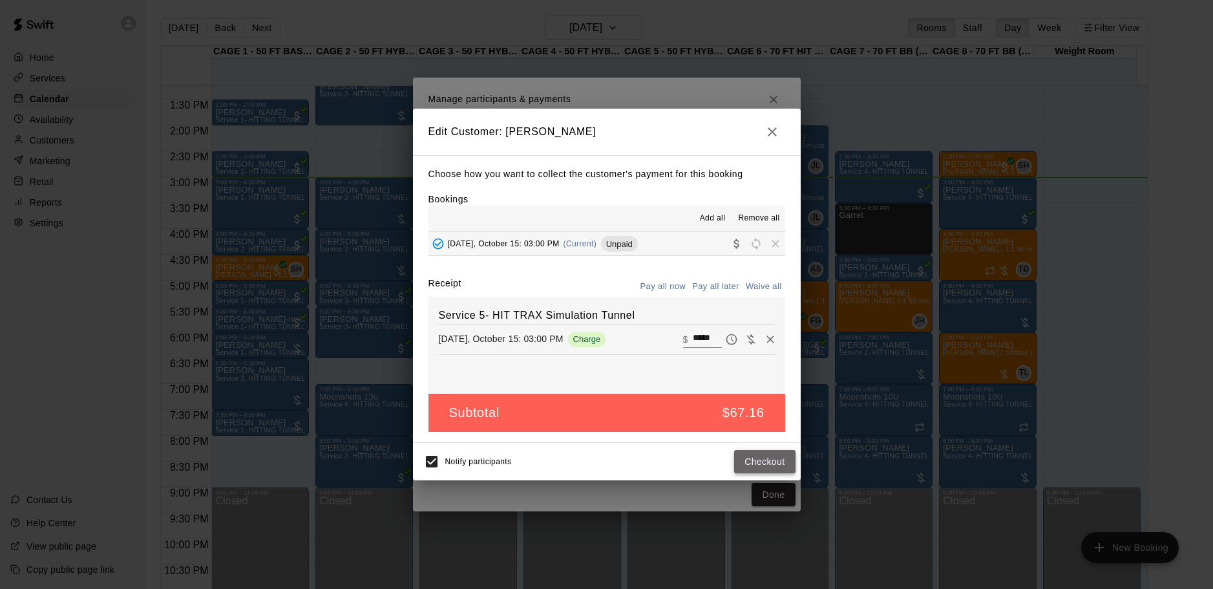
click at [772, 456] on button "Checkout" at bounding box center [764, 462] width 61 height 24
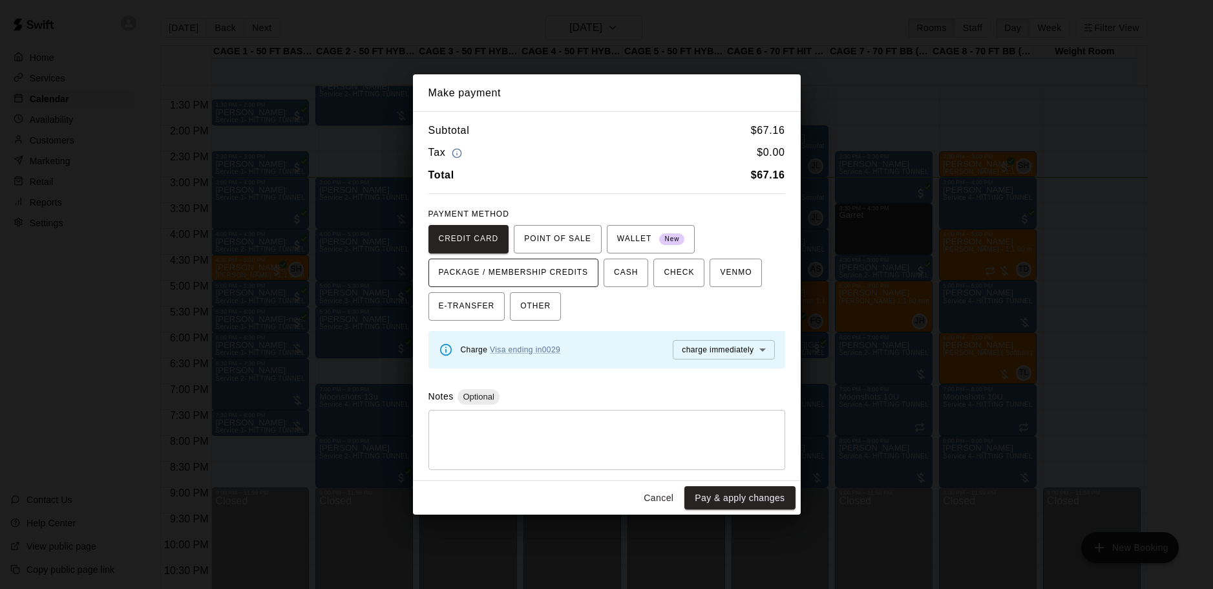
click at [554, 281] on span "PACKAGE / MEMBERSHIP CREDITS" at bounding box center [514, 272] width 150 height 21
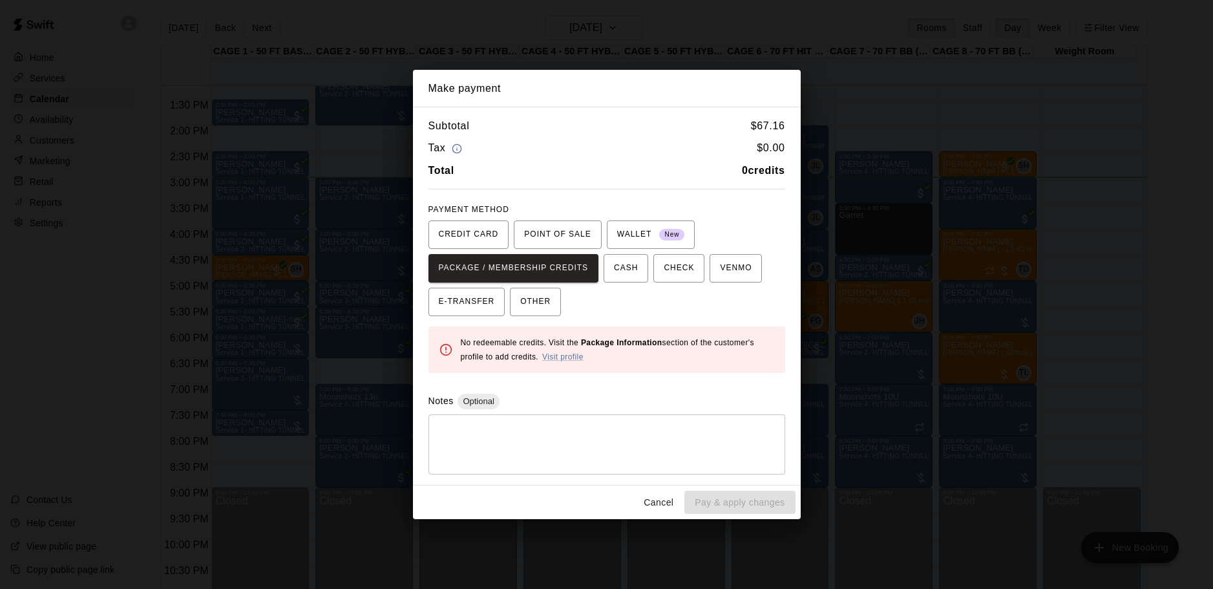
click at [653, 498] on button "Cancel" at bounding box center [658, 502] width 41 height 24
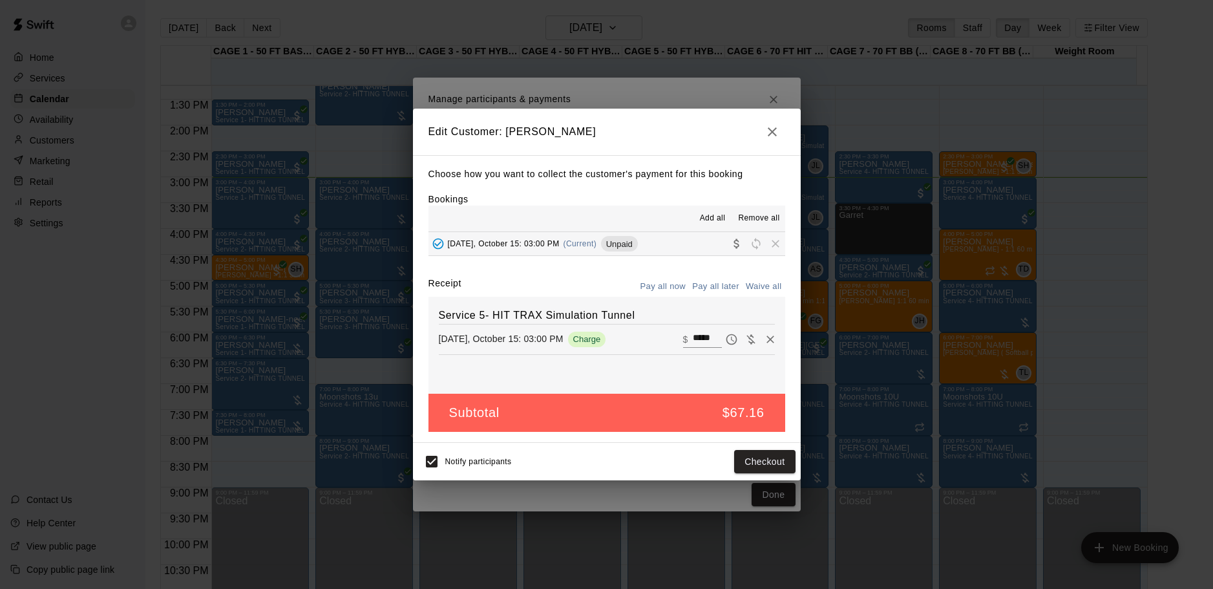
click at [779, 131] on icon "button" at bounding box center [772, 132] width 16 height 16
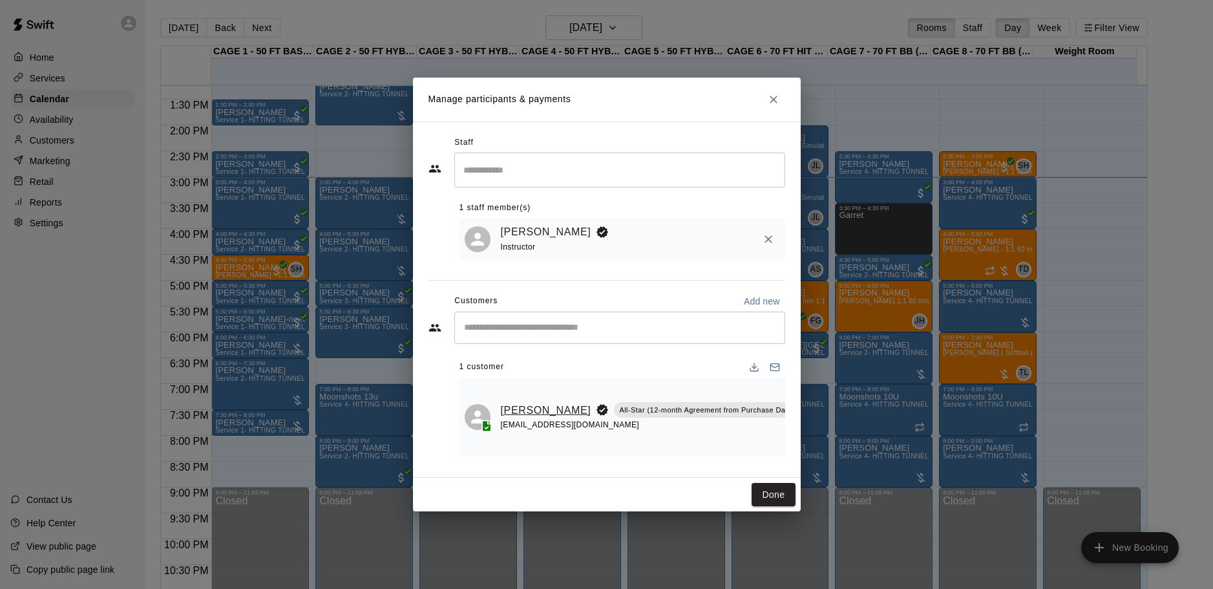
click at [529, 405] on link "[PERSON_NAME]" at bounding box center [546, 410] width 90 height 17
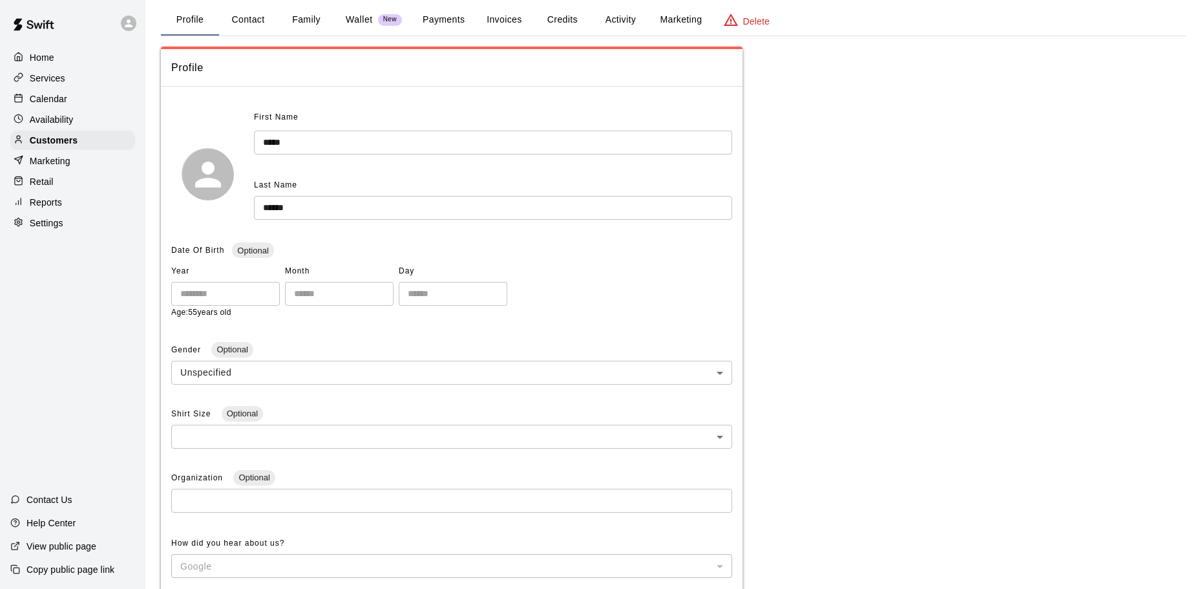
scroll to position [48, 0]
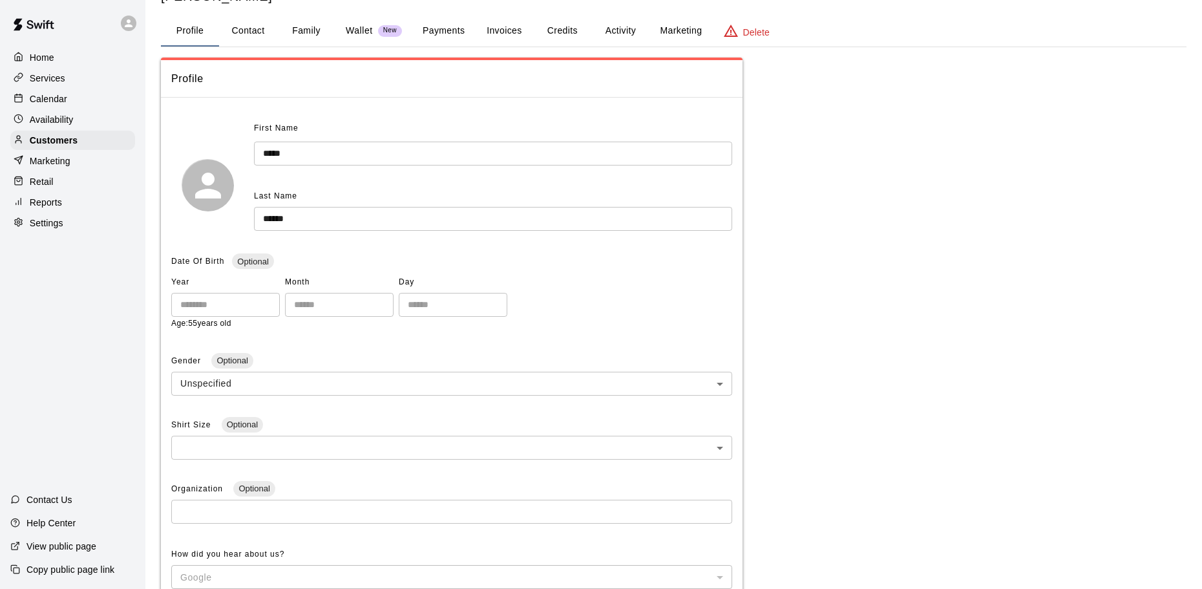
click at [570, 43] on button "Credits" at bounding box center [562, 31] width 58 height 31
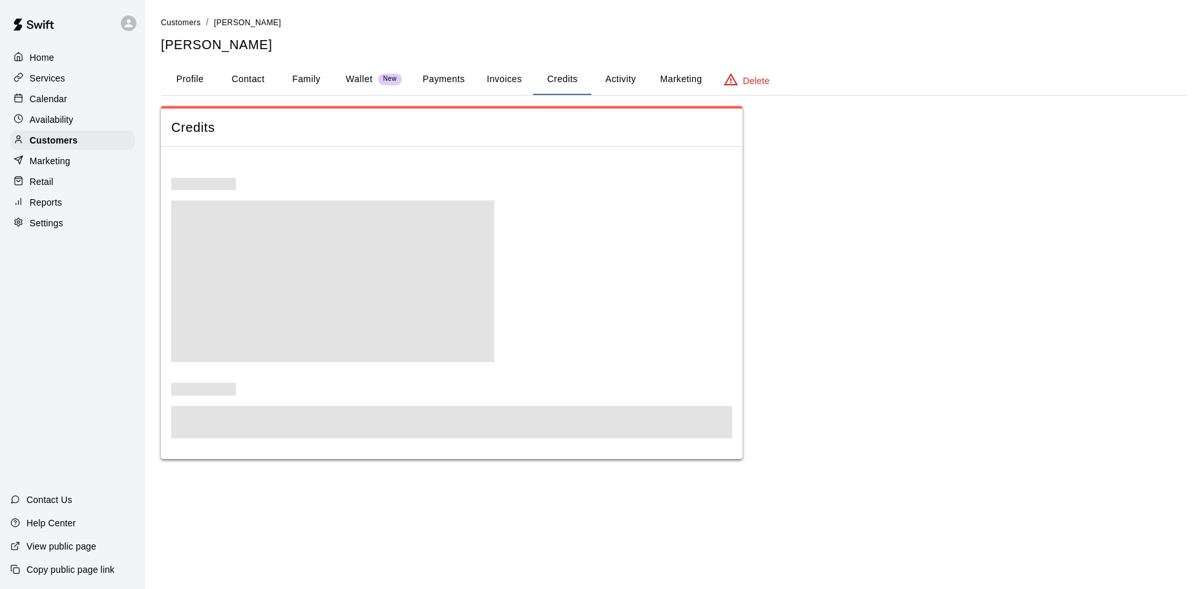
scroll to position [0, 0]
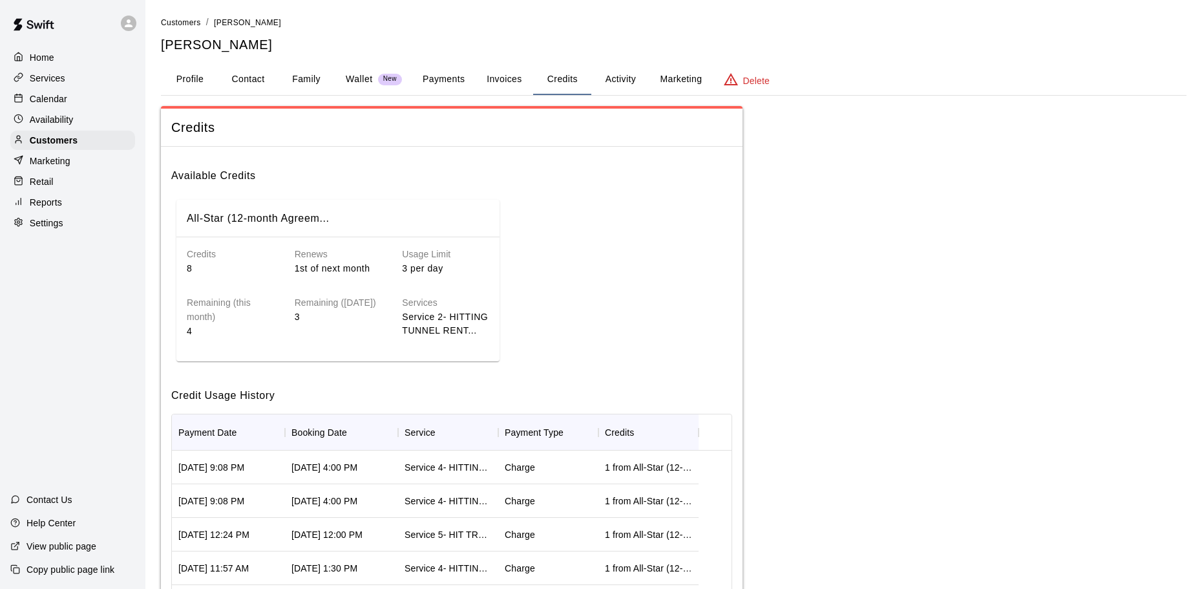
click at [630, 71] on button "Activity" at bounding box center [620, 79] width 58 height 31
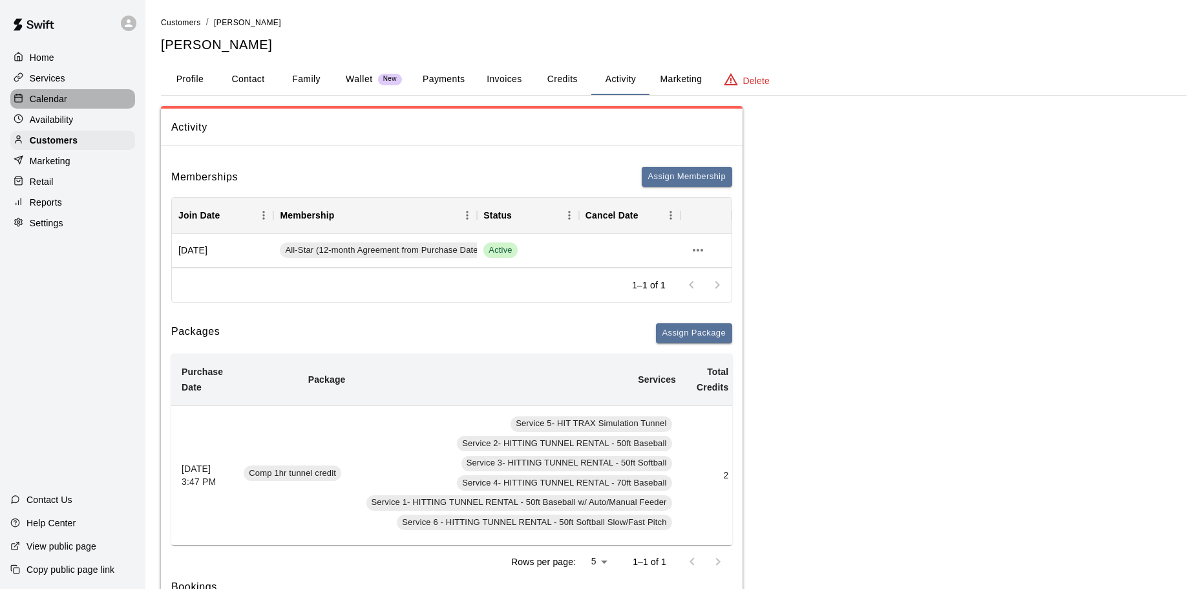
click at [123, 97] on div "Calendar" at bounding box center [72, 98] width 125 height 19
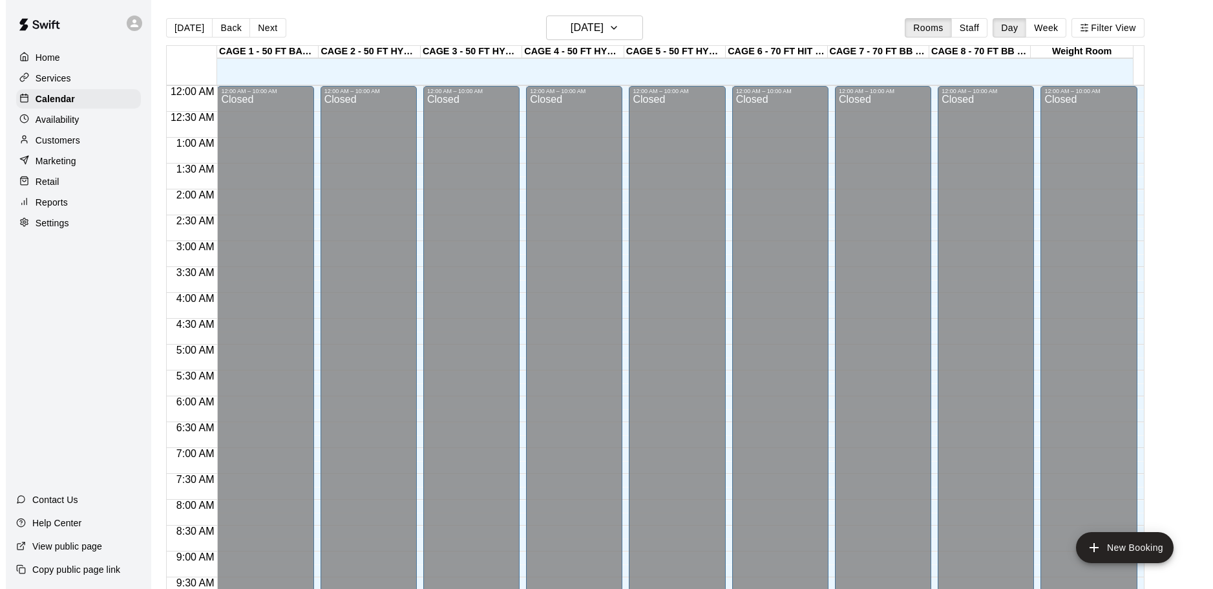
scroll to position [684, 0]
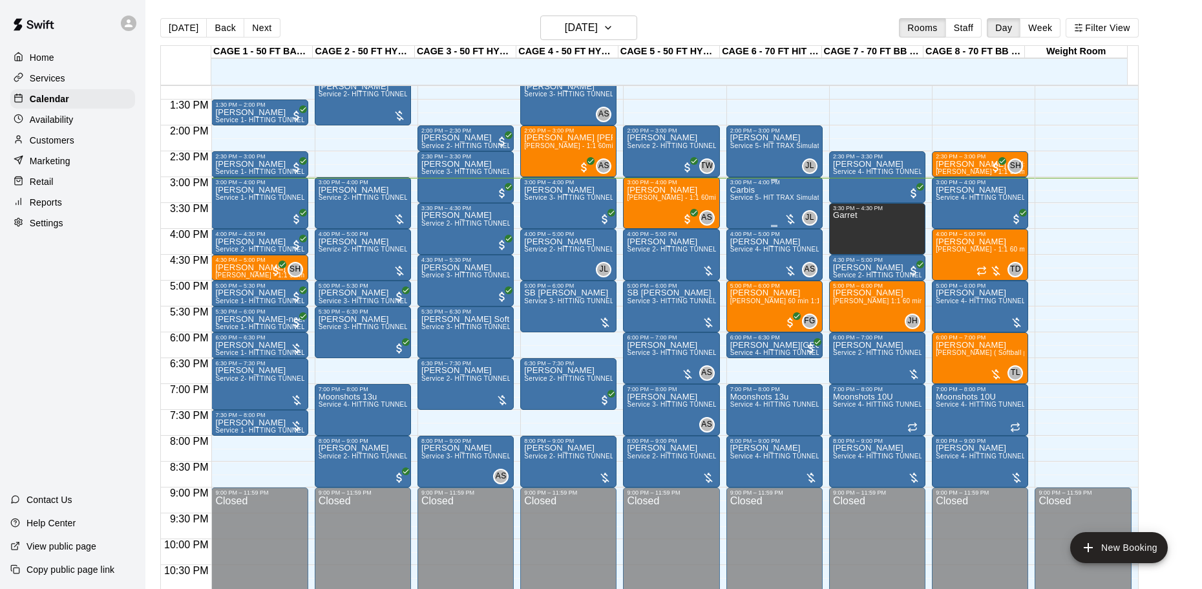
click at [785, 201] on span "Service 5- HIT TRAX Simulation Tunnel" at bounding box center [790, 197] width 121 height 7
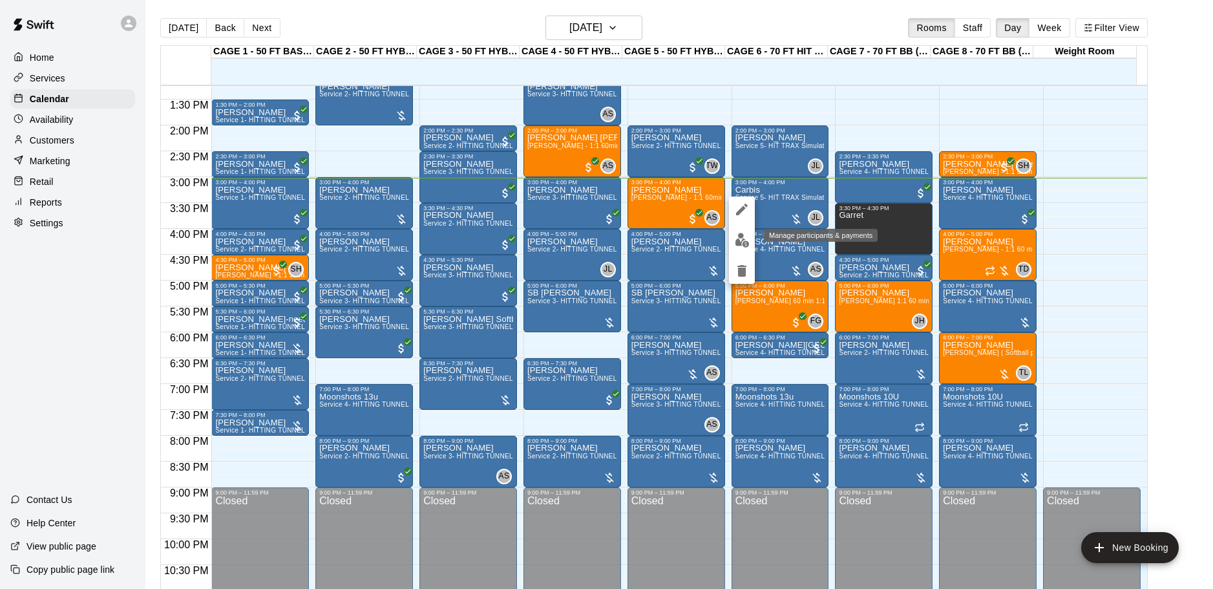
click at [745, 235] on img "edit" at bounding box center [742, 240] width 15 height 15
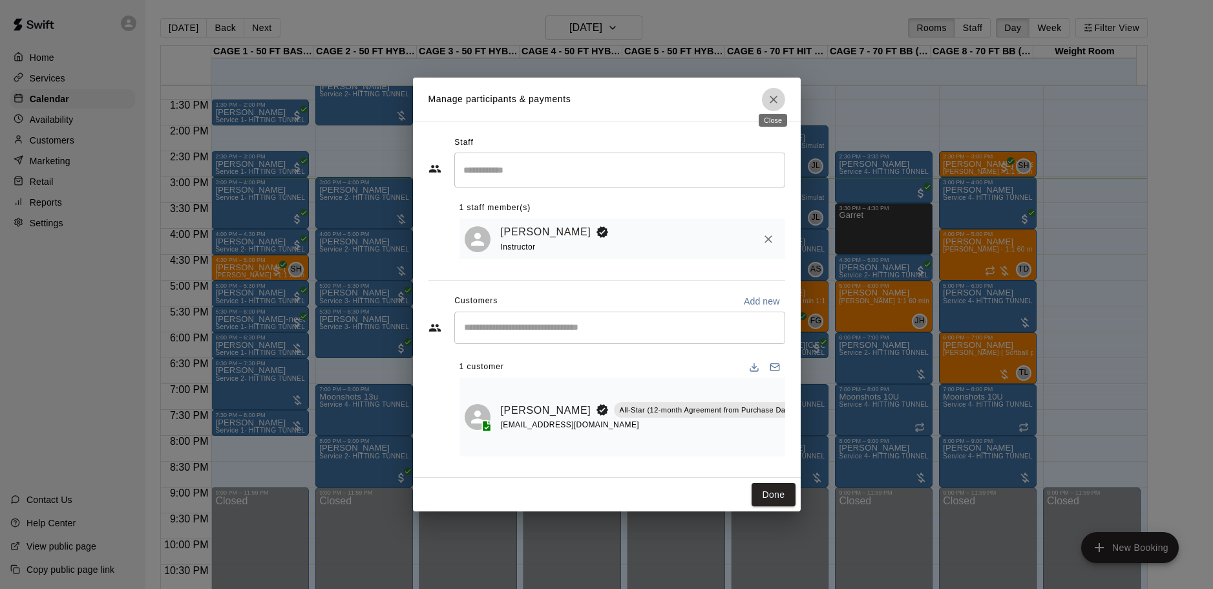
click at [775, 96] on icon "Close" at bounding box center [774, 100] width 8 height 8
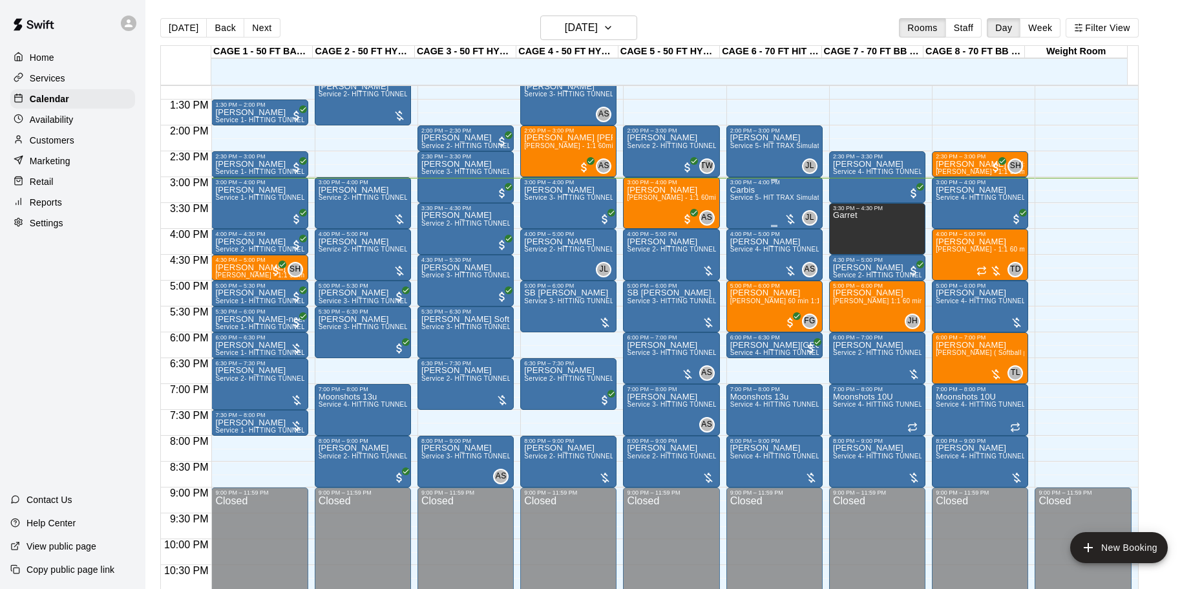
click at [765, 195] on div "Carbis Service 5- HIT TRAX Simulation Tunnel" at bounding box center [774, 479] width 89 height 589
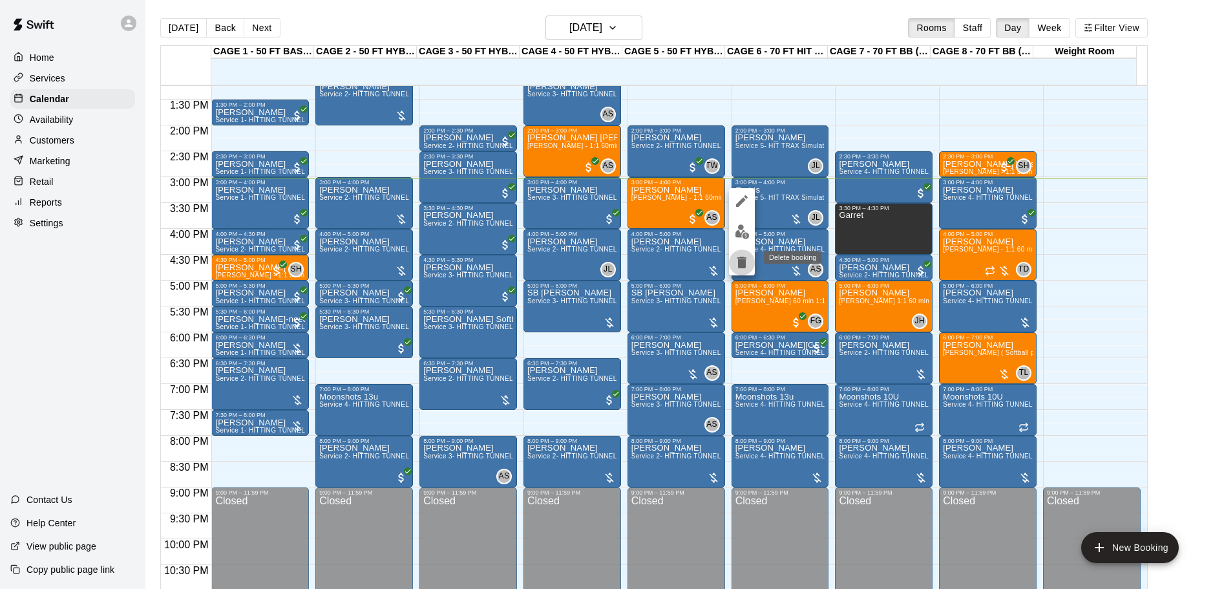
click at [740, 266] on icon "delete" at bounding box center [741, 263] width 9 height 12
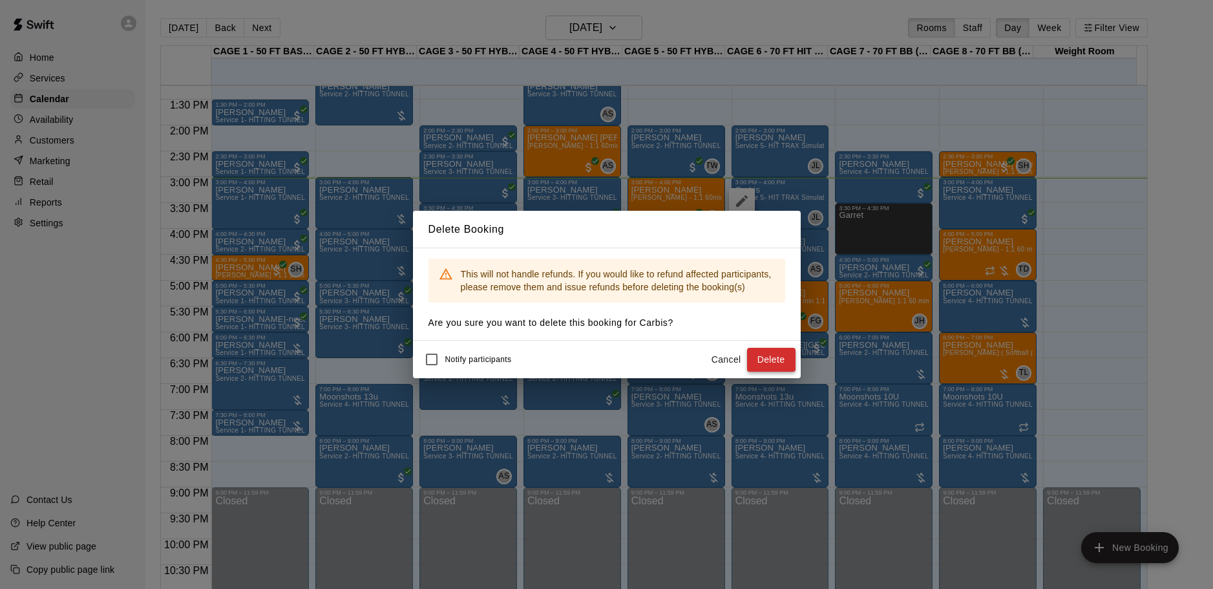
click at [765, 357] on button "Delete" at bounding box center [771, 360] width 48 height 24
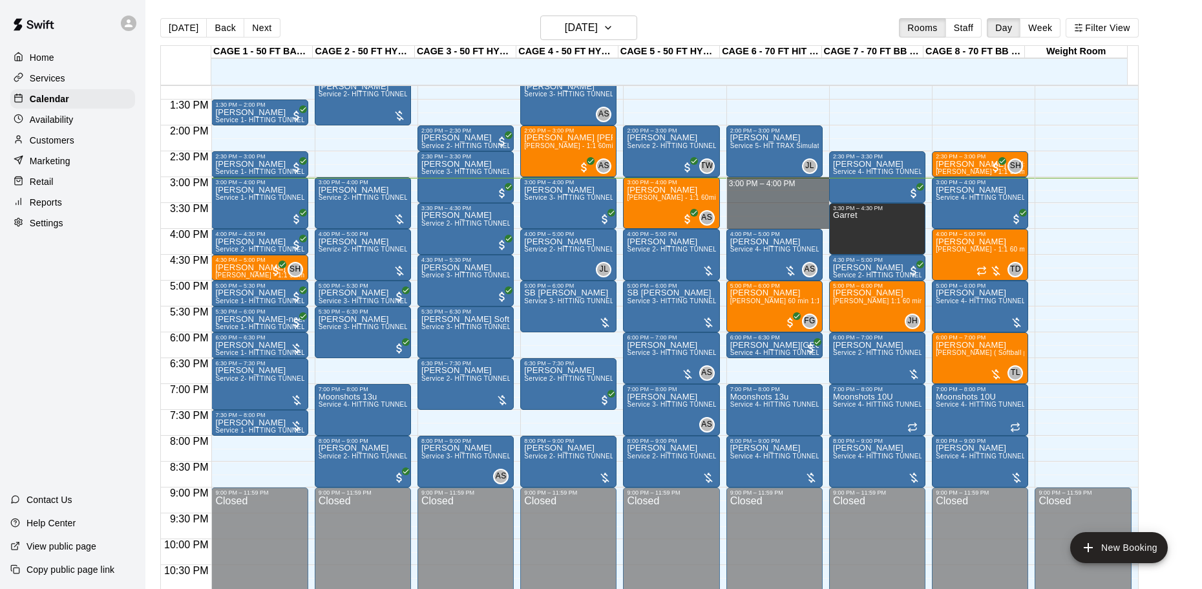
drag, startPoint x: 759, startPoint y: 184, endPoint x: 766, endPoint y: 217, distance: 33.6
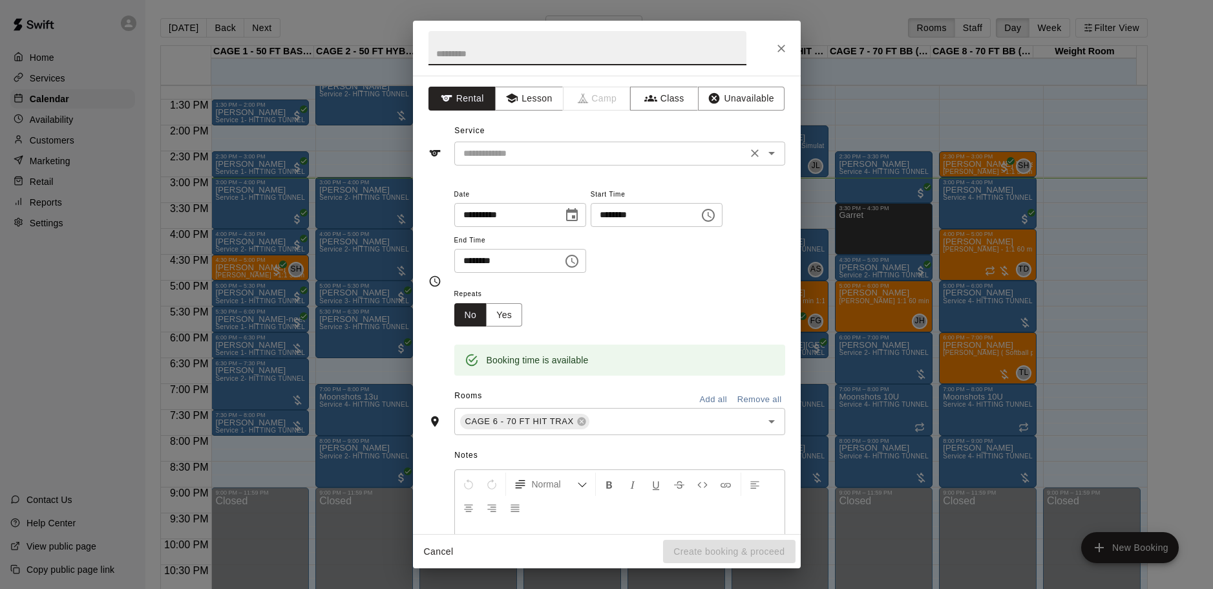
click at [517, 152] on input "text" at bounding box center [600, 153] width 285 height 16
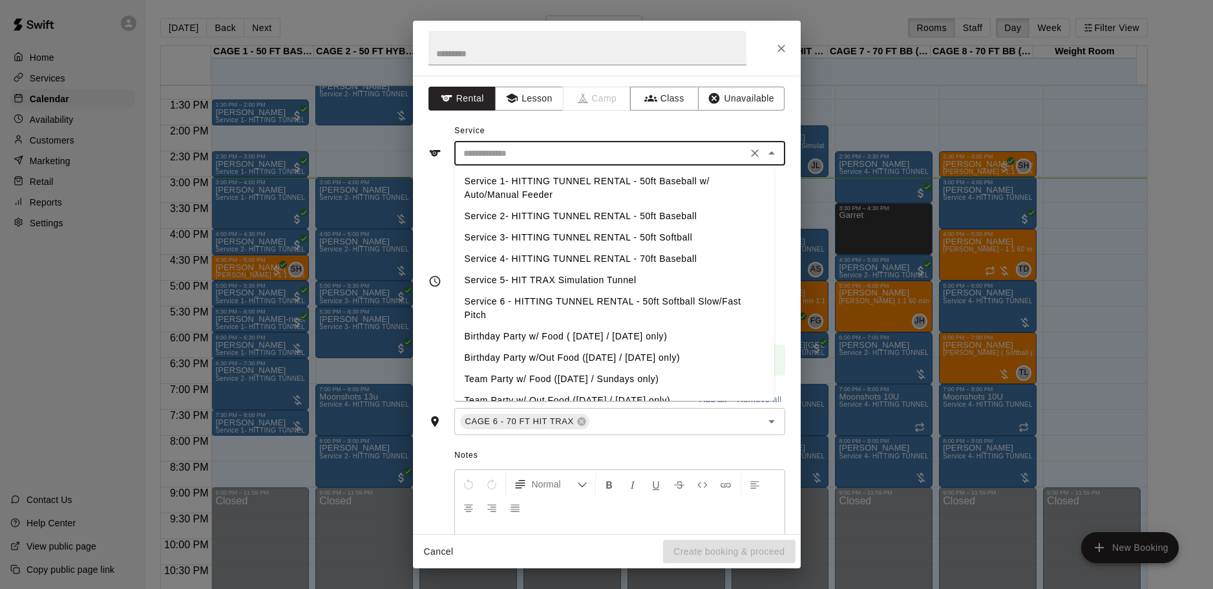
click at [615, 257] on li "Service 4- HITTING TUNNEL RENTAL - 70ft Baseball" at bounding box center [614, 258] width 320 height 21
type input "**********"
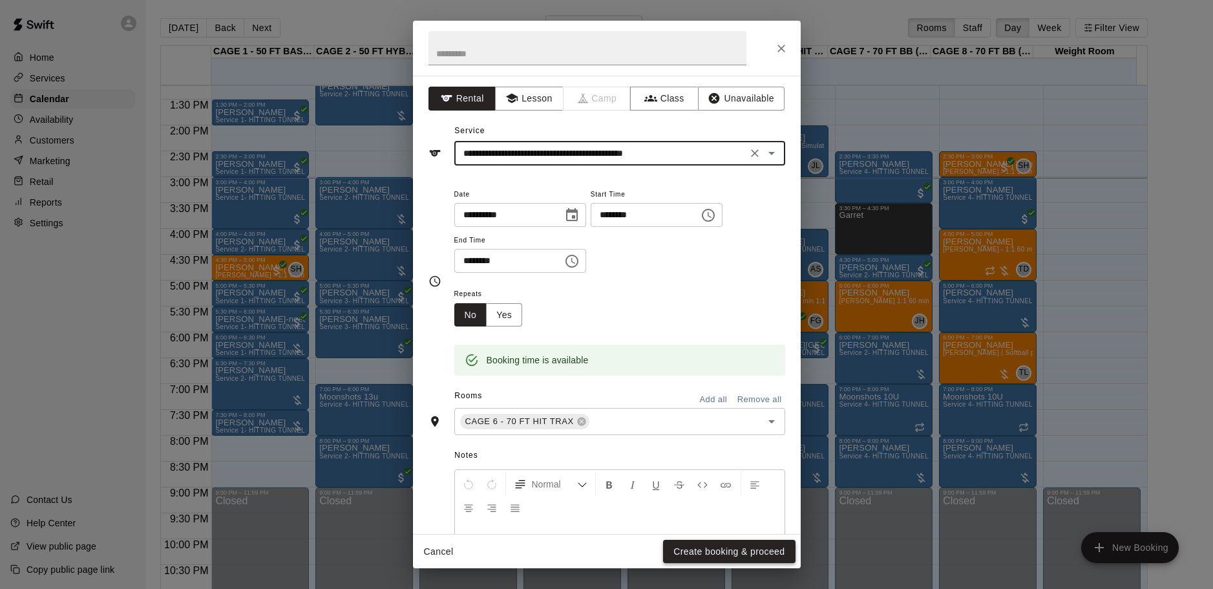
click at [717, 548] on button "Create booking & proceed" at bounding box center [729, 552] width 132 height 24
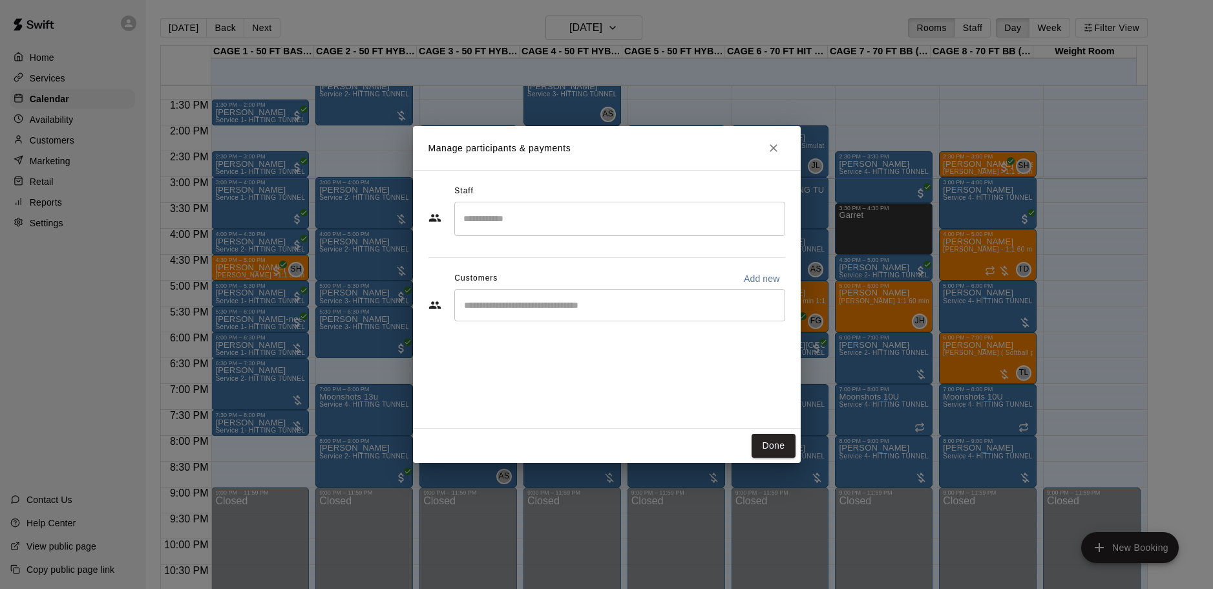
click at [576, 310] on input "Start typing to search customers..." at bounding box center [619, 305] width 319 height 13
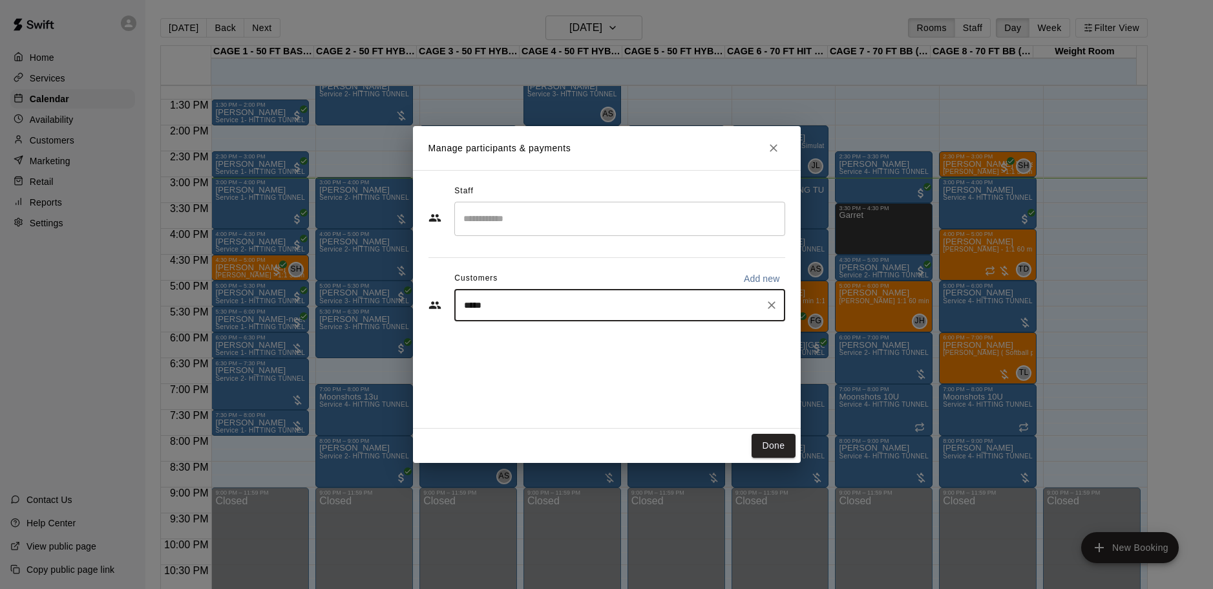
type input "******"
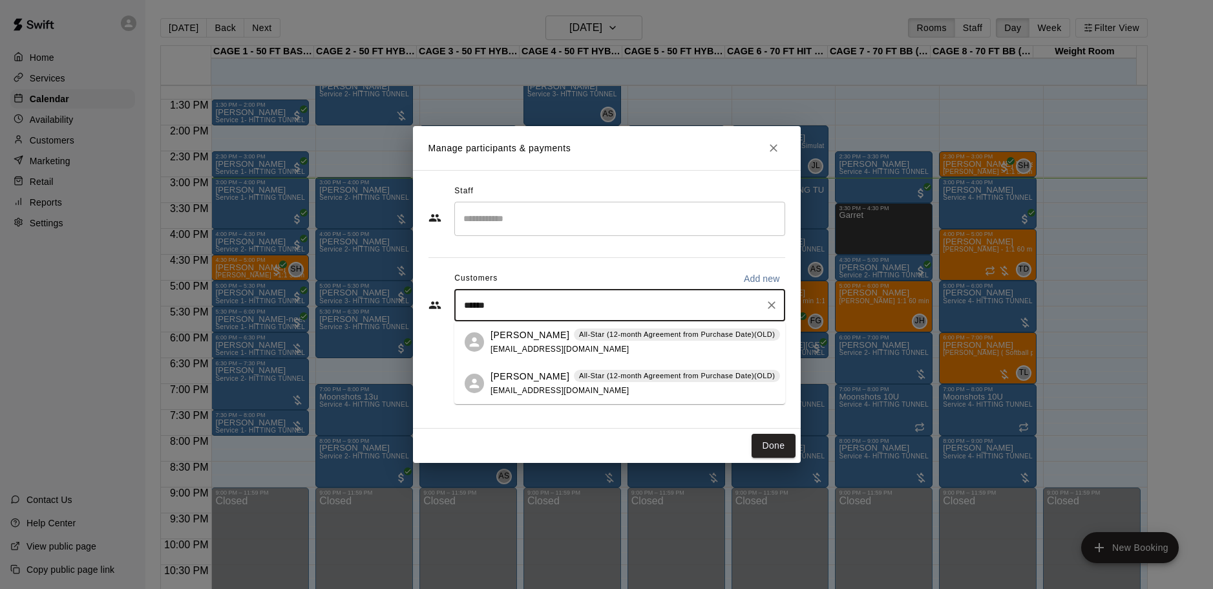
click at [489, 322] on div "Brian Carbis All-Star (12-month Agreement from Purchase Date)(OLD) bcarbis@sbcg…" at bounding box center [619, 341] width 331 height 41
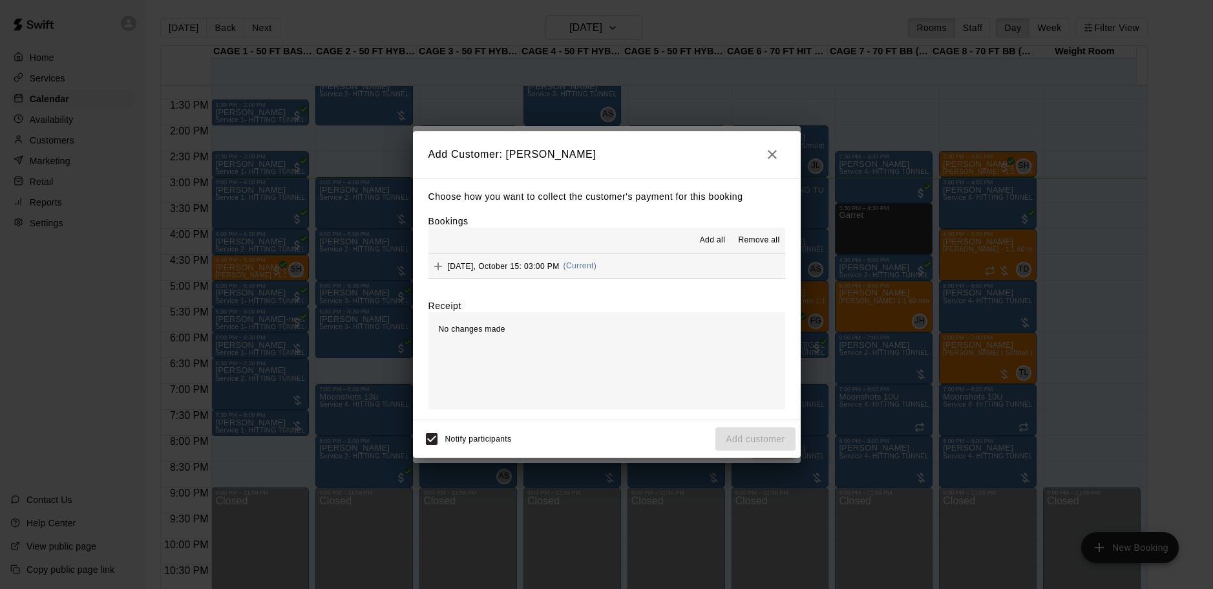
click at [586, 257] on div "Wednesday, October 15: 03:00 PM (Current)" at bounding box center [512, 266] width 169 height 19
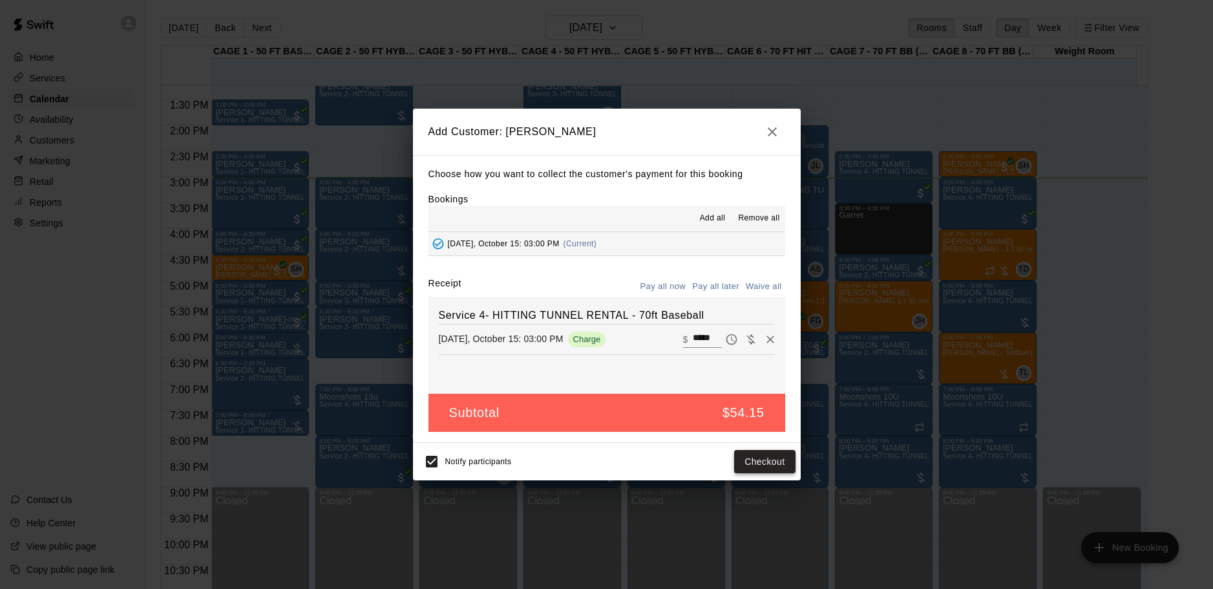
click at [749, 455] on button "Checkout" at bounding box center [764, 462] width 61 height 24
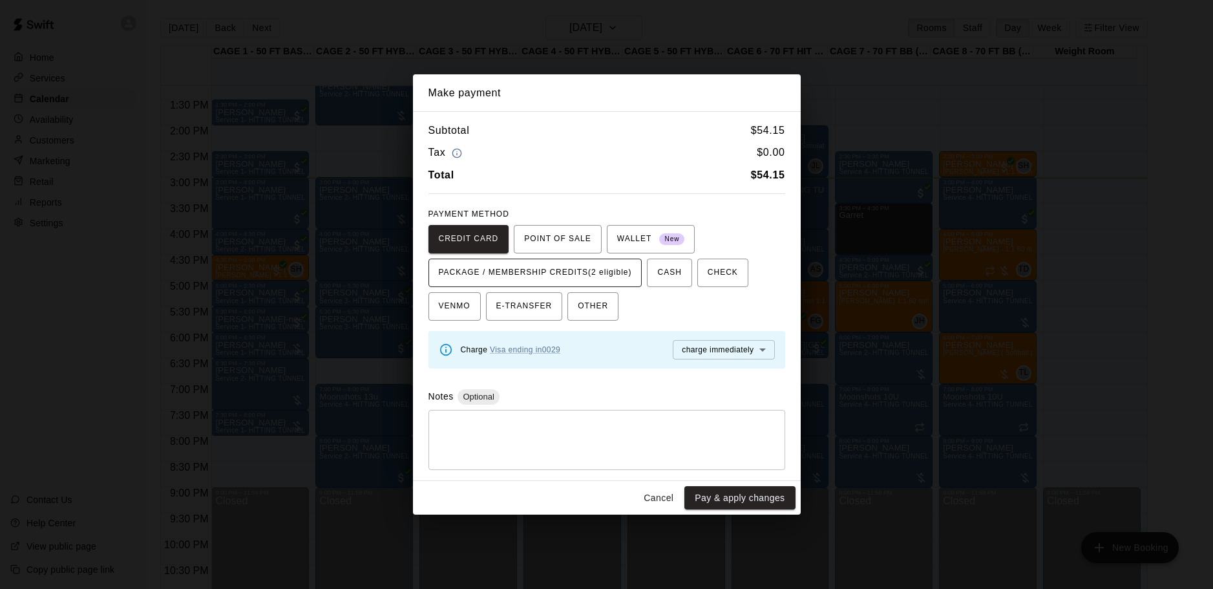
click at [571, 269] on span "PACKAGE / MEMBERSHIP CREDITS (2 eligible)" at bounding box center [535, 272] width 193 height 21
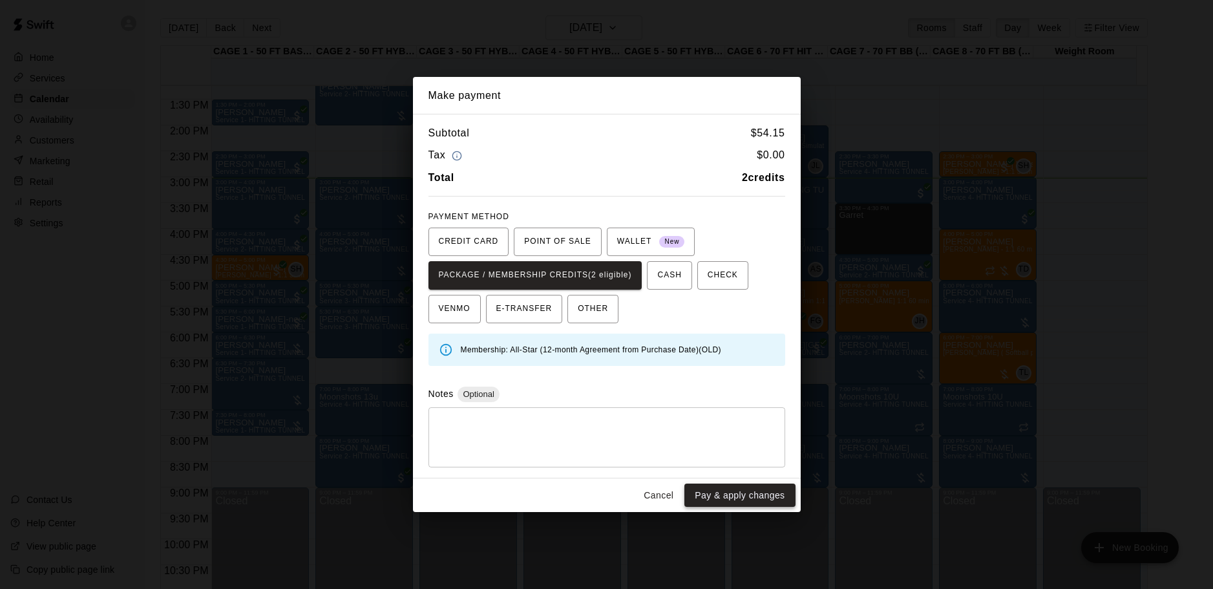
click at [736, 500] on button "Pay & apply changes" at bounding box center [739, 495] width 110 height 24
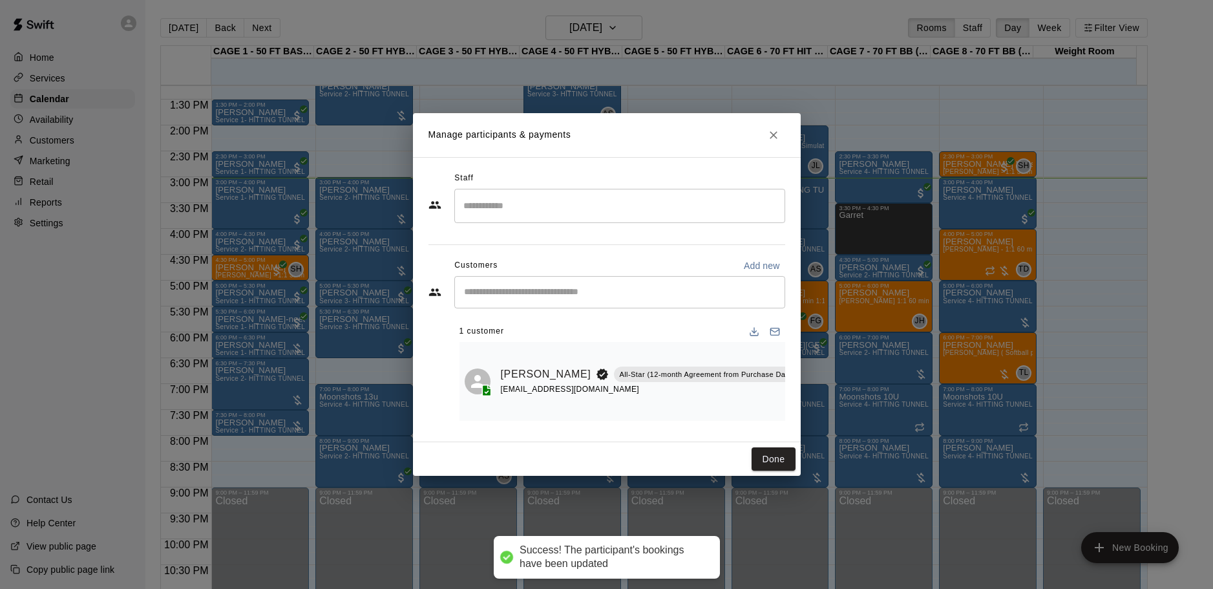
click at [618, 181] on div "Staff" at bounding box center [606, 178] width 357 height 21
click at [560, 200] on input "Search staff" at bounding box center [619, 206] width 319 height 23
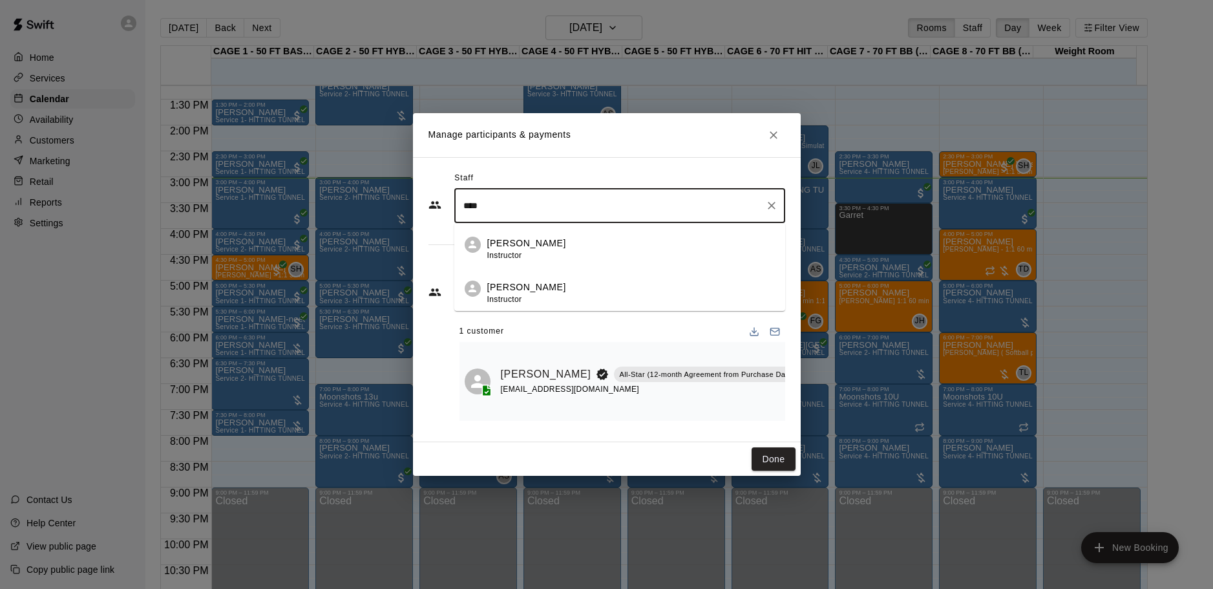
click at [572, 237] on div "Josh Lusby Instructor" at bounding box center [631, 249] width 288 height 25
type input "****"
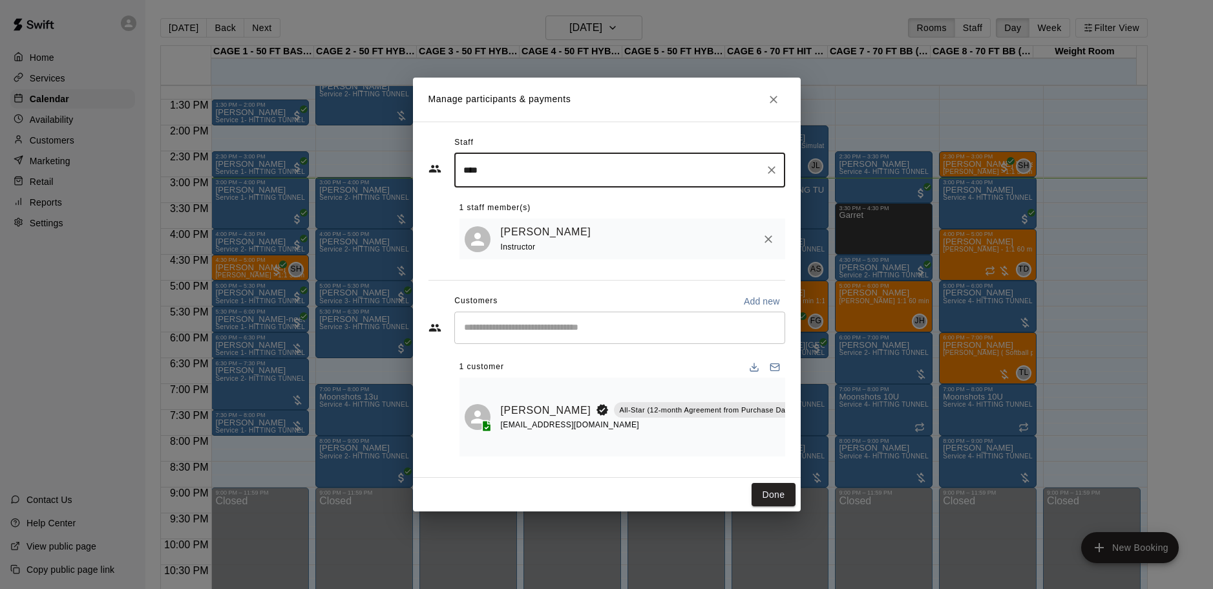
click at [795, 497] on div "Done" at bounding box center [607, 495] width 388 height 34
click at [784, 500] on button "Done" at bounding box center [773, 495] width 43 height 24
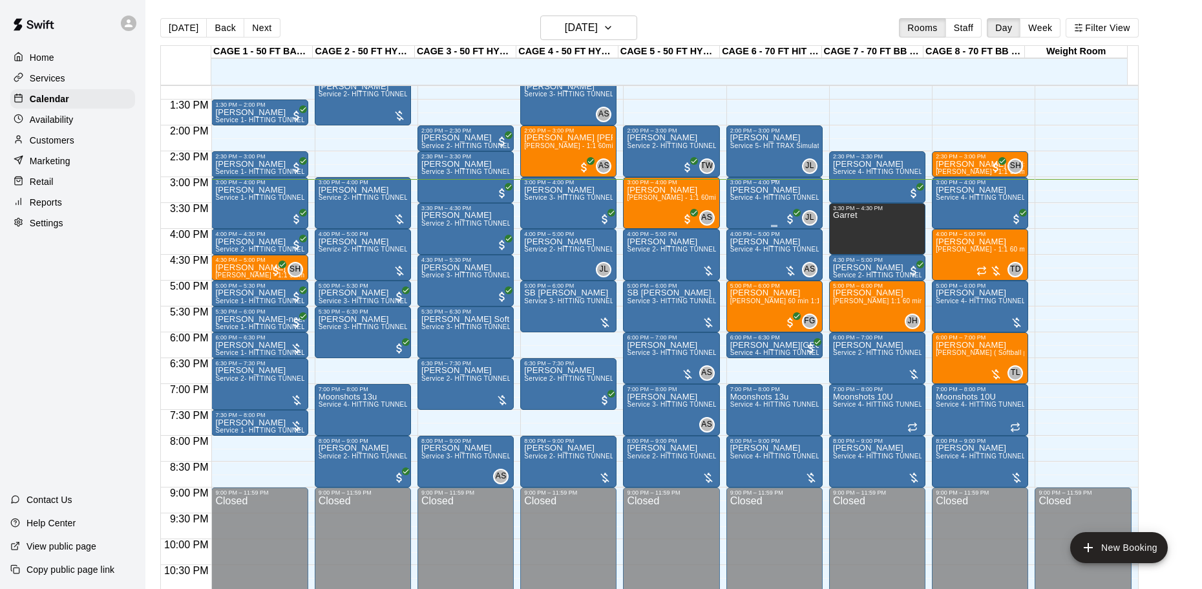
click at [775, 201] on span "Service 4- HITTING TUNNEL RENTAL - 70ft Baseball" at bounding box center [812, 197] width 164 height 7
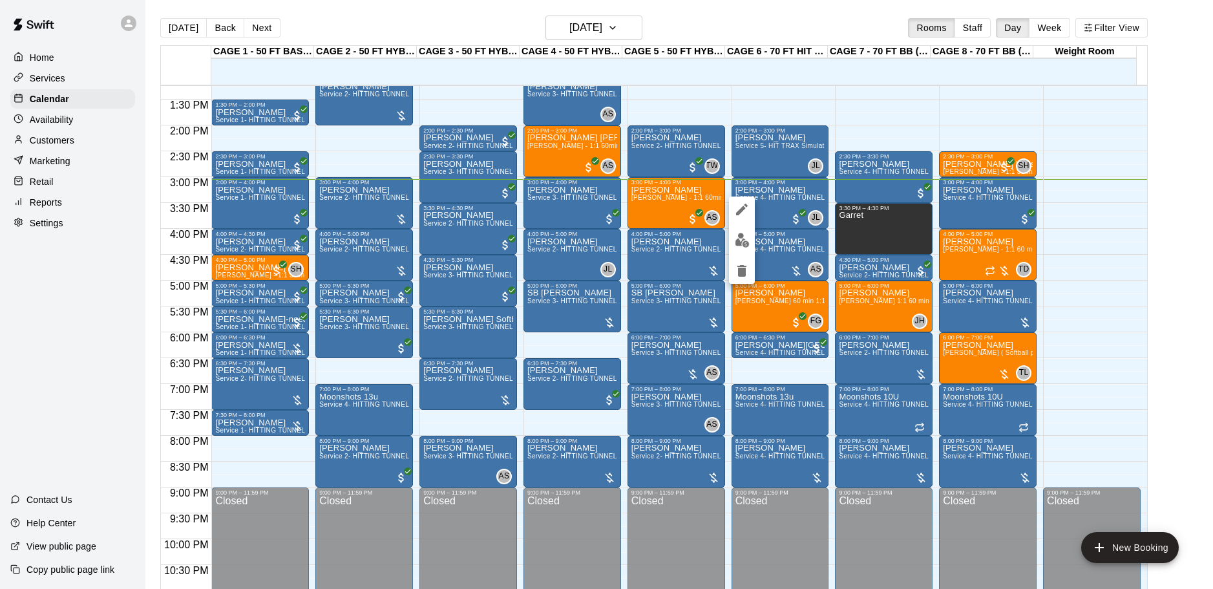
click at [744, 233] on img "edit" at bounding box center [742, 240] width 15 height 15
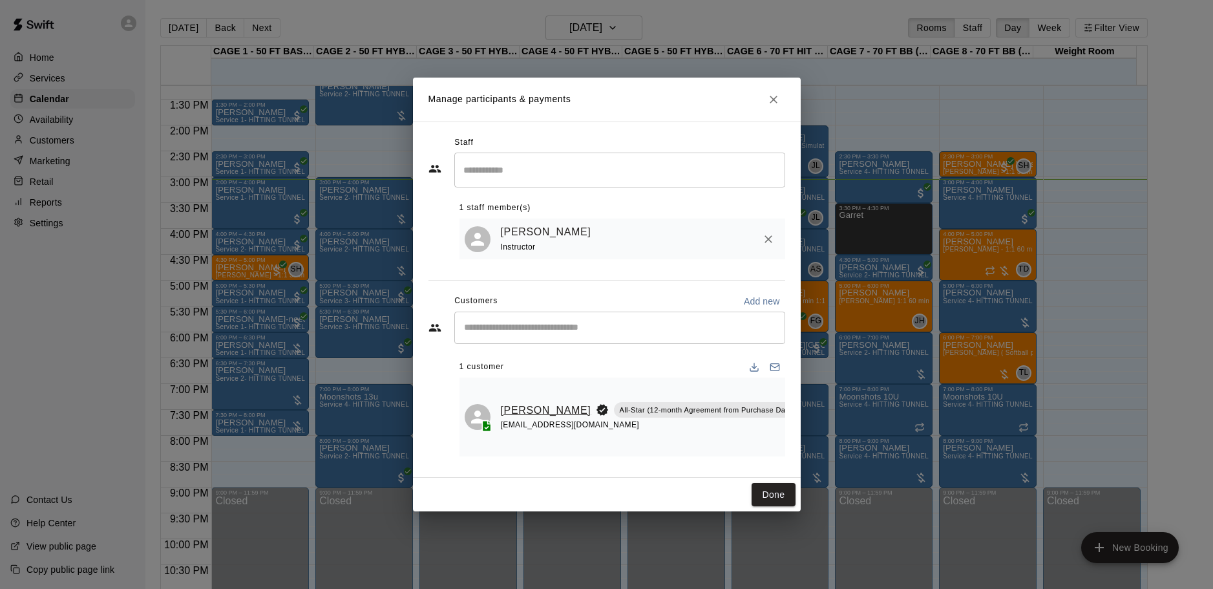
click at [523, 415] on link "[PERSON_NAME]" at bounding box center [546, 410] width 90 height 17
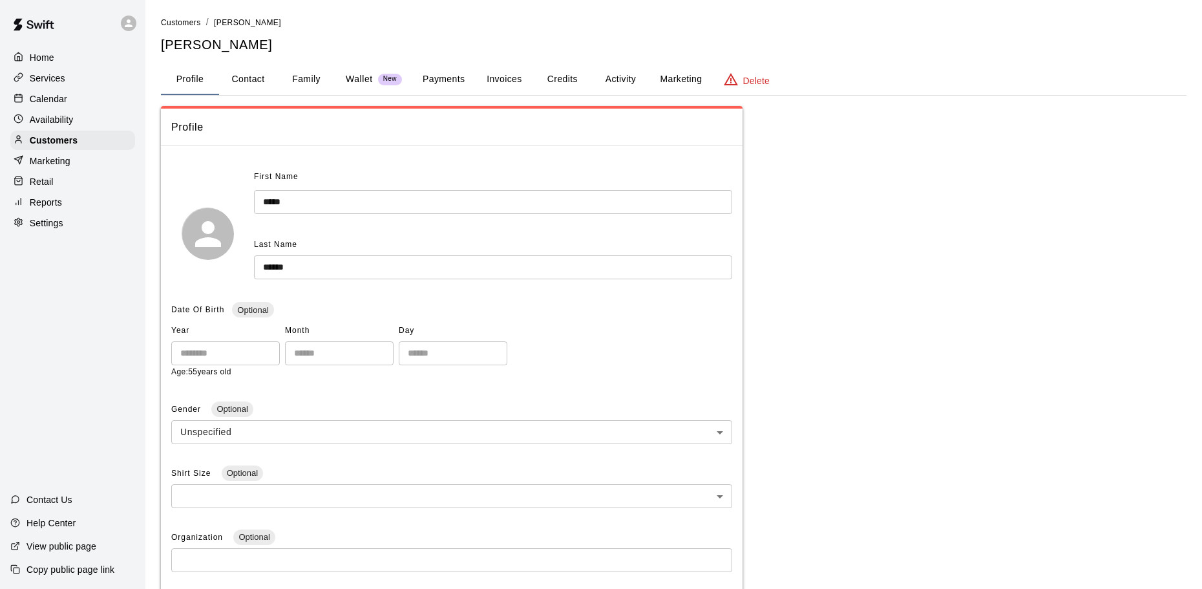
click at [450, 76] on button "Payments" at bounding box center [443, 79] width 63 height 31
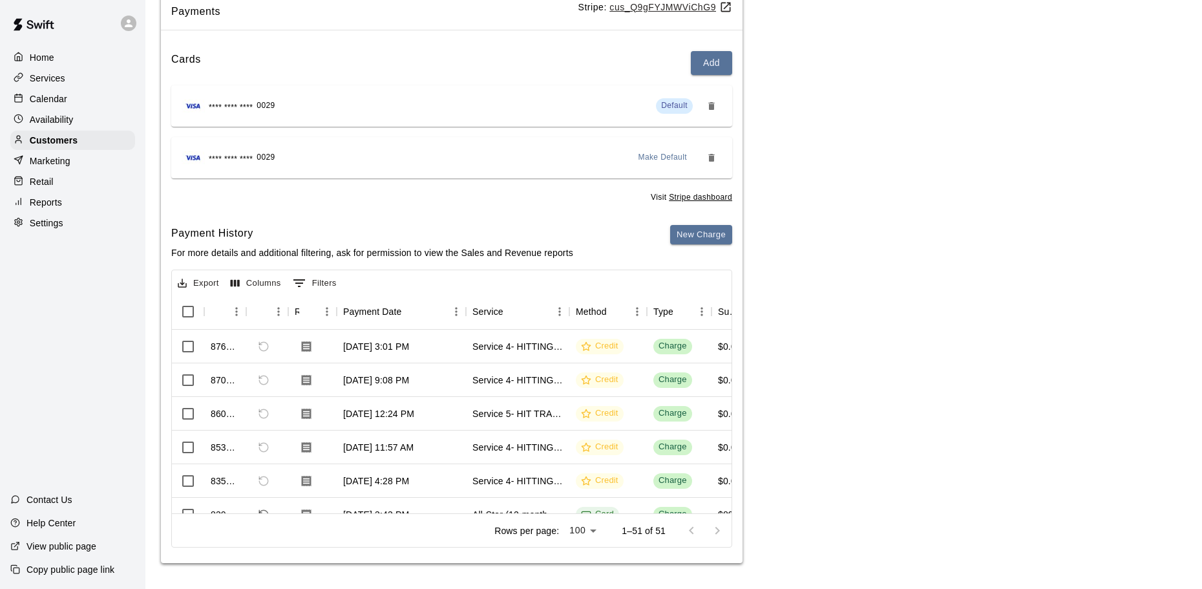
click at [88, 96] on div "Calendar" at bounding box center [72, 98] width 125 height 19
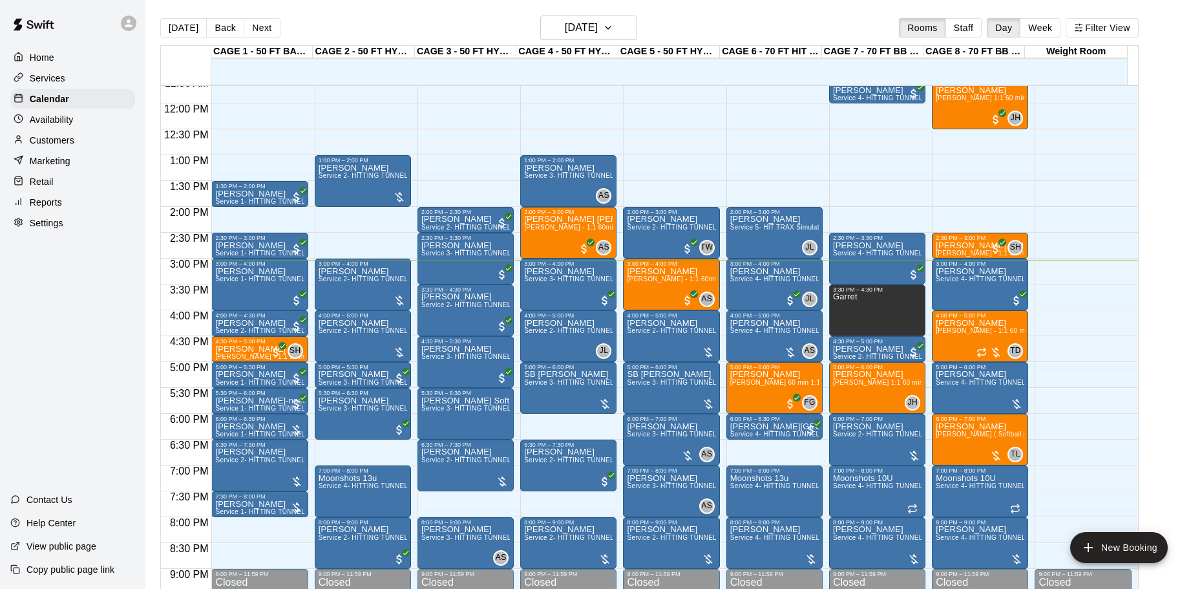
scroll to position [555, 0]
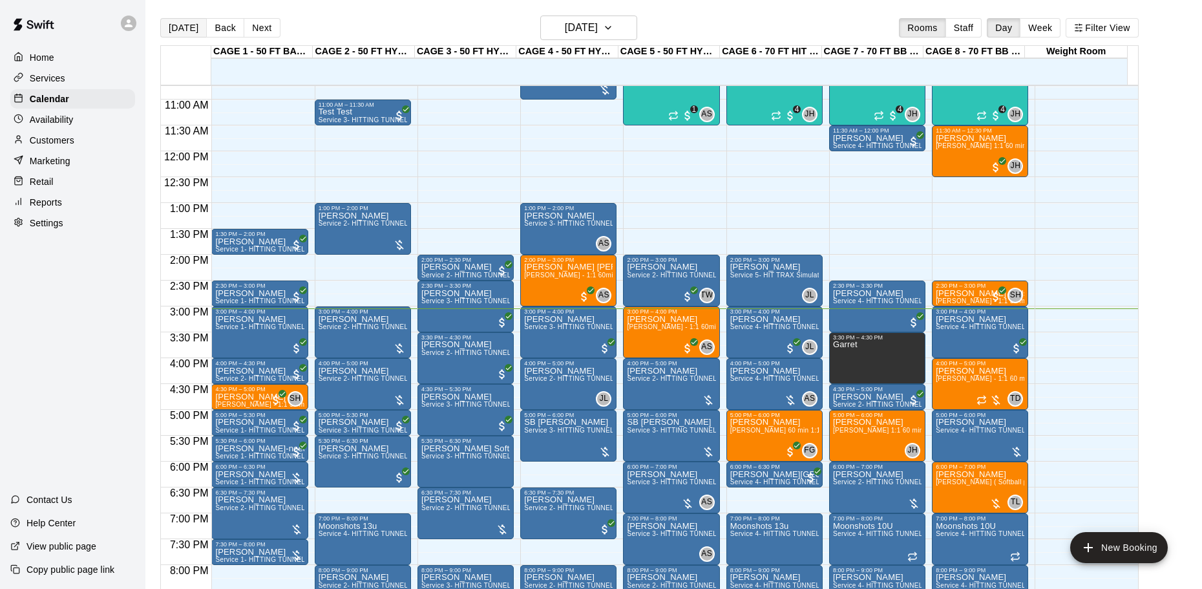
click at [176, 24] on button "[DATE]" at bounding box center [183, 27] width 47 height 19
click at [30, 201] on p "Reports" at bounding box center [46, 202] width 32 height 13
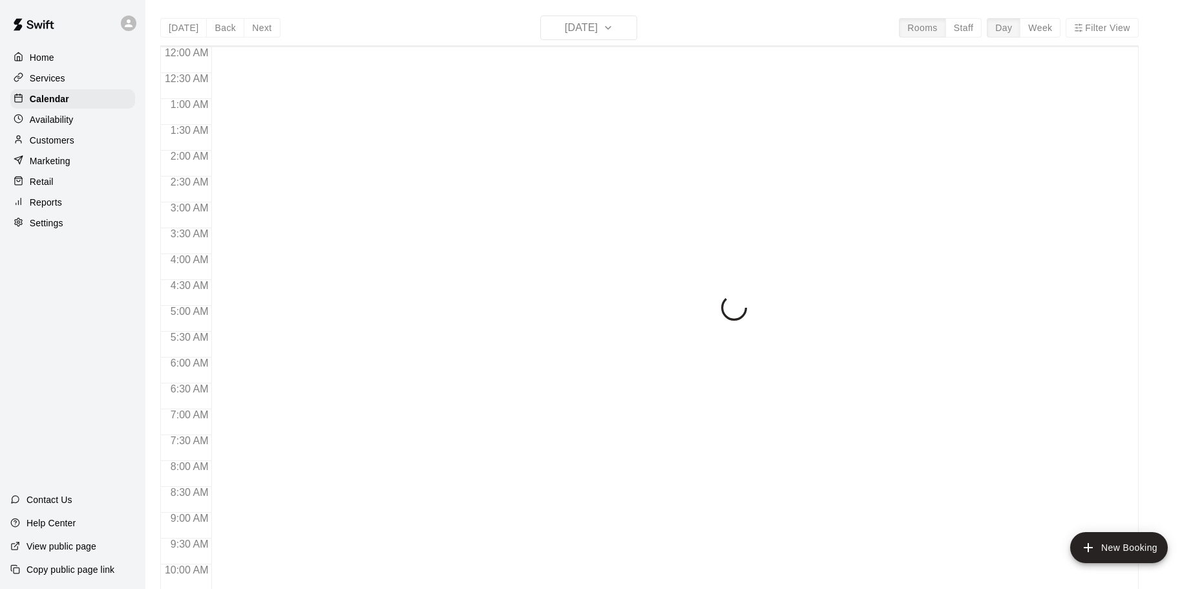
scroll to position [684, 0]
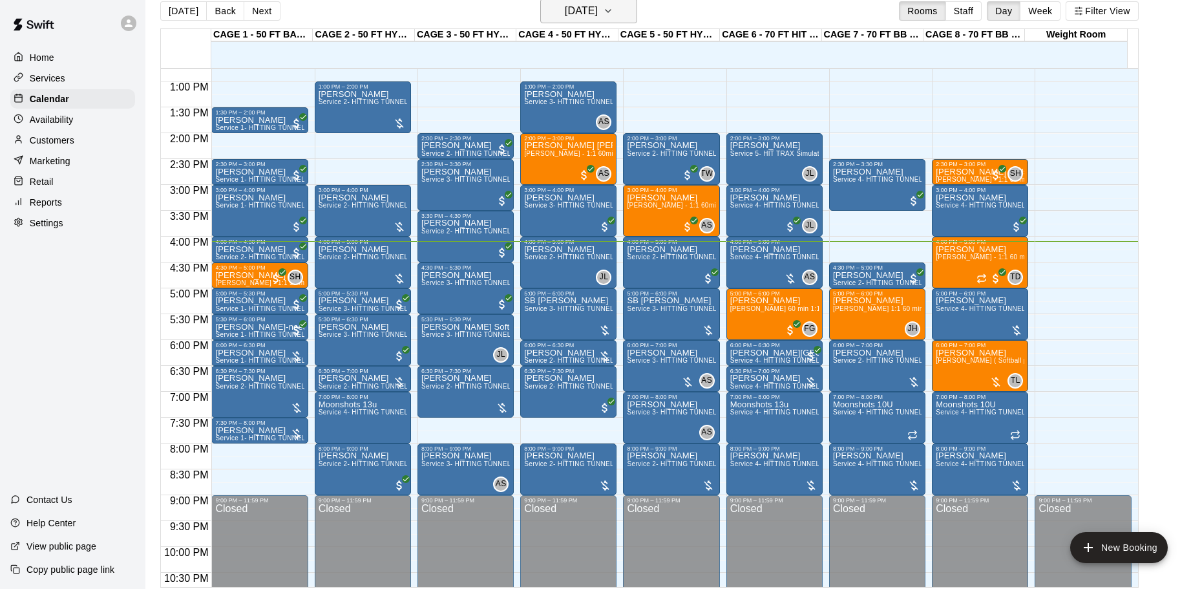
scroll to position [21, 0]
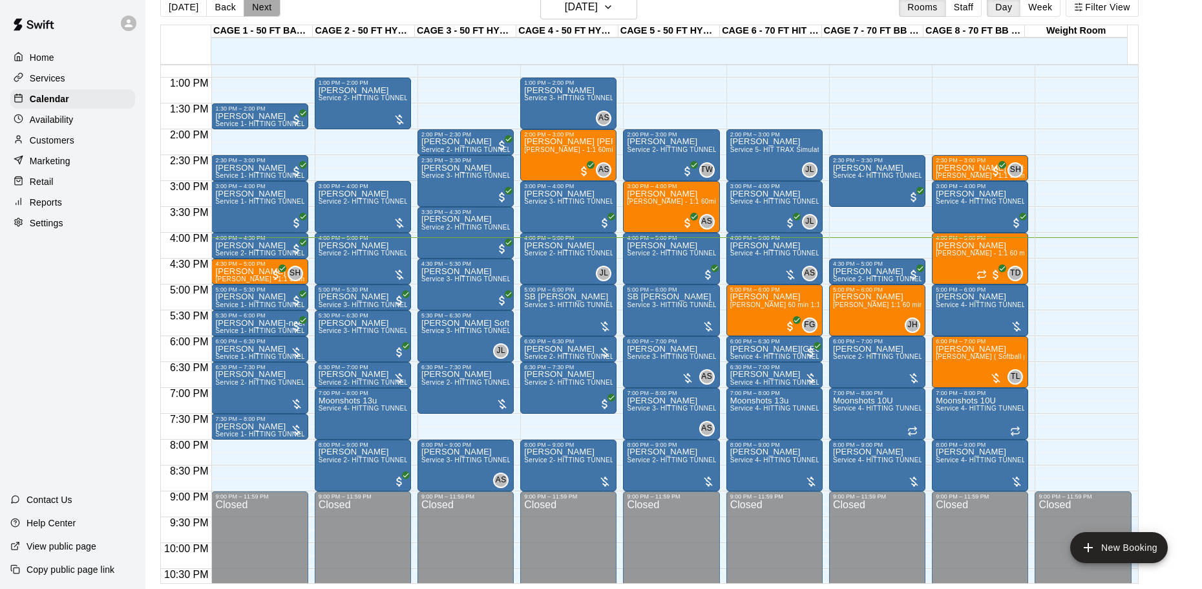
click at [255, 10] on button "Next" at bounding box center [262, 6] width 36 height 19
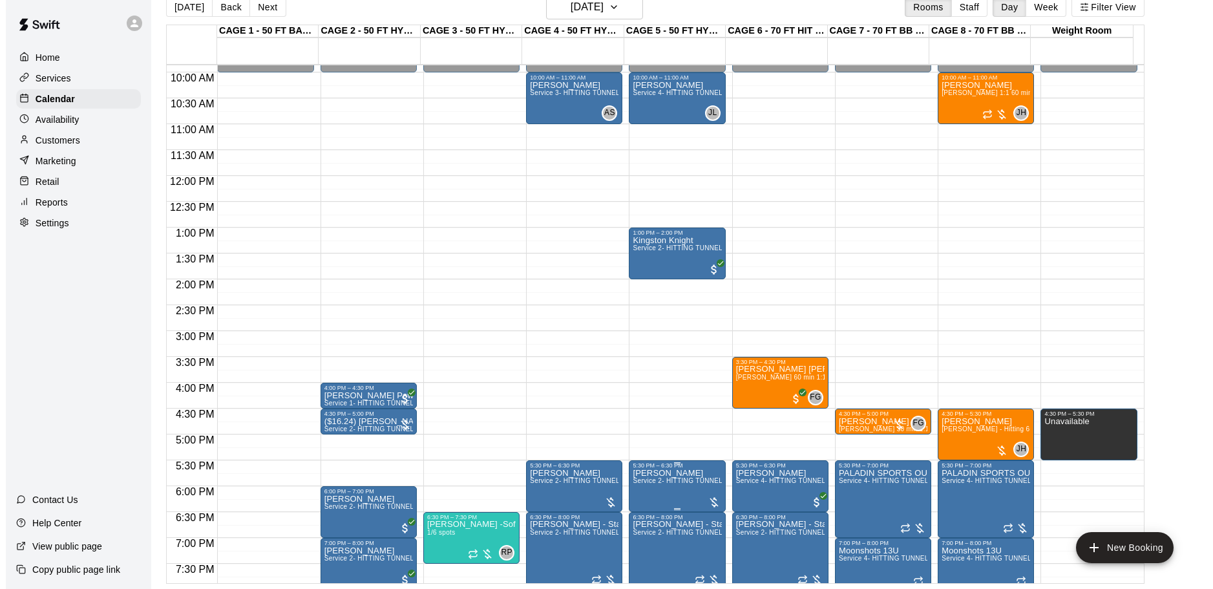
scroll to position [531, 0]
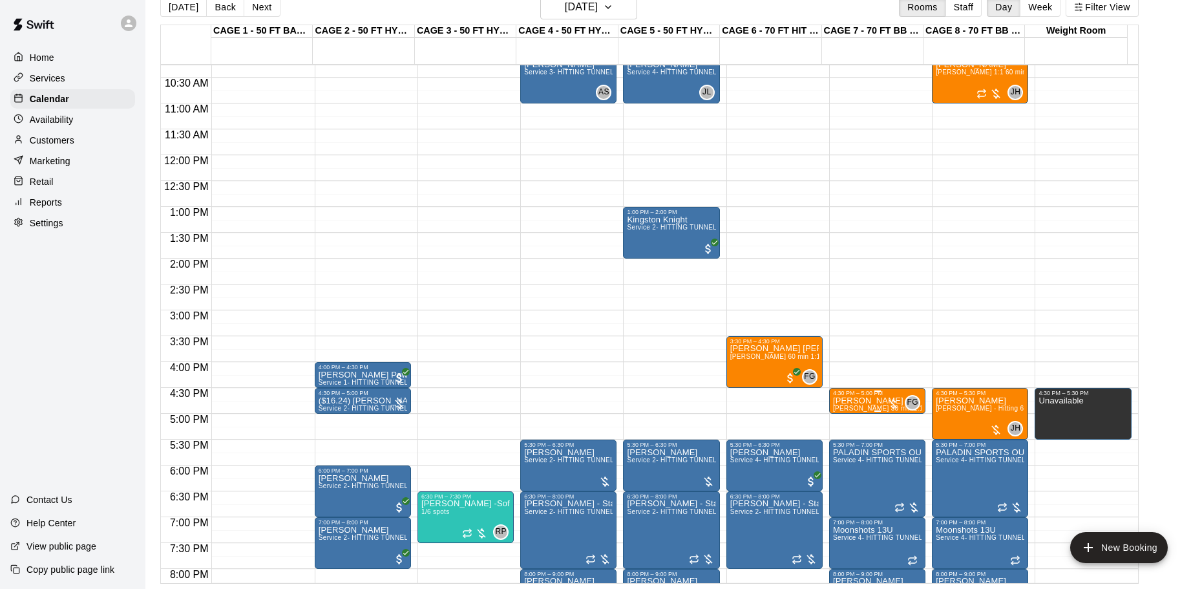
click at [876, 401] on p "[PERSON_NAME]" at bounding box center [877, 401] width 89 height 0
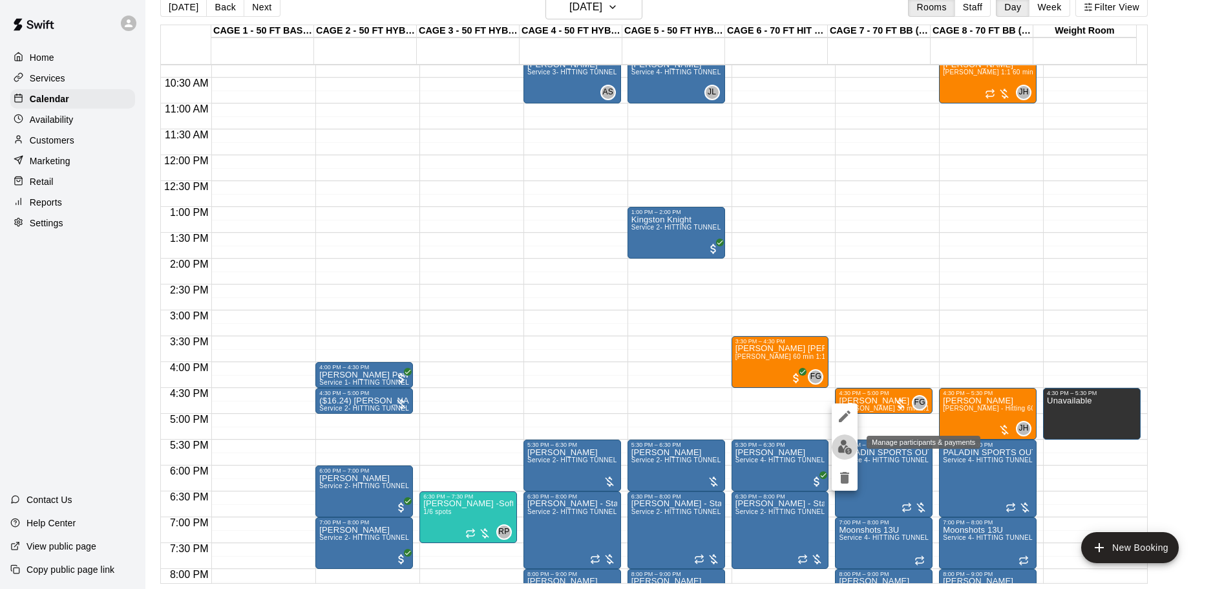
click at [843, 457] on button "edit" at bounding box center [845, 446] width 26 height 25
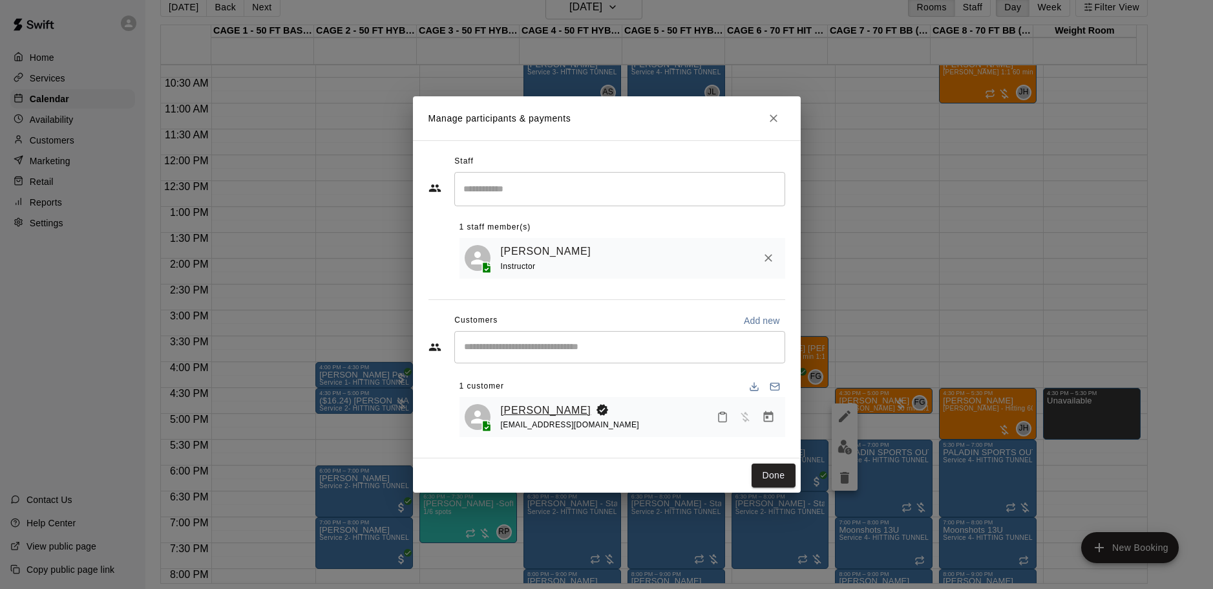
click at [538, 413] on link "[PERSON_NAME]" at bounding box center [546, 410] width 90 height 17
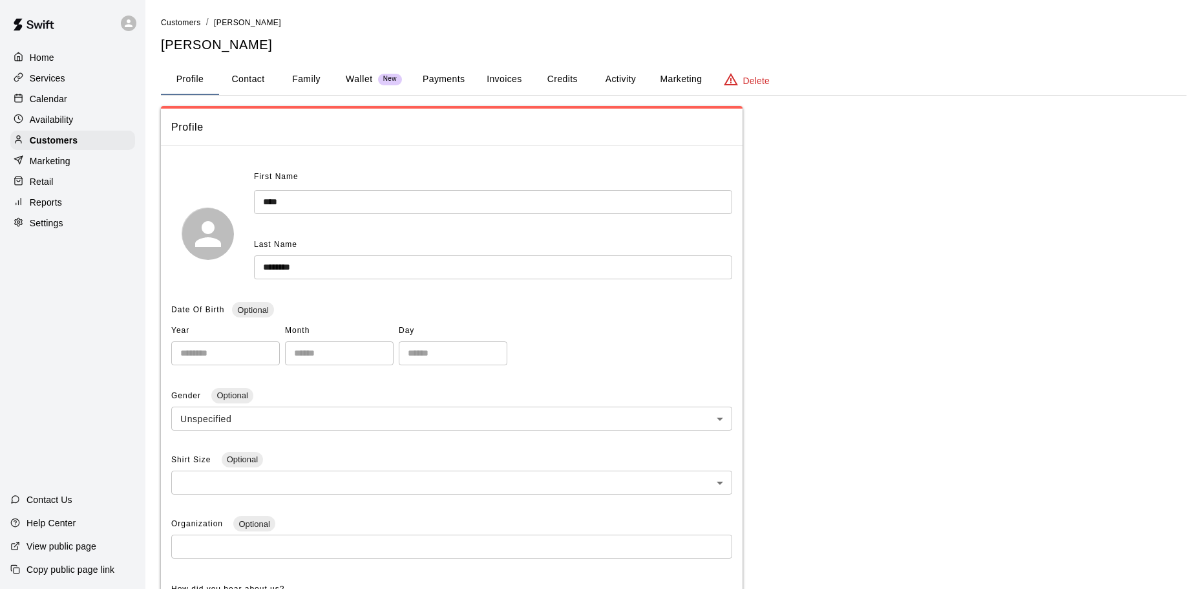
click at [299, 84] on button "Family" at bounding box center [306, 79] width 58 height 31
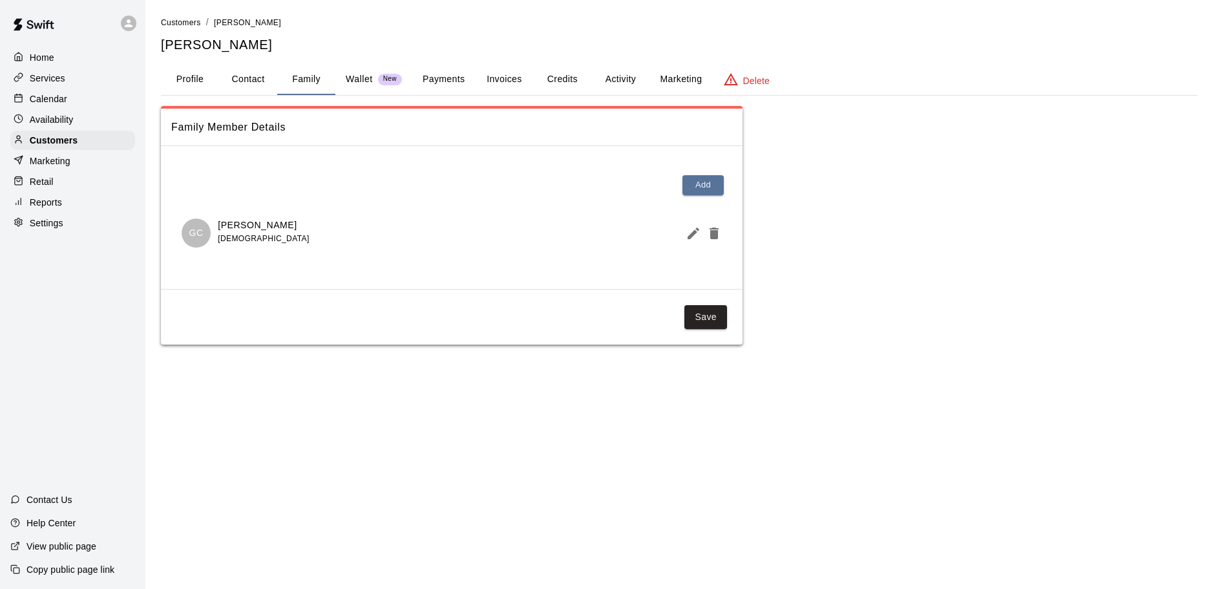
click at [101, 119] on div "Availability" at bounding box center [72, 119] width 125 height 19
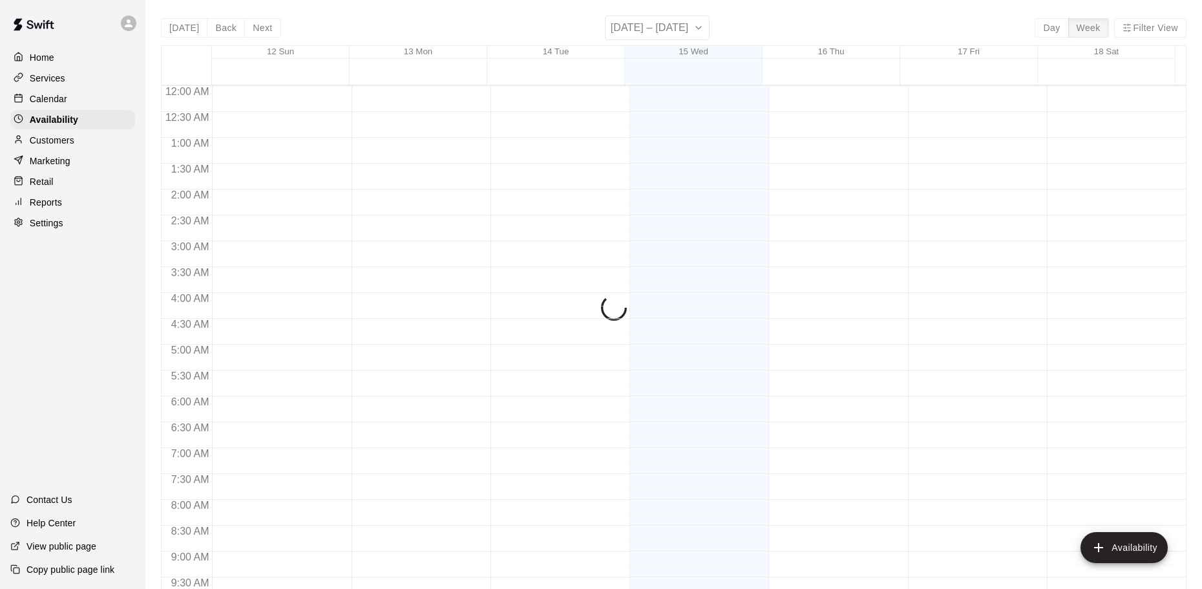
scroll to position [724, 0]
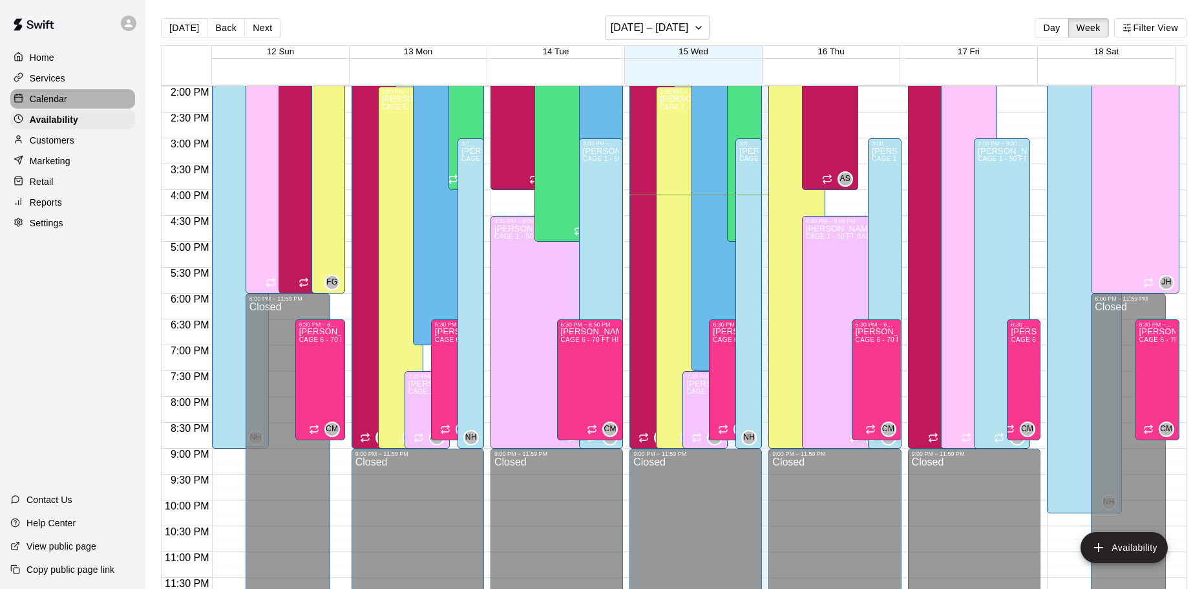
click at [97, 101] on div "Calendar" at bounding box center [72, 98] width 125 height 19
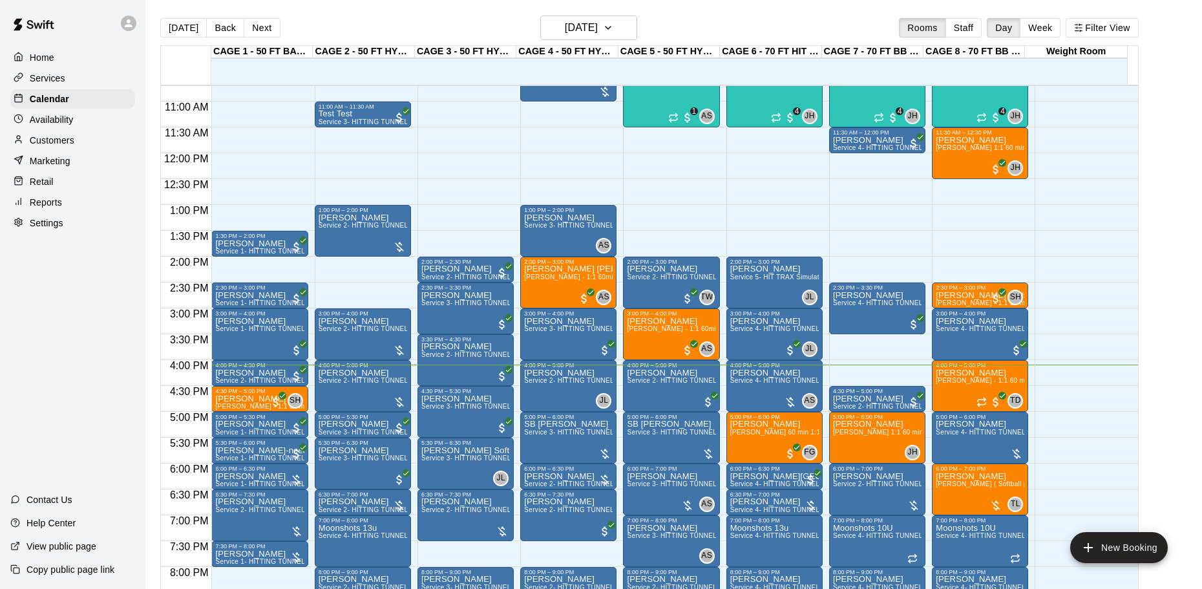
scroll to position [490, 0]
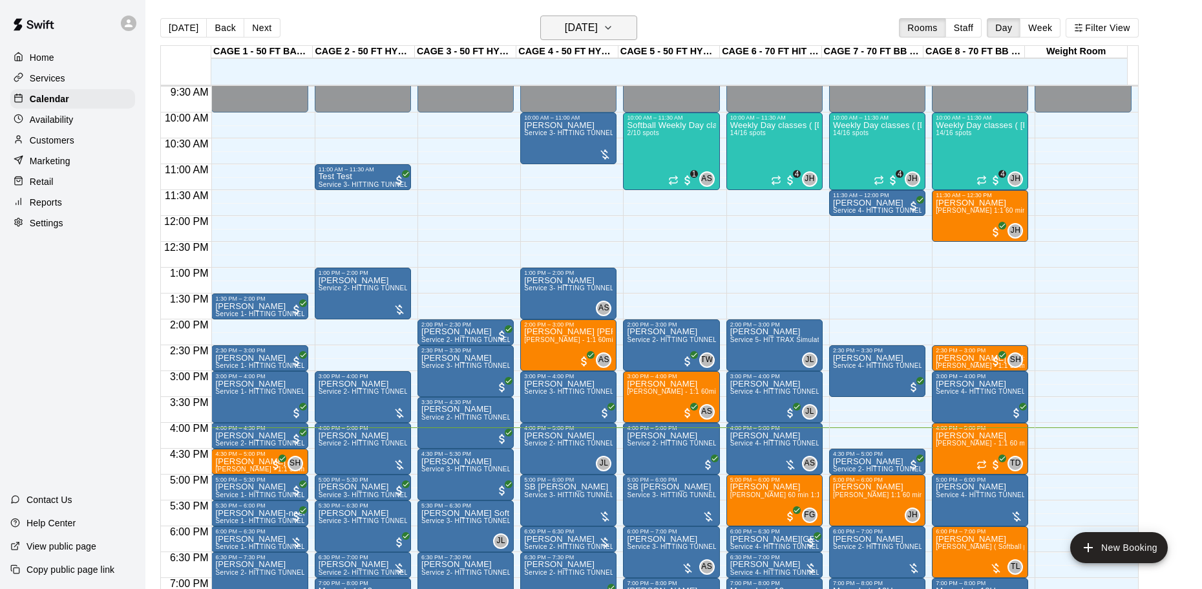
click at [565, 30] on h6 "[DATE]" at bounding box center [581, 28] width 33 height 18
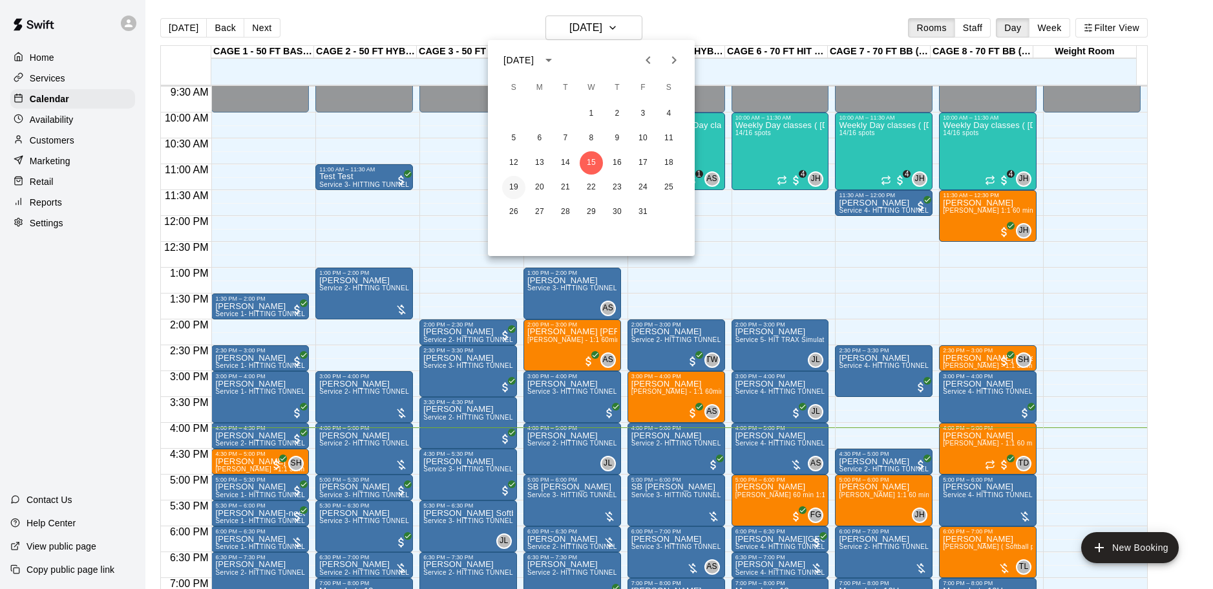
click at [521, 182] on button "19" at bounding box center [513, 187] width 23 height 23
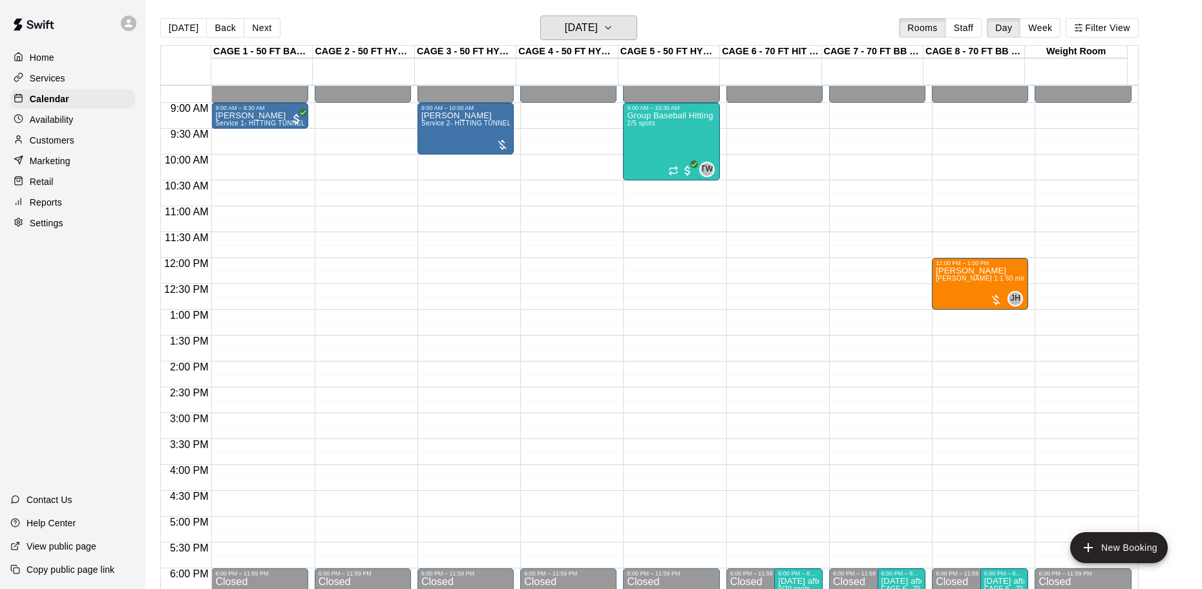
scroll to position [426, 0]
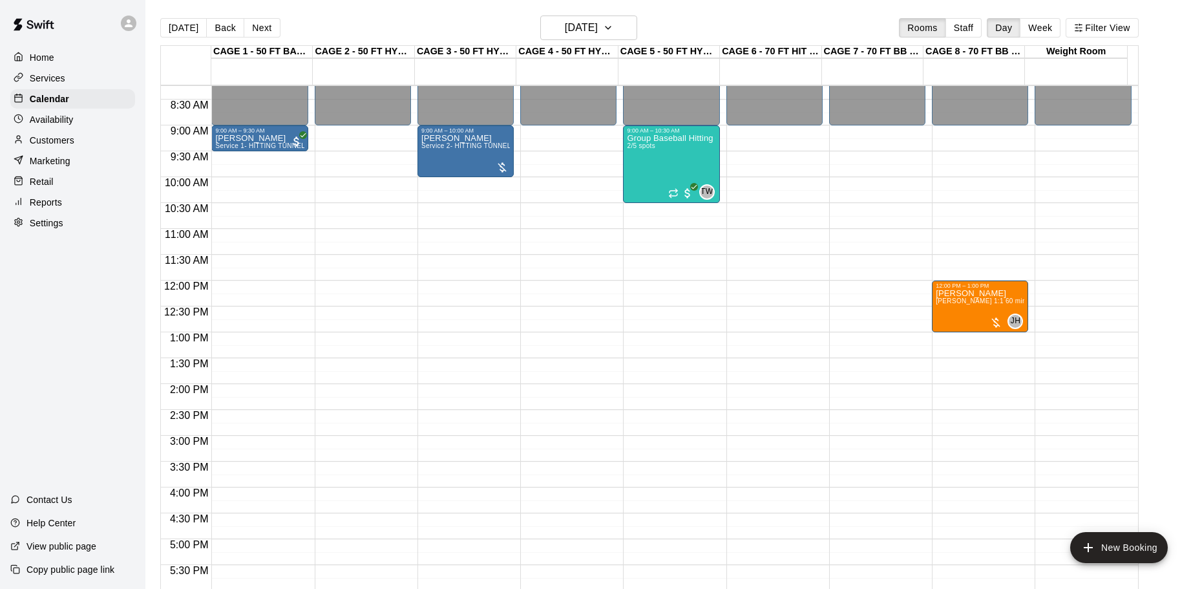
click at [37, 121] on p "Availability" at bounding box center [52, 119] width 44 height 13
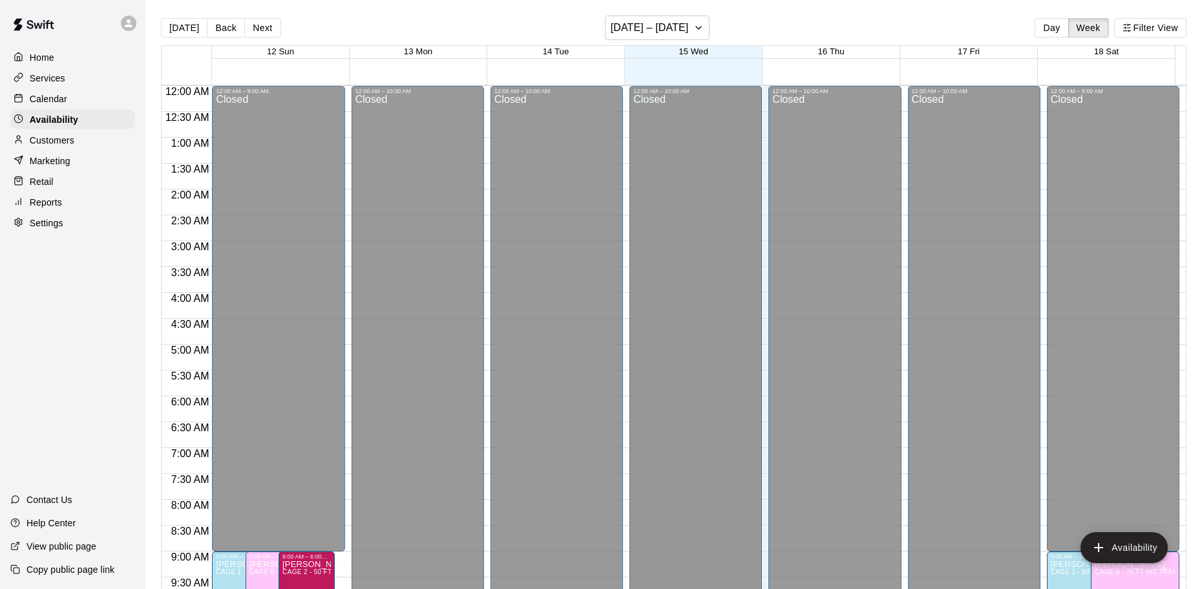
scroll to position [724, 0]
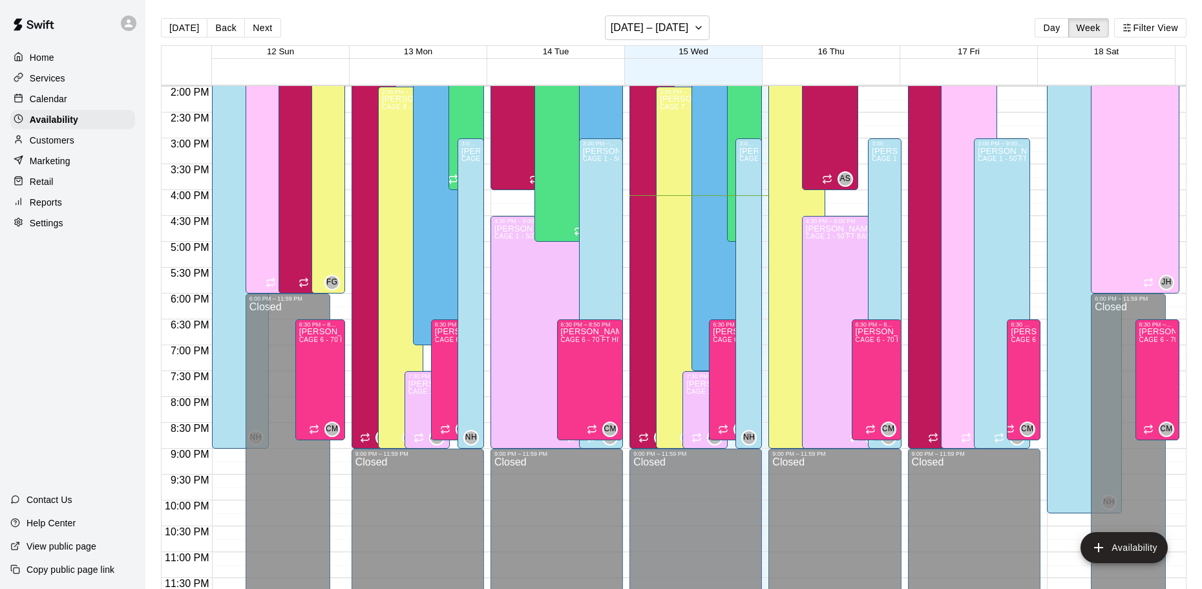
click at [1113, 72] on div at bounding box center [693, 78] width 963 height 13
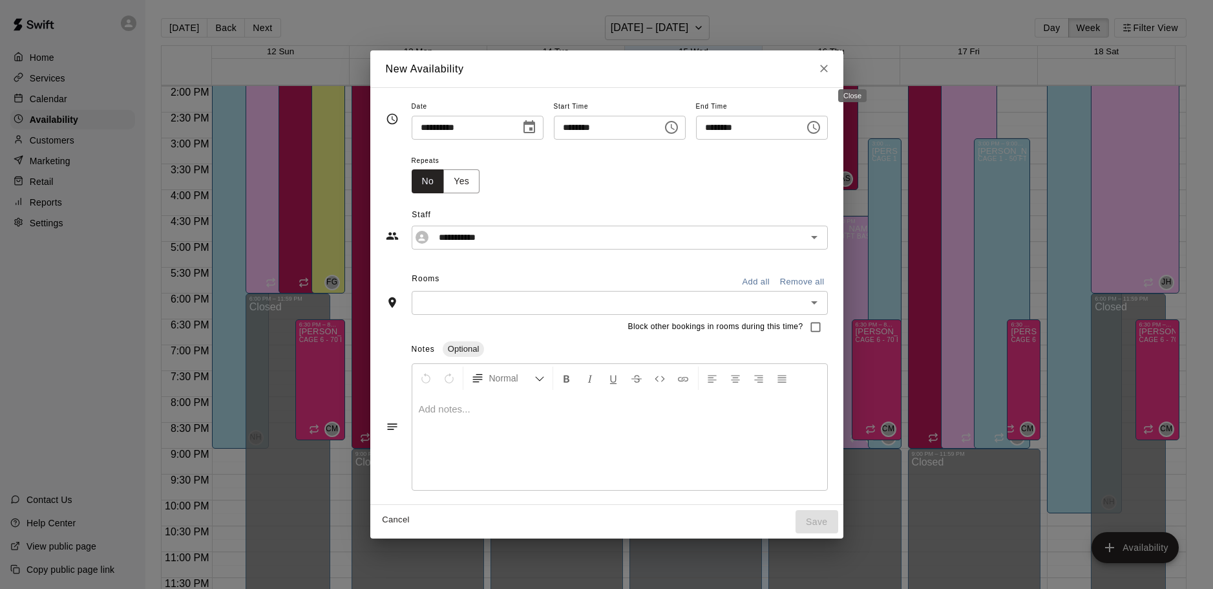
click at [830, 68] on icon "Close" at bounding box center [823, 68] width 13 height 13
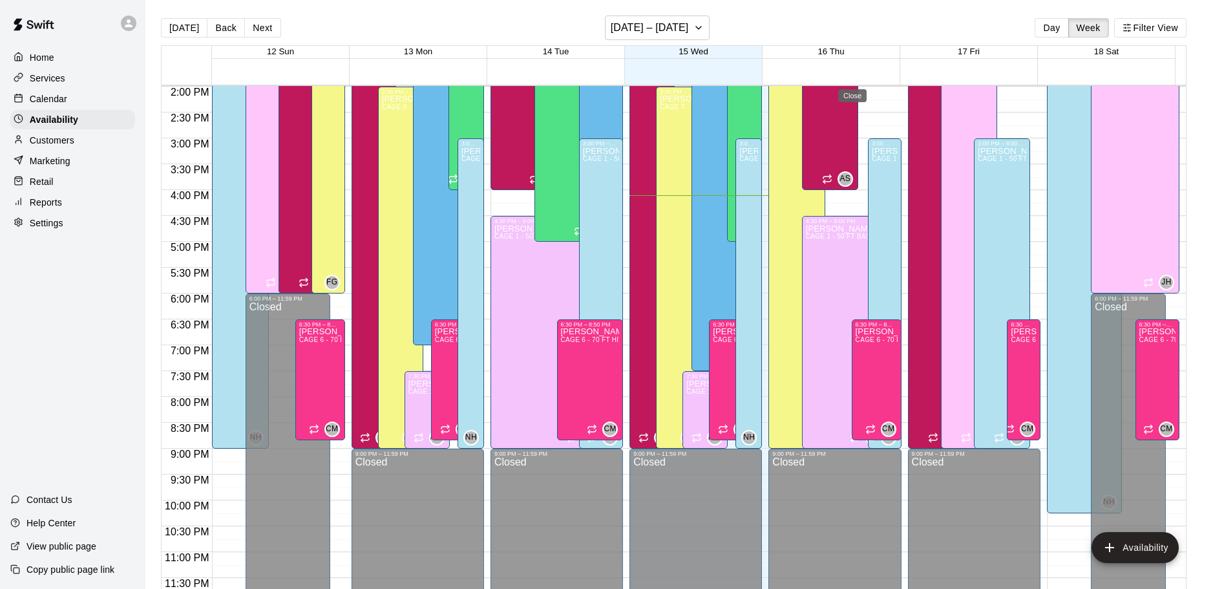
type input "**********"
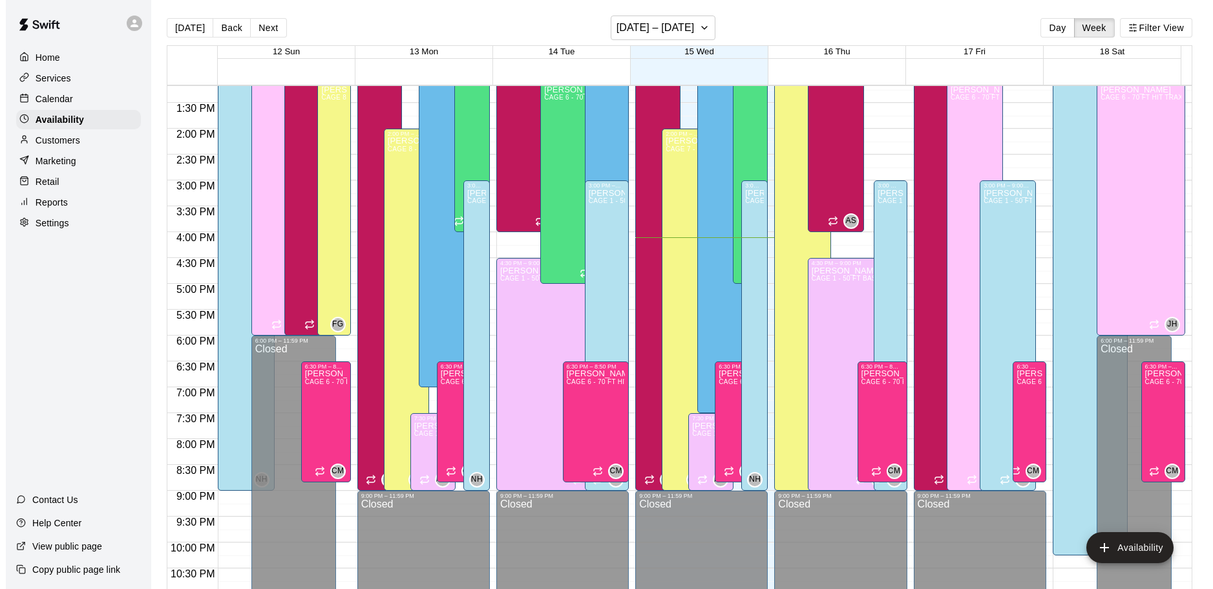
scroll to position [594, 0]
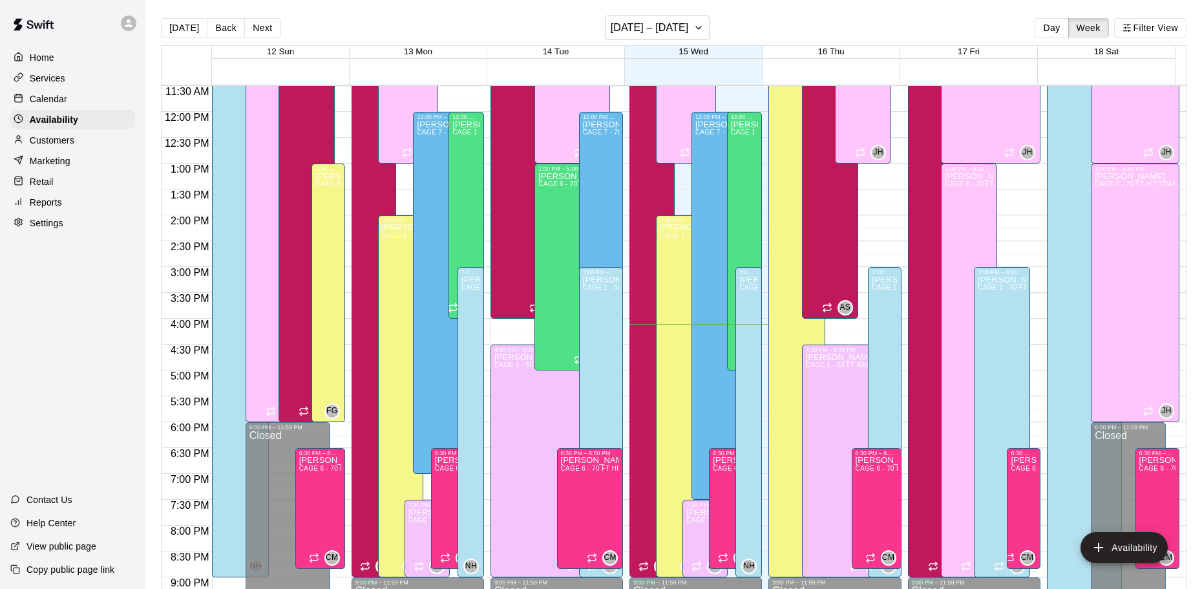
click at [1124, 72] on div at bounding box center [693, 78] width 963 height 13
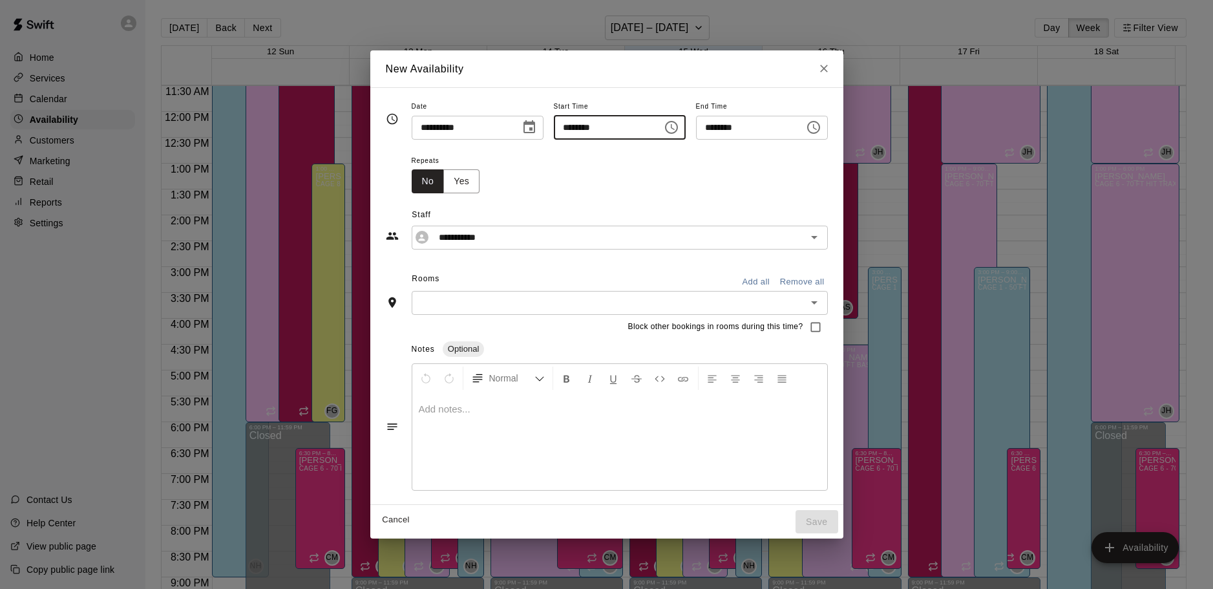
click at [560, 134] on input "********" at bounding box center [604, 128] width 100 height 24
type input "********"
click at [717, 127] on input "********" at bounding box center [746, 128] width 100 height 24
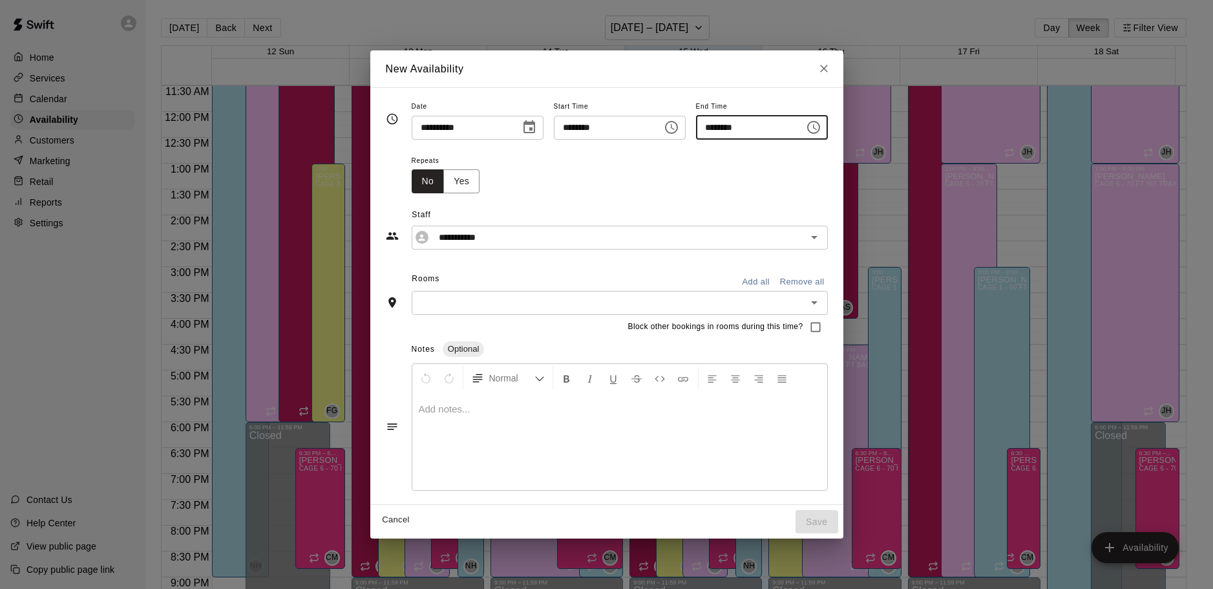
click at [746, 128] on input "********" at bounding box center [746, 128] width 100 height 24
click at [826, 125] on button "Choose time, selected time is 6:00 AM" at bounding box center [814, 127] width 26 height 26
click at [790, 176] on li "PM" at bounding box center [796, 179] width 31 height 24
type input "********"
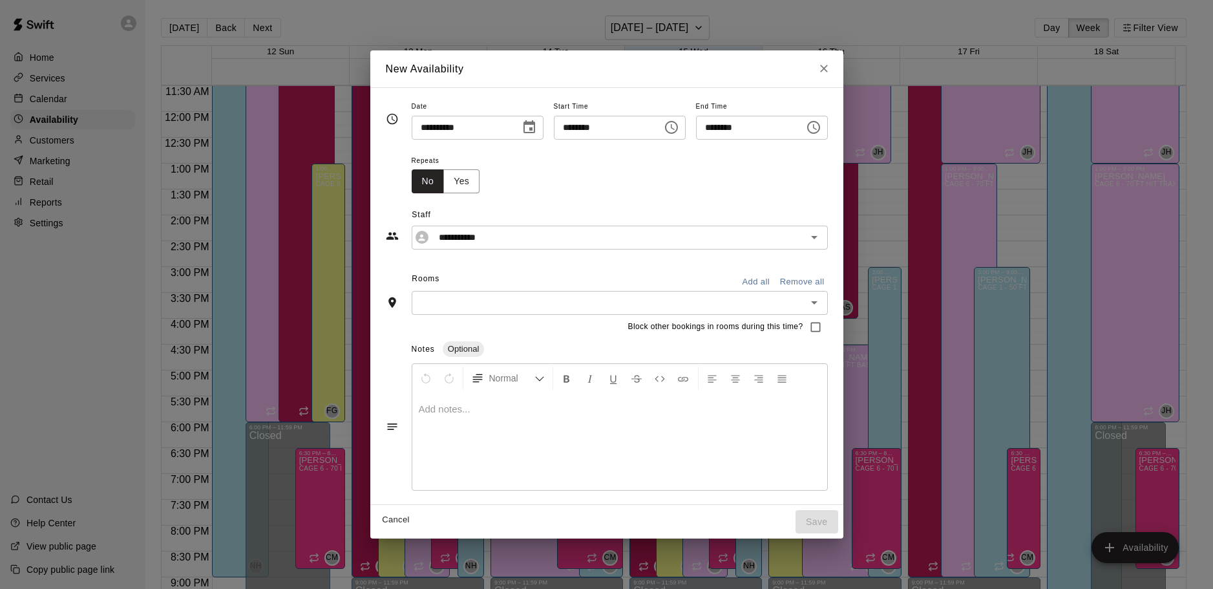
scroll to position [23, 0]
click at [678, 238] on input "**********" at bounding box center [610, 237] width 352 height 16
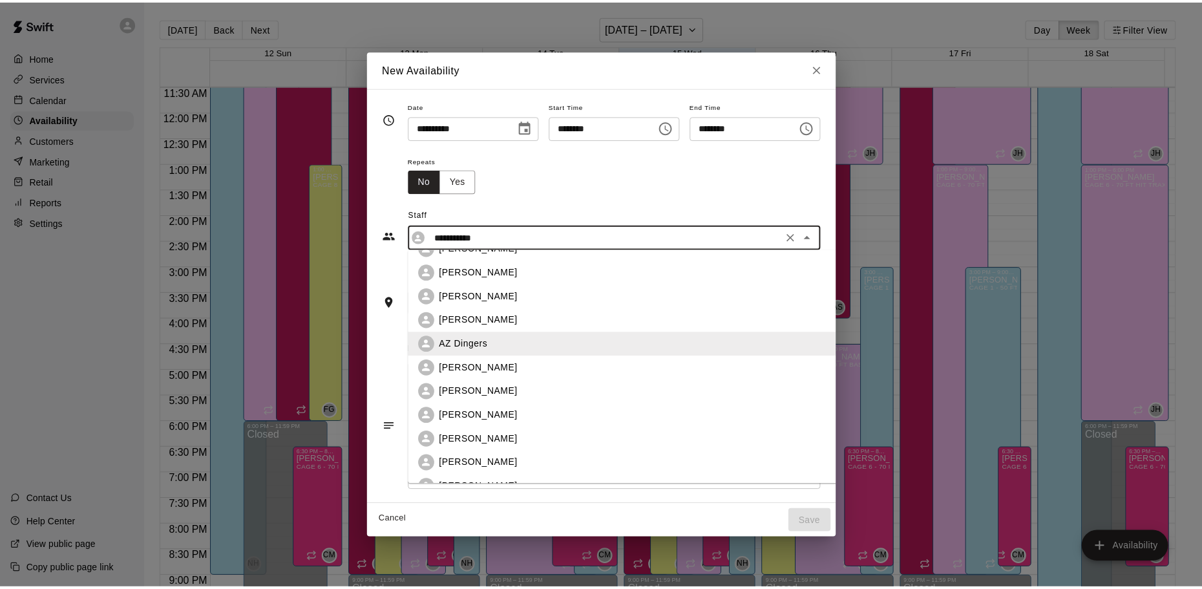
scroll to position [65, 0]
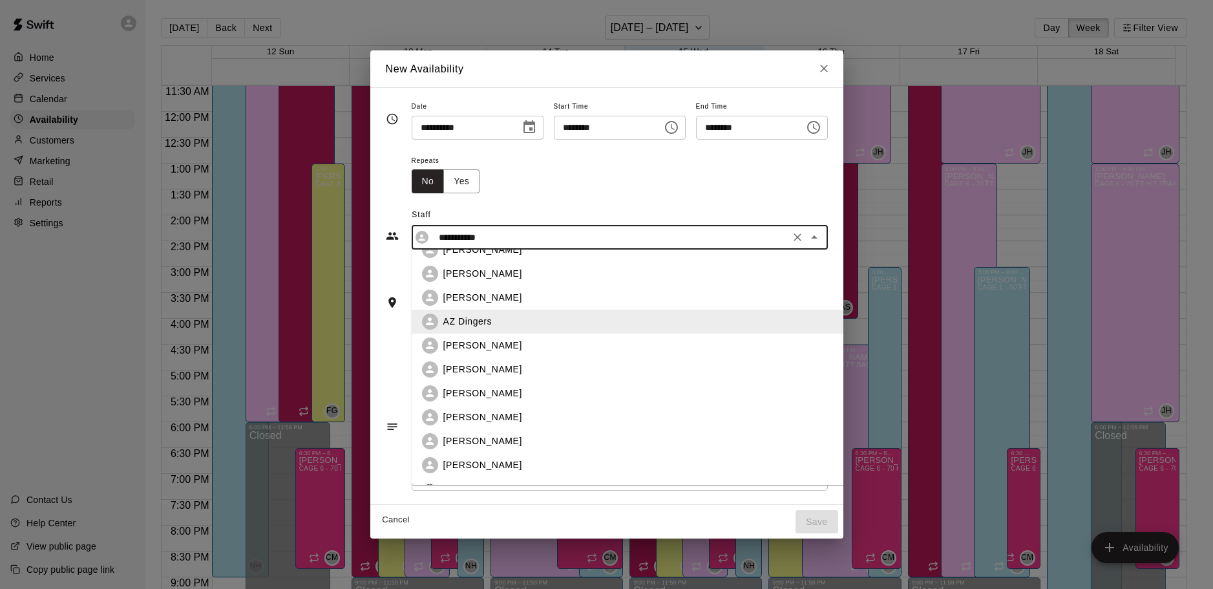
click at [481, 432] on li "[PERSON_NAME]" at bounding box center [649, 441] width 474 height 24
type input "**********"
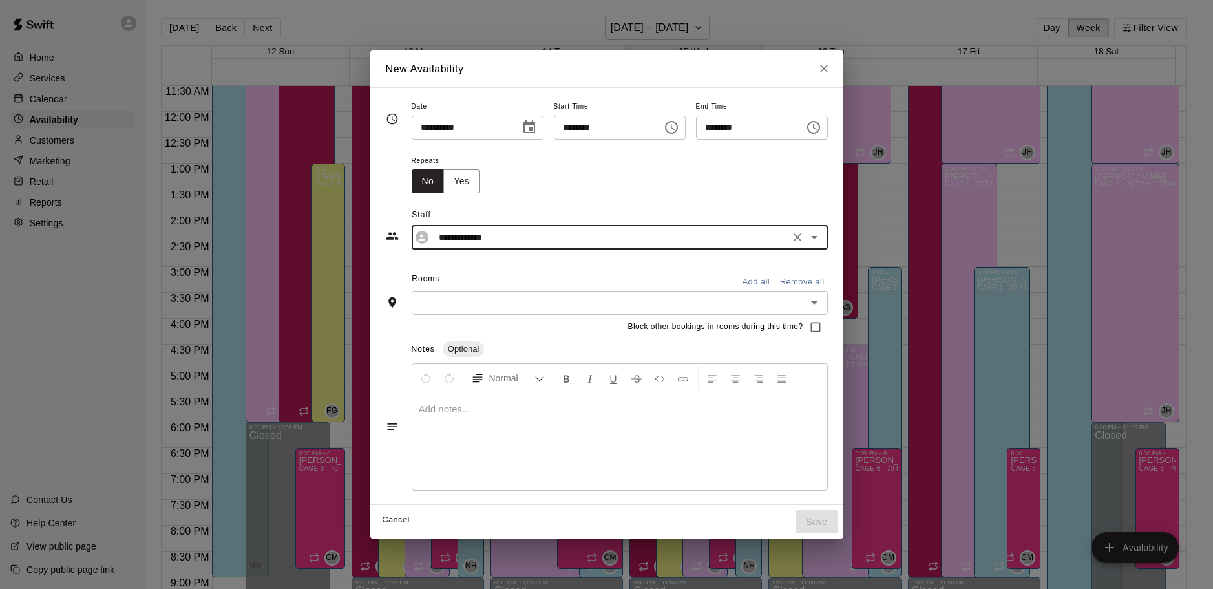
click at [463, 301] on input "text" at bounding box center [608, 303] width 387 height 16
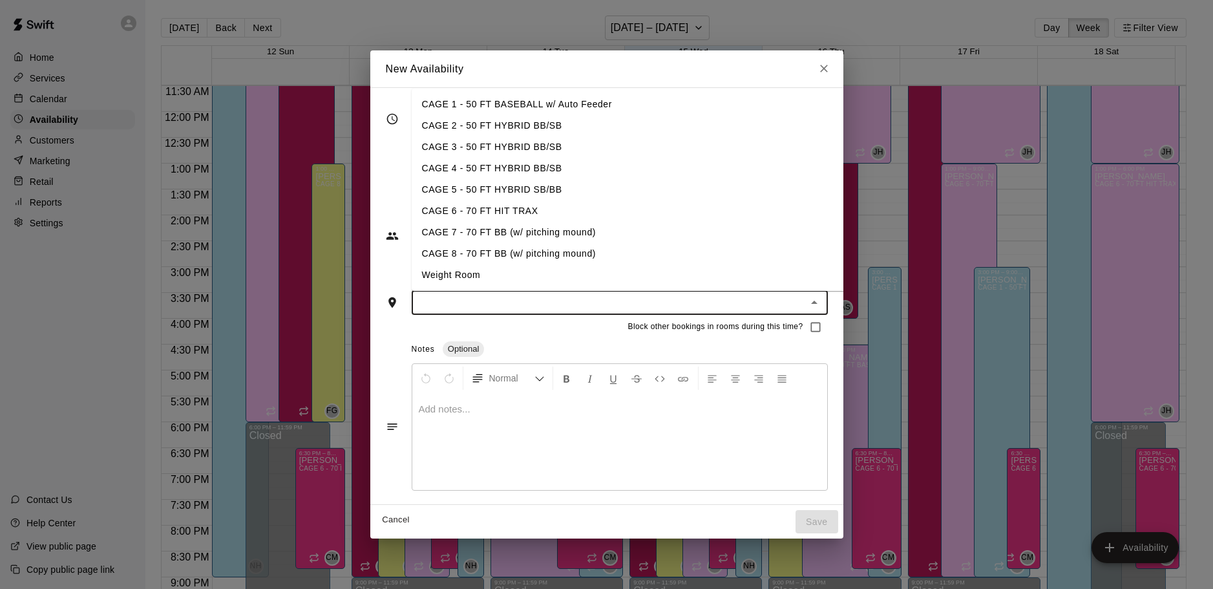
click at [535, 258] on li "CAGE 8 - 70 FT BB (w/ pitching mound)" at bounding box center [649, 253] width 474 height 21
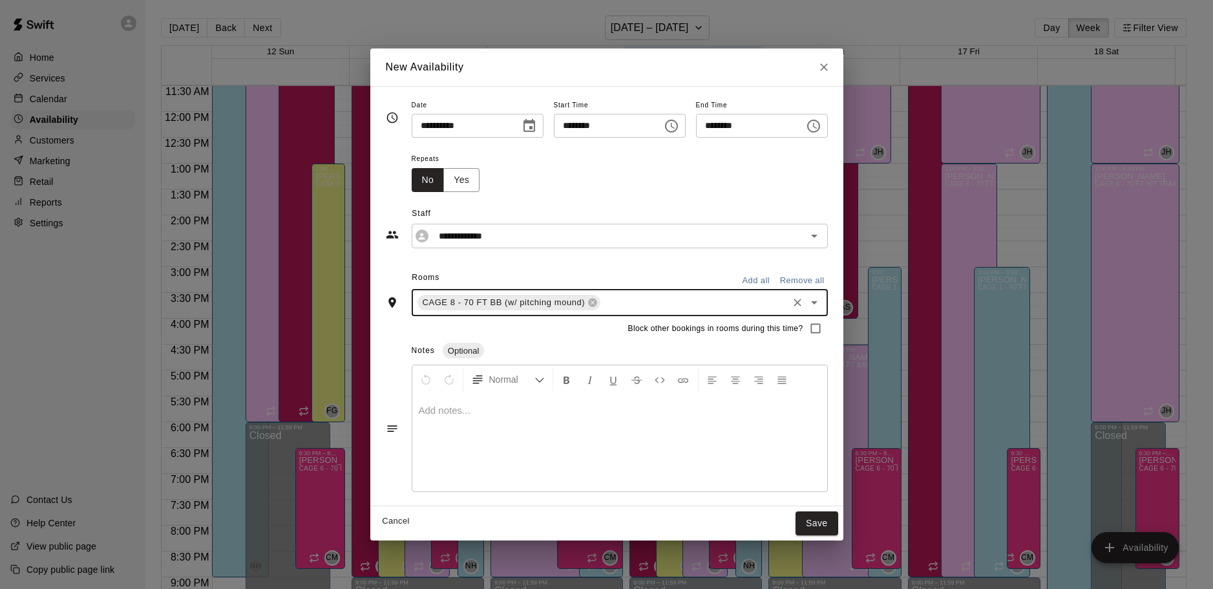
click at [615, 311] on div "CAGE 8 - 70 FT BB (w/ pitching mound) ​" at bounding box center [620, 302] width 416 height 27
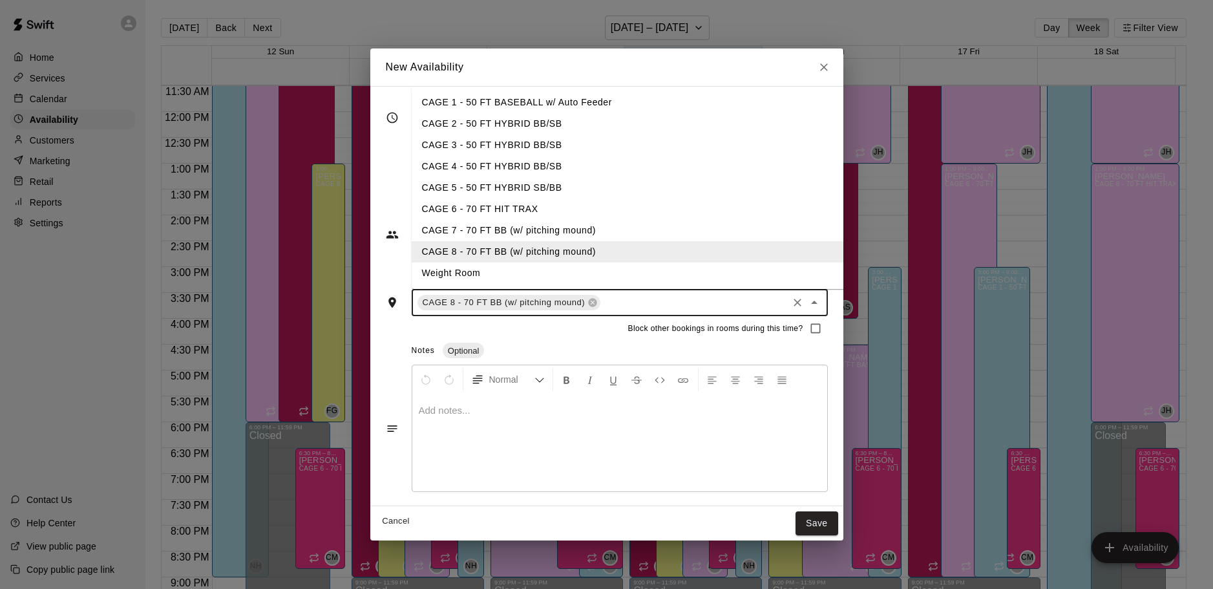
click at [607, 237] on li "CAGE 7 - 70 FT BB (w/ pitching mound)" at bounding box center [649, 230] width 474 height 21
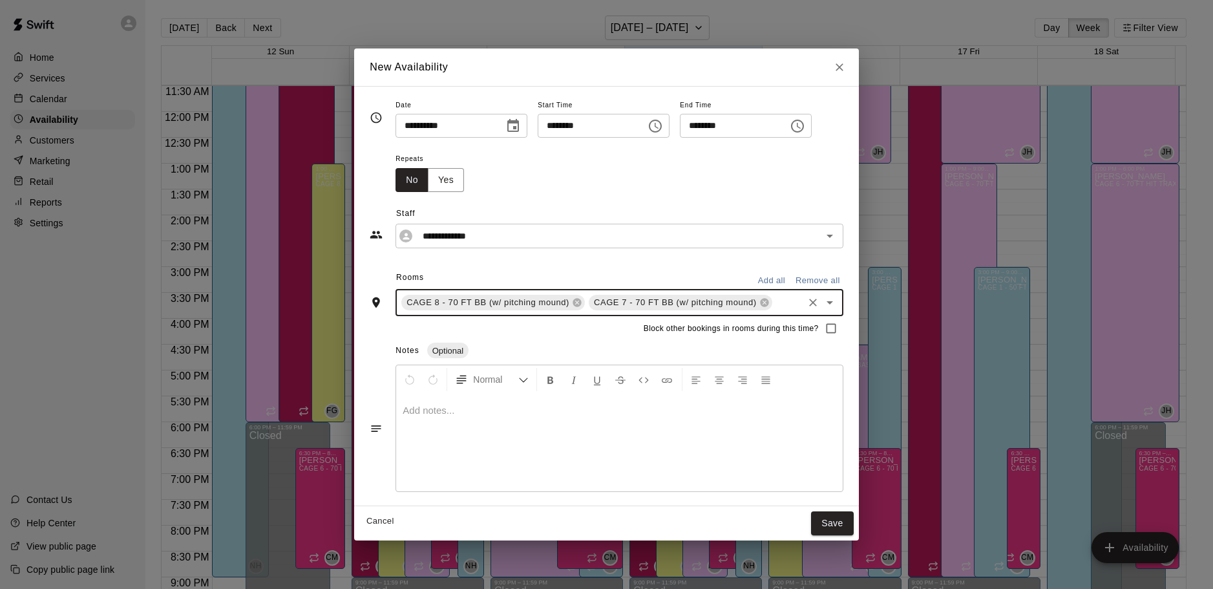
click at [774, 295] on input "text" at bounding box center [787, 303] width 27 height 16
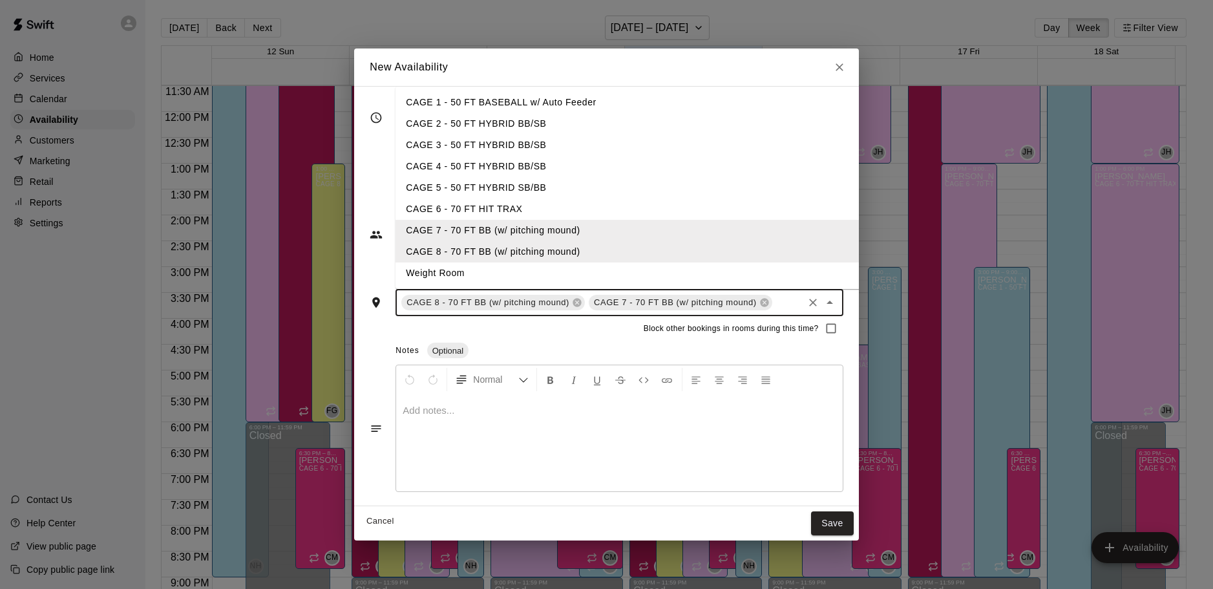
click at [748, 204] on li "CAGE 6 - 70 FT HIT TRAX" at bounding box center [632, 208] width 474 height 21
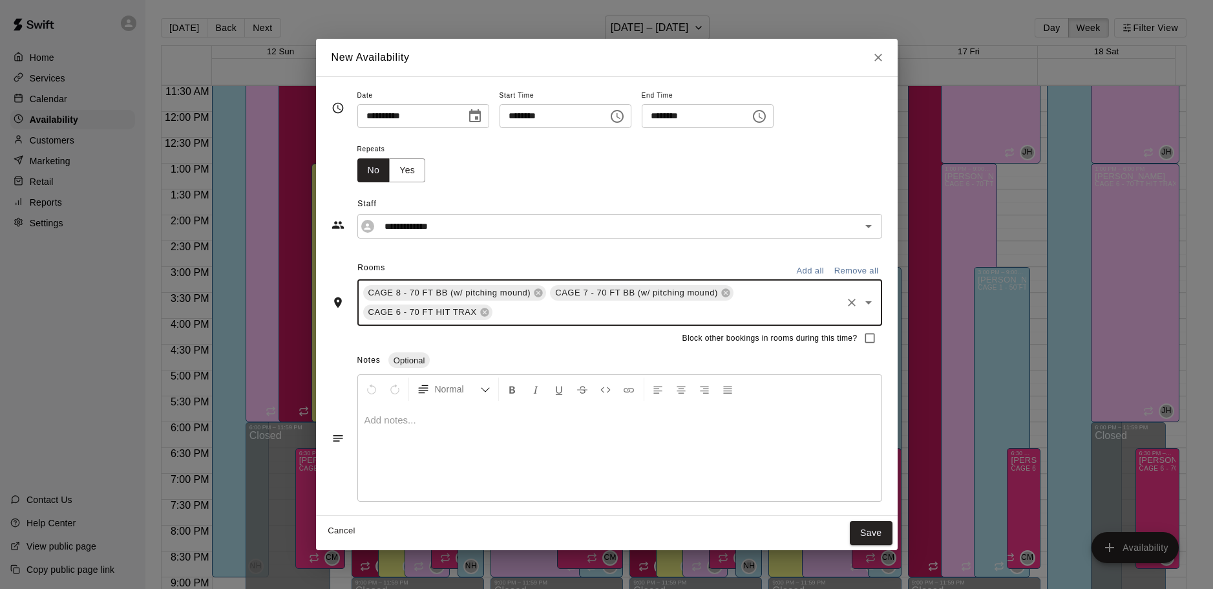
click at [854, 523] on button "Save" at bounding box center [871, 533] width 43 height 24
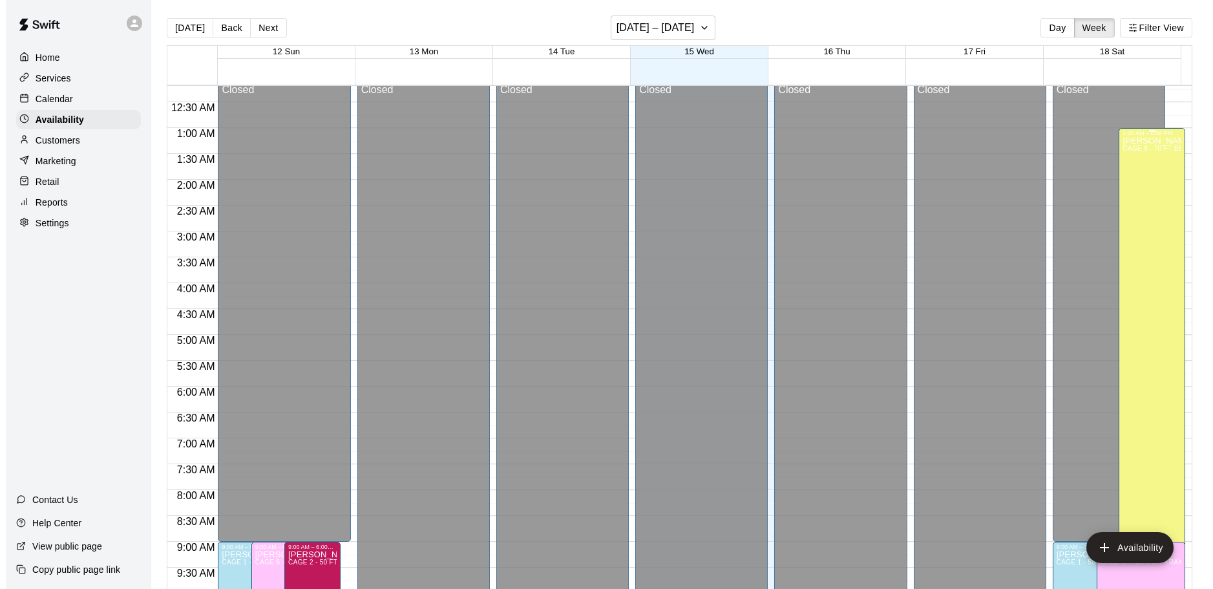
scroll to position [0, 0]
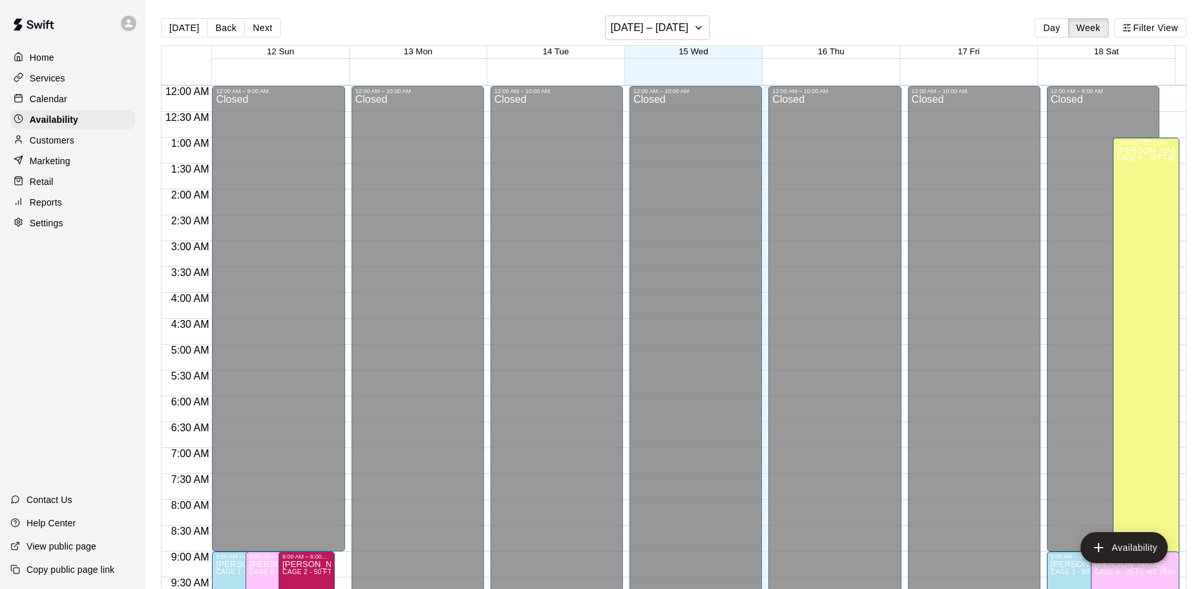
click at [1122, 196] on div "[PERSON_NAME] CAGE 8 - 70 FT BB (w/ pitching mound) , CAGE 7 - 70 FT BB (w/ pit…" at bounding box center [1146, 440] width 59 height 589
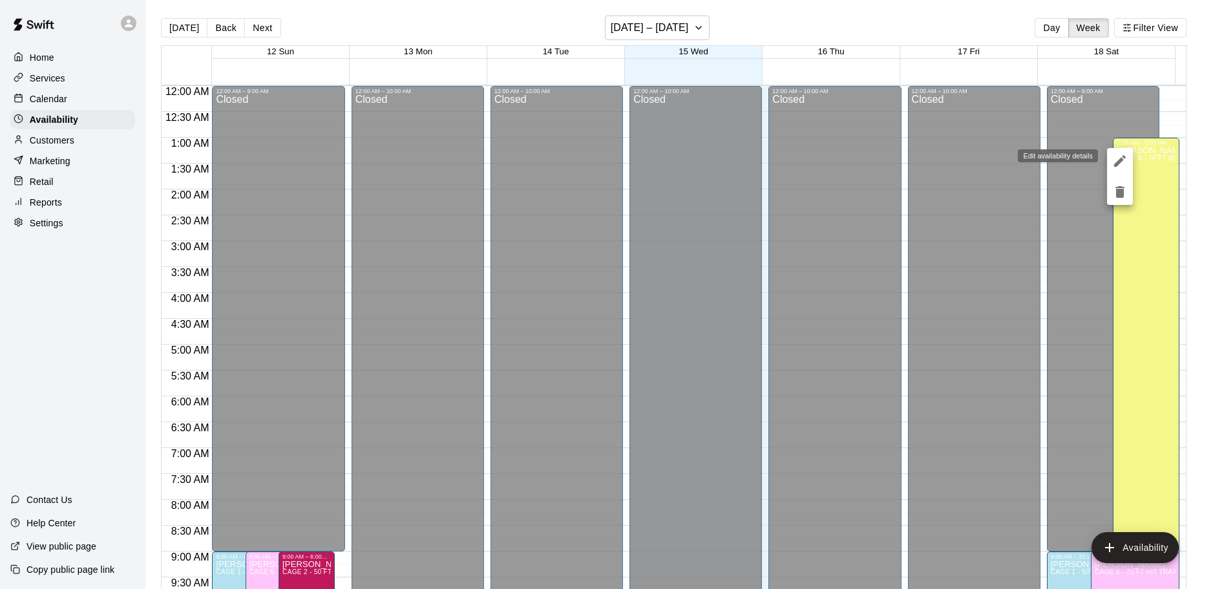
click at [1126, 140] on div at bounding box center [606, 294] width 1213 height 589
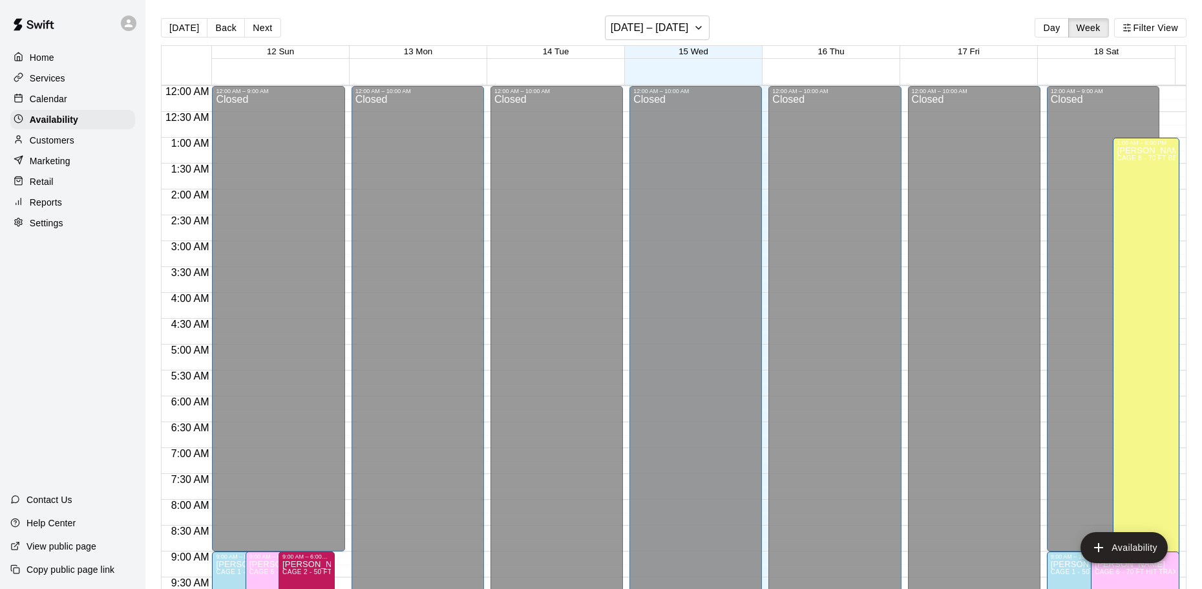
click at [1122, 151] on p "[PERSON_NAME]" at bounding box center [1146, 151] width 59 height 0
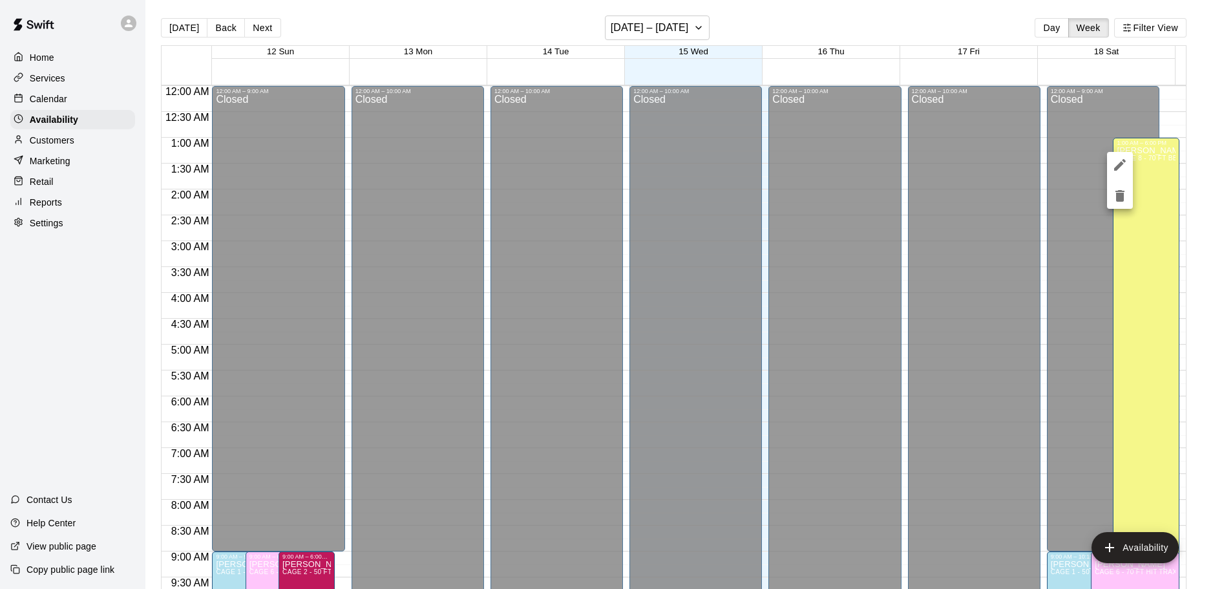
click at [1120, 180] on div at bounding box center [1120, 180] width 26 height 57
click at [1118, 169] on icon "edit" at bounding box center [1120, 165] width 12 height 12
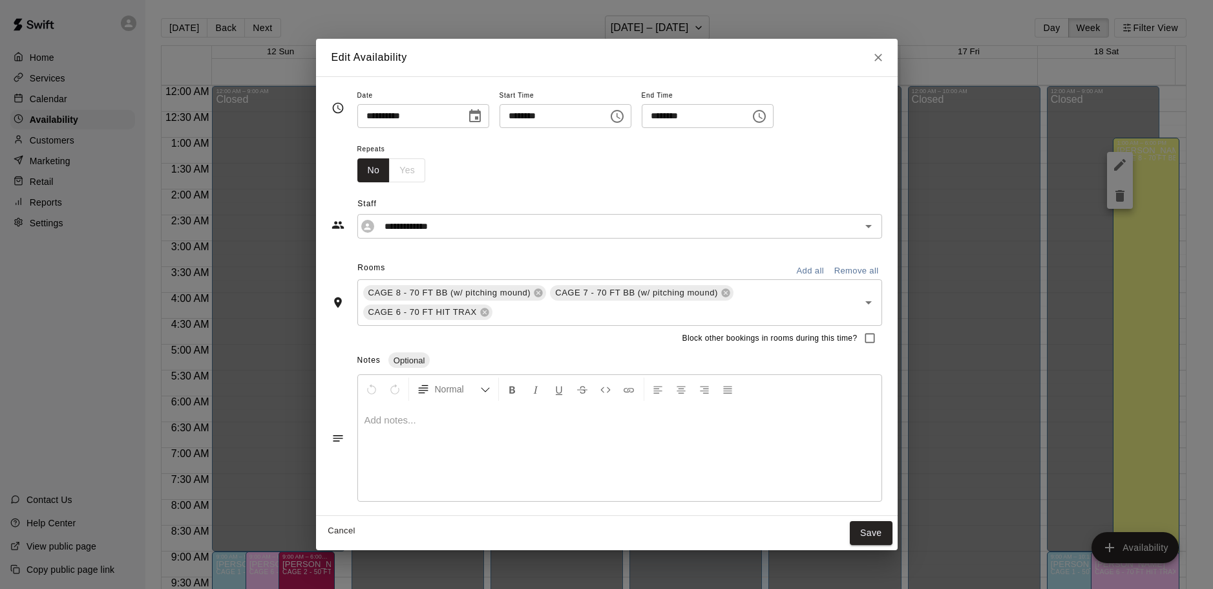
click at [572, 118] on input "********" at bounding box center [550, 116] width 100 height 24
click at [566, 117] on input "********" at bounding box center [550, 116] width 100 height 24
click at [561, 117] on input "********" at bounding box center [550, 116] width 100 height 24
click at [625, 116] on icon "Choose time, selected time is 1:00 AM" at bounding box center [617, 117] width 16 height 16
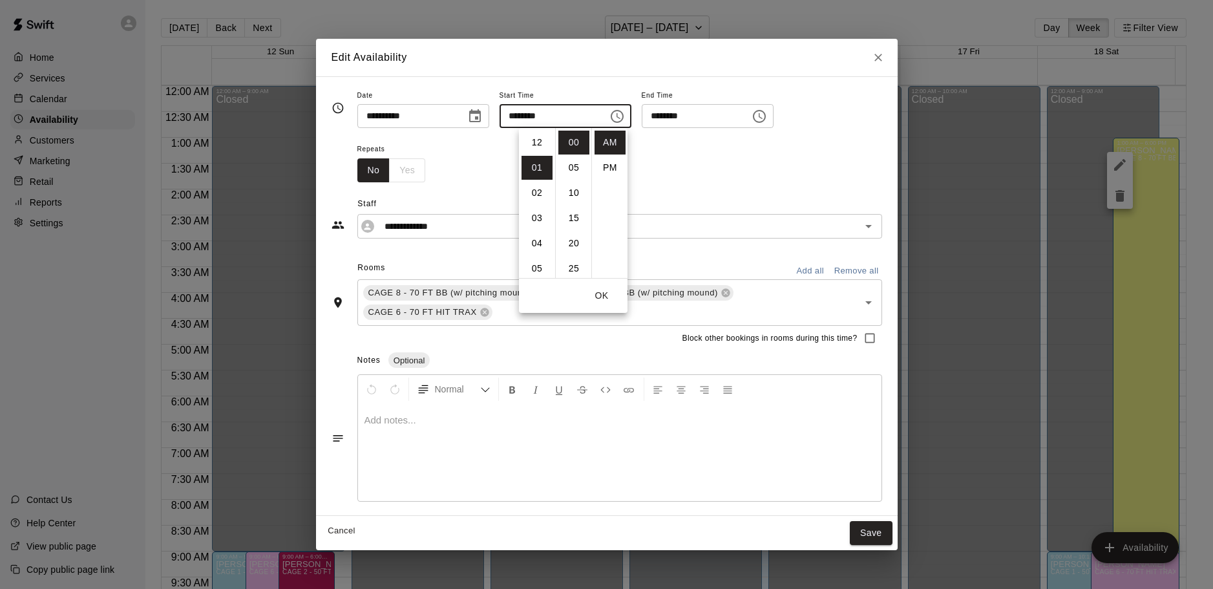
scroll to position [25, 0]
click at [607, 162] on li "PM" at bounding box center [609, 168] width 31 height 24
type input "********"
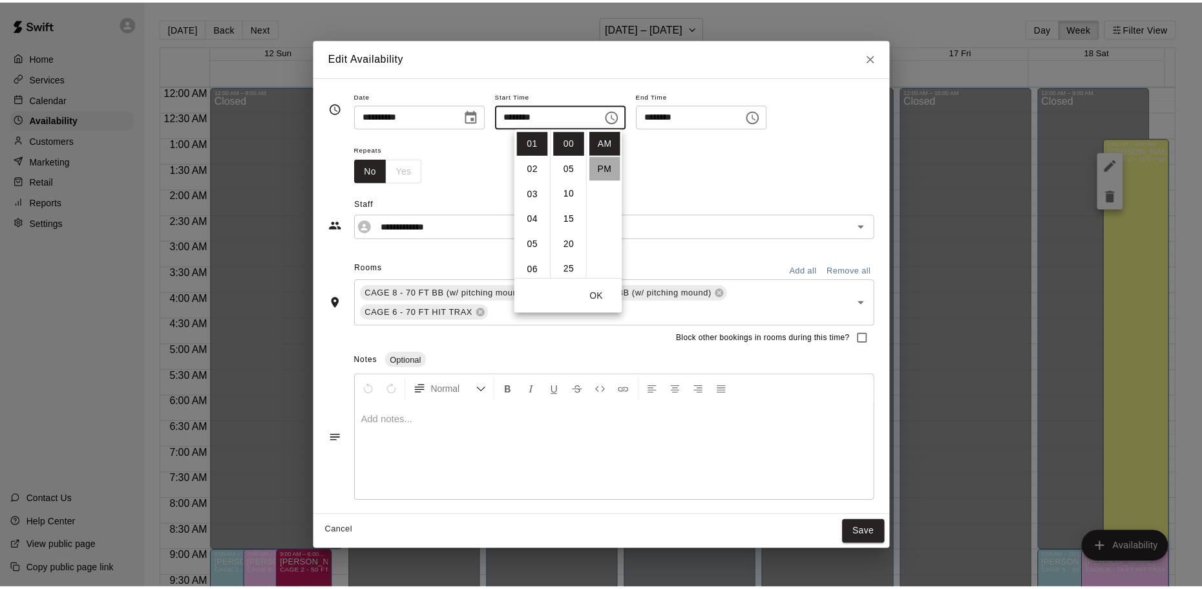
scroll to position [23, 0]
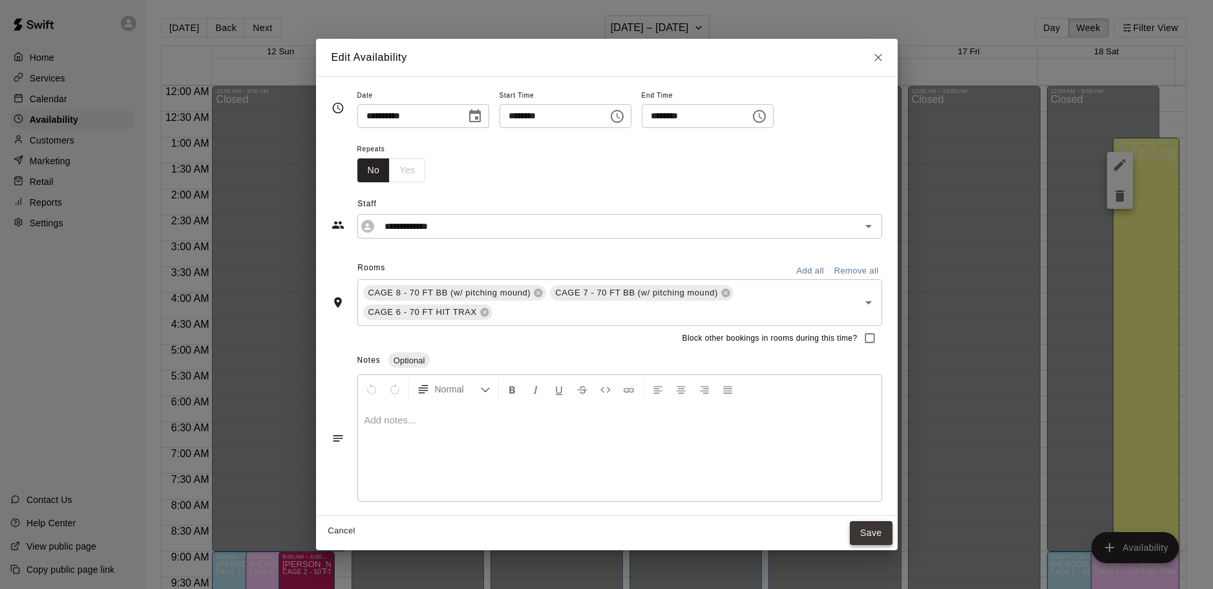
click at [854, 522] on button "Save" at bounding box center [871, 533] width 43 height 24
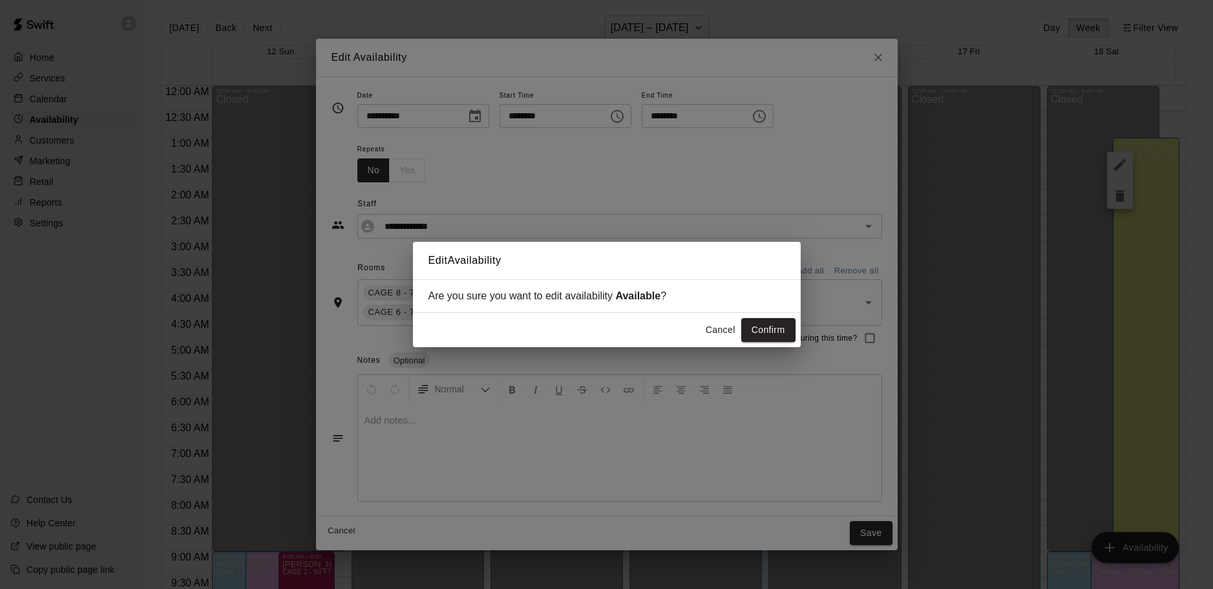
click at [775, 318] on div "Cancel Confirm" at bounding box center [607, 330] width 388 height 34
click at [775, 323] on button "Confirm" at bounding box center [768, 330] width 54 height 24
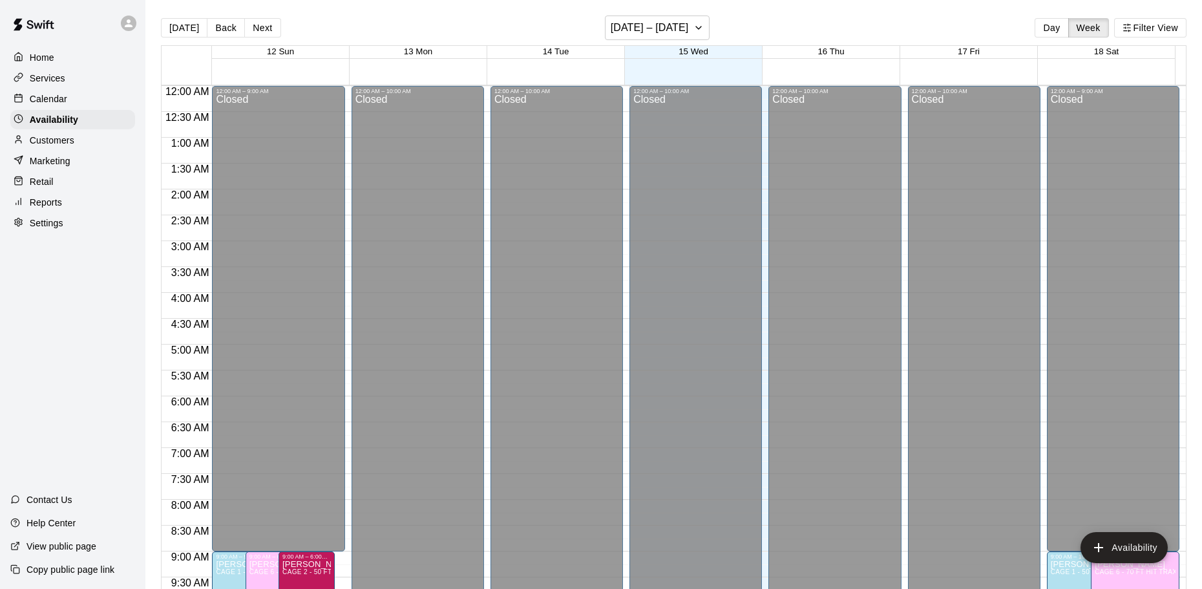
click at [260, 20] on button "Next" at bounding box center [262, 27] width 36 height 19
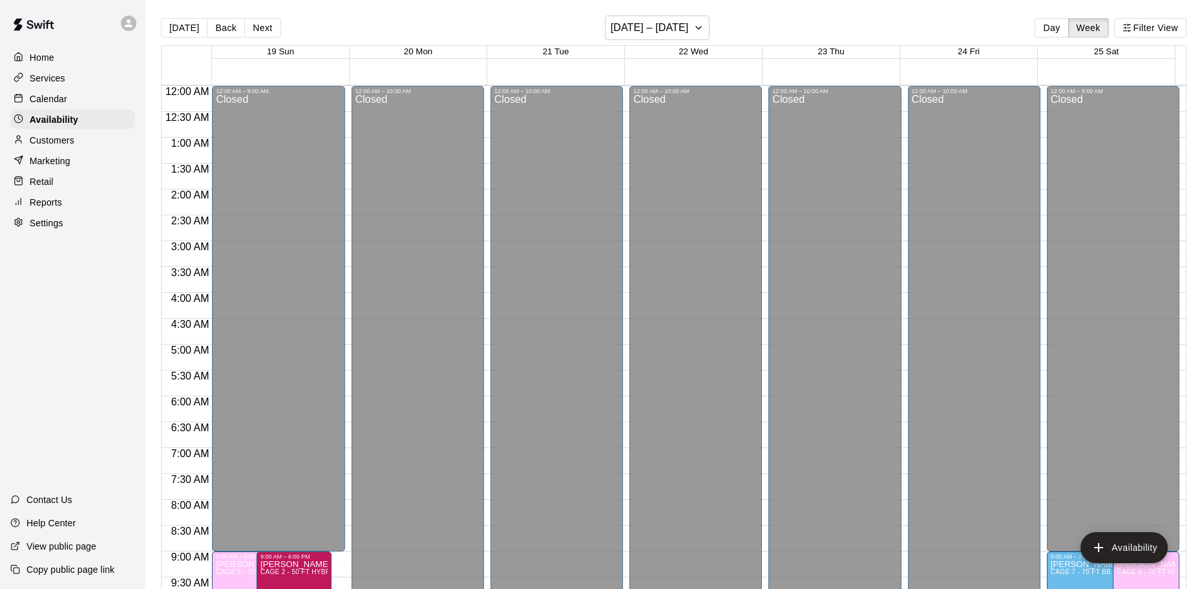
click at [300, 75] on div at bounding box center [693, 78] width 963 height 13
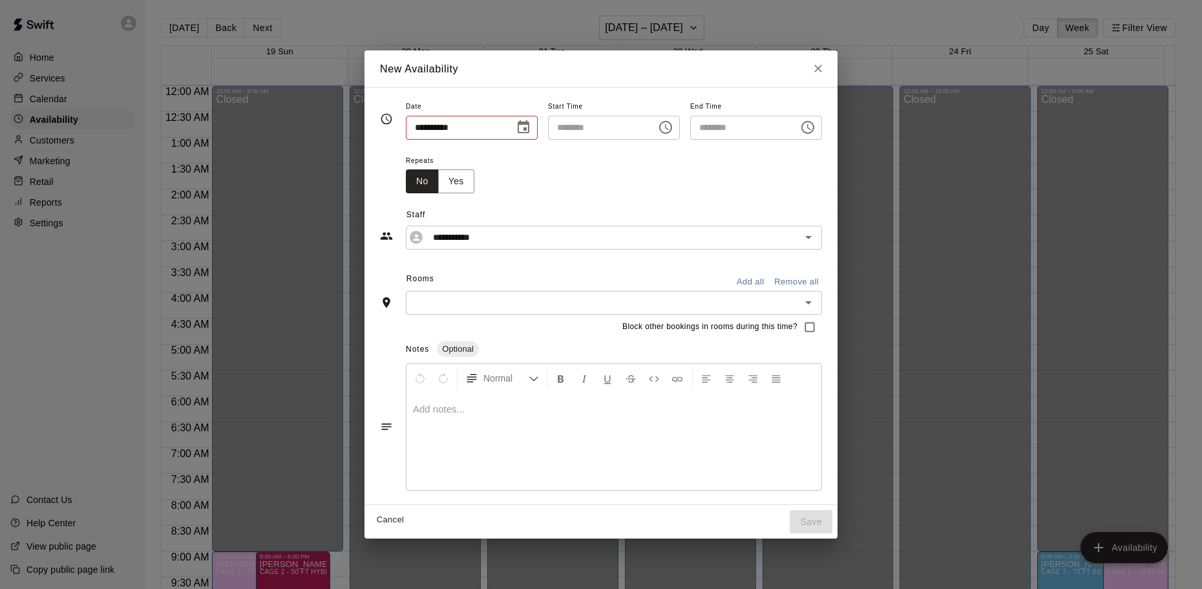
type input "**********"
type input "********"
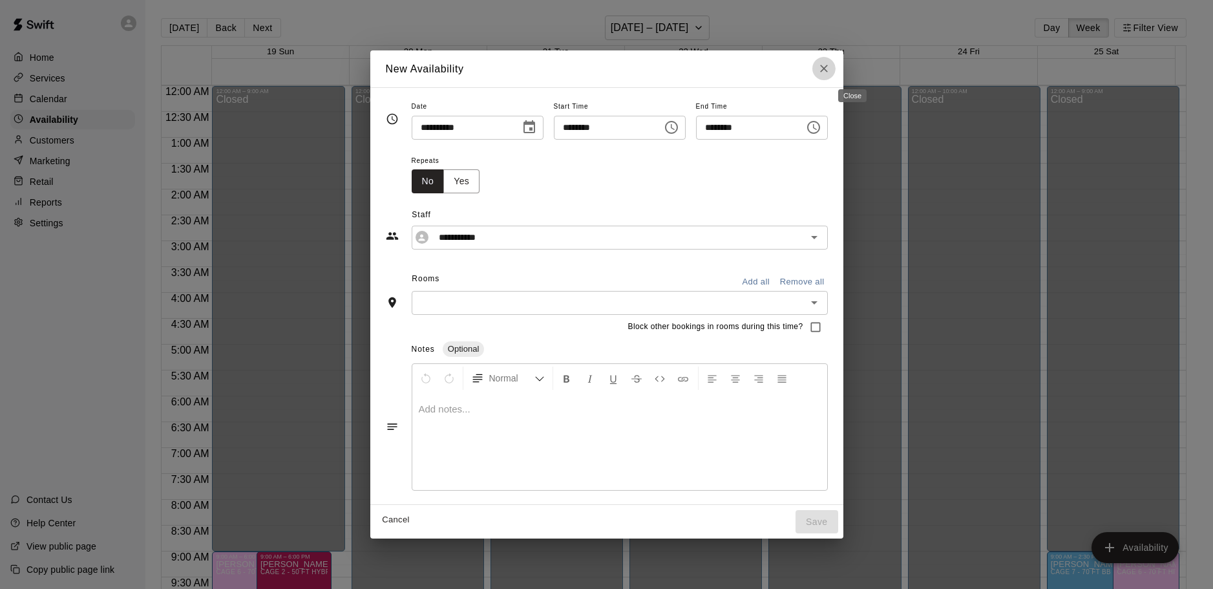
click at [836, 68] on button "Close" at bounding box center [823, 68] width 23 height 23
type input "**********"
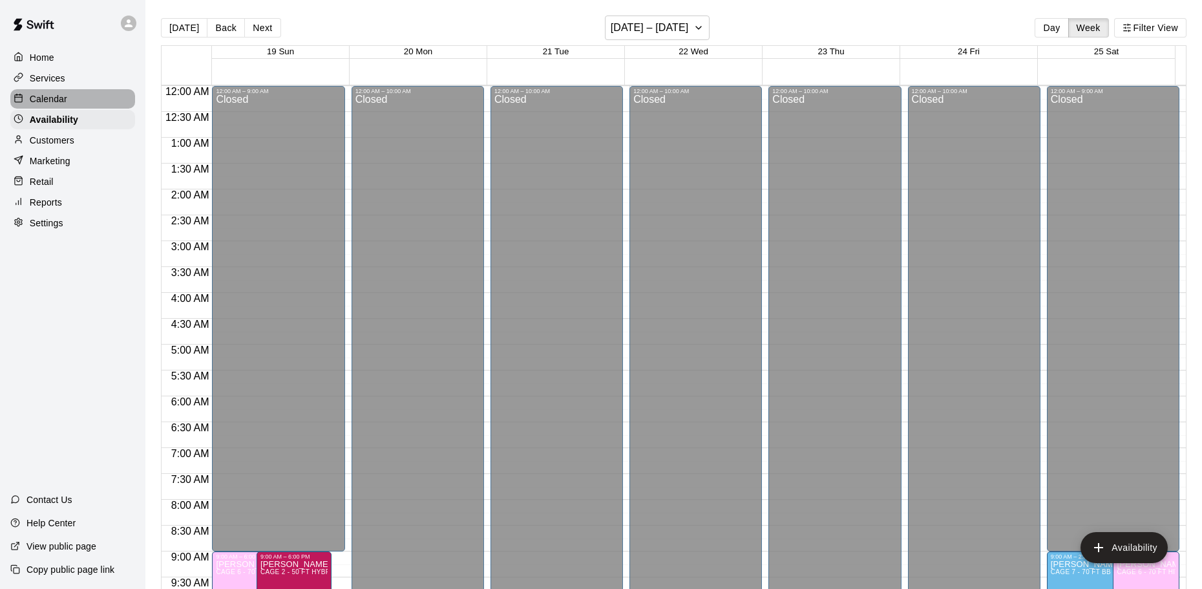
click at [78, 108] on div "Calendar" at bounding box center [72, 98] width 125 height 19
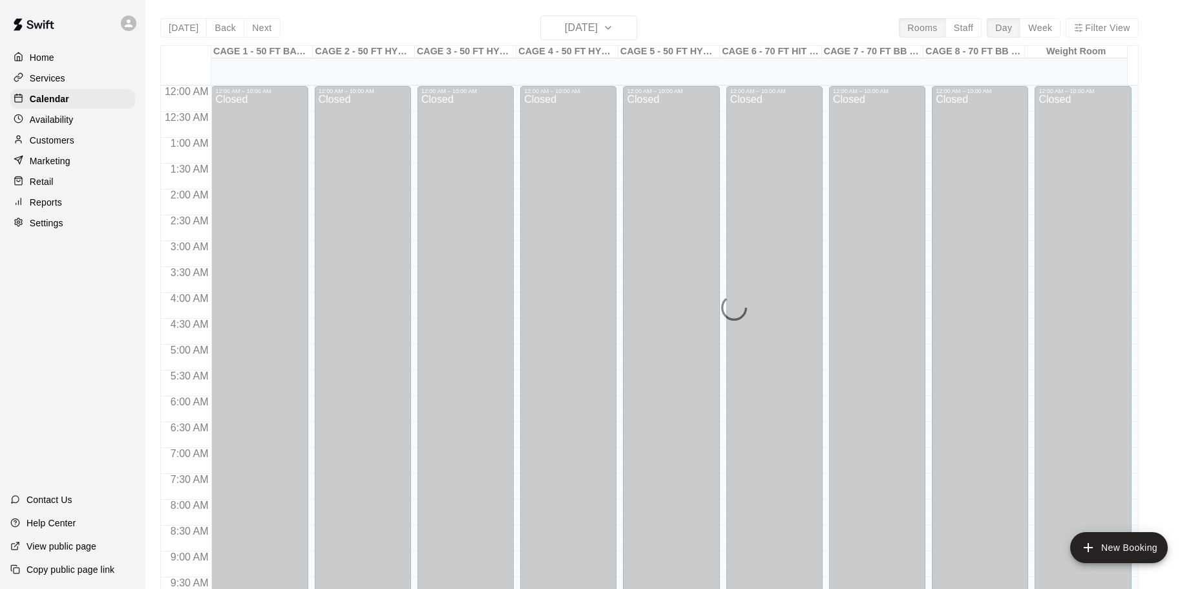
scroll to position [684, 0]
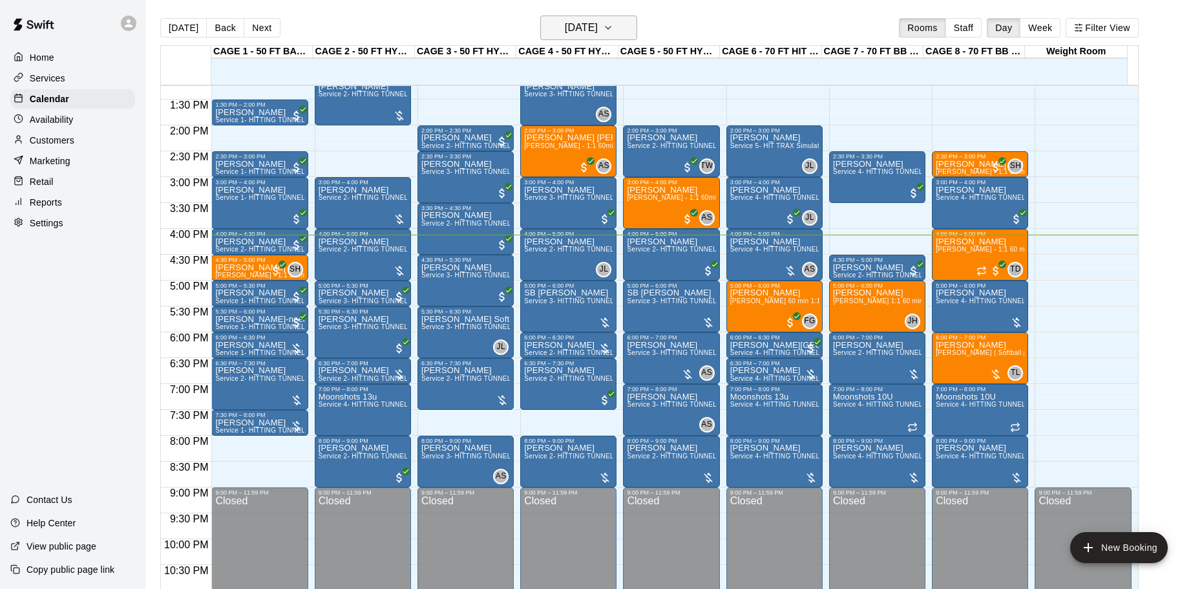
click at [567, 21] on h6 "[DATE]" at bounding box center [581, 28] width 33 height 18
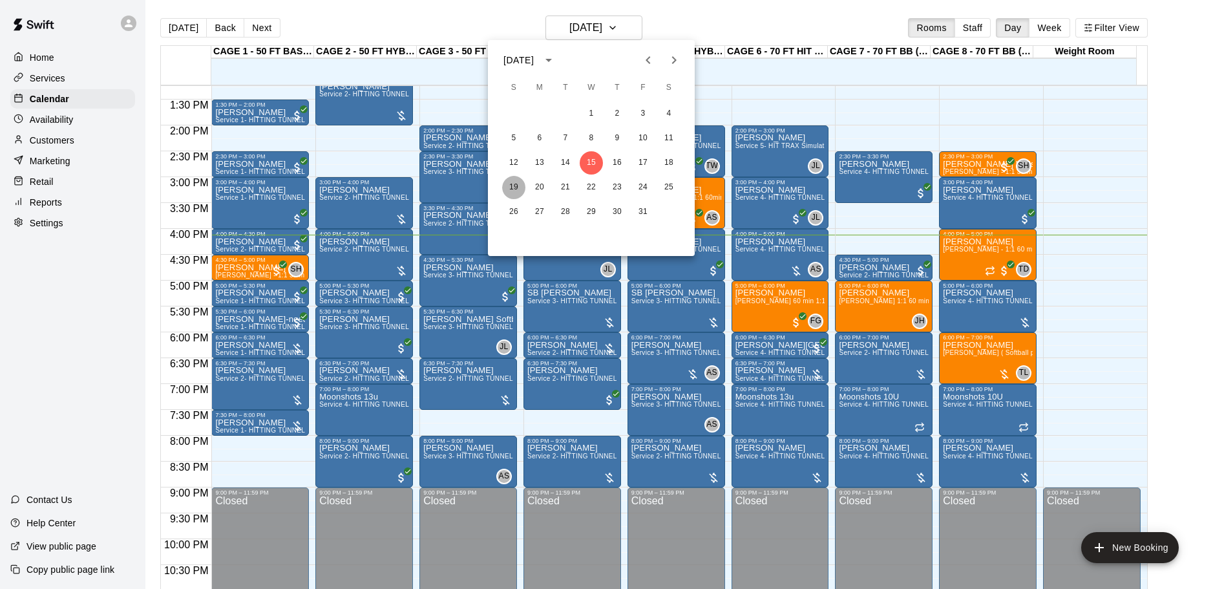
click at [515, 189] on button "19" at bounding box center [513, 187] width 23 height 23
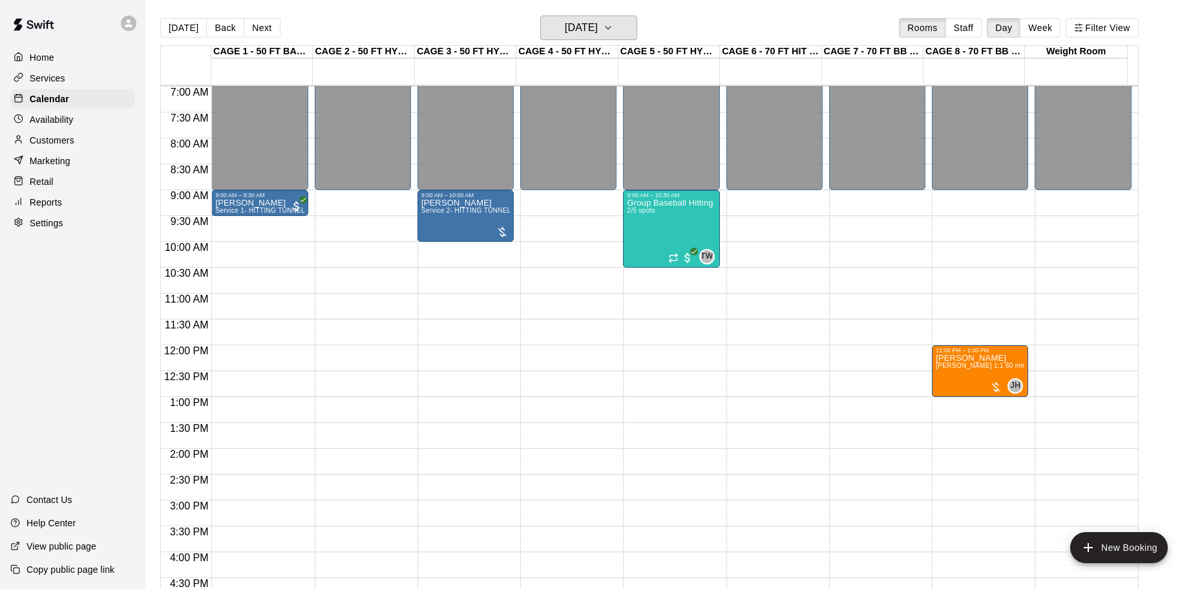
scroll to position [426, 0]
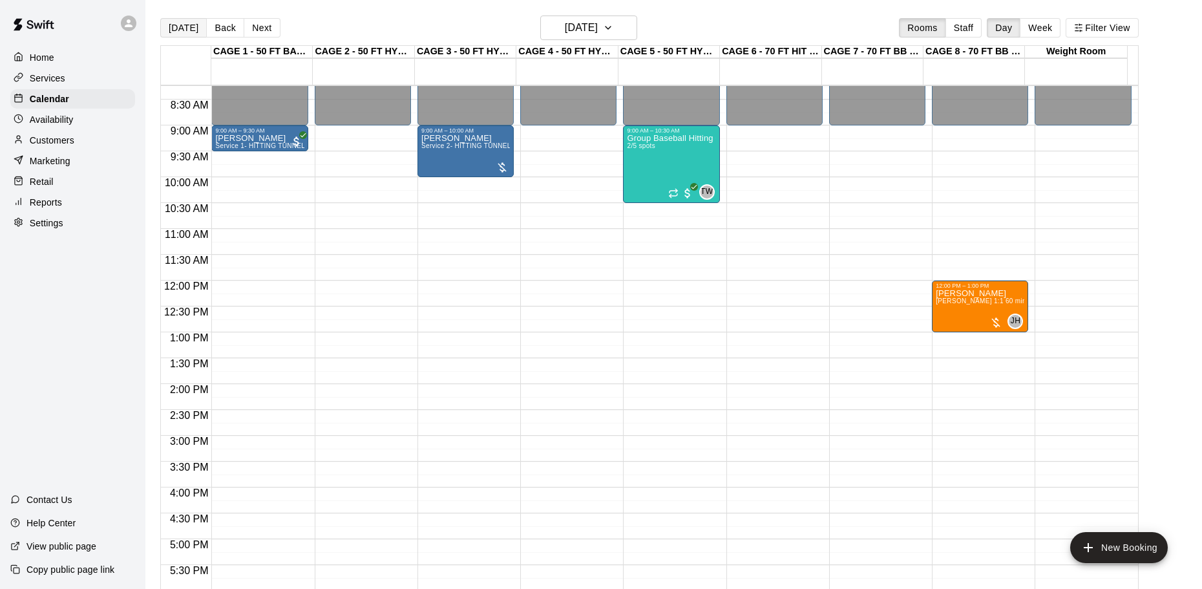
click at [188, 31] on button "[DATE]" at bounding box center [183, 27] width 47 height 19
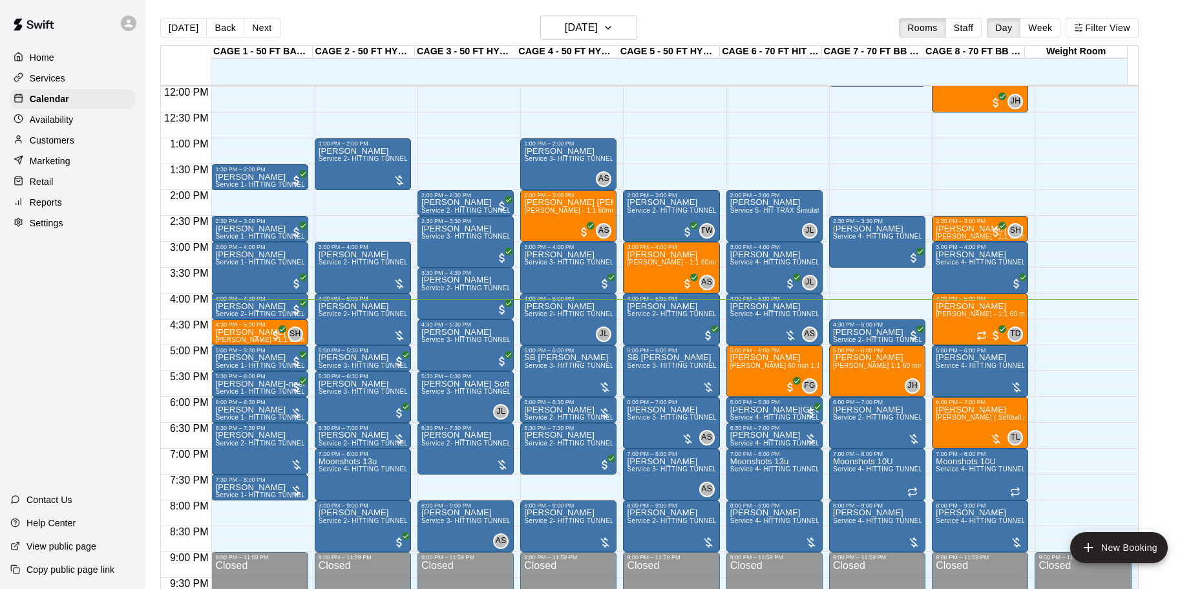
scroll to position [655, 0]
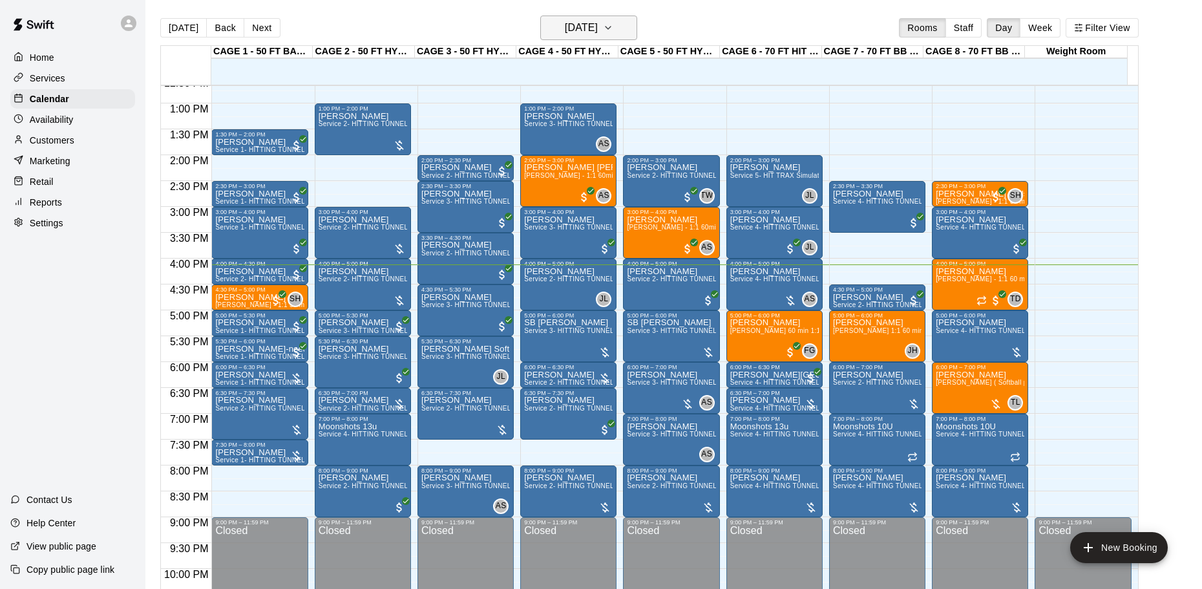
click at [584, 32] on h6 "[DATE]" at bounding box center [581, 28] width 33 height 18
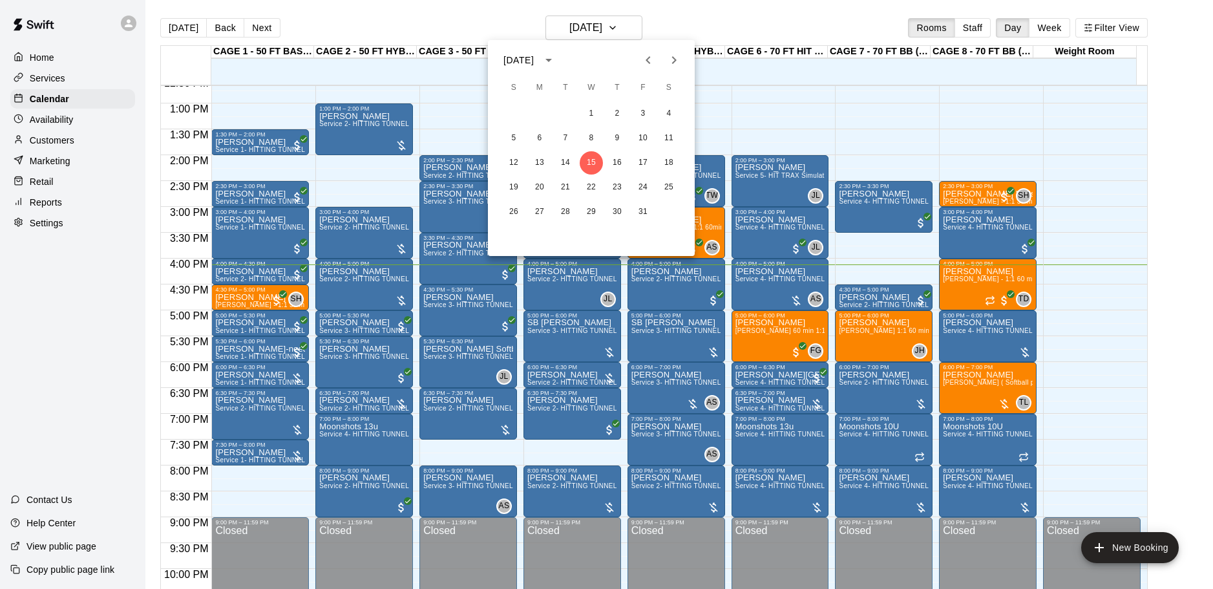
click at [652, 28] on div at bounding box center [606, 294] width 1213 height 589
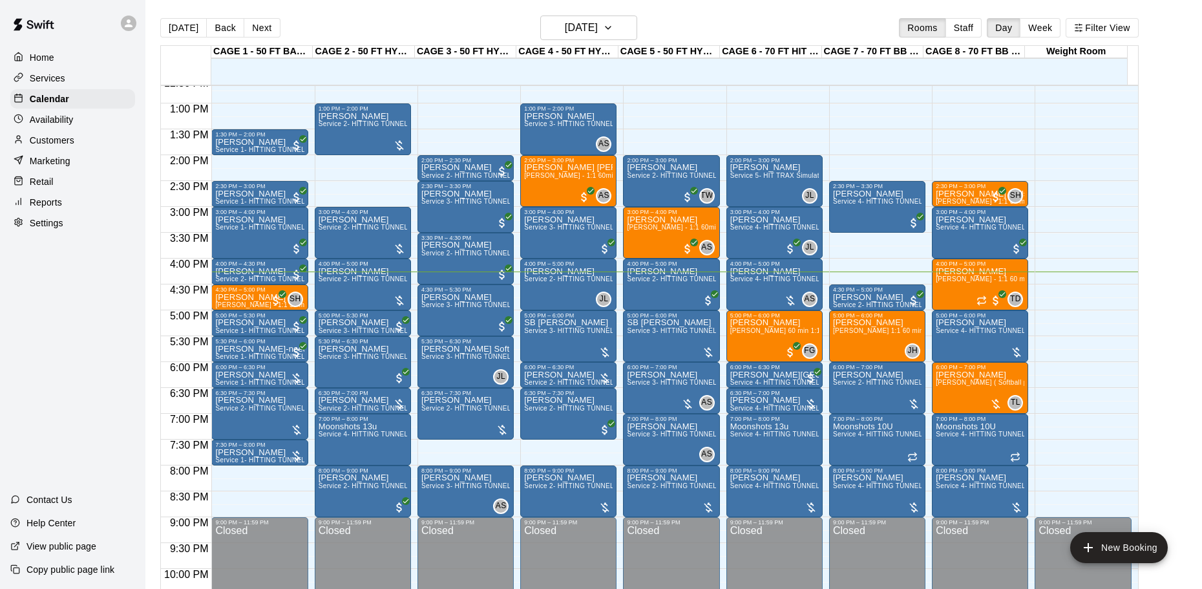
click at [248, 17] on div "Today Back Next Wednesday Oct 15 Rooms Staff Day Week Filter View" at bounding box center [649, 31] width 978 height 30
click at [249, 22] on button "Next" at bounding box center [262, 27] width 36 height 19
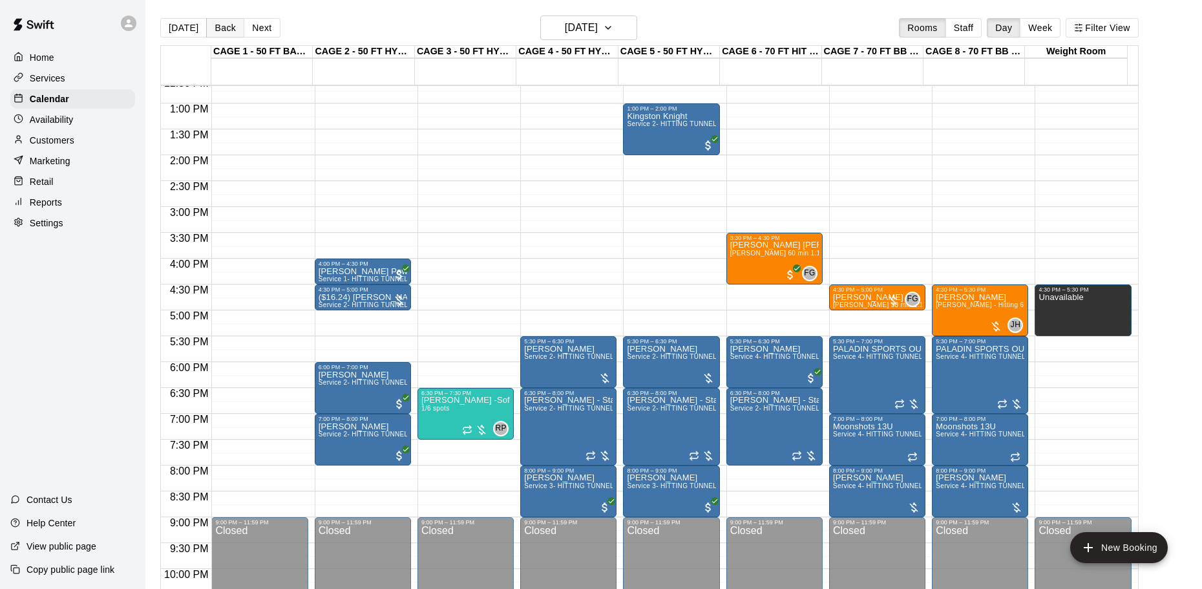
click at [227, 20] on button "Back" at bounding box center [225, 27] width 38 height 19
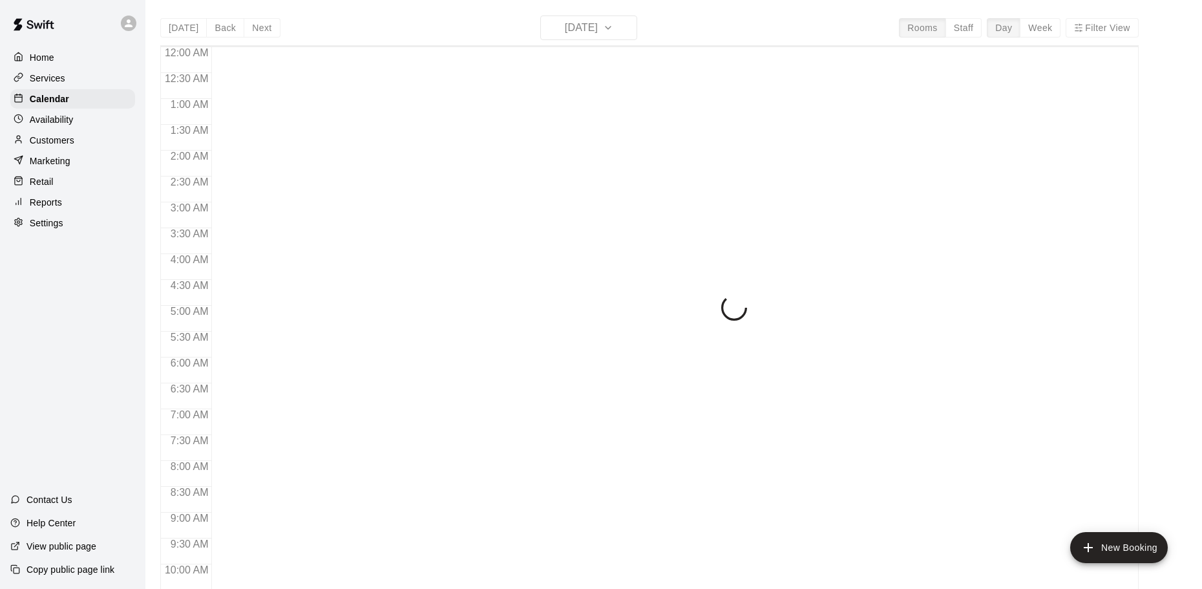
scroll to position [684, 0]
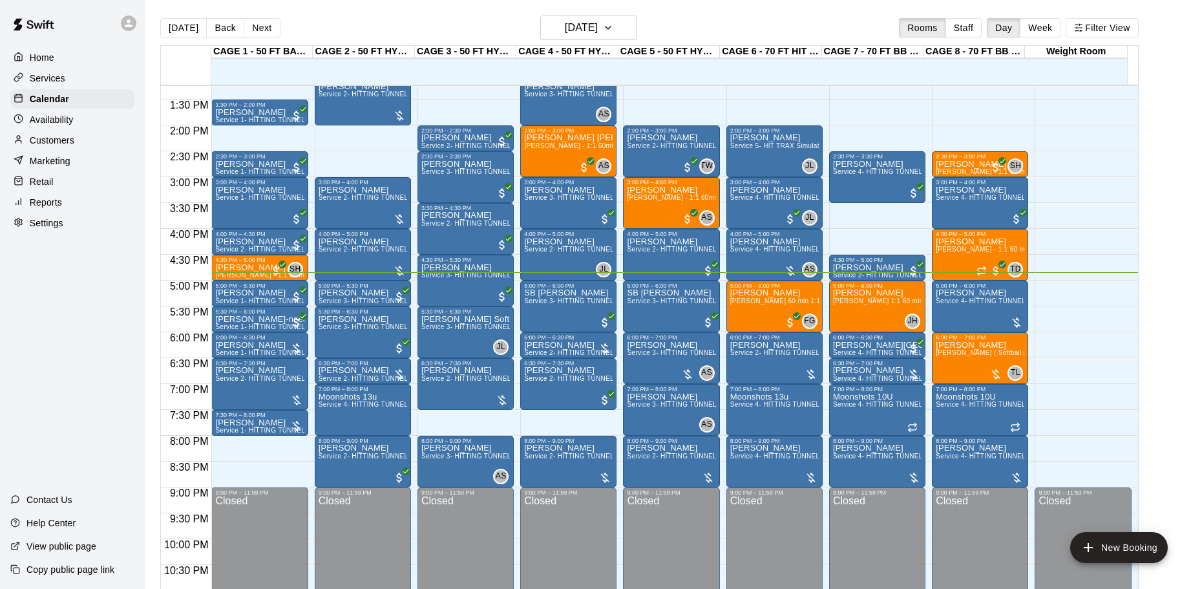
click at [81, 134] on div "Customers" at bounding box center [72, 140] width 125 height 19
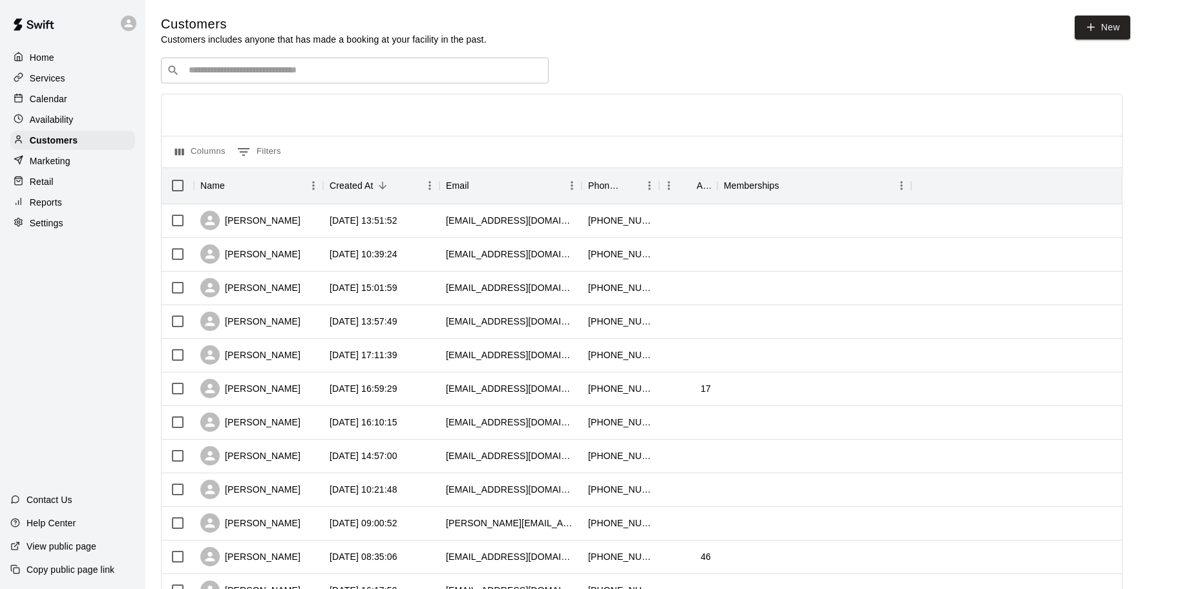
click at [277, 63] on div "​ ​" at bounding box center [355, 71] width 388 height 26
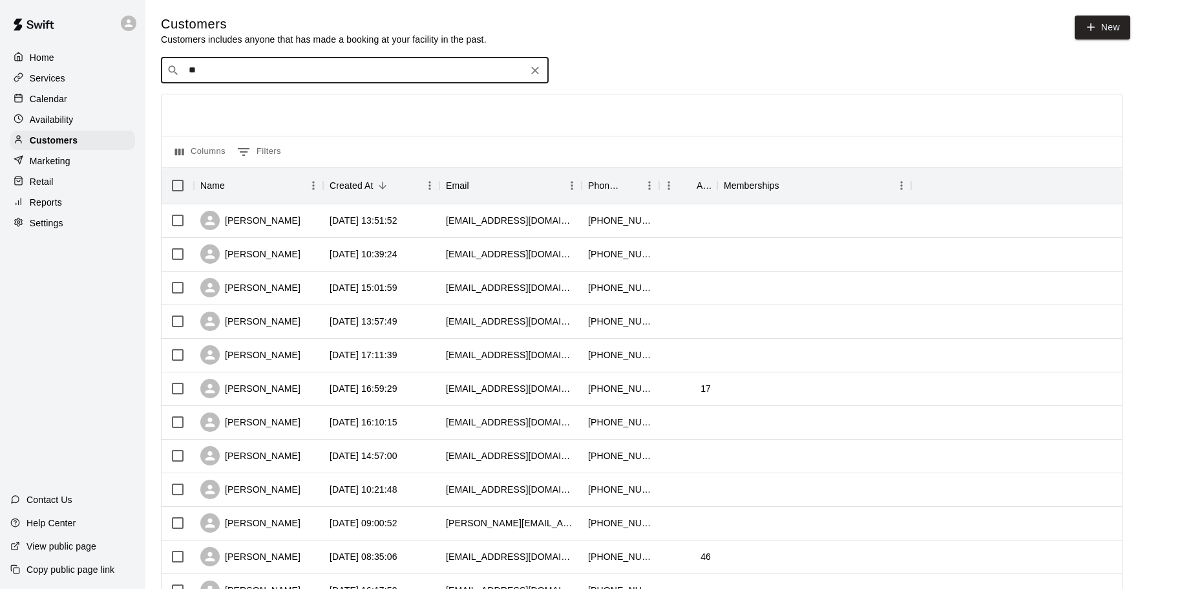
type input "*"
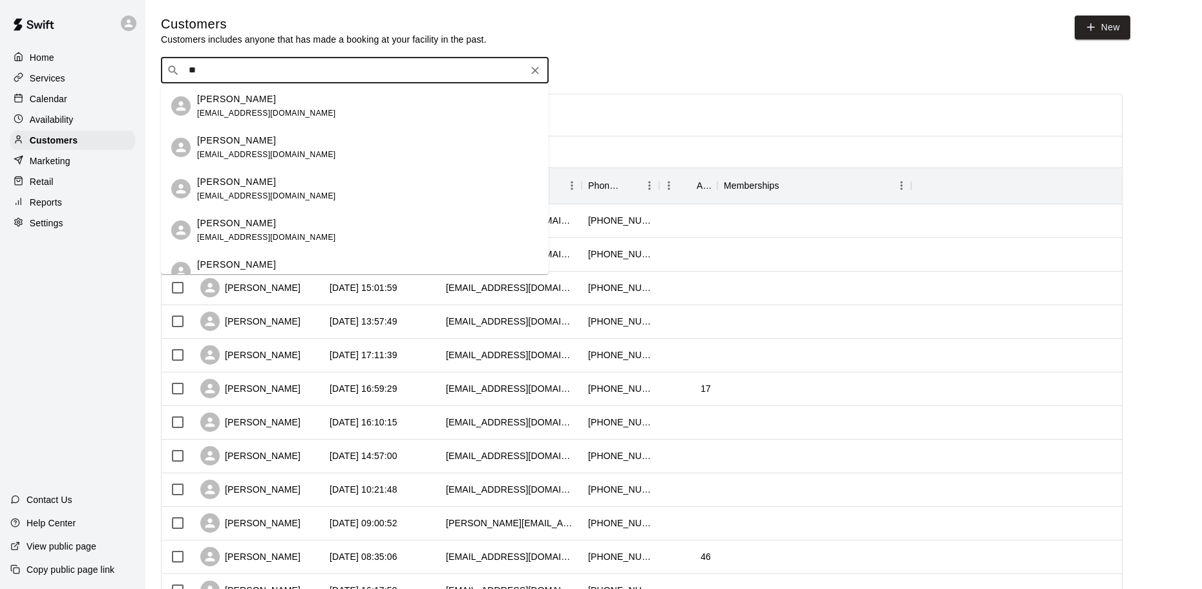
type input "*"
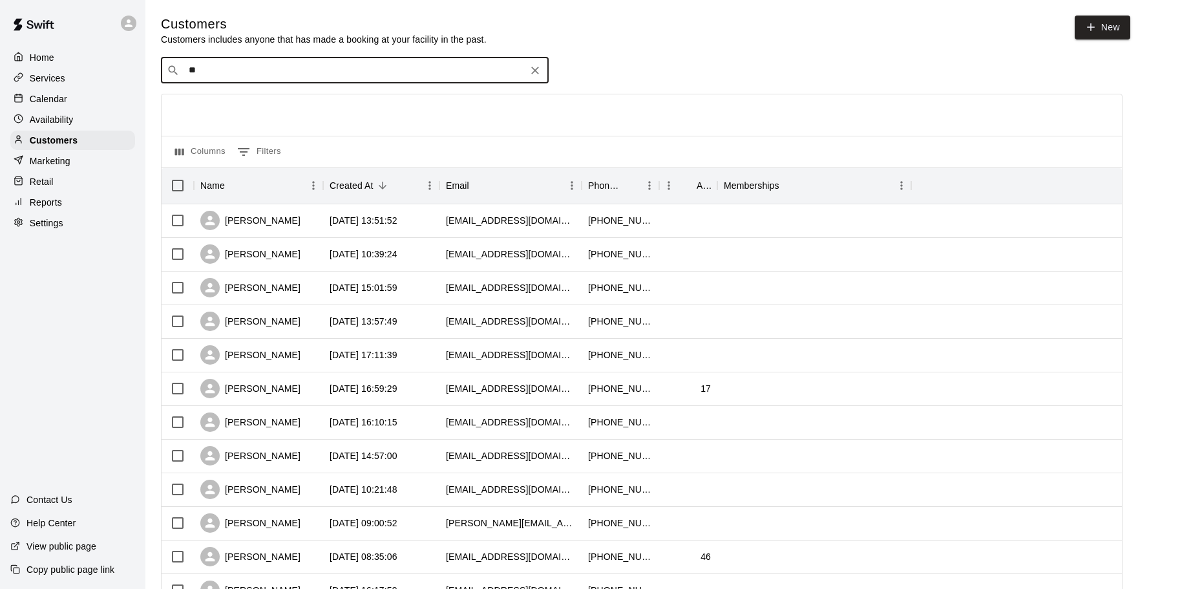
type input "*"
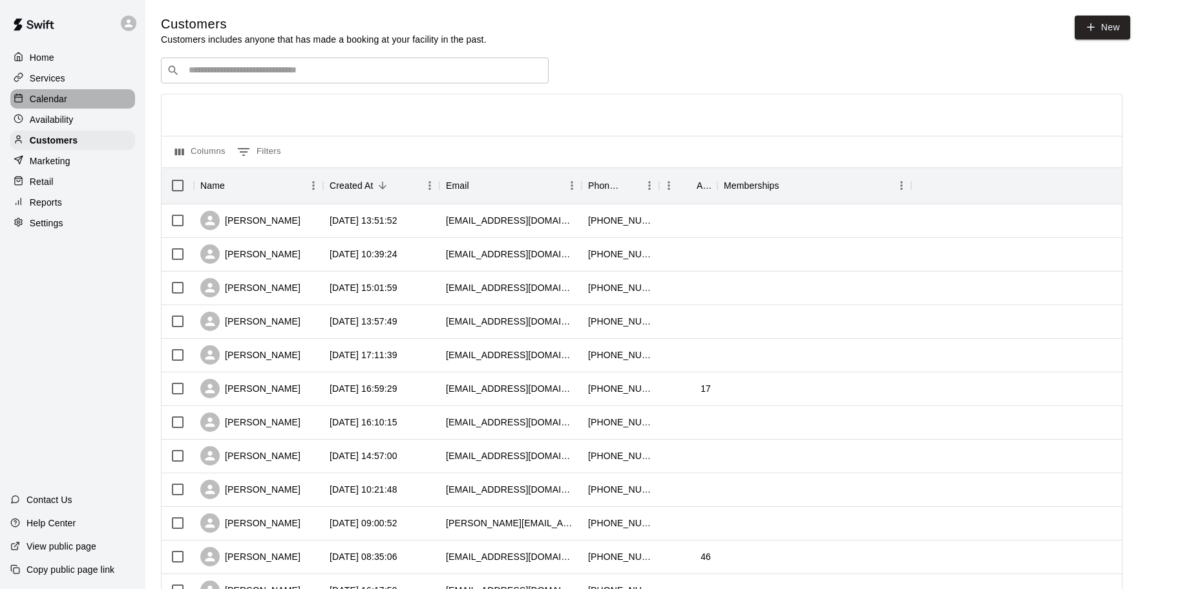
click at [86, 99] on div "Calendar" at bounding box center [72, 98] width 125 height 19
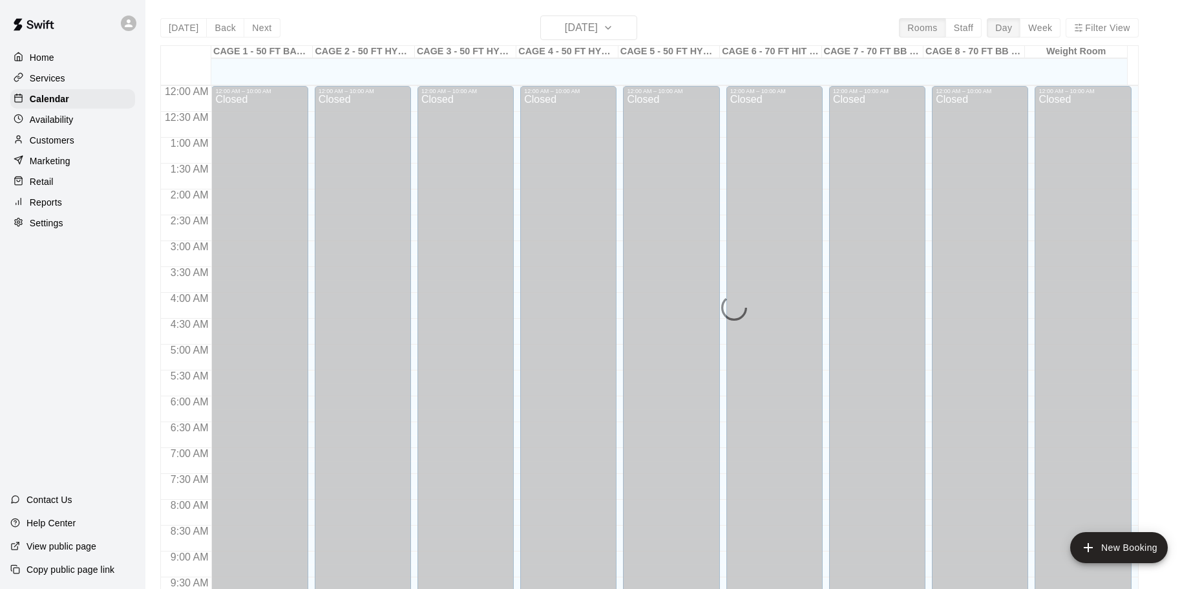
scroll to position [684, 0]
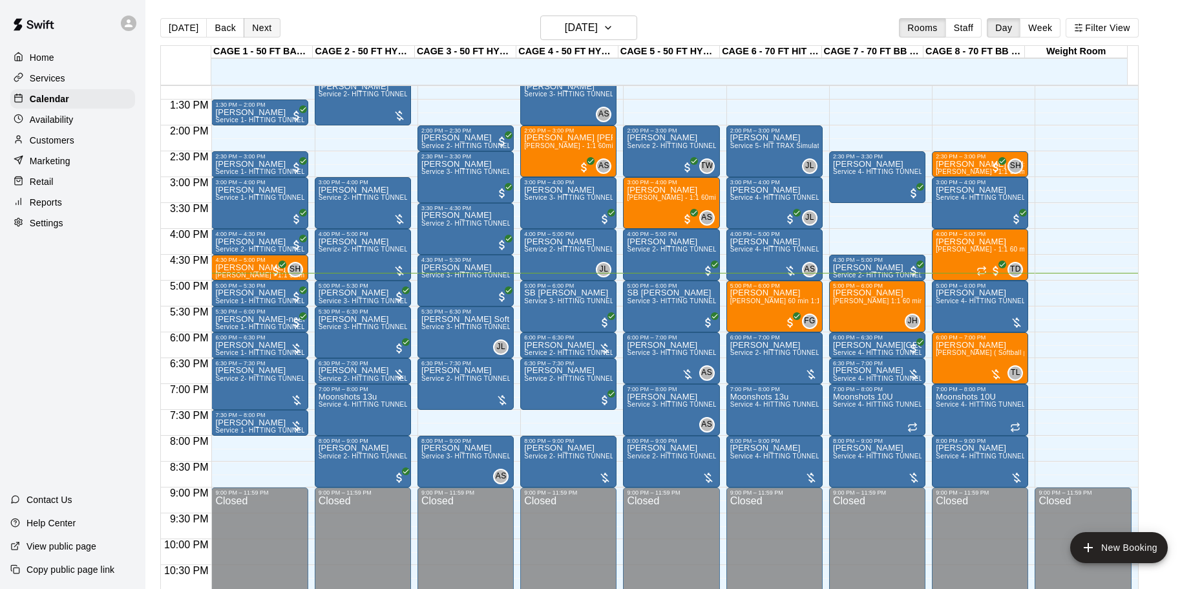
click at [266, 36] on button "Next" at bounding box center [262, 27] width 36 height 19
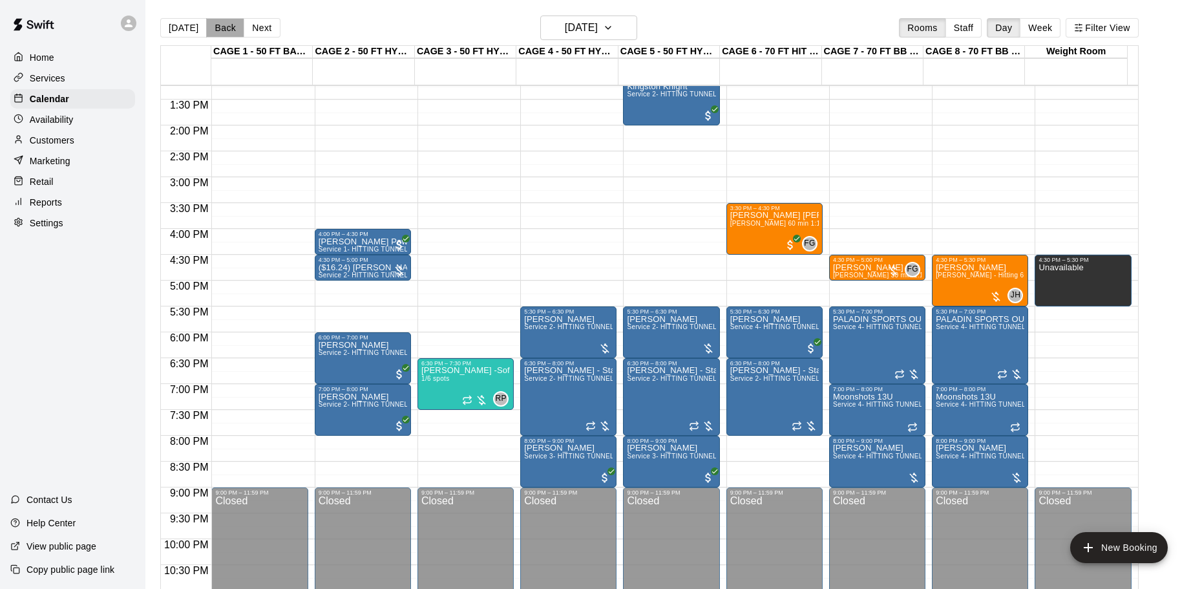
click at [232, 29] on button "Back" at bounding box center [225, 27] width 38 height 19
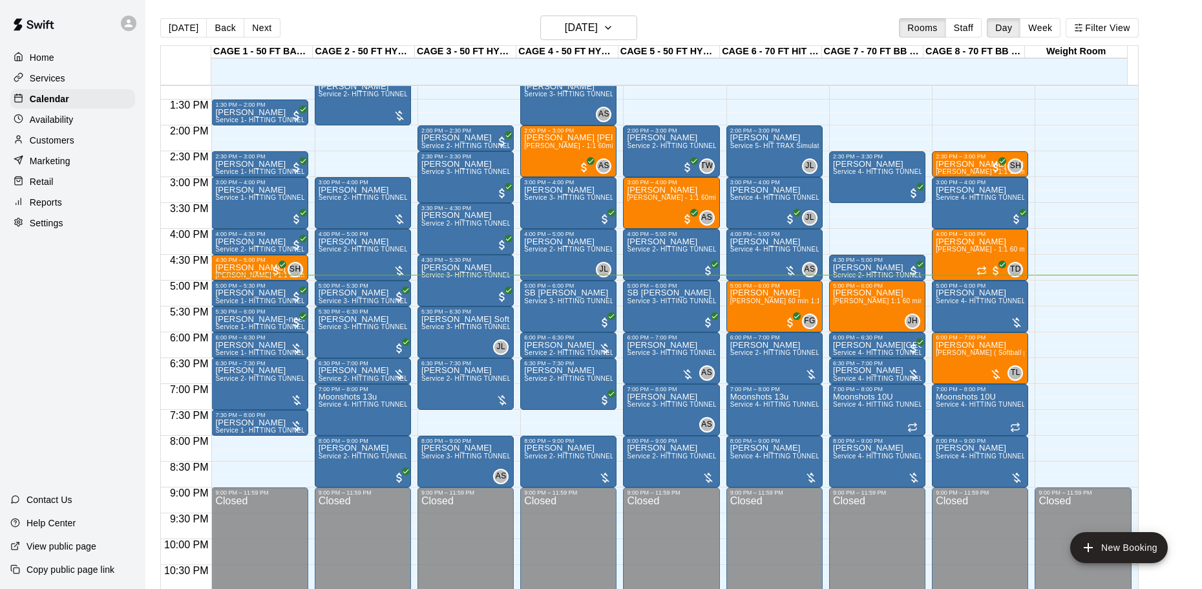
click at [112, 142] on div "Customers" at bounding box center [72, 140] width 125 height 19
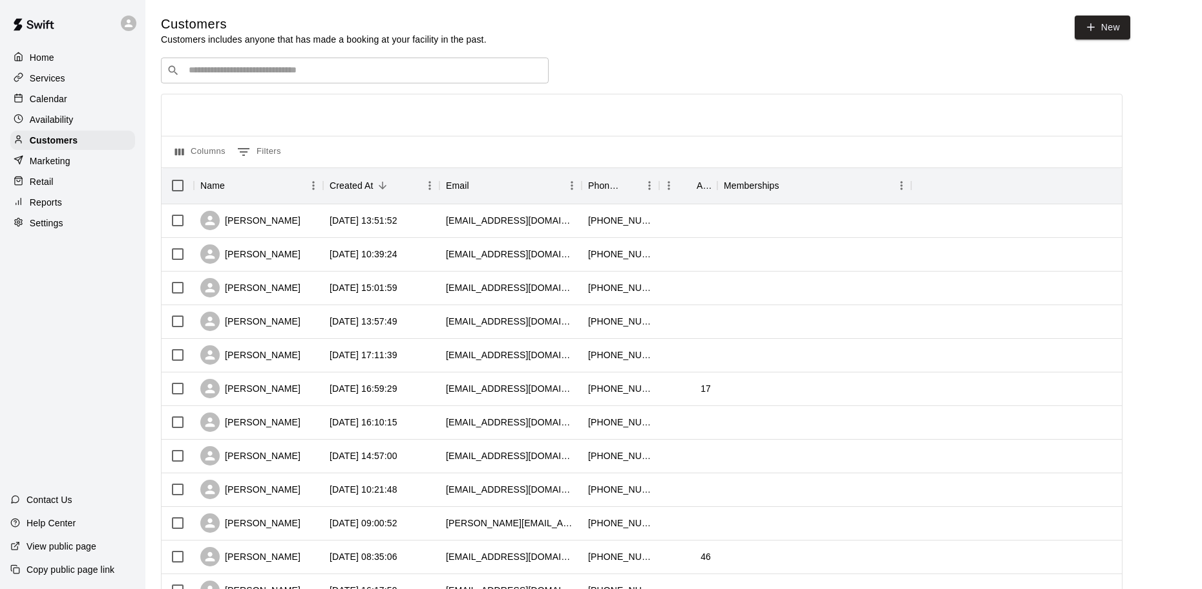
click at [217, 72] on input "Search customers by name or email" at bounding box center [364, 70] width 358 height 13
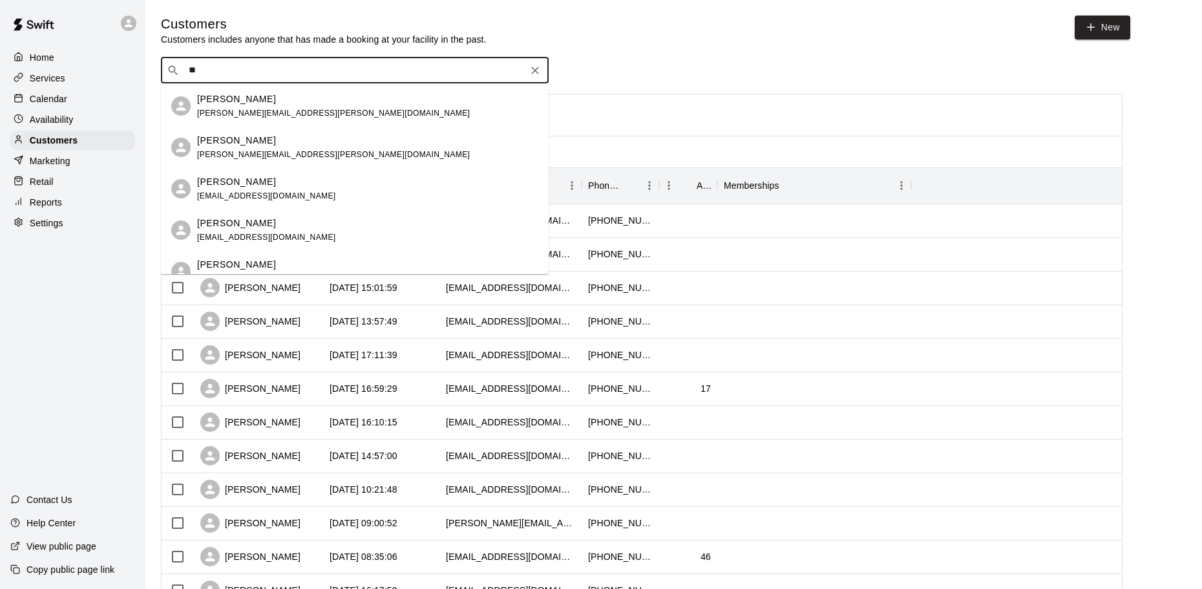
type input "*"
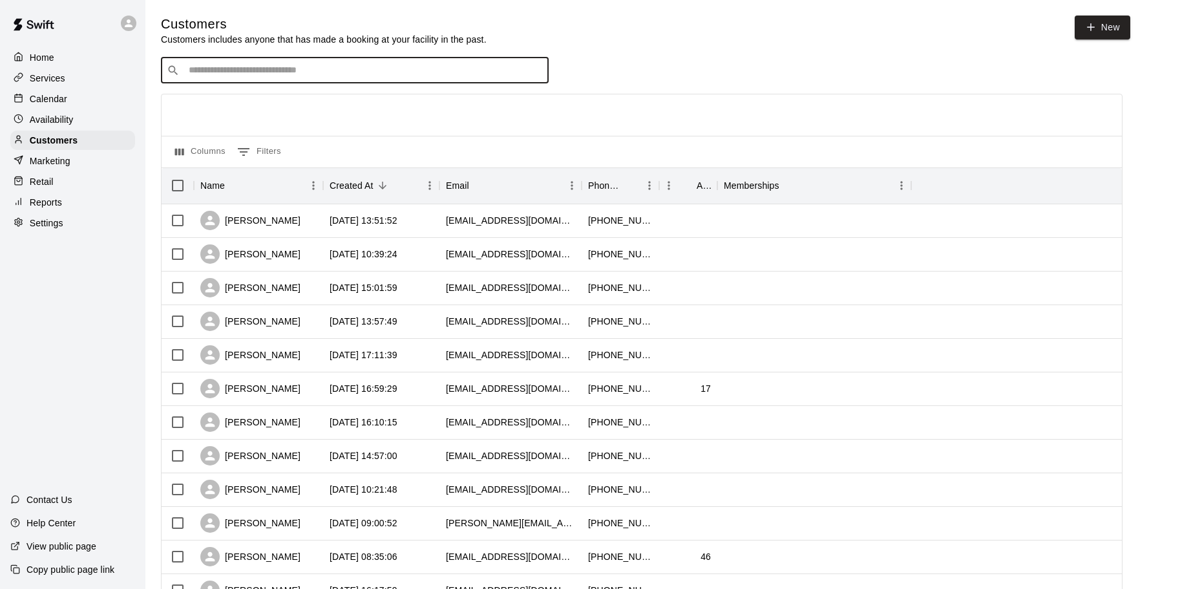
click at [45, 103] on p "Calendar" at bounding box center [48, 98] width 37 height 13
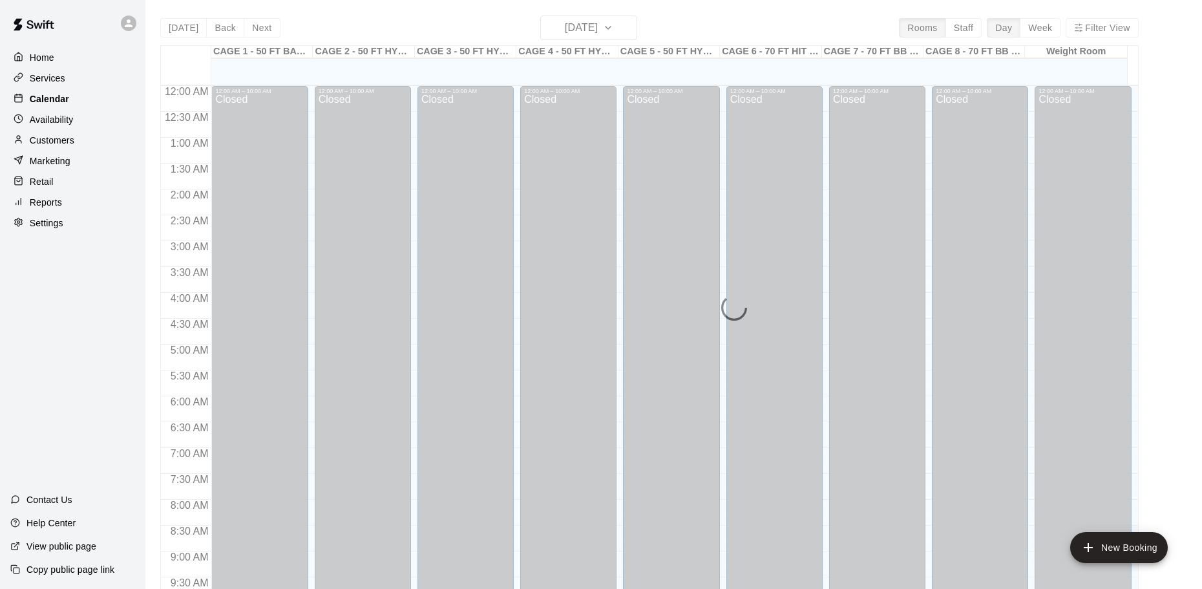
scroll to position [684, 0]
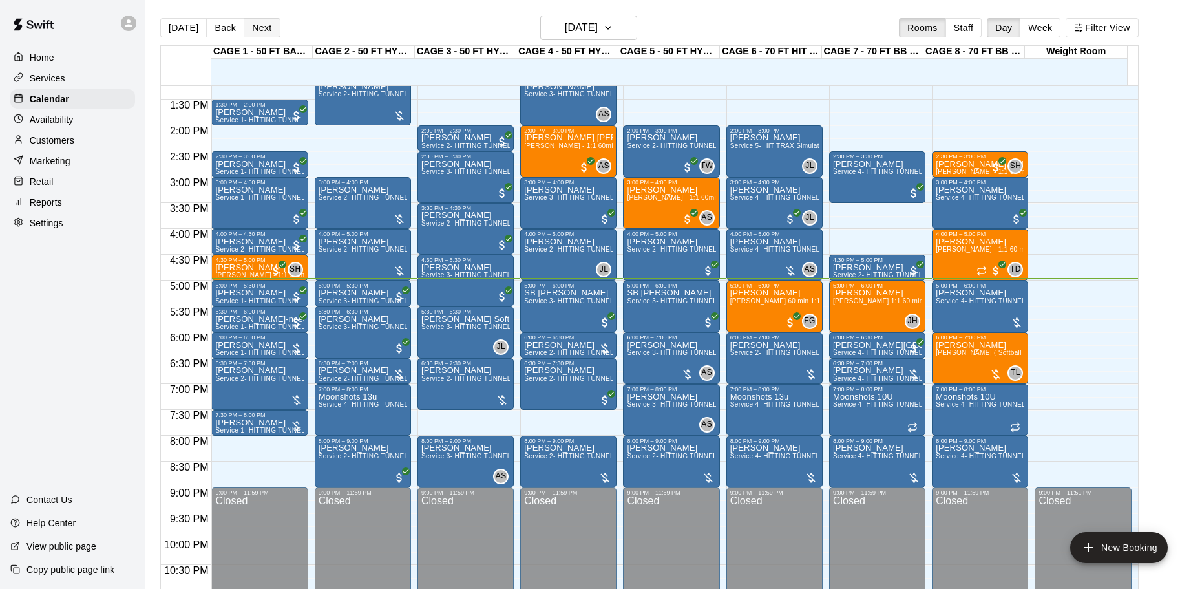
click at [257, 26] on button "Next" at bounding box center [262, 27] width 36 height 19
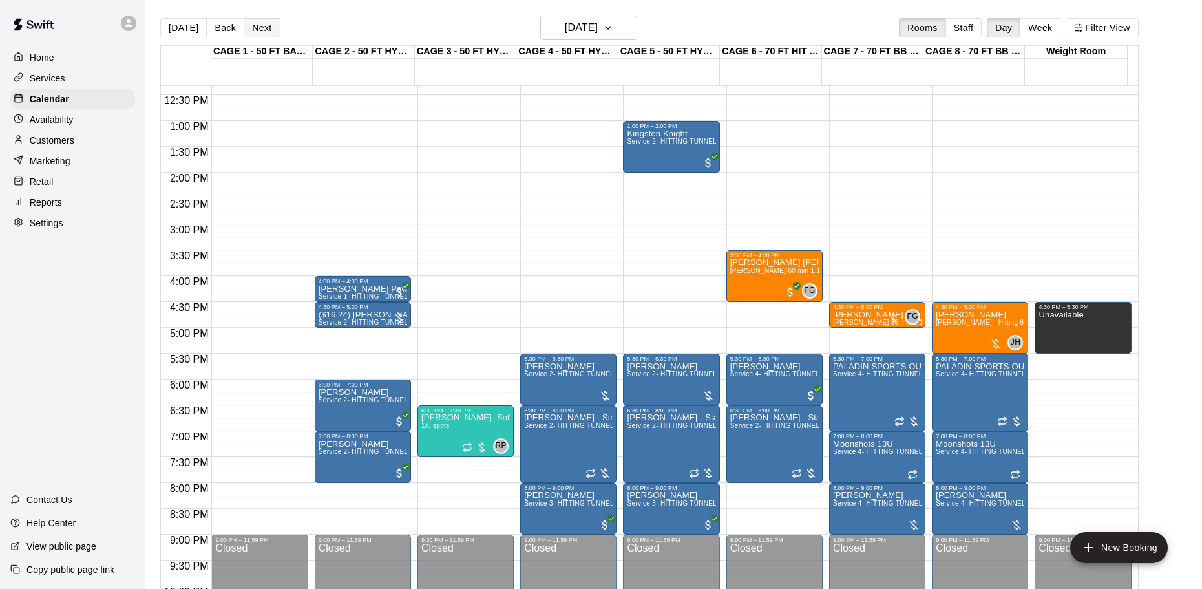
scroll to position [644, 0]
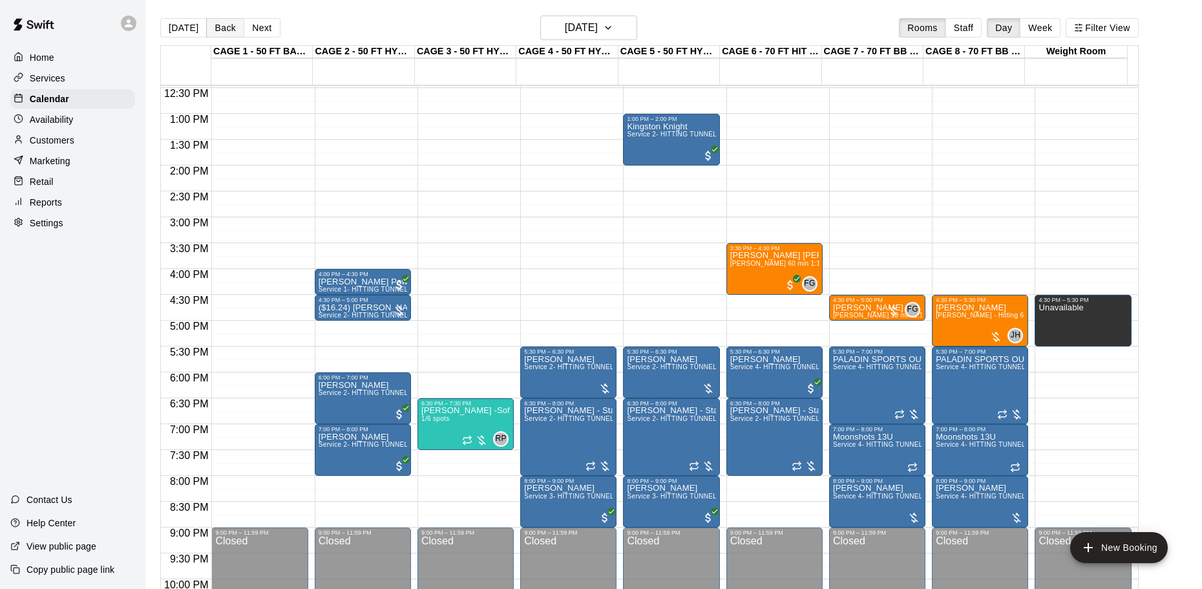
click at [218, 30] on button "Back" at bounding box center [225, 27] width 38 height 19
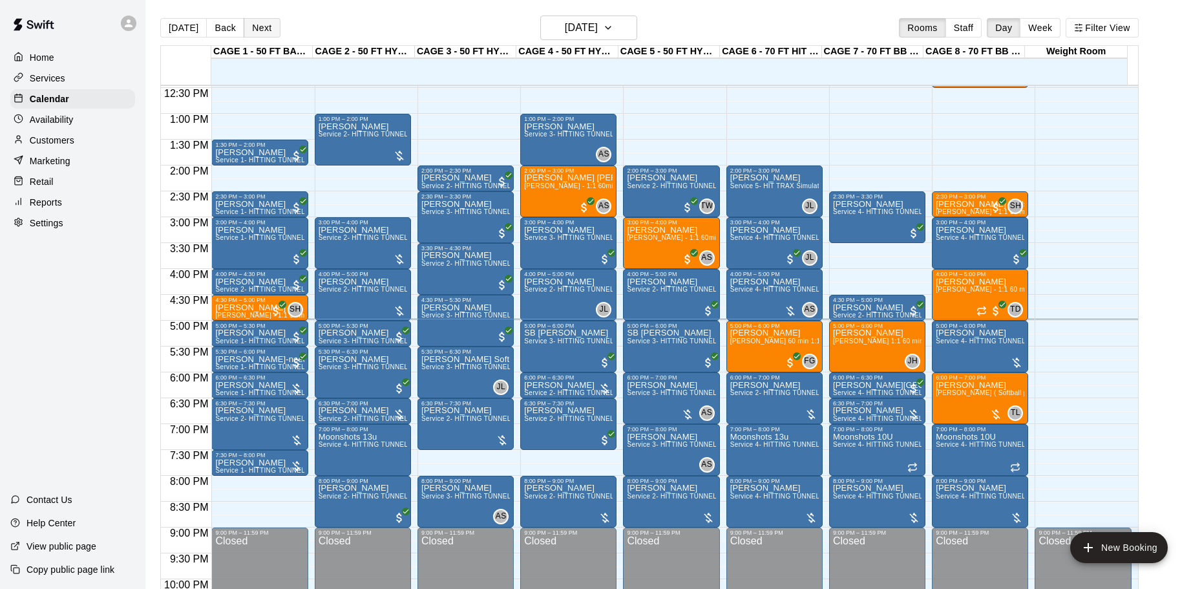
click at [260, 29] on button "Next" at bounding box center [262, 27] width 36 height 19
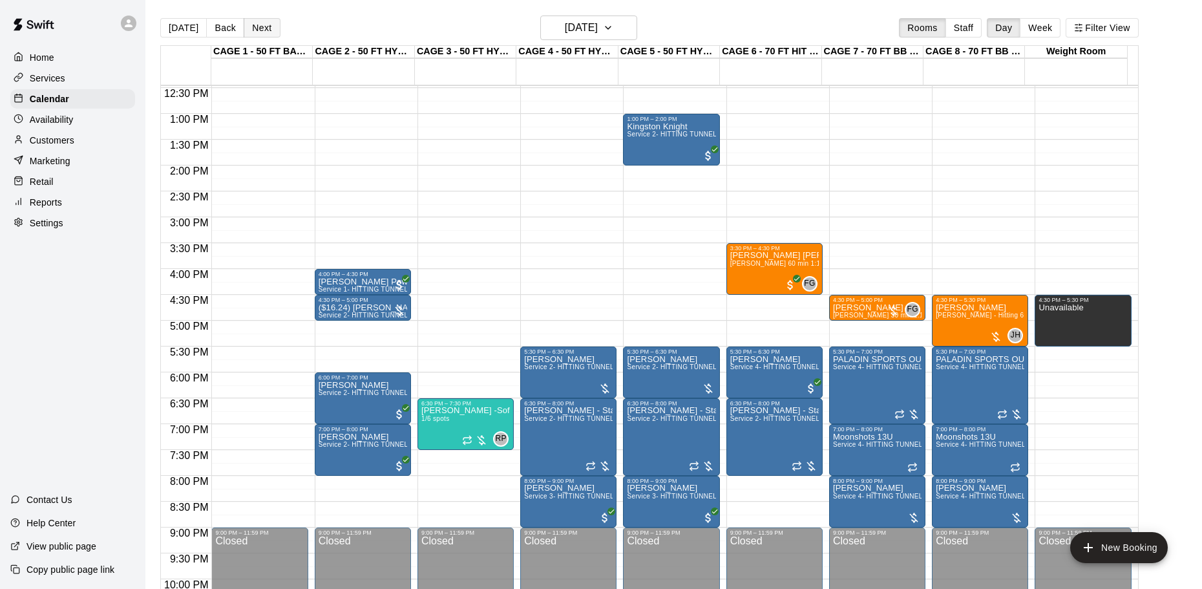
click at [260, 27] on button "Next" at bounding box center [262, 27] width 36 height 19
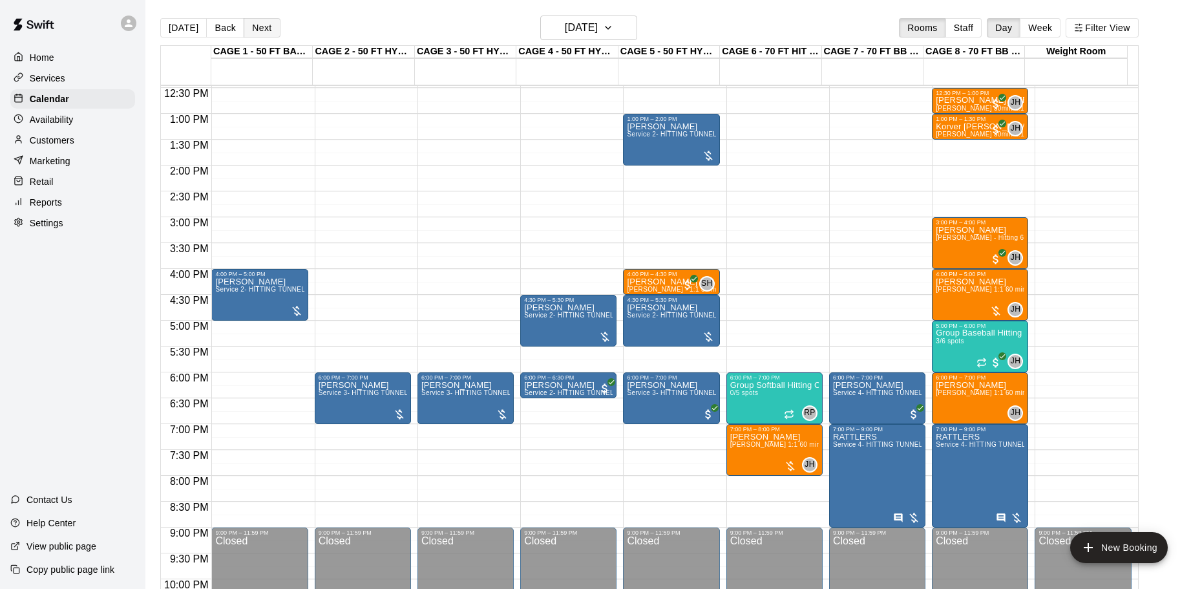
click at [264, 31] on button "Next" at bounding box center [262, 27] width 36 height 19
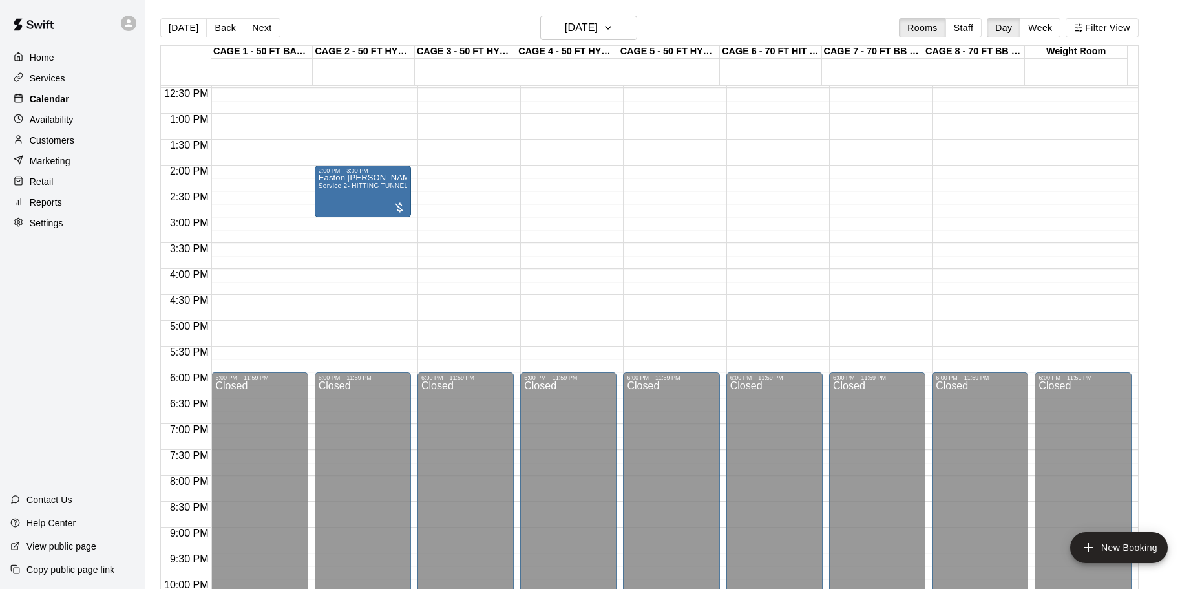
click at [28, 105] on div at bounding box center [22, 99] width 16 height 12
click at [18, 119] on polyline at bounding box center [19, 117] width 2 height 3
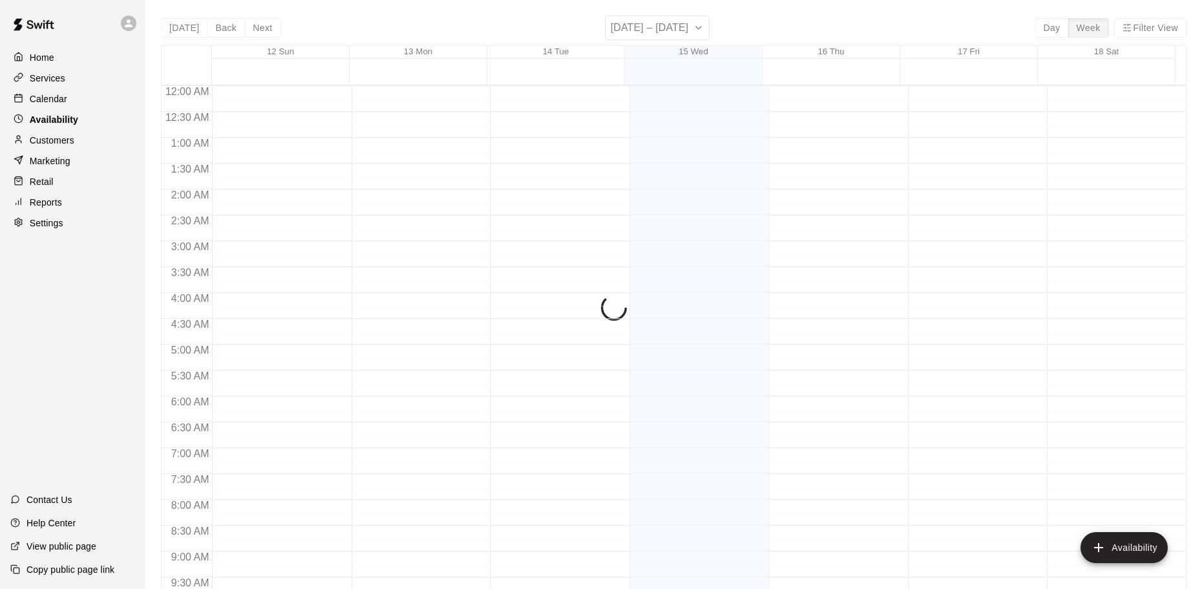
scroll to position [724, 0]
click at [33, 112] on div "Availability" at bounding box center [72, 119] width 125 height 19
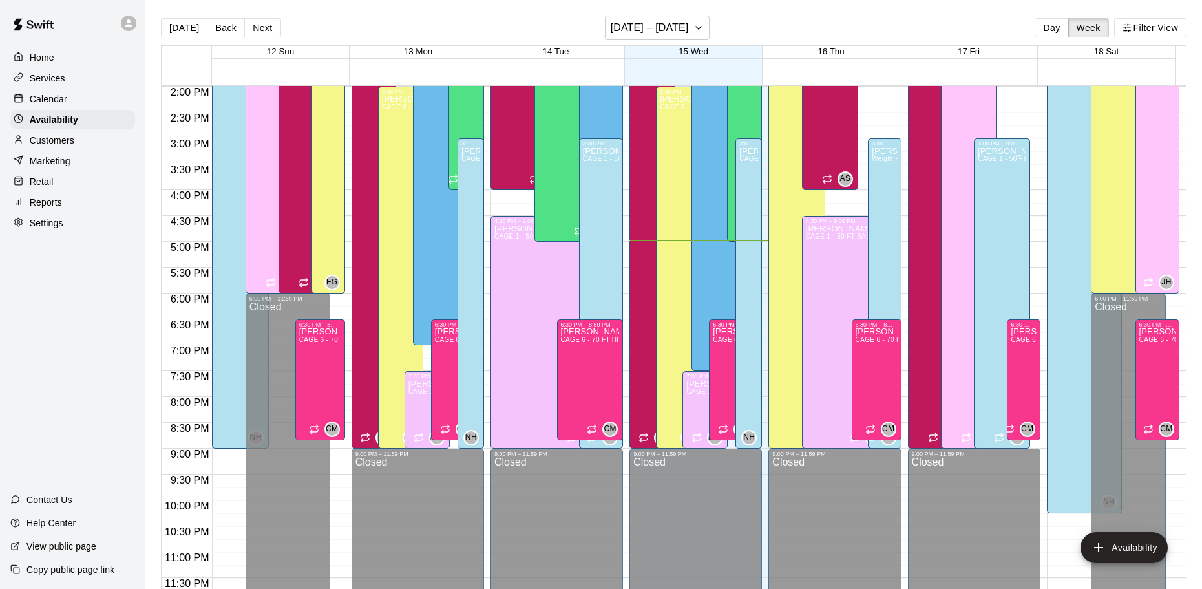
click at [31, 105] on p "Calendar" at bounding box center [48, 98] width 37 height 13
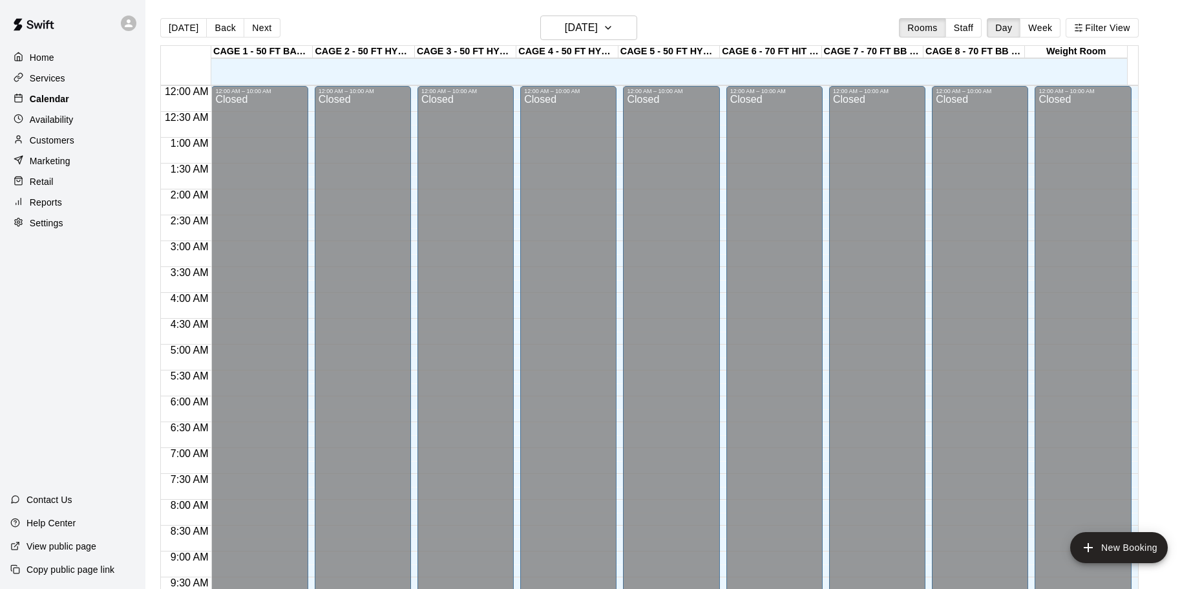
scroll to position [684, 0]
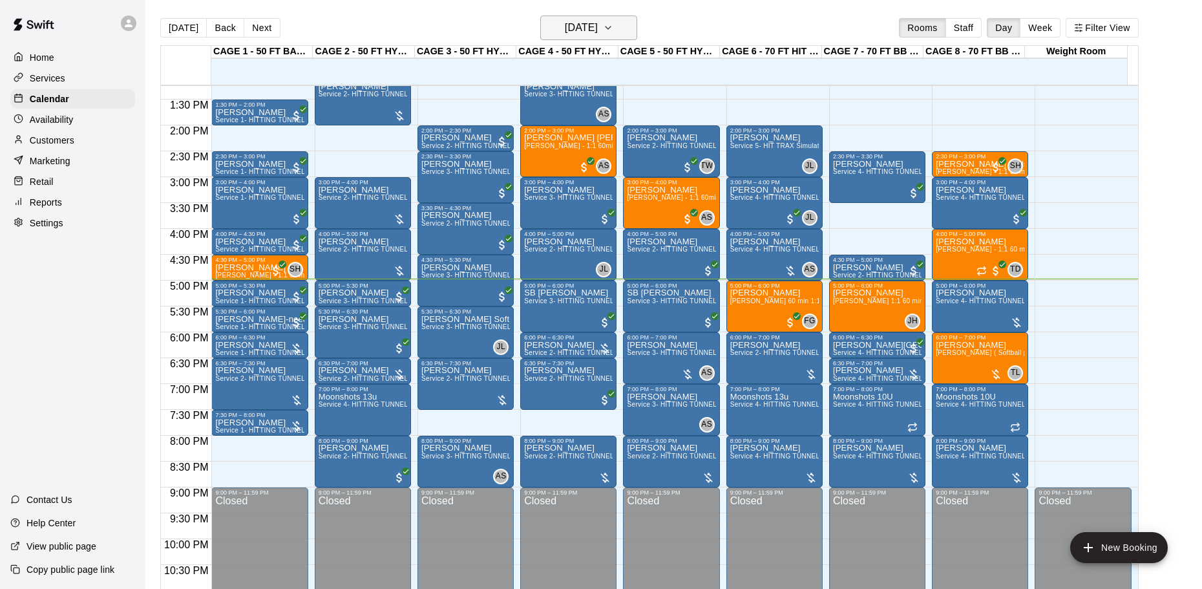
click at [565, 25] on h6 "[DATE]" at bounding box center [581, 28] width 33 height 18
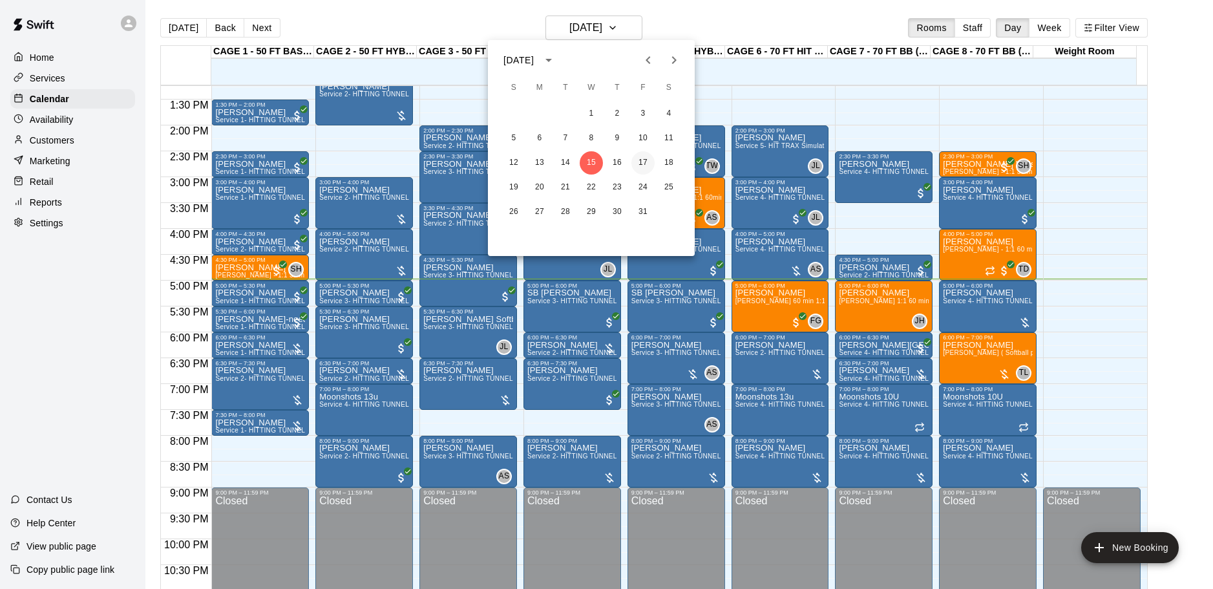
click at [642, 163] on button "17" at bounding box center [642, 162] width 23 height 23
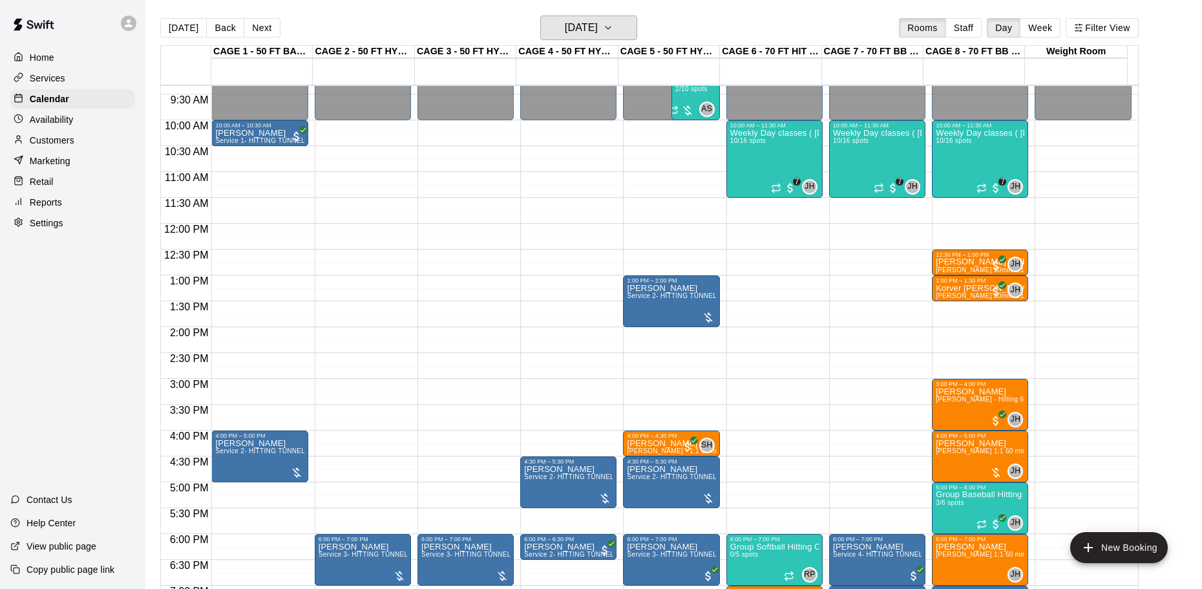
scroll to position [482, 0]
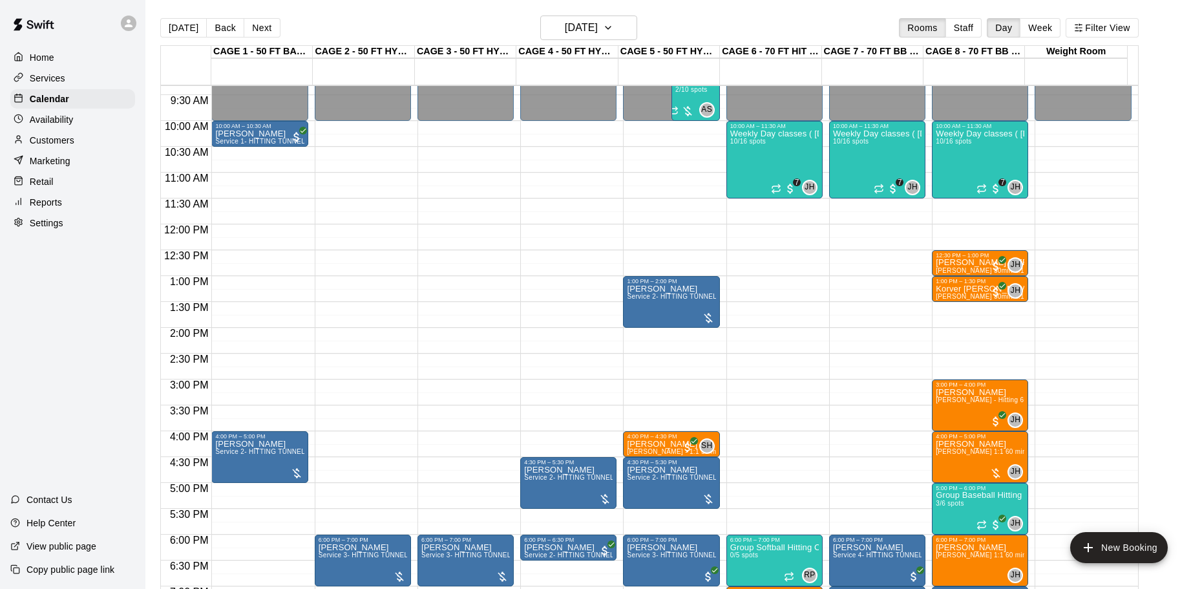
drag, startPoint x: 395, startPoint y: 124, endPoint x: 395, endPoint y: 142, distance: 17.5
click at [395, 142] on div "12:00 AM – 10:00 AM Closed 6:00 PM – 7:00 PM [PERSON_NAME] Service 3- HITTING T…" at bounding box center [363, 224] width 96 height 1241
drag, startPoint x: 399, startPoint y: 125, endPoint x: 399, endPoint y: 141, distance: 16.2
click at [399, 141] on div "12:00 AM – 10:00 AM Closed 6:00 PM – 7:00 PM [PERSON_NAME] Service 3- HITTING T…" at bounding box center [363, 224] width 96 height 1241
